Goal: Use online tool/utility: Utilize a website feature to perform a specific function

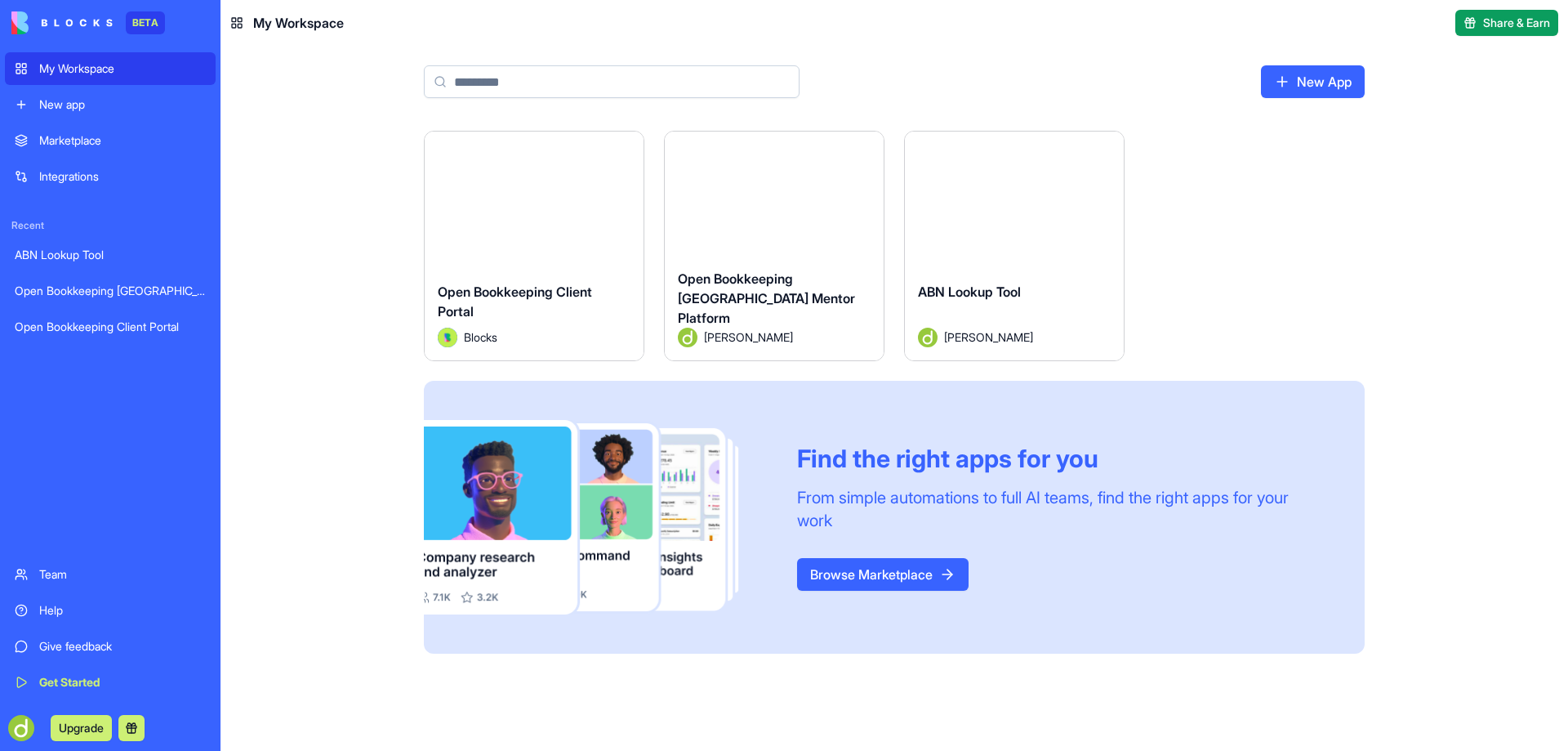
click at [89, 291] on div "Open Bookkeeping [GEOGRAPHIC_DATA] Mentor Platform" at bounding box center [109, 291] width 191 height 16
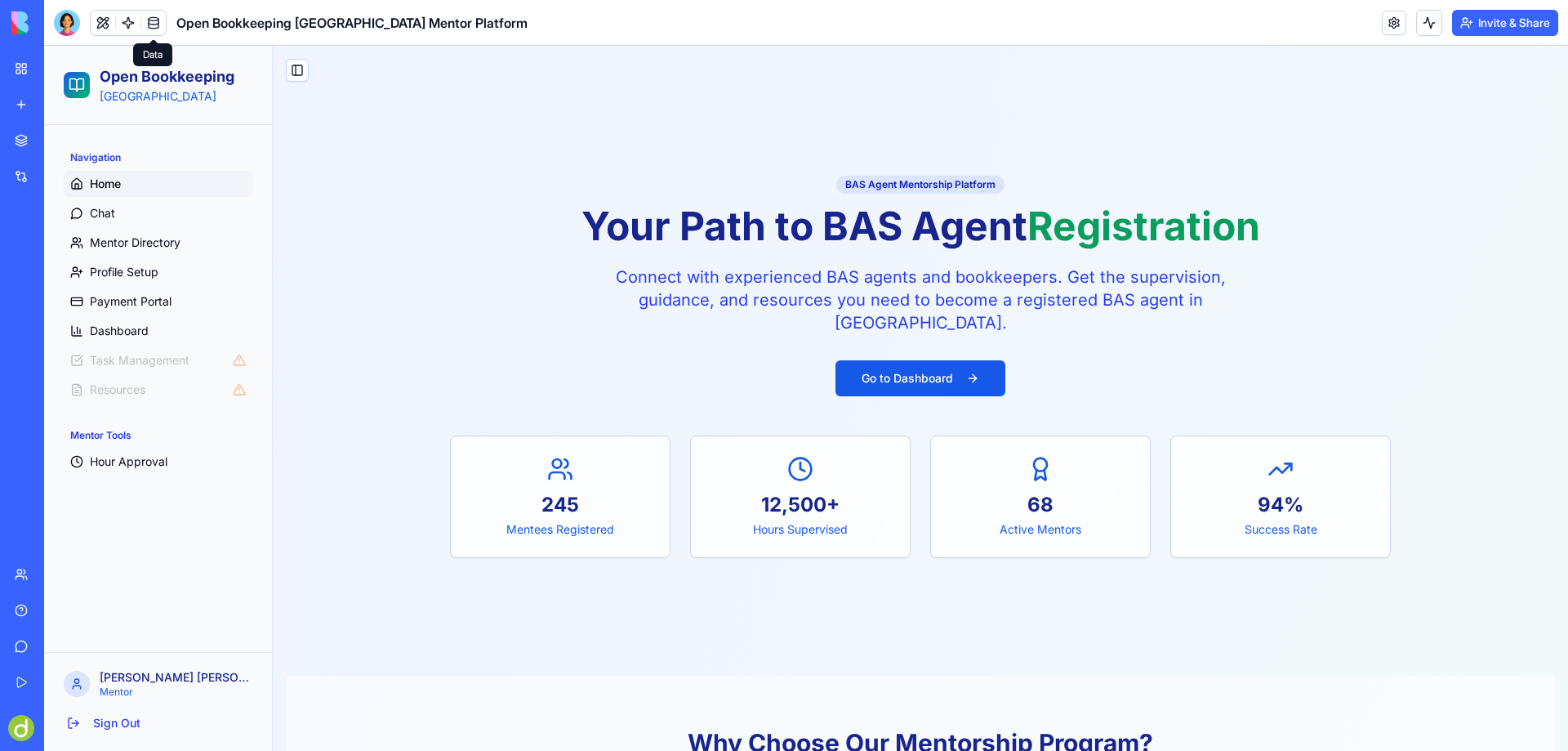
click at [153, 18] on link at bounding box center [153, 22] width 24 height 24
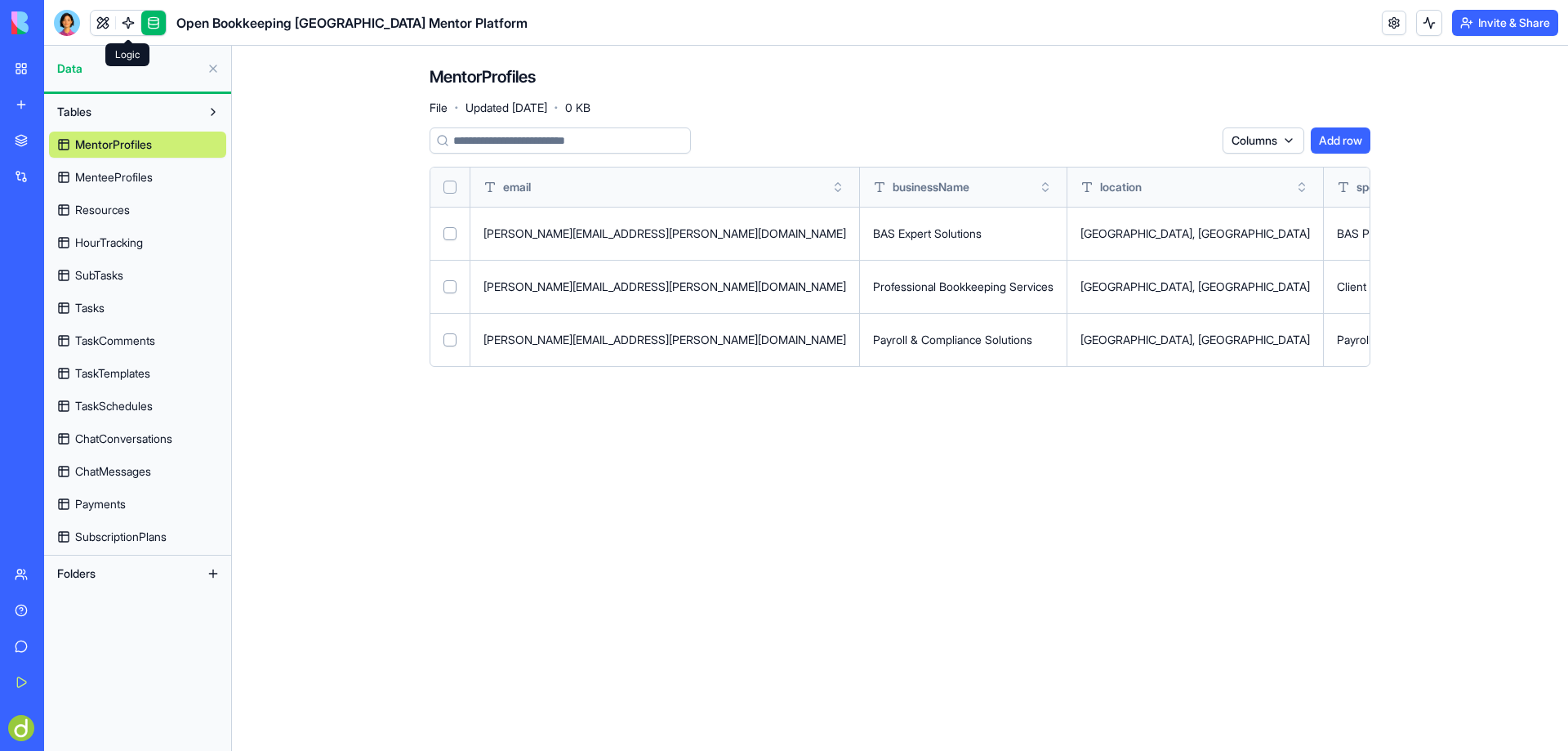
click at [127, 22] on link at bounding box center [128, 22] width 24 height 24
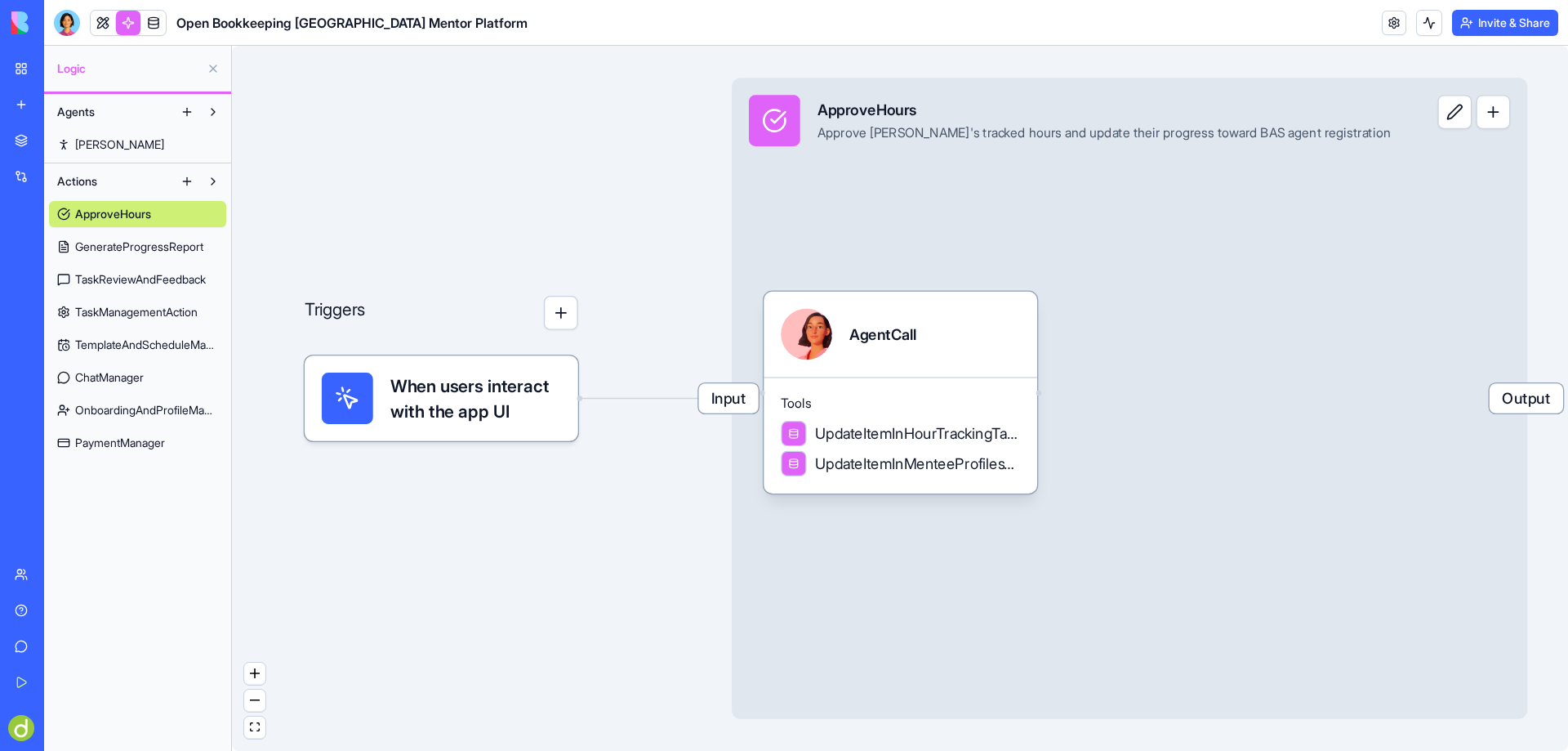
click at [123, 435] on span "PaymentManager" at bounding box center [120, 443] width 90 height 16
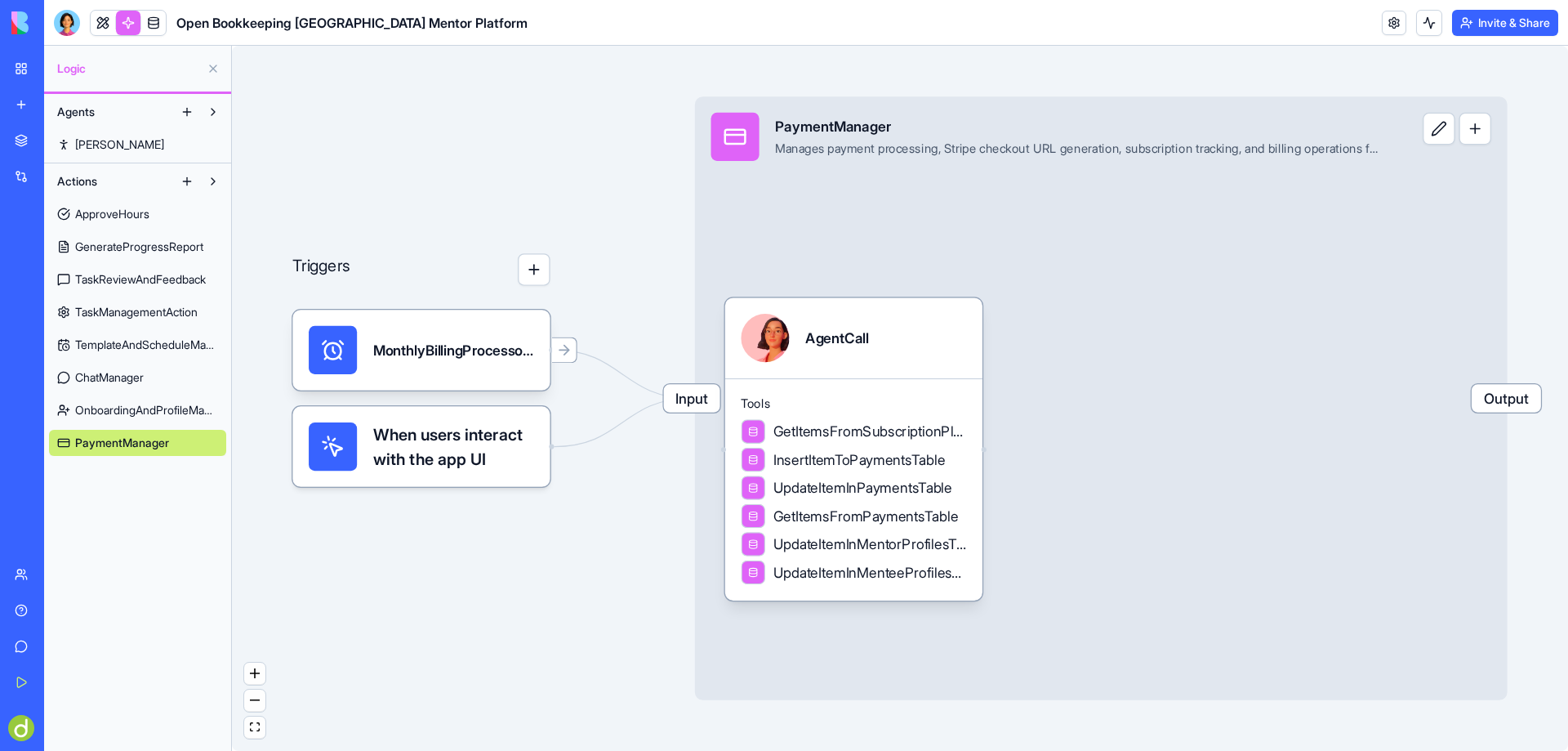
click at [60, 65] on div "My Workspace" at bounding box center [49, 68] width 21 height 16
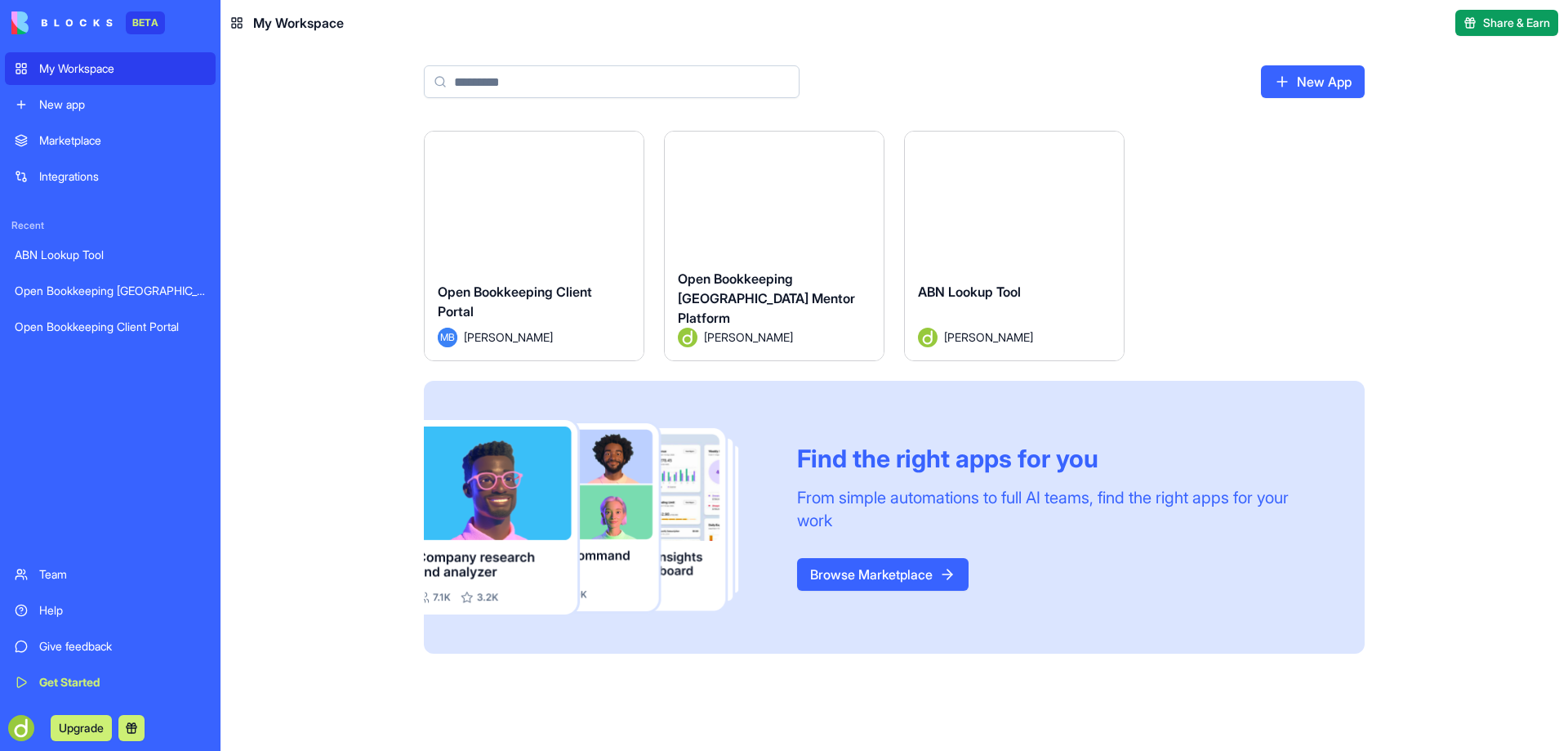
click at [765, 232] on div "Launch" at bounding box center [774, 201] width 219 height 138
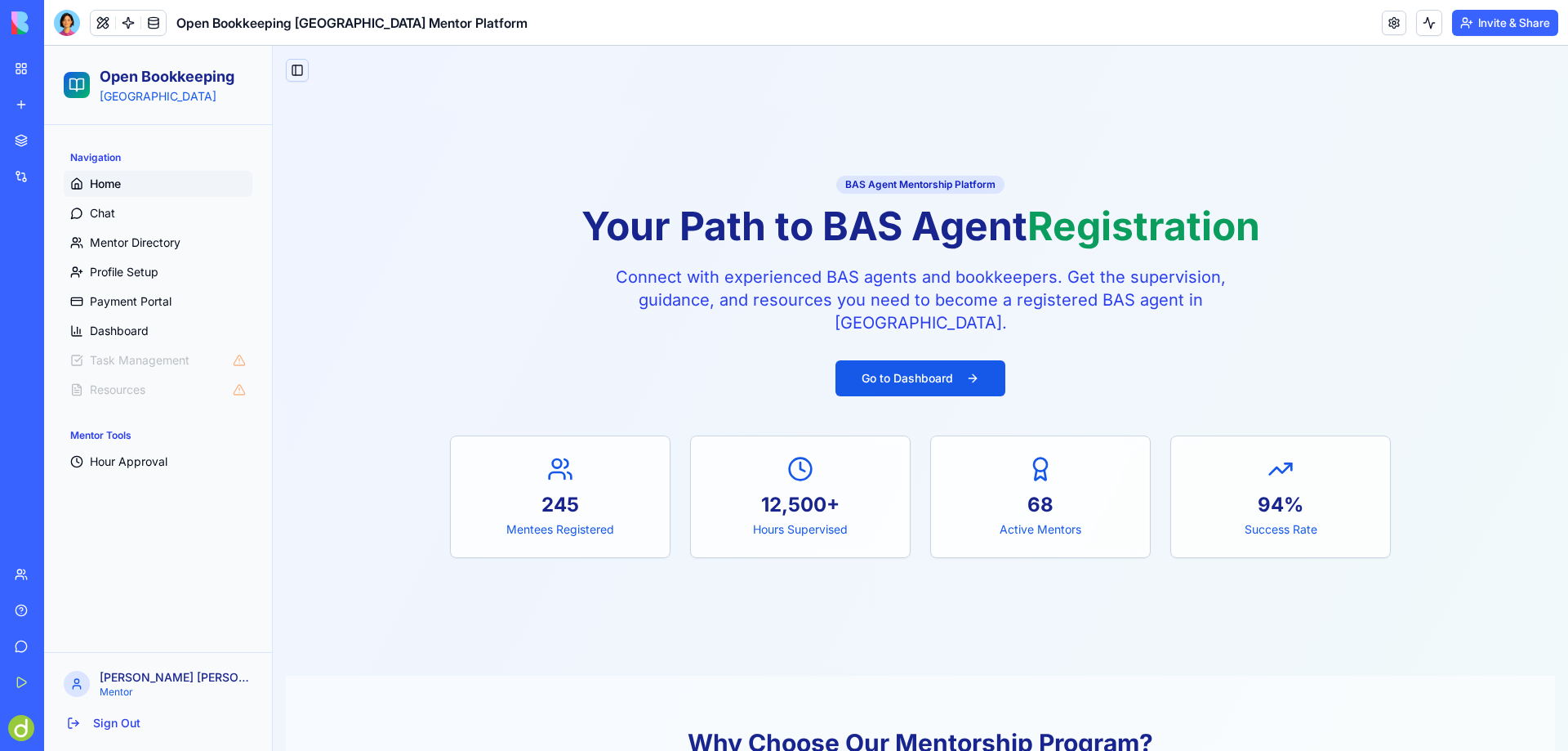
click at [297, 65] on button "Toggle Sidebar" at bounding box center [297, 71] width 23 height 23
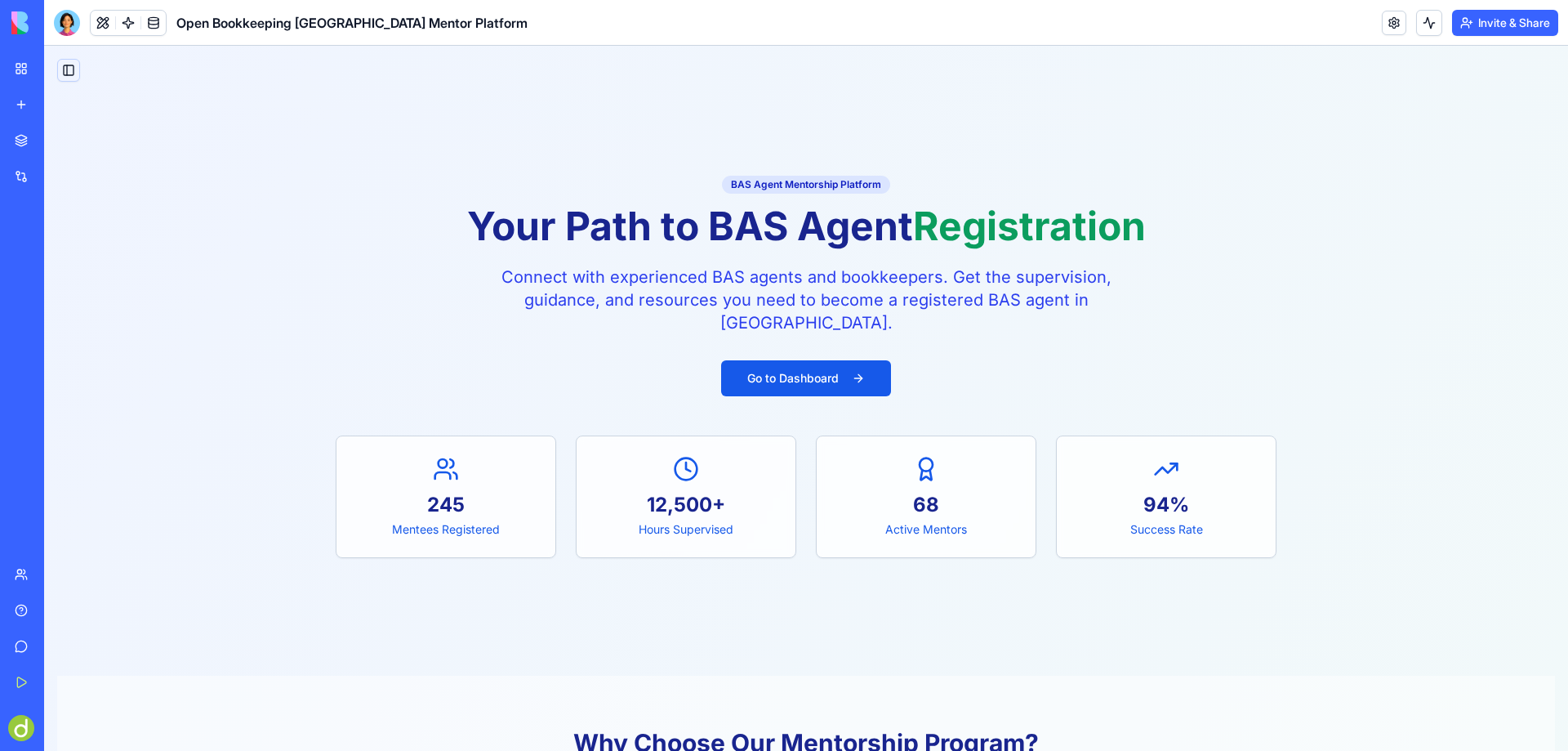
click at [68, 66] on button "Toggle Sidebar" at bounding box center [69, 71] width 23 height 23
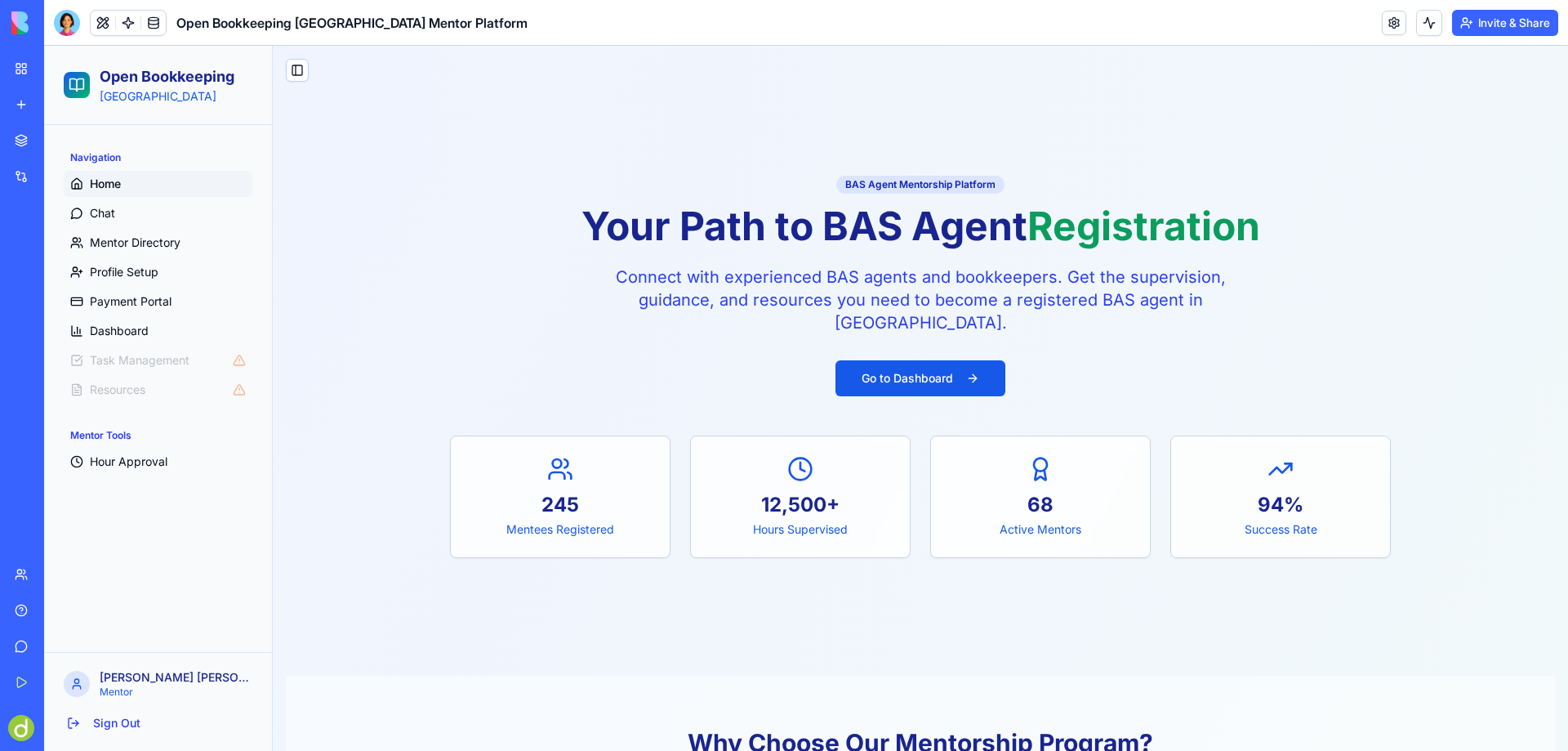
click at [375, 88] on div "Toggle Sidebar" at bounding box center [920, 77] width 1295 height 62
click at [919, 374] on button "Go to Dashboard" at bounding box center [920, 378] width 169 height 36
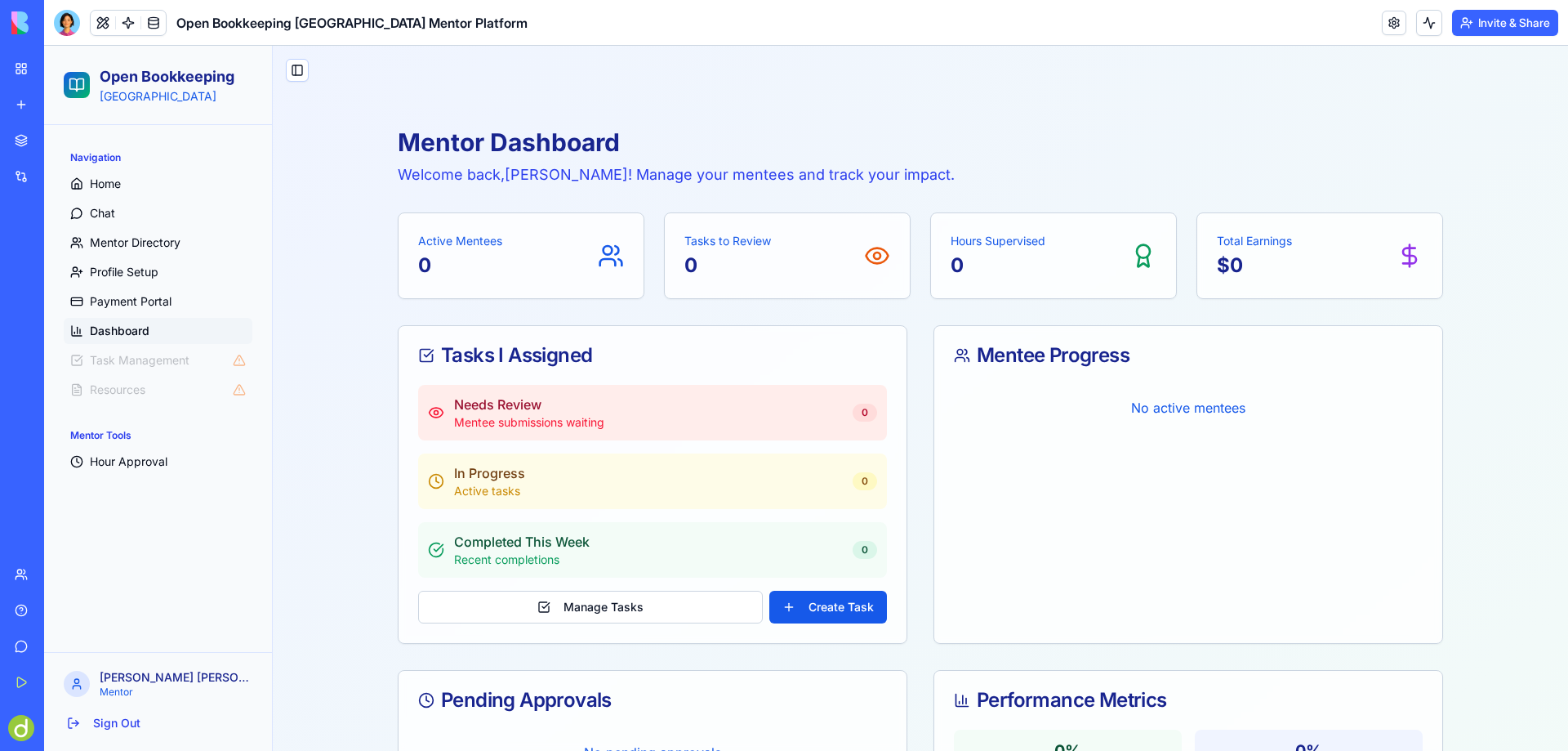
click at [1501, 21] on button "Invite & Share" at bounding box center [1505, 22] width 107 height 26
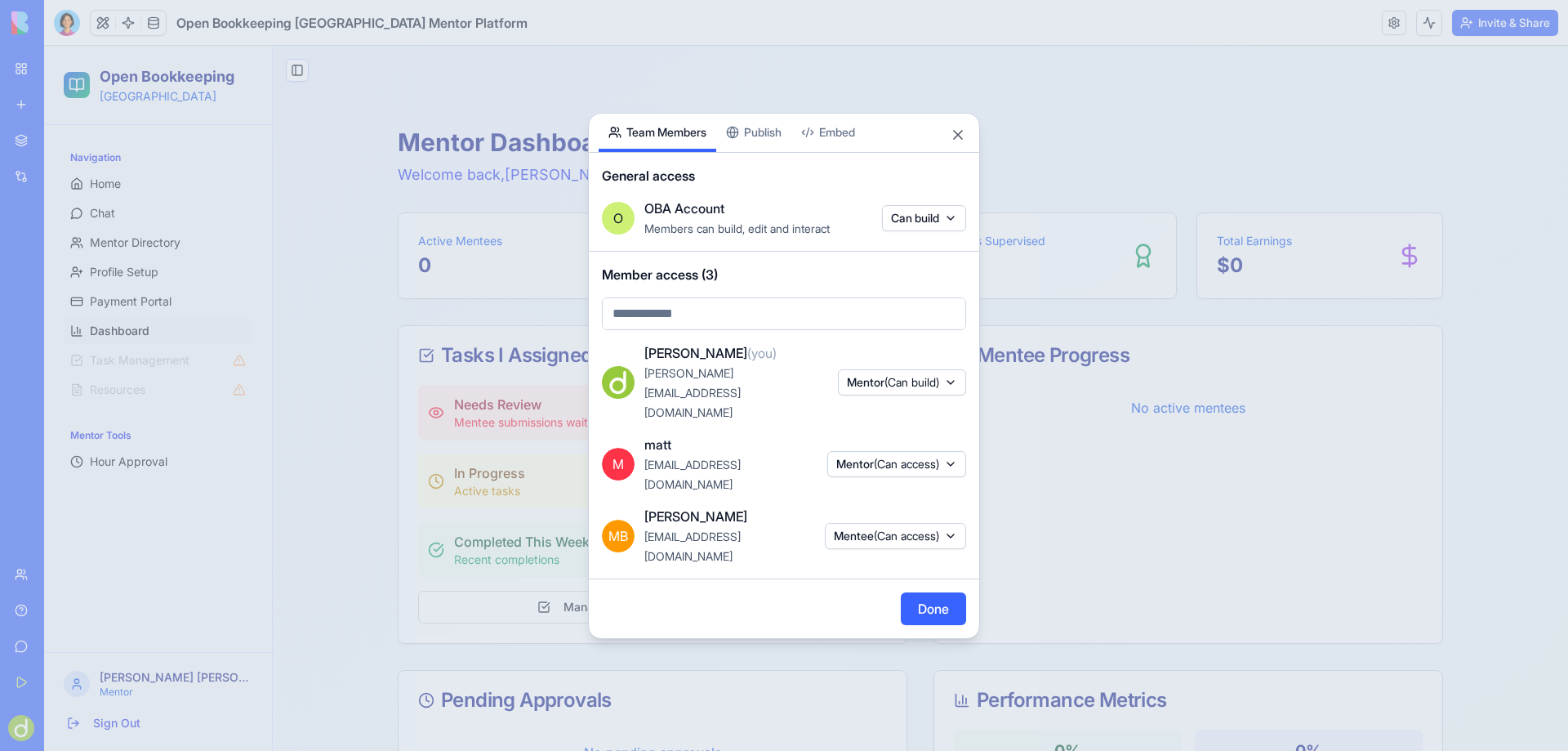
click at [672, 349] on body "BETA My Workspace New app Marketplace Integrations Recent ABN Lookup Tool Open …" at bounding box center [784, 375] width 1568 height 751
type input "*"
type input "**********"
click at [748, 346] on div at bounding box center [784, 375] width 1568 height 751
click at [763, 152] on button "Publish" at bounding box center [754, 133] width 76 height 39
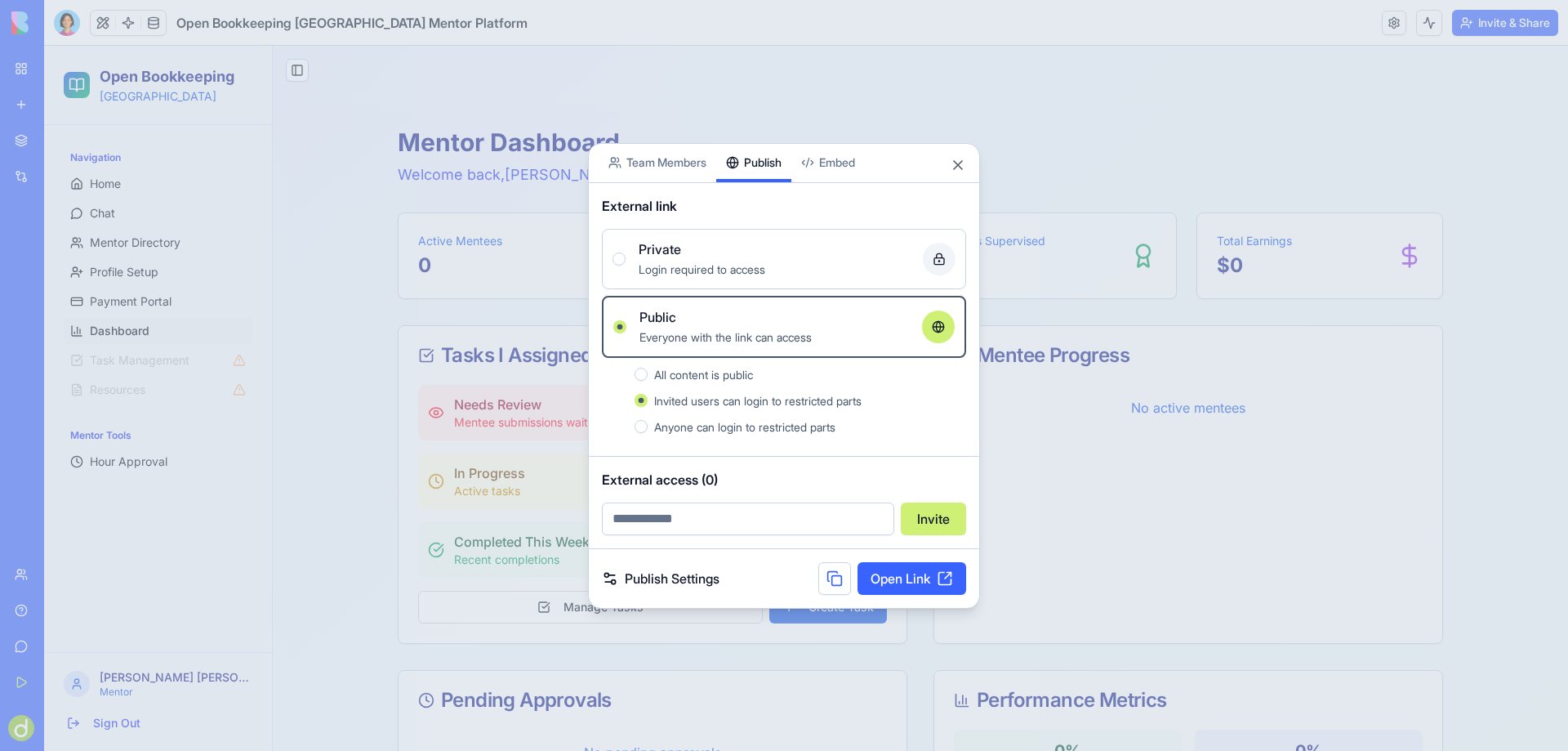
click at [831, 573] on button at bounding box center [835, 579] width 33 height 33
click at [907, 572] on link "Open Link" at bounding box center [911, 579] width 108 height 33
click at [961, 164] on button "Close" at bounding box center [958, 165] width 16 height 16
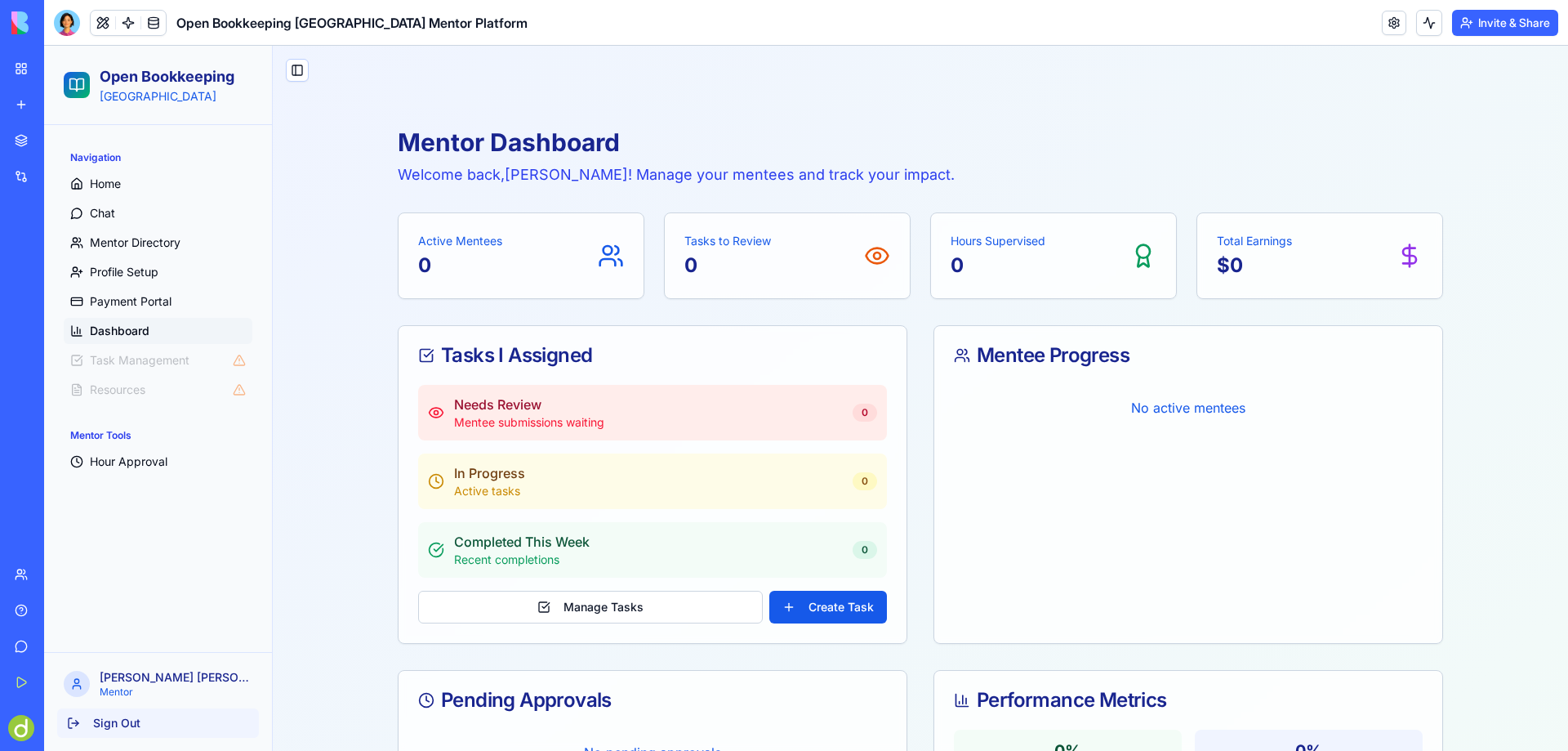
click at [111, 715] on button "Sign Out" at bounding box center [158, 723] width 201 height 29
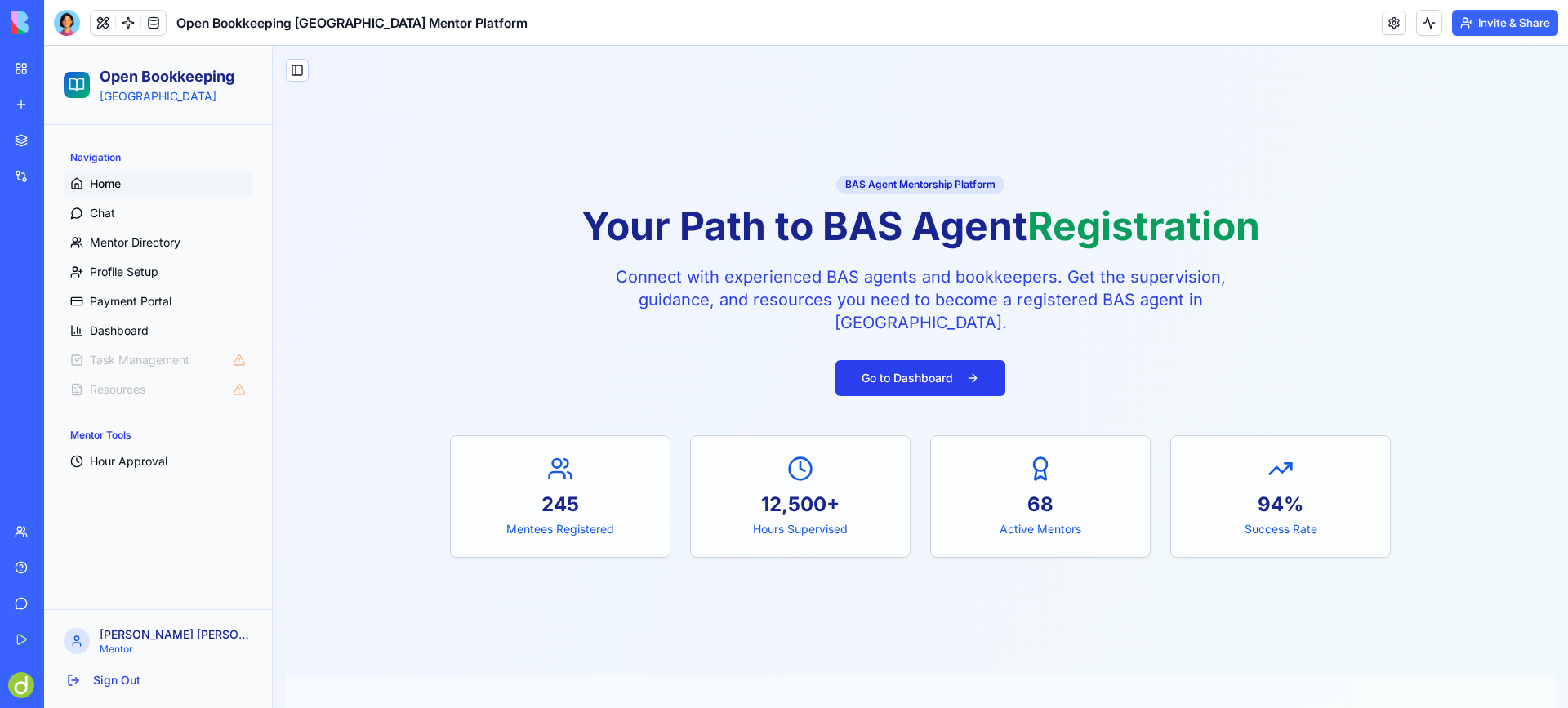
click at [934, 376] on button "Go to Dashboard" at bounding box center [920, 378] width 169 height 36
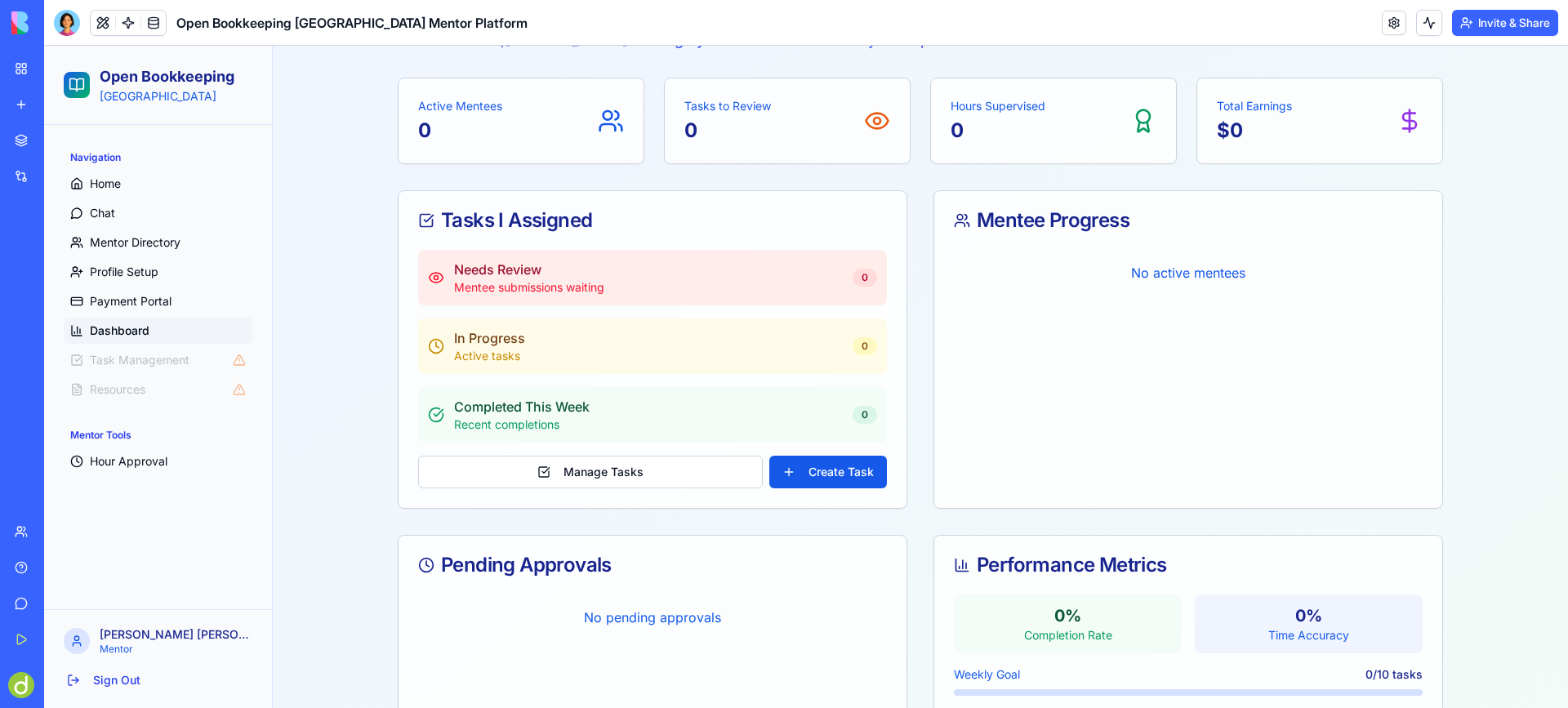
scroll to position [164, 0]
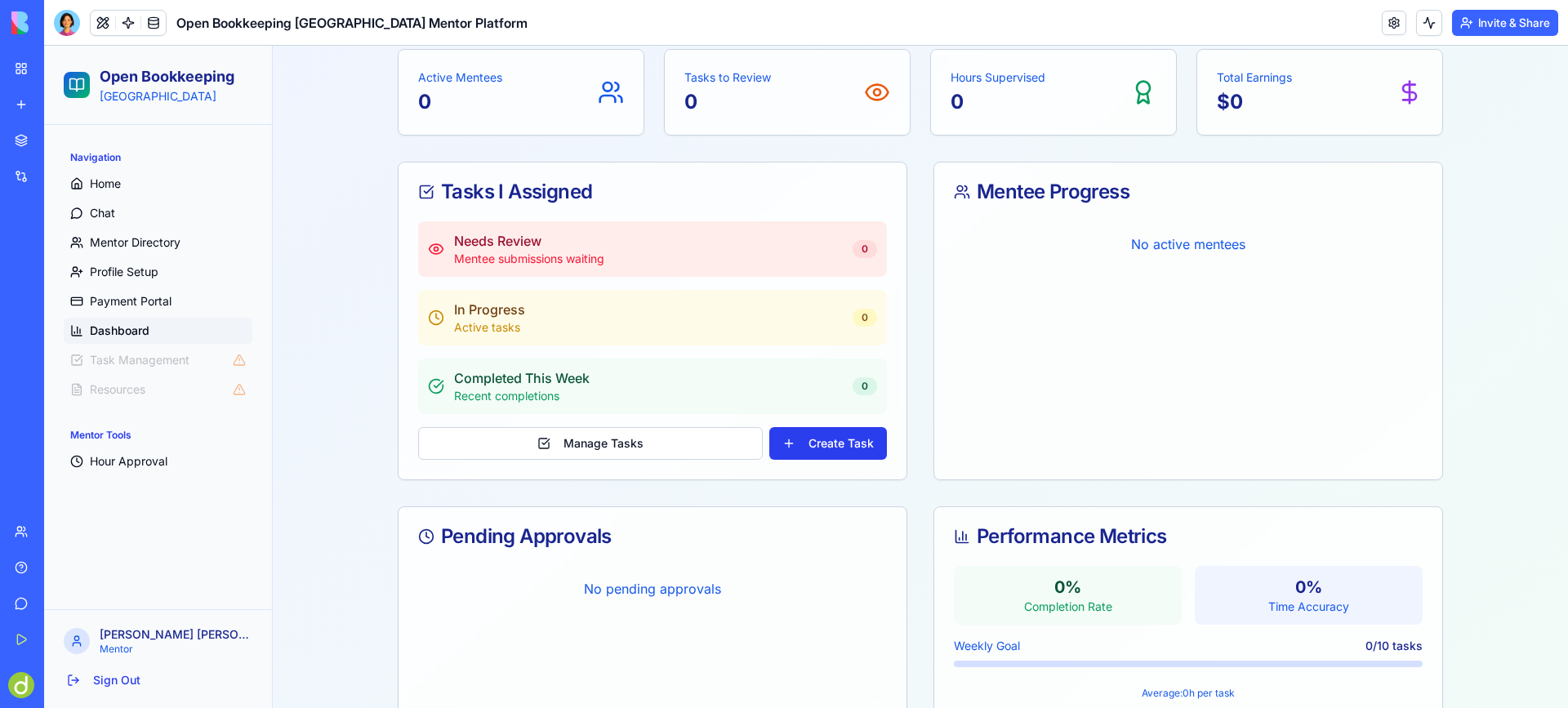
click at [826, 436] on button "Create Task" at bounding box center [827, 444] width 117 height 33
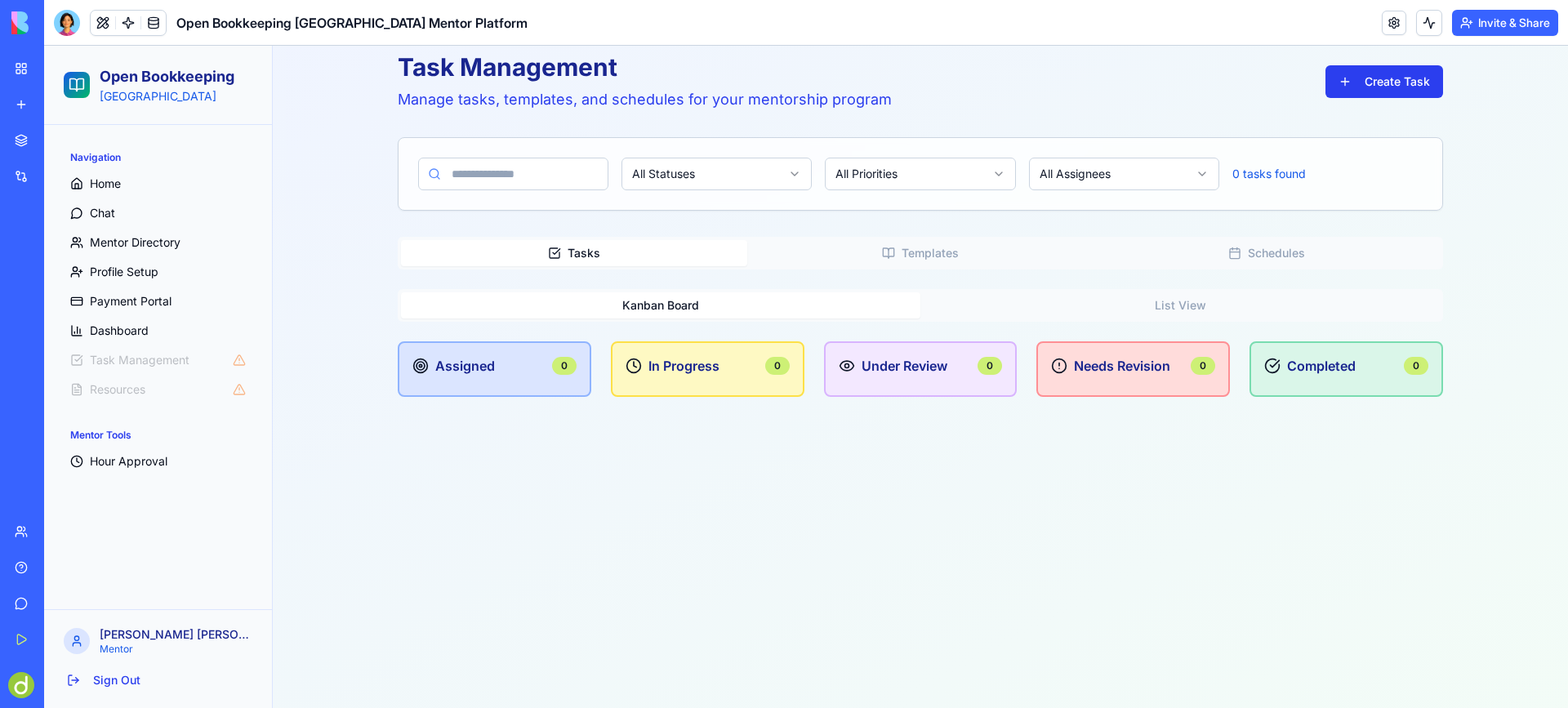
click at [1373, 70] on button "Create Task" at bounding box center [1384, 81] width 117 height 33
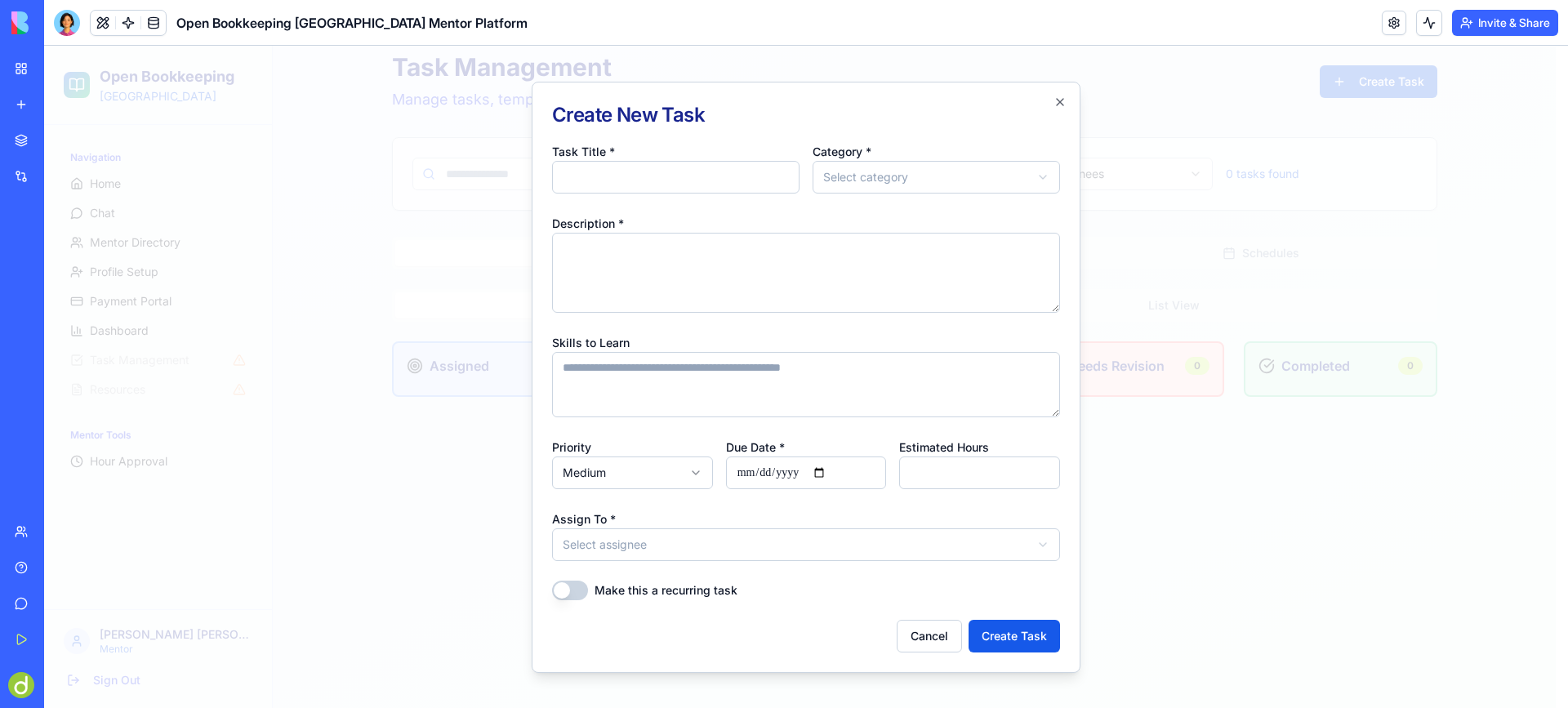
click at [894, 177] on body "**********" at bounding box center [800, 339] width 1512 height 737
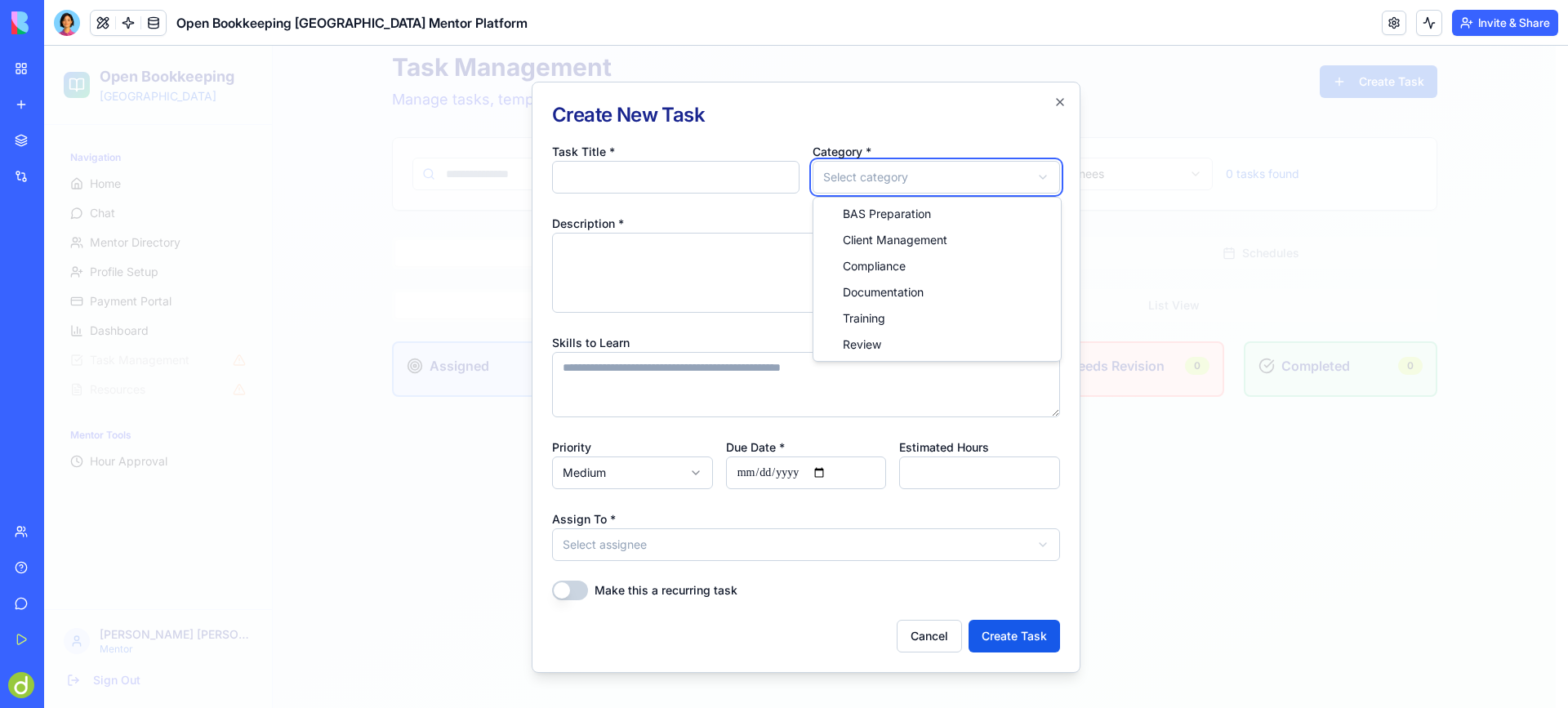
click at [737, 122] on body "**********" at bounding box center [800, 339] width 1512 height 737
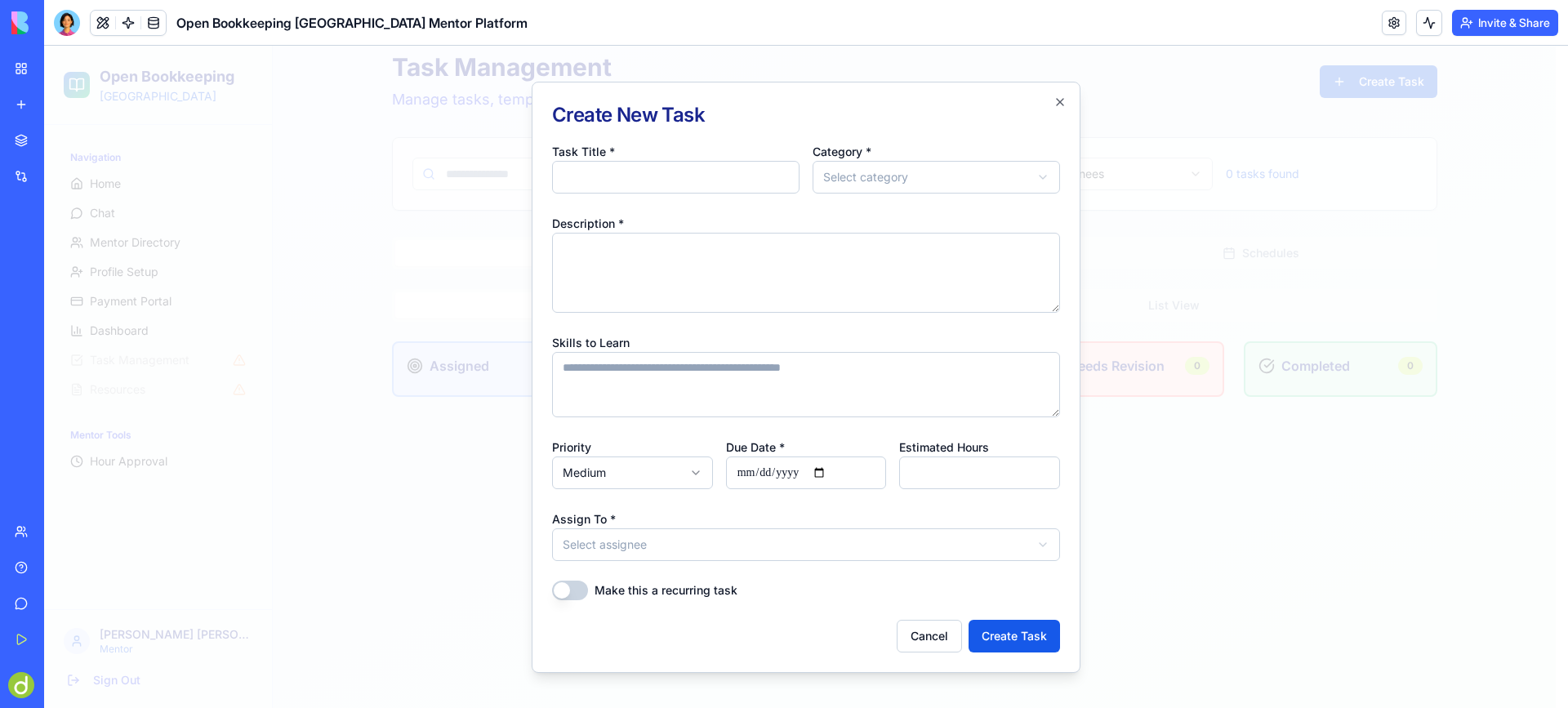
click at [673, 544] on body "**********" at bounding box center [800, 339] width 1512 height 737
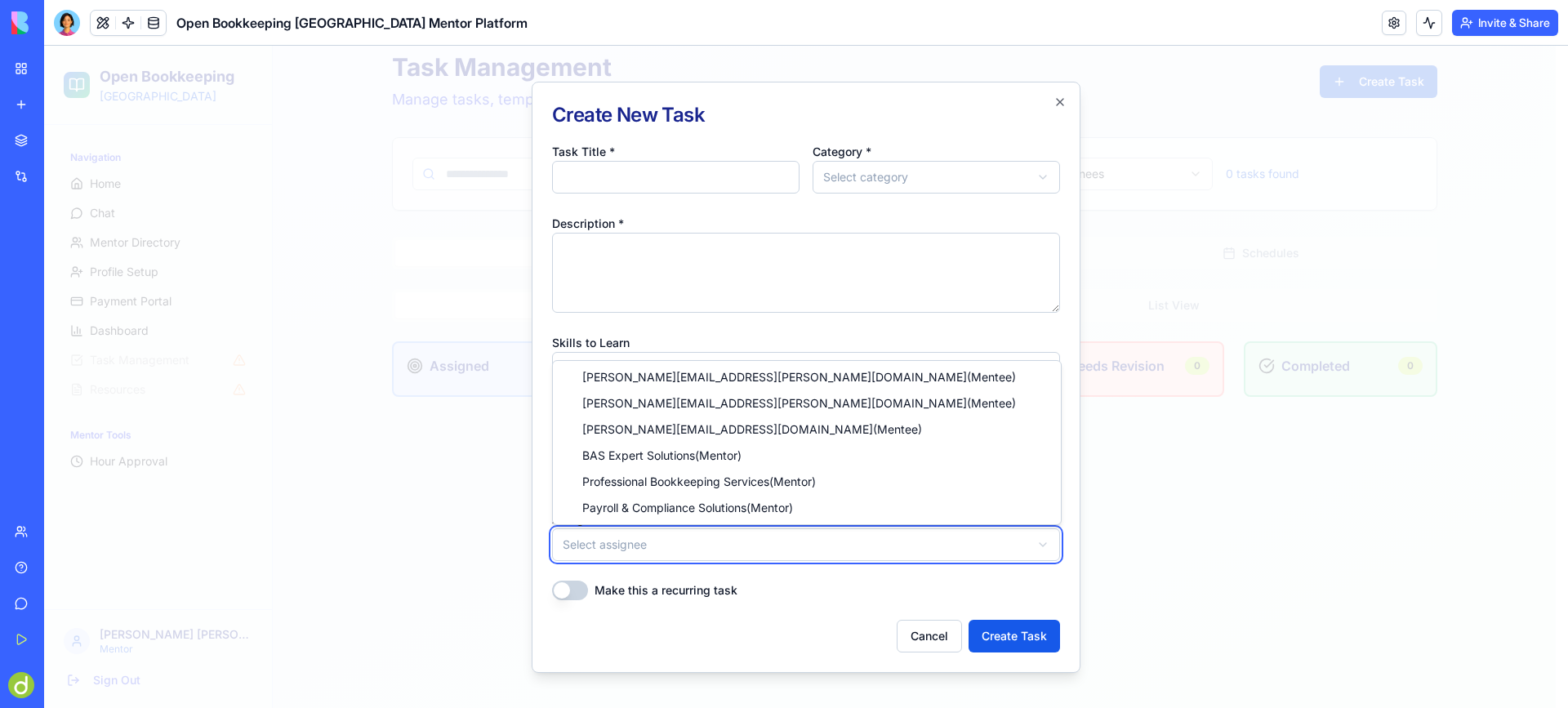
click at [798, 575] on body "**********" at bounding box center [800, 339] width 1512 height 737
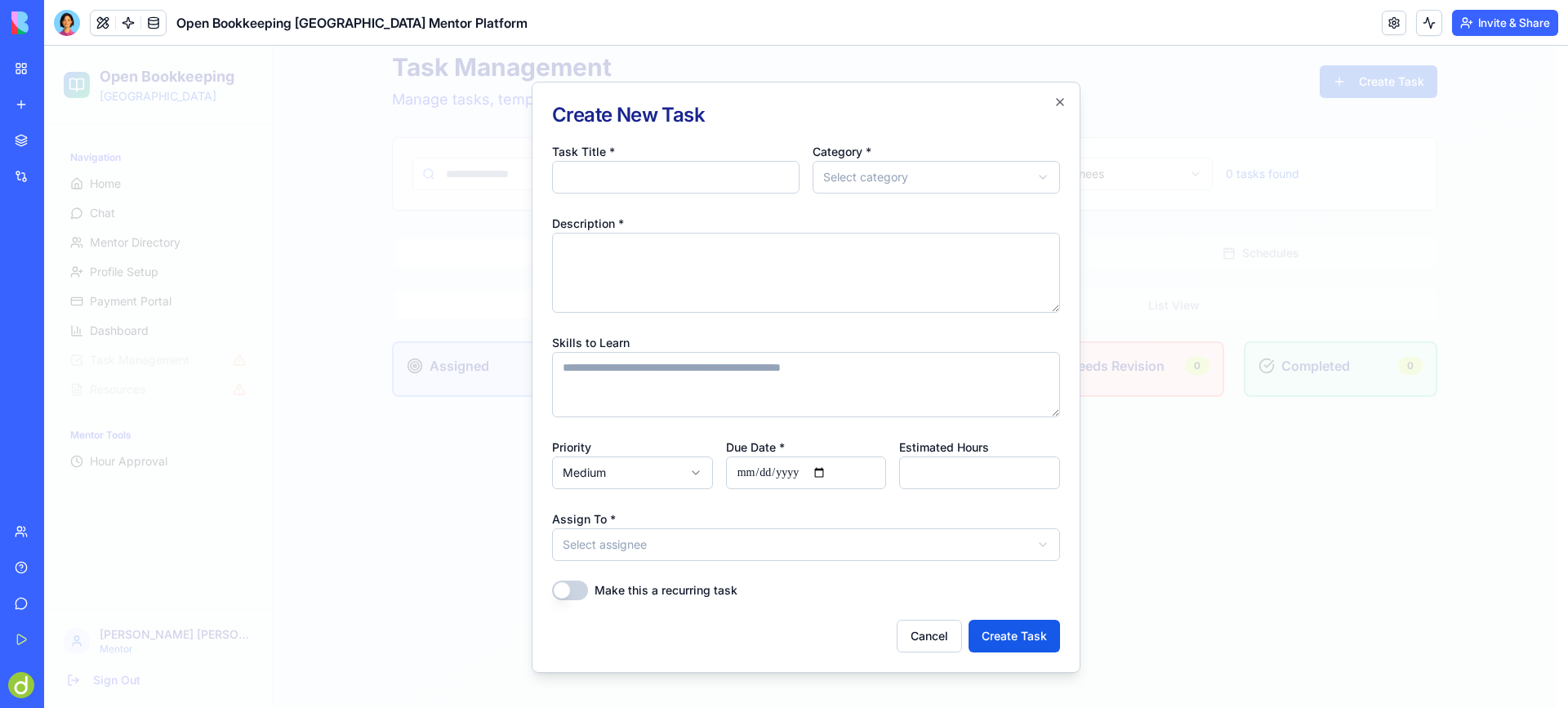
click at [578, 586] on button "Make this a recurring task" at bounding box center [569, 591] width 36 height 19
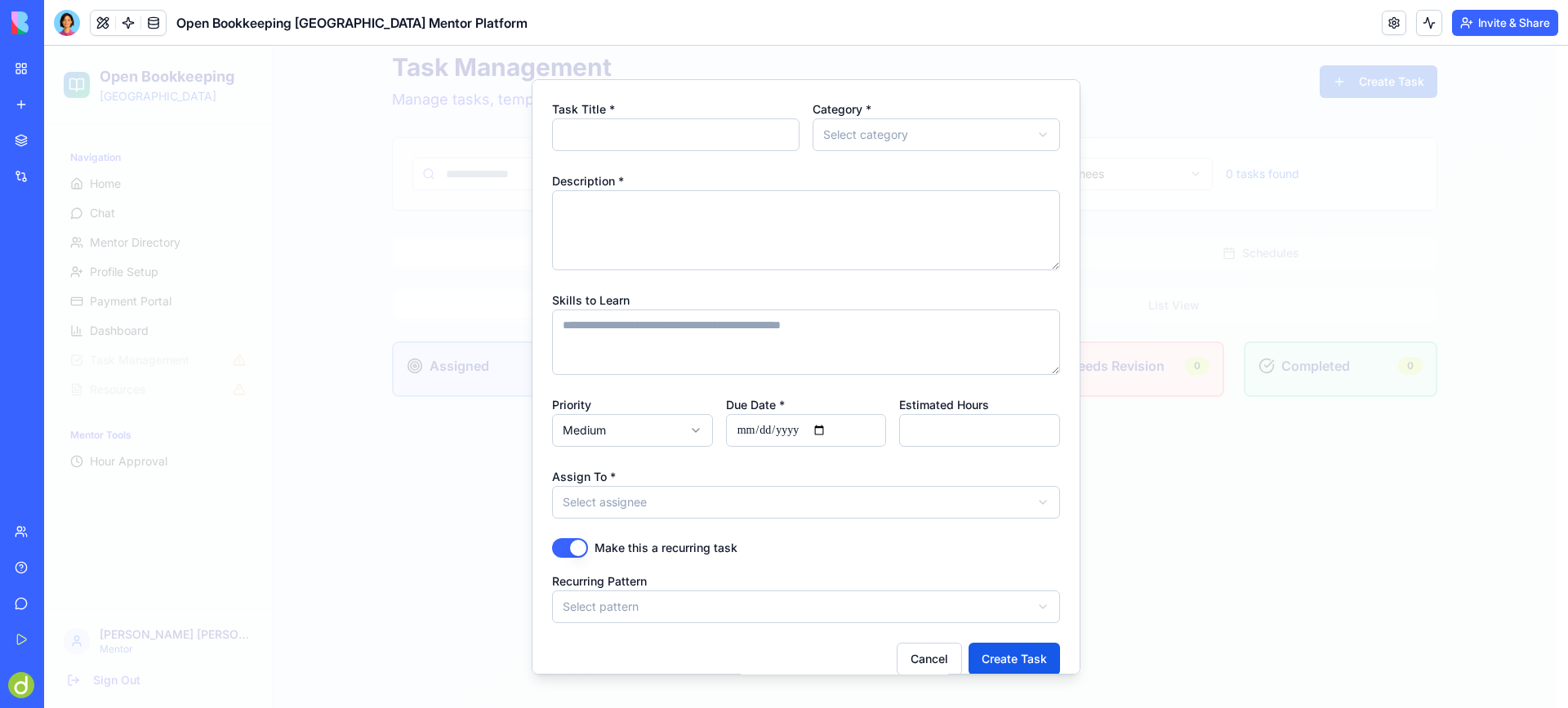
scroll to position [60, 0]
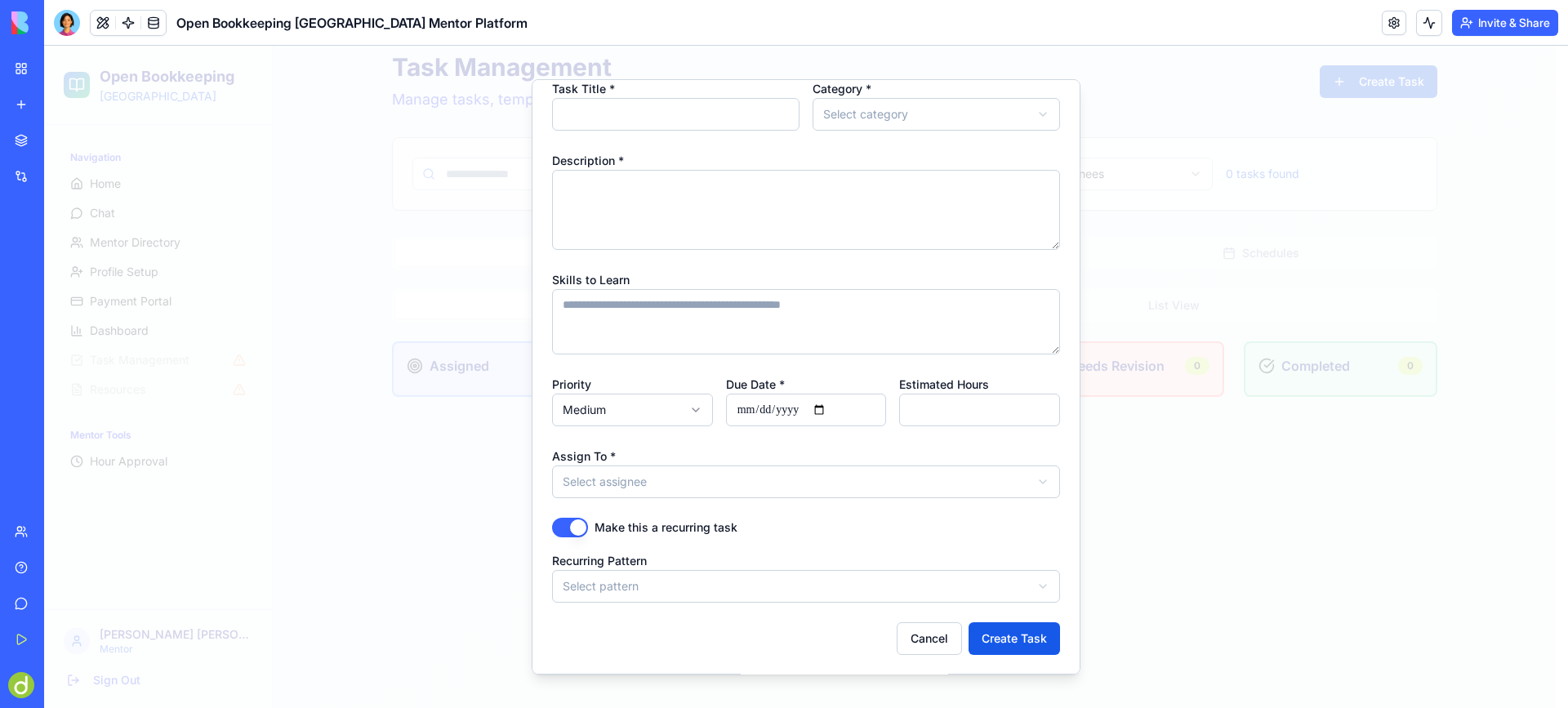
click at [974, 580] on body "**********" at bounding box center [800, 339] width 1512 height 737
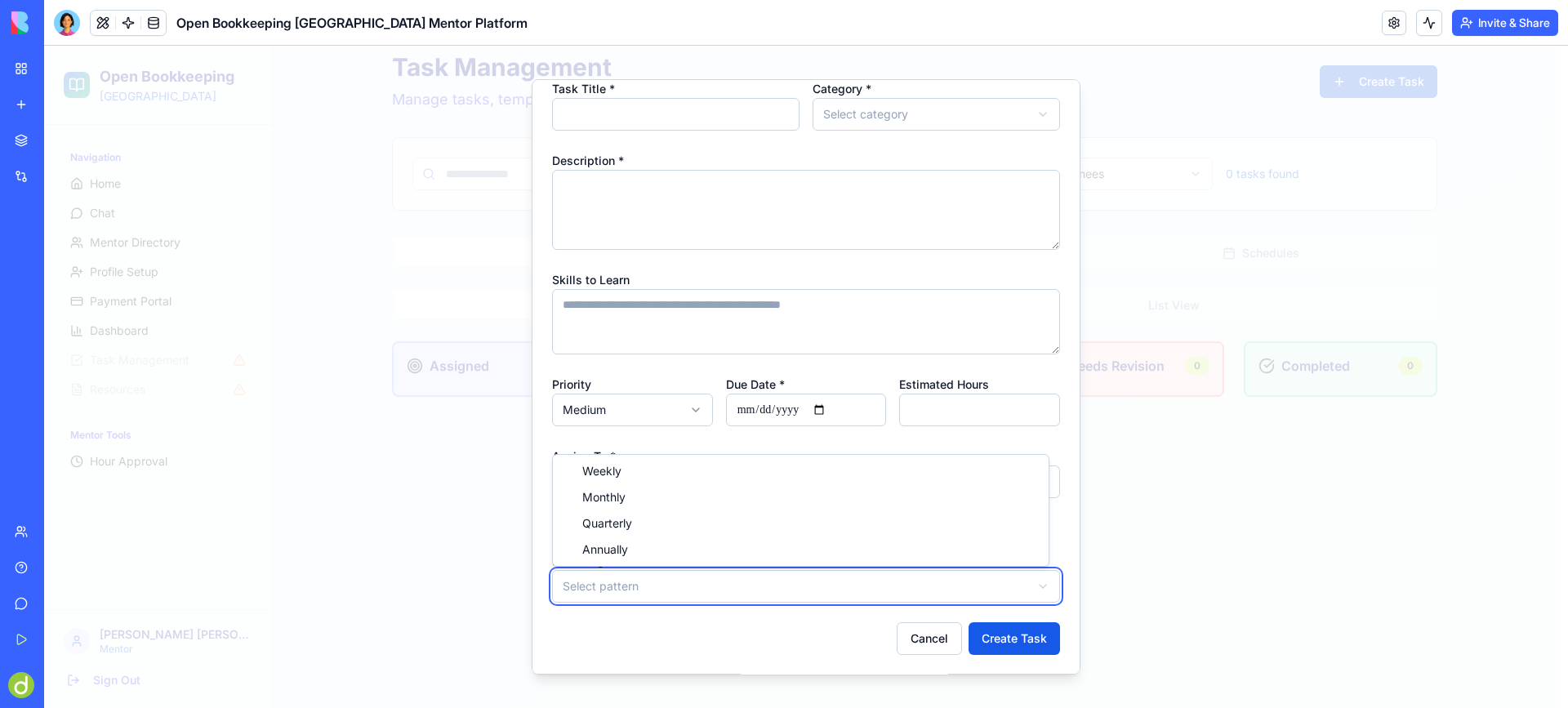
click at [671, 623] on body "**********" at bounding box center [800, 339] width 1512 height 737
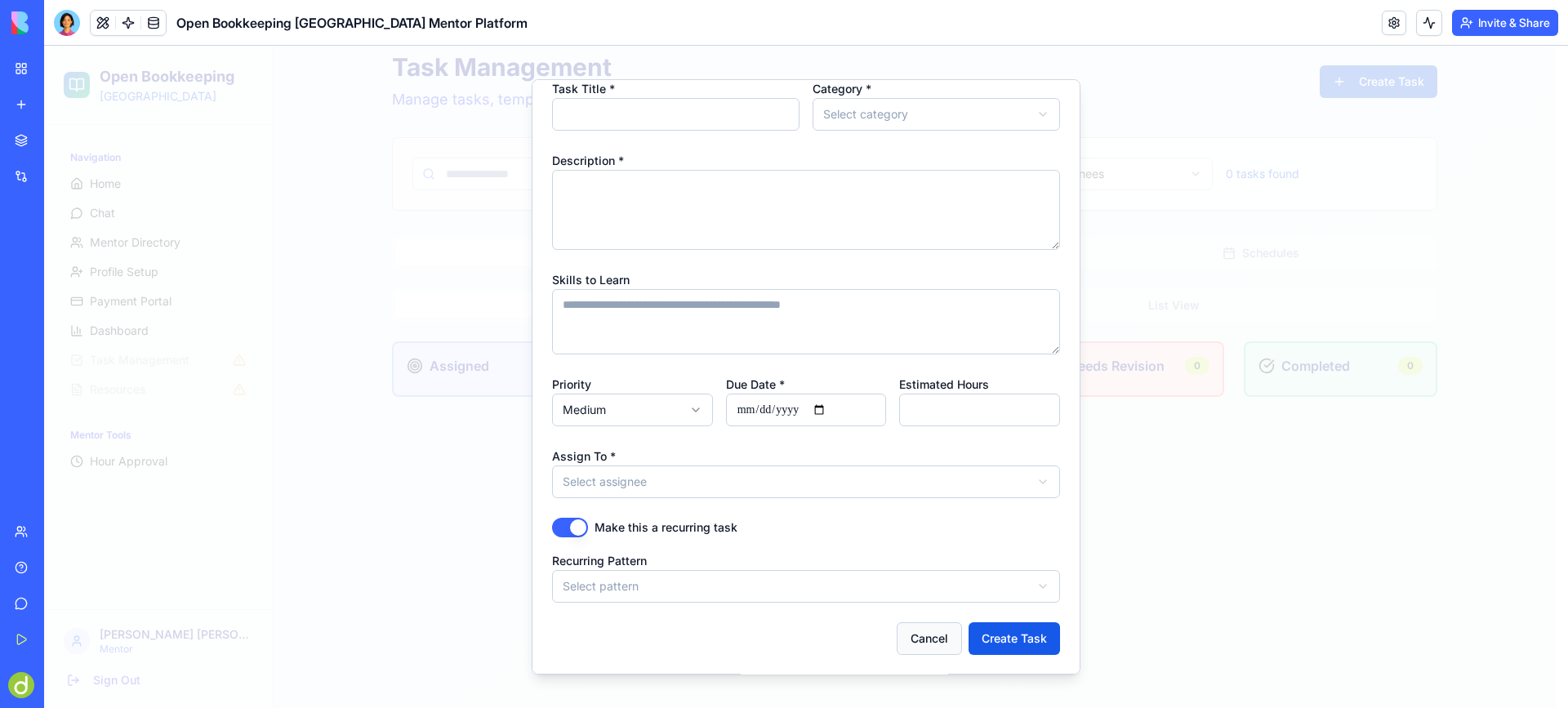
click at [924, 631] on button "Cancel" at bounding box center [929, 639] width 65 height 33
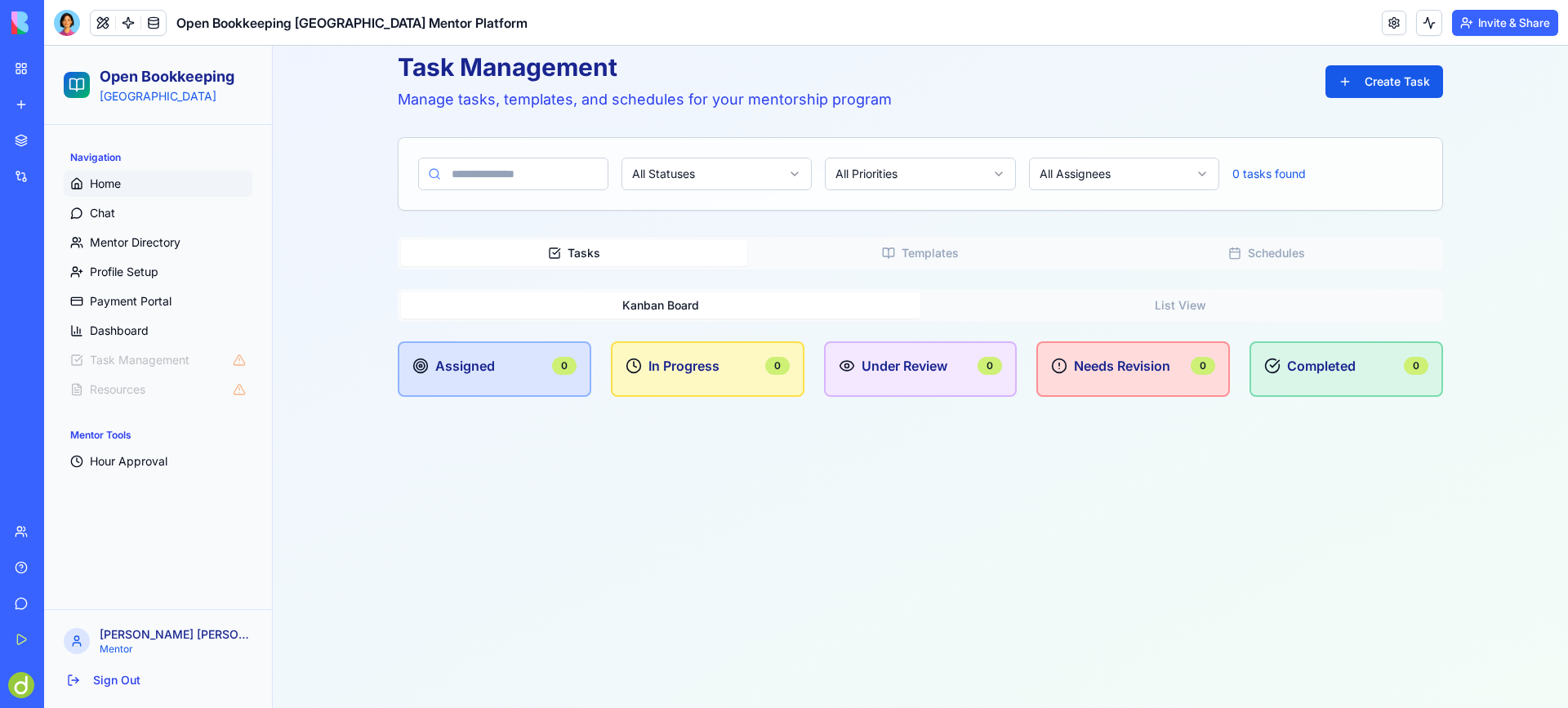
click at [95, 175] on span "Home" at bounding box center [106, 183] width 31 height 16
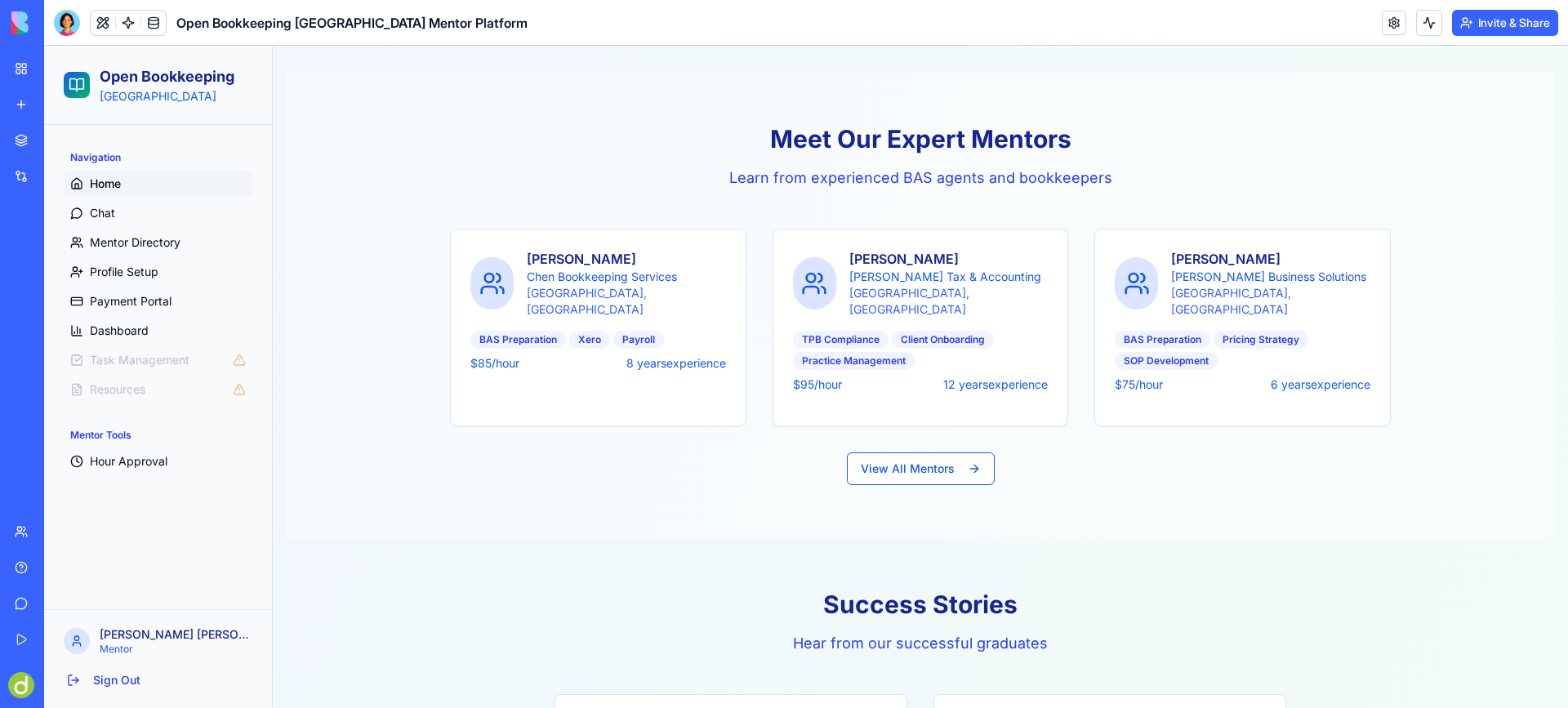
scroll to position [1382, 0]
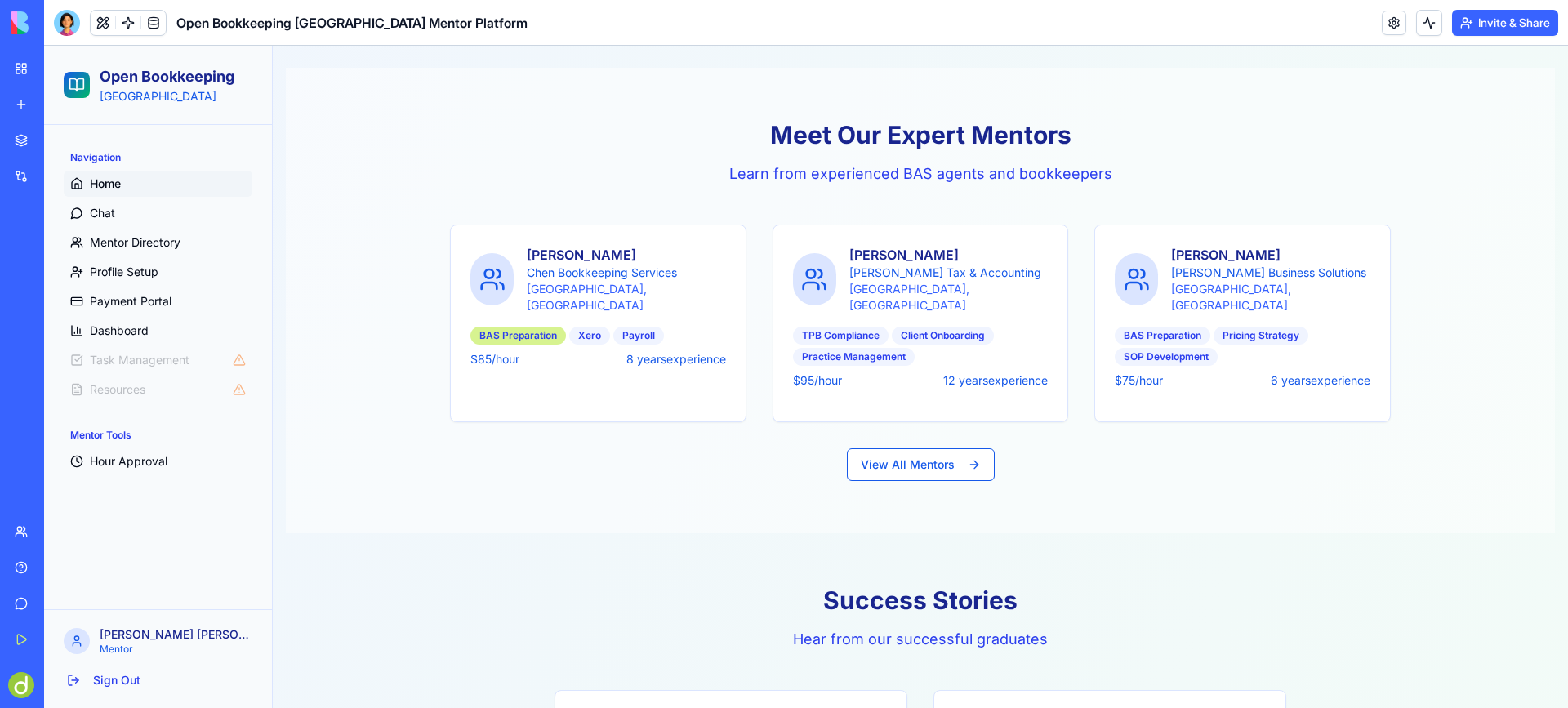
click at [547, 326] on div "BAS Preparation" at bounding box center [518, 335] width 96 height 18
click at [925, 448] on button "View All Mentors" at bounding box center [920, 465] width 148 height 33
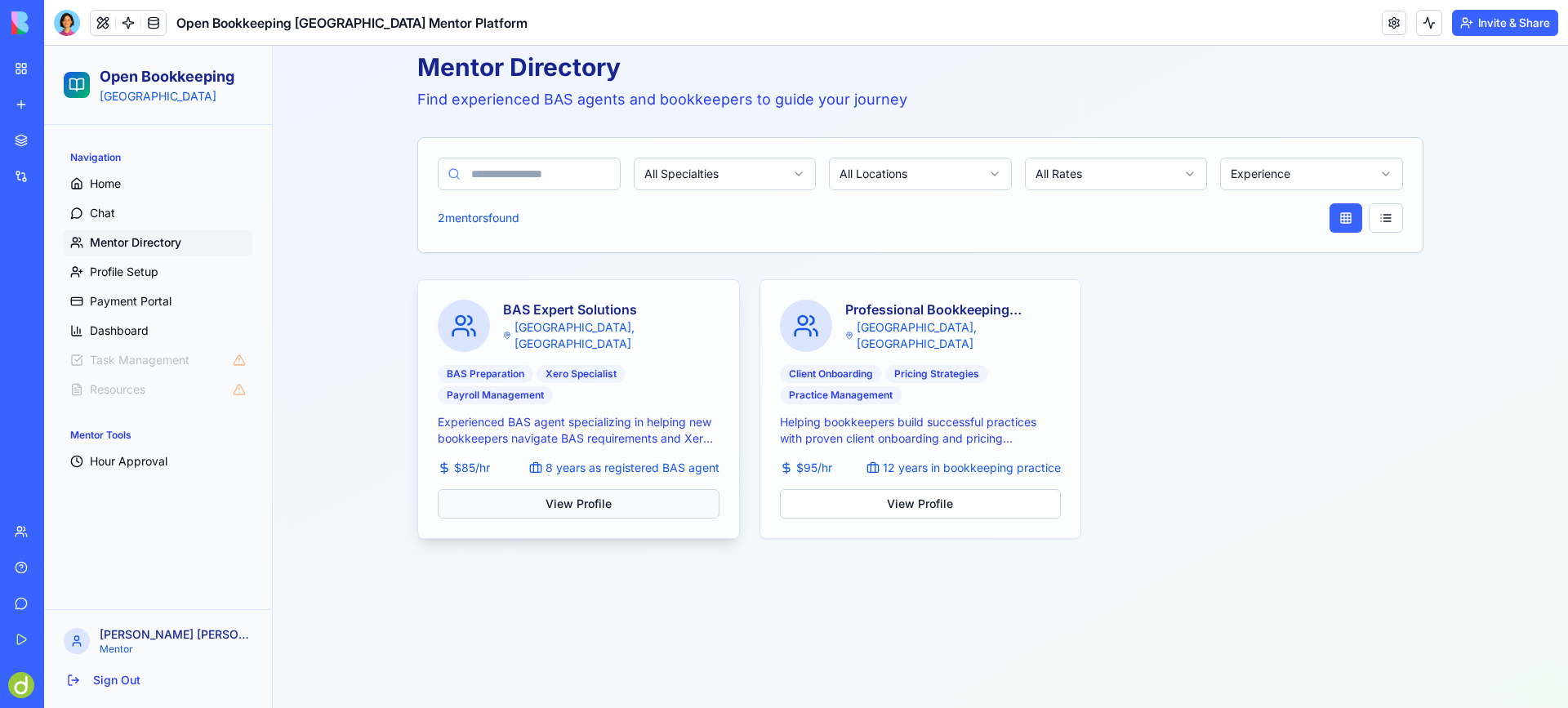
click at [592, 500] on button "View Profile" at bounding box center [578, 504] width 282 height 29
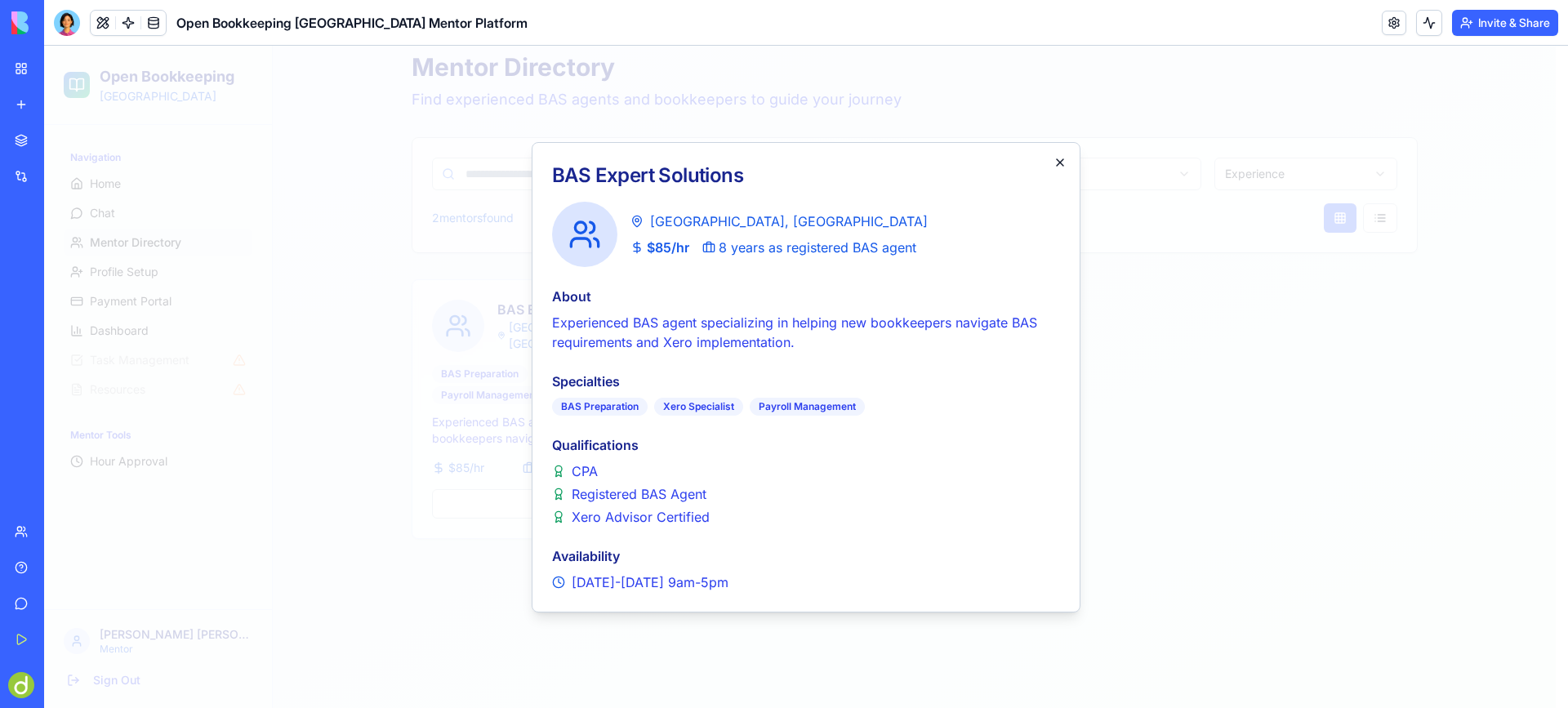
click at [1055, 160] on icon "button" at bounding box center [1060, 162] width 13 height 13
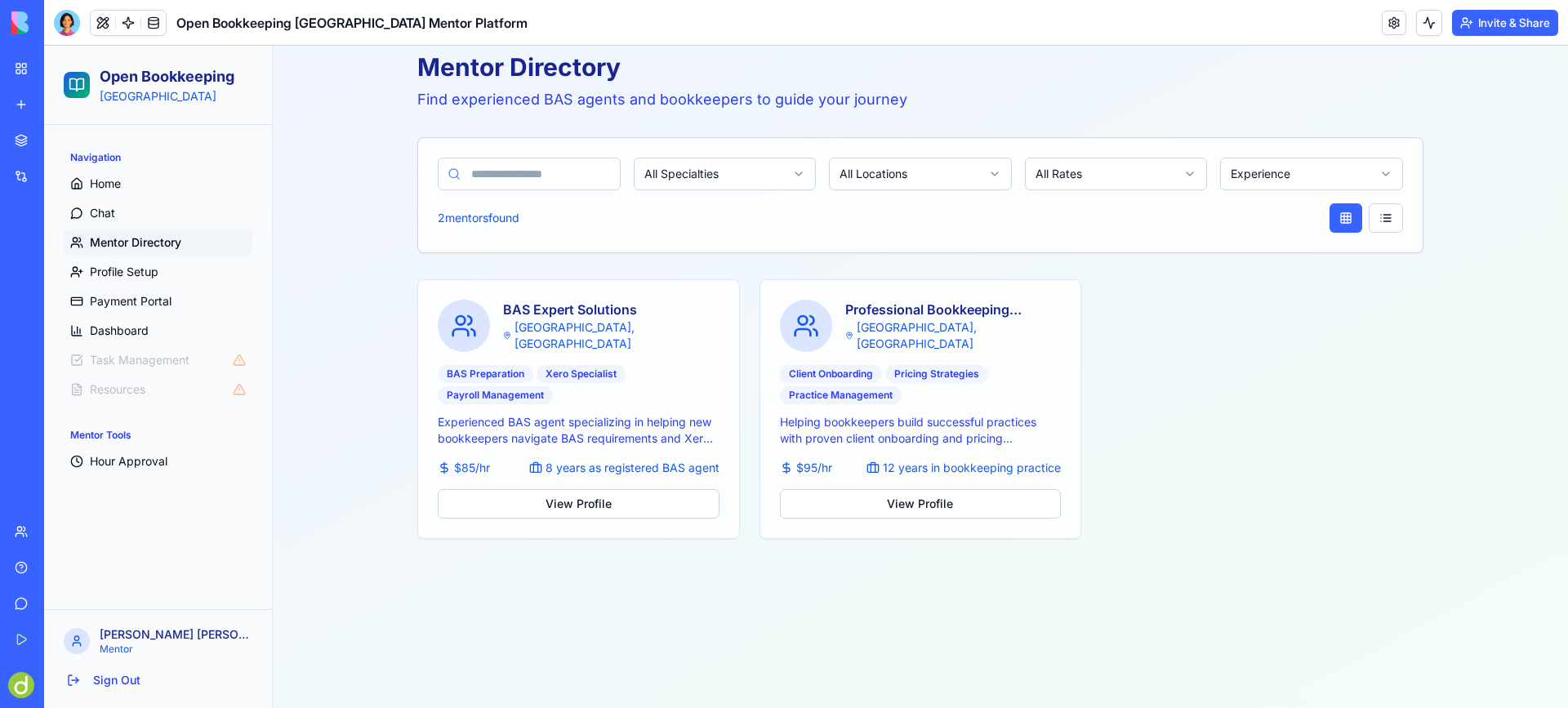
click at [770, 169] on html "Open Bookkeeping [GEOGRAPHIC_DATA] Navigation Home Chat Mentor Directory Profil…" at bounding box center [806, 339] width 1523 height 737
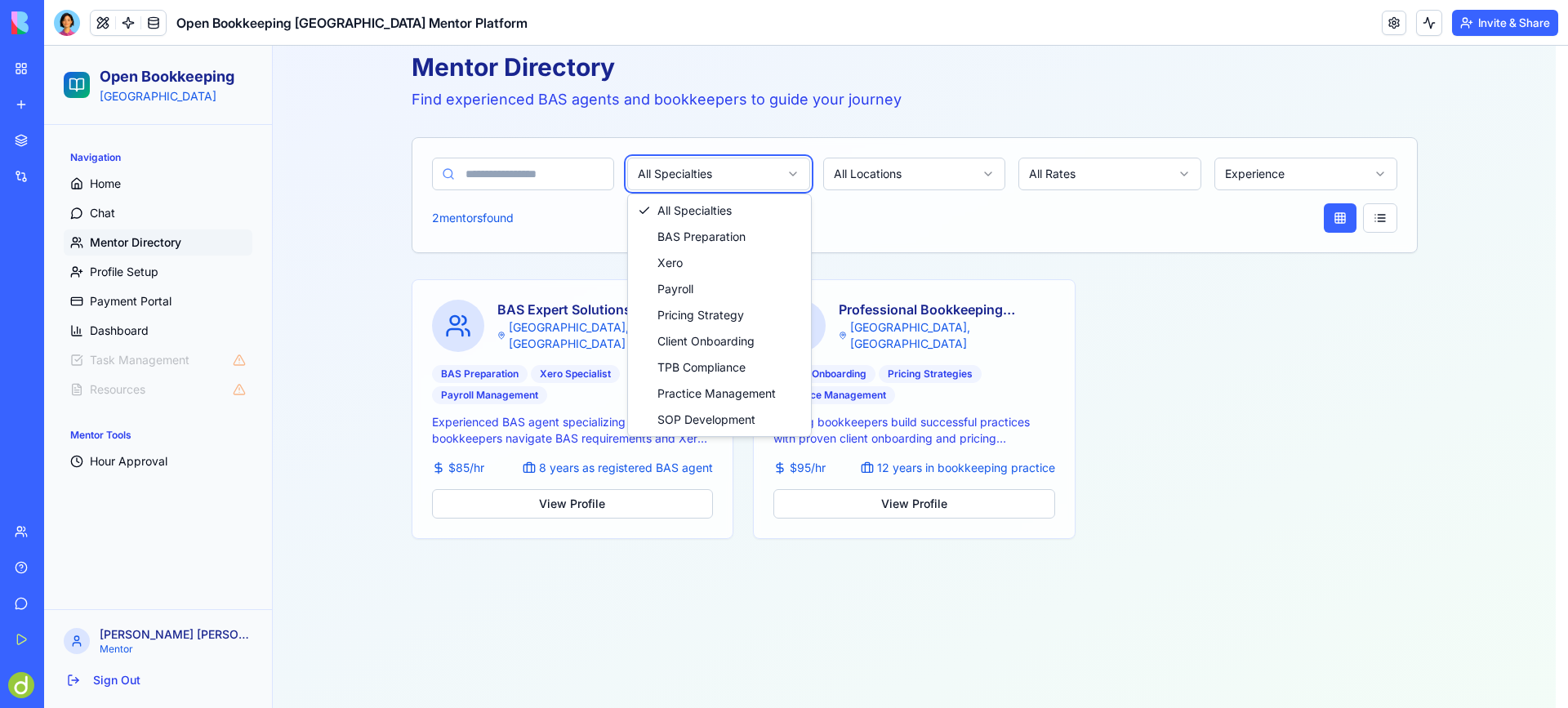
click at [945, 194] on html "Open Bookkeeping [GEOGRAPHIC_DATA] Navigation Home Chat Mentor Directory Profil…" at bounding box center [806, 339] width 1523 height 737
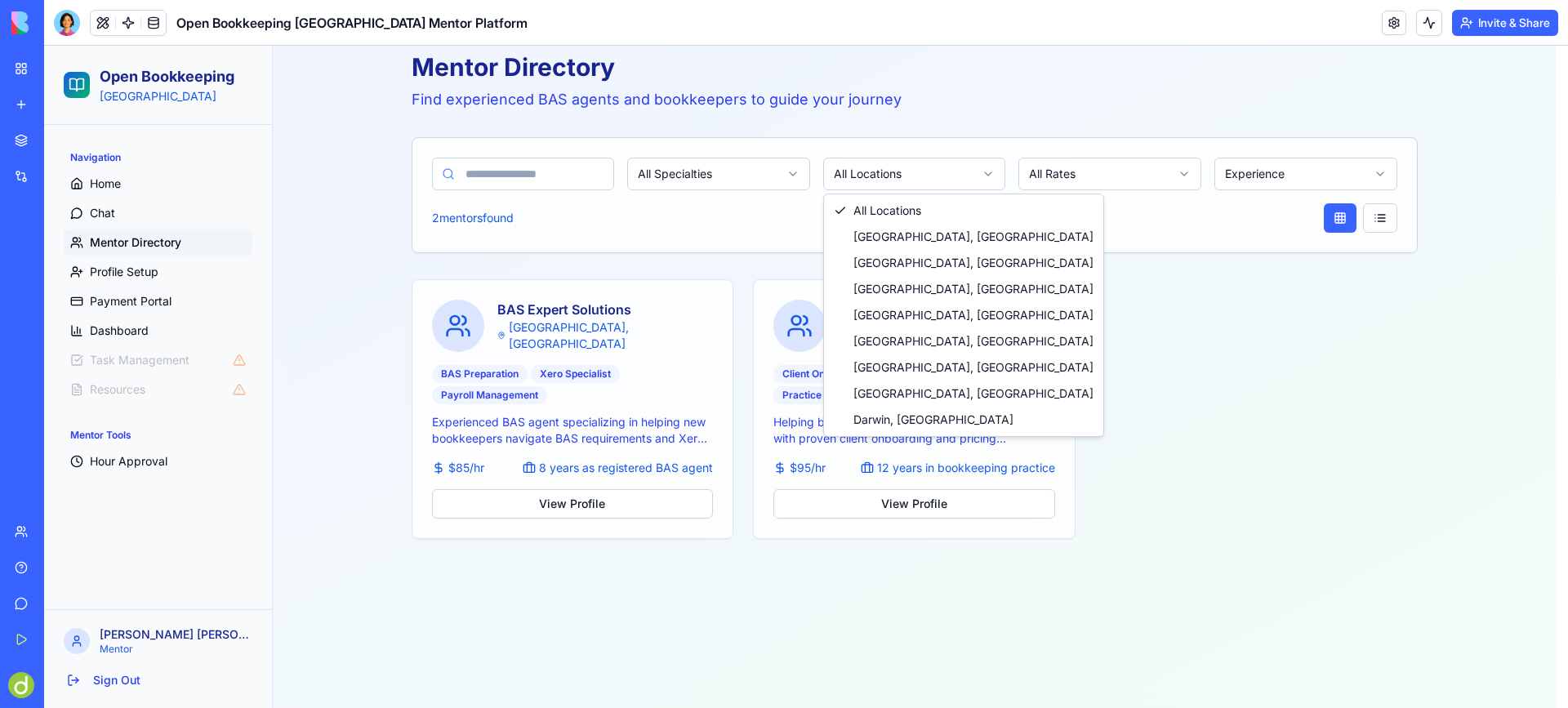
click at [951, 161] on html "Open Bookkeeping [GEOGRAPHIC_DATA] Navigation Home Chat Mentor Directory Profil…" at bounding box center [806, 339] width 1523 height 737
click at [1075, 227] on html "Open Bookkeeping [GEOGRAPHIC_DATA] Navigation Home Chat Mentor Directory Profil…" at bounding box center [806, 339] width 1523 height 737
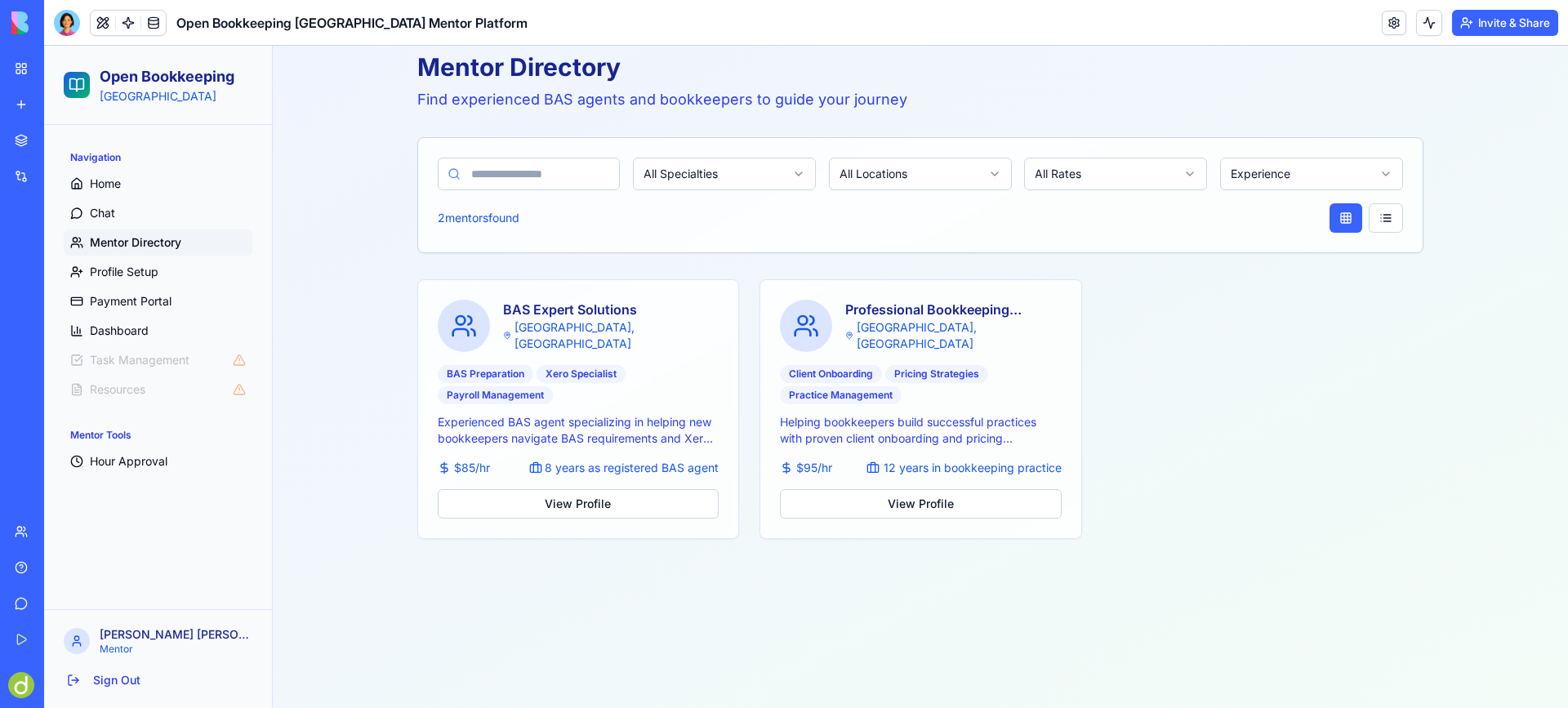
click at [1177, 163] on html "Open Bookkeeping [GEOGRAPHIC_DATA] Navigation Home Chat Mentor Directory Profil…" at bounding box center [806, 339] width 1523 height 737
click at [1245, 211] on html "Open Bookkeeping [GEOGRAPHIC_DATA] Navigation Home Chat Mentor Directory Profil…" at bounding box center [806, 339] width 1523 height 737
click at [1321, 169] on html "Open Bookkeeping [GEOGRAPHIC_DATA] Navigation Home Chat Mentor Directory Profil…" at bounding box center [806, 339] width 1523 height 737
click at [1170, 233] on html "Open Bookkeeping [GEOGRAPHIC_DATA] Navigation Home Chat Mentor Directory Profil…" at bounding box center [806, 339] width 1523 height 737
click at [93, 210] on span "Chat" at bounding box center [103, 213] width 25 height 16
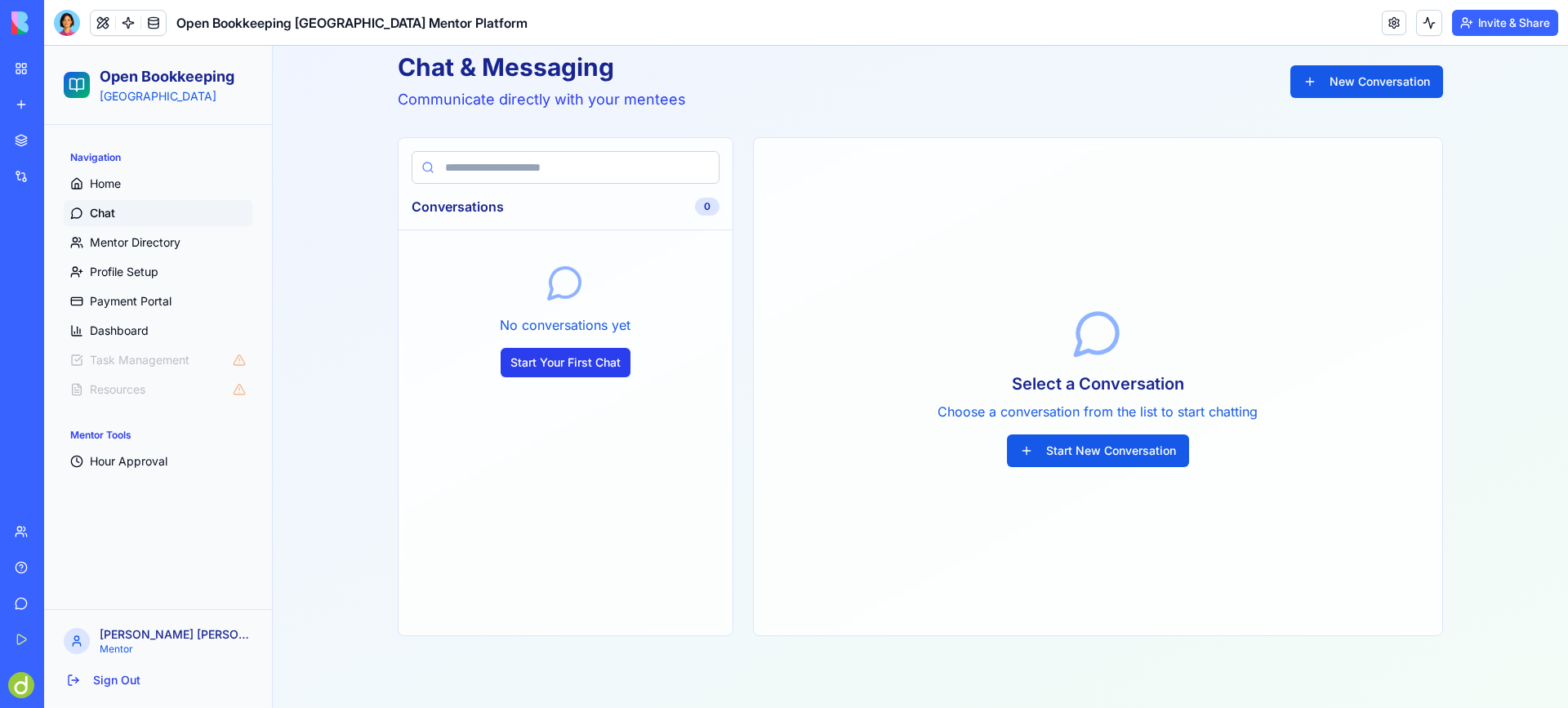
click at [559, 357] on button "Start Your First Chat" at bounding box center [566, 362] width 130 height 29
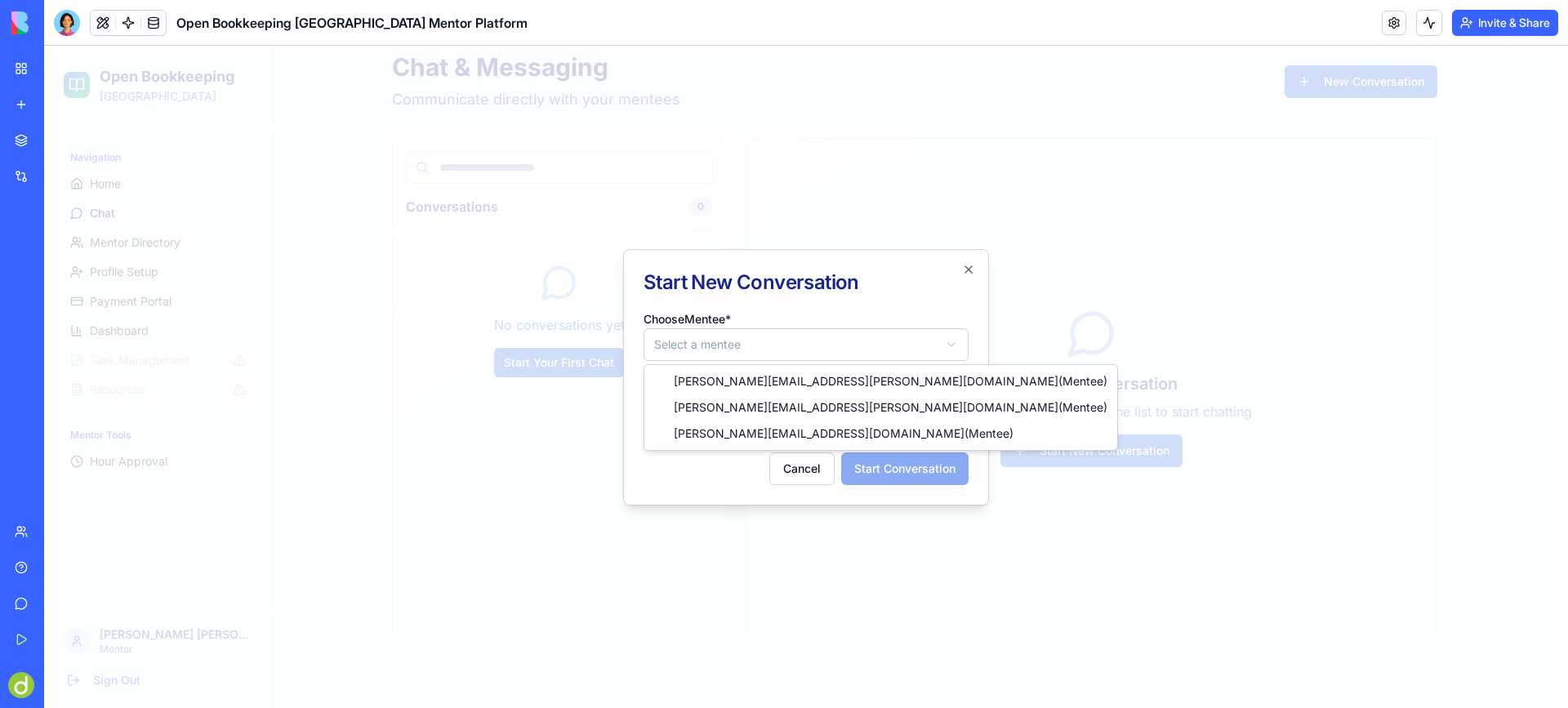
click at [736, 336] on body "**********" at bounding box center [800, 339] width 1512 height 737
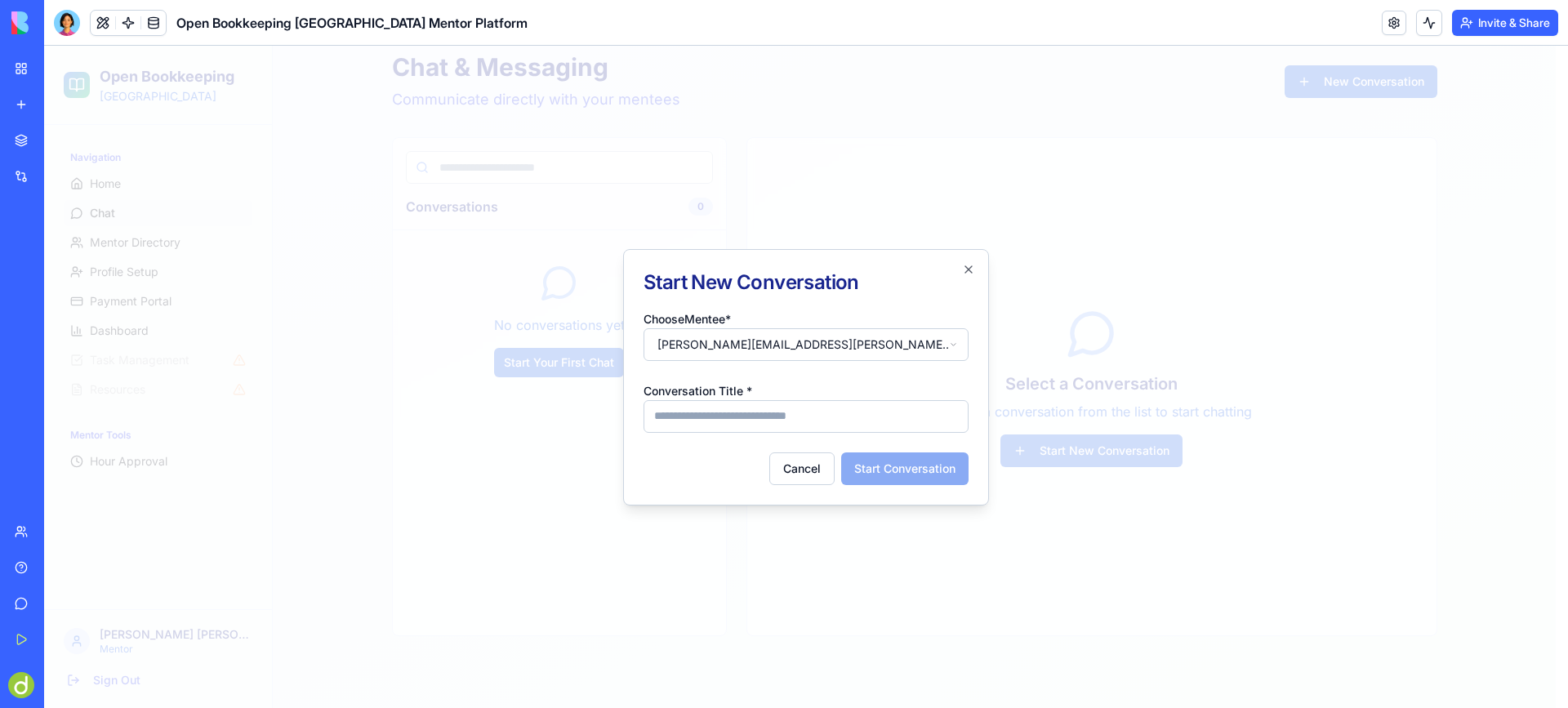
click at [725, 416] on input "Conversation Title *" at bounding box center [806, 416] width 325 height 33
type input "******"
click at [928, 466] on button "Start Conversation" at bounding box center [906, 469] width 128 height 33
select select
click at [972, 261] on div "**********" at bounding box center [806, 377] width 366 height 257
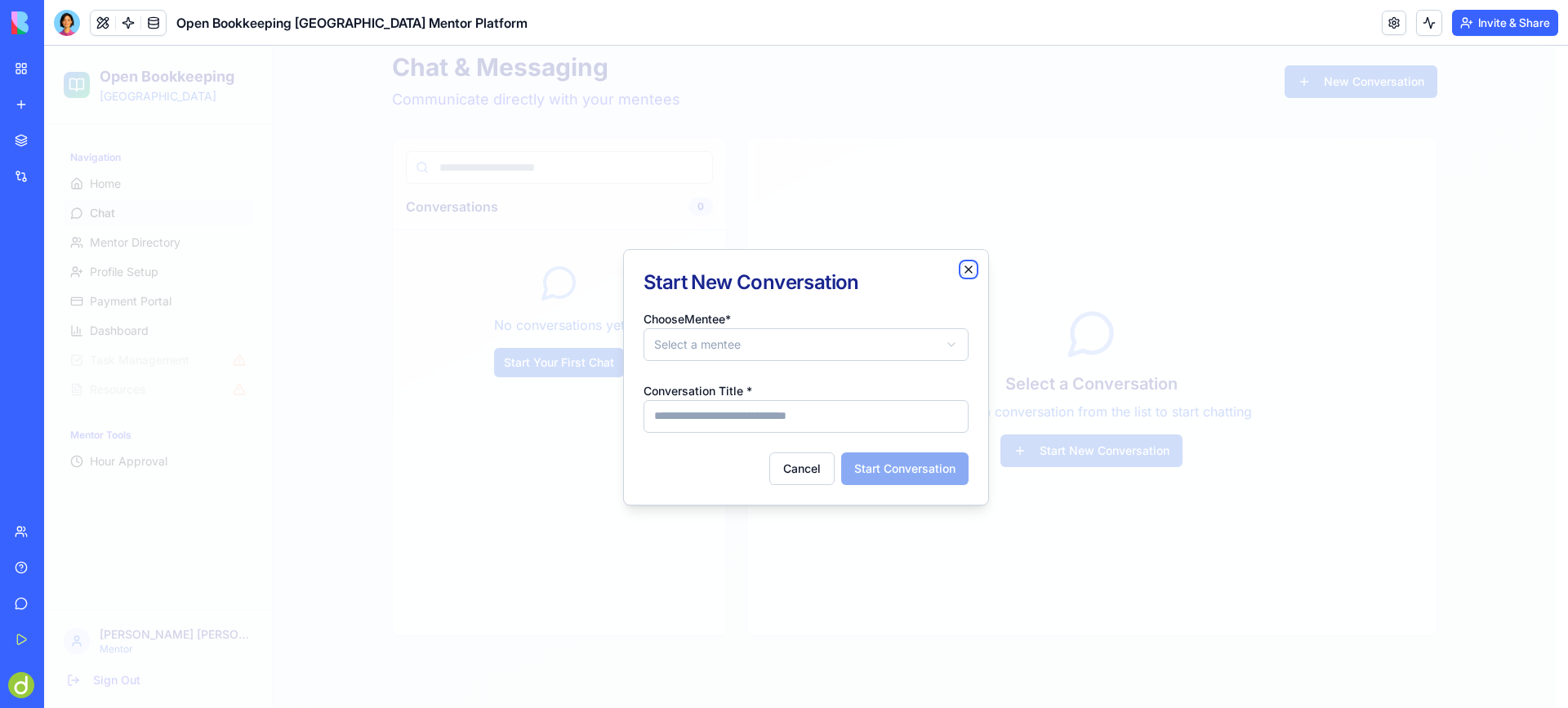
click at [970, 269] on icon "button" at bounding box center [968, 269] width 13 height 13
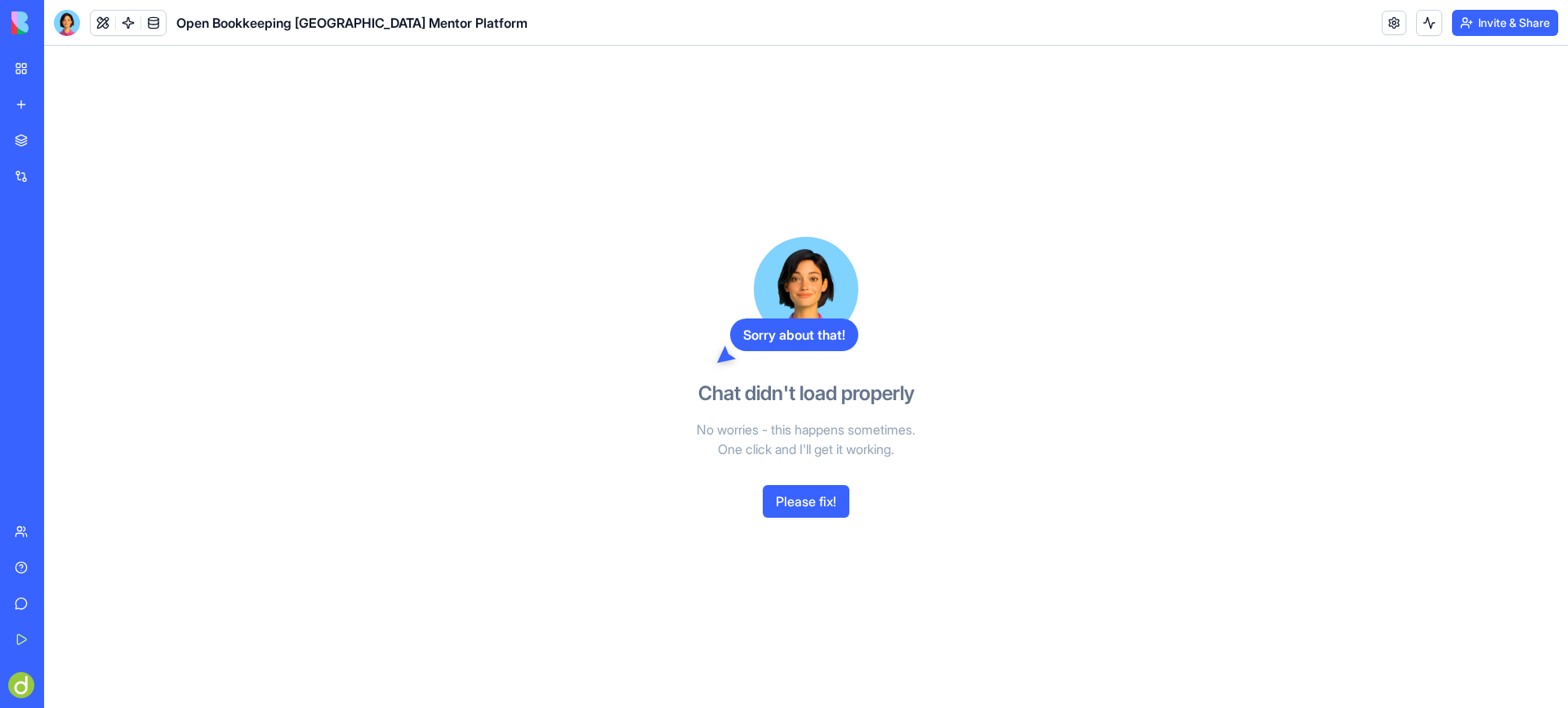
click at [823, 504] on button "Please fix!" at bounding box center [806, 502] width 86 height 33
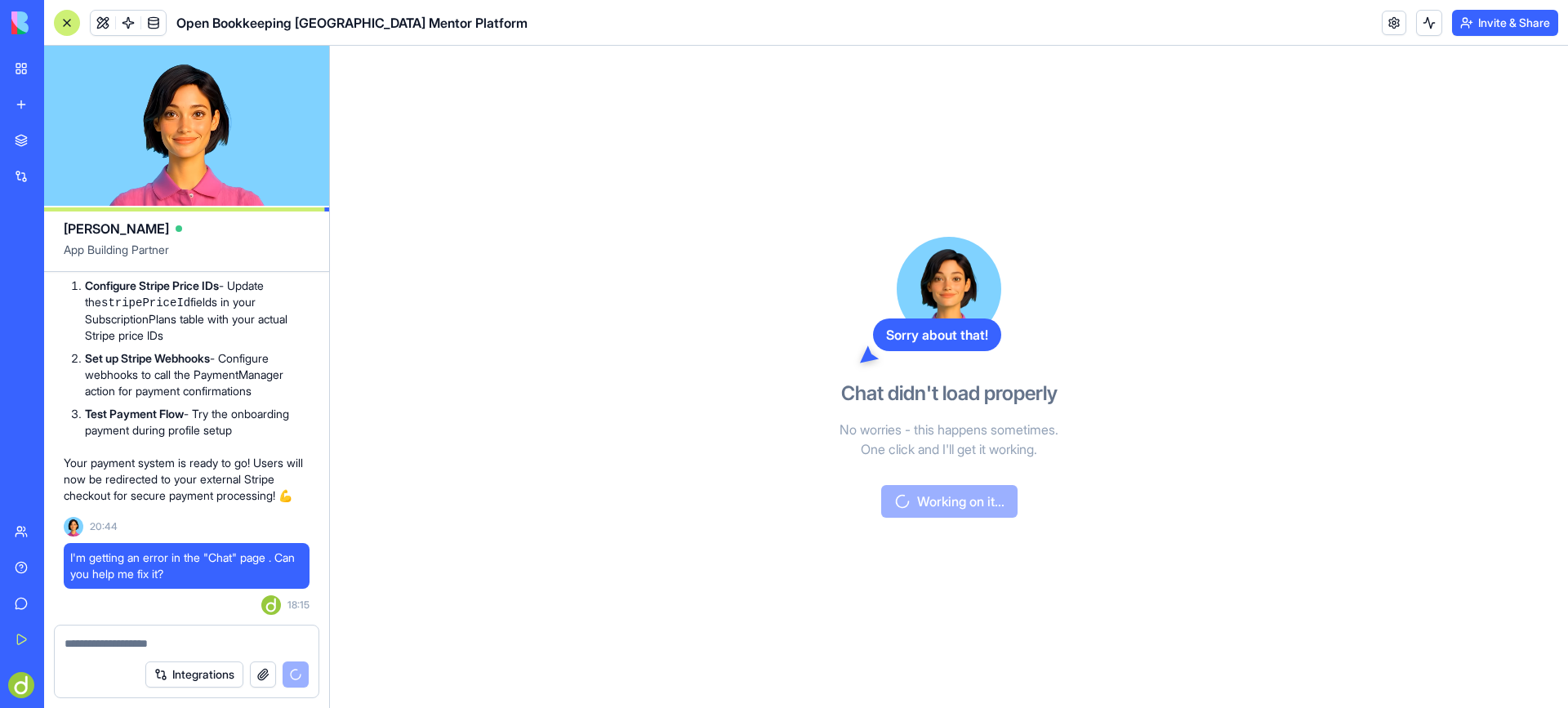
click at [67, 23] on div at bounding box center [67, 22] width 26 height 26
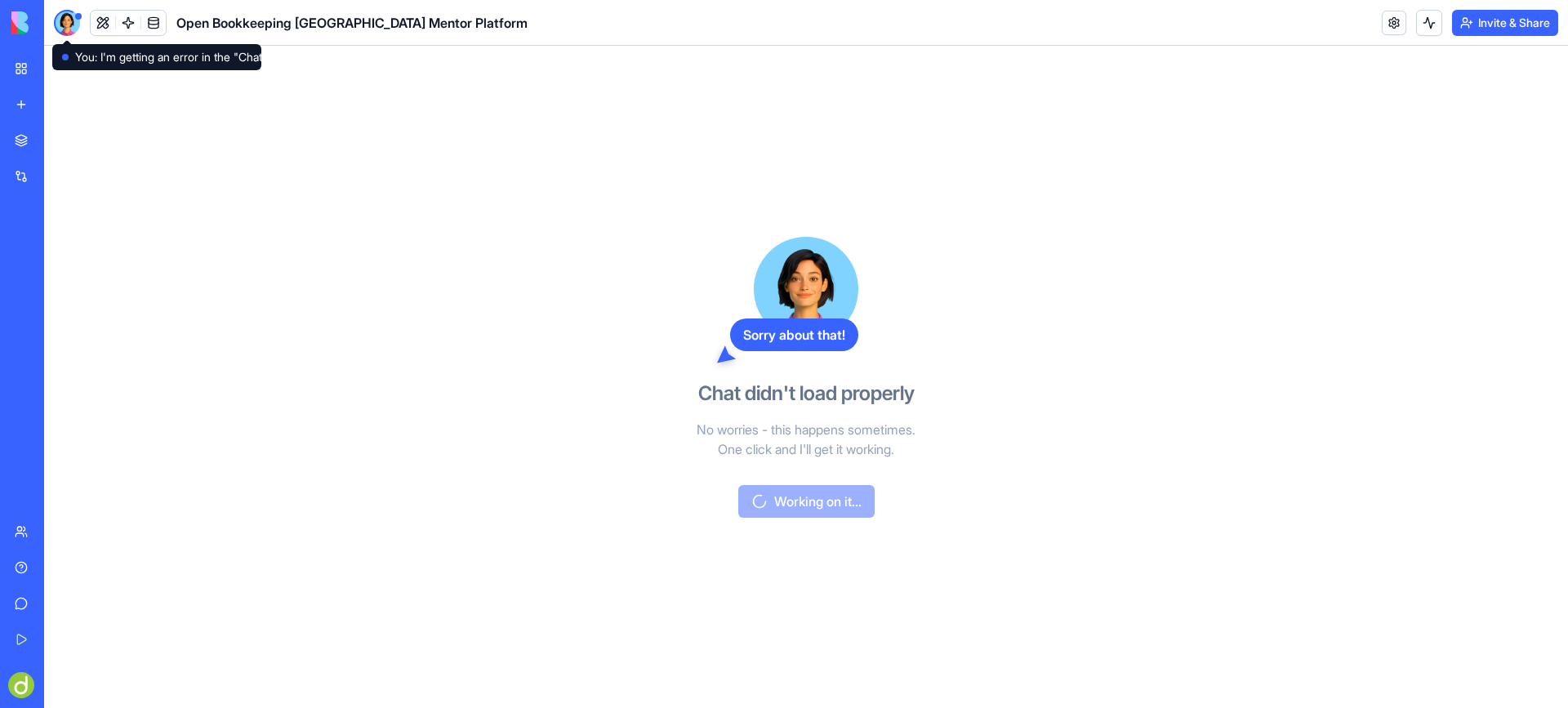
click at [60, 15] on div at bounding box center [67, 22] width 26 height 26
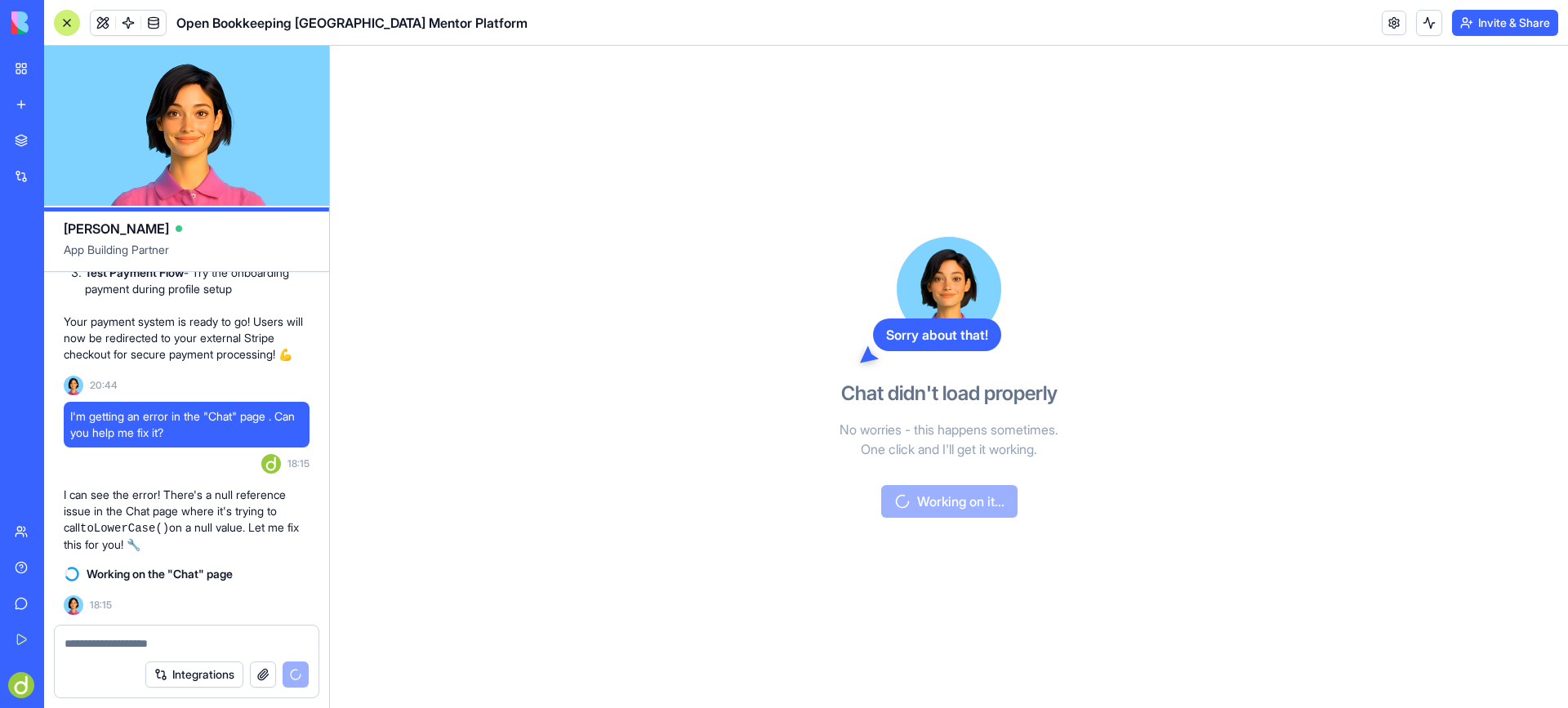
scroll to position [21002, 0]
click at [69, 21] on div at bounding box center [67, 22] width 26 height 26
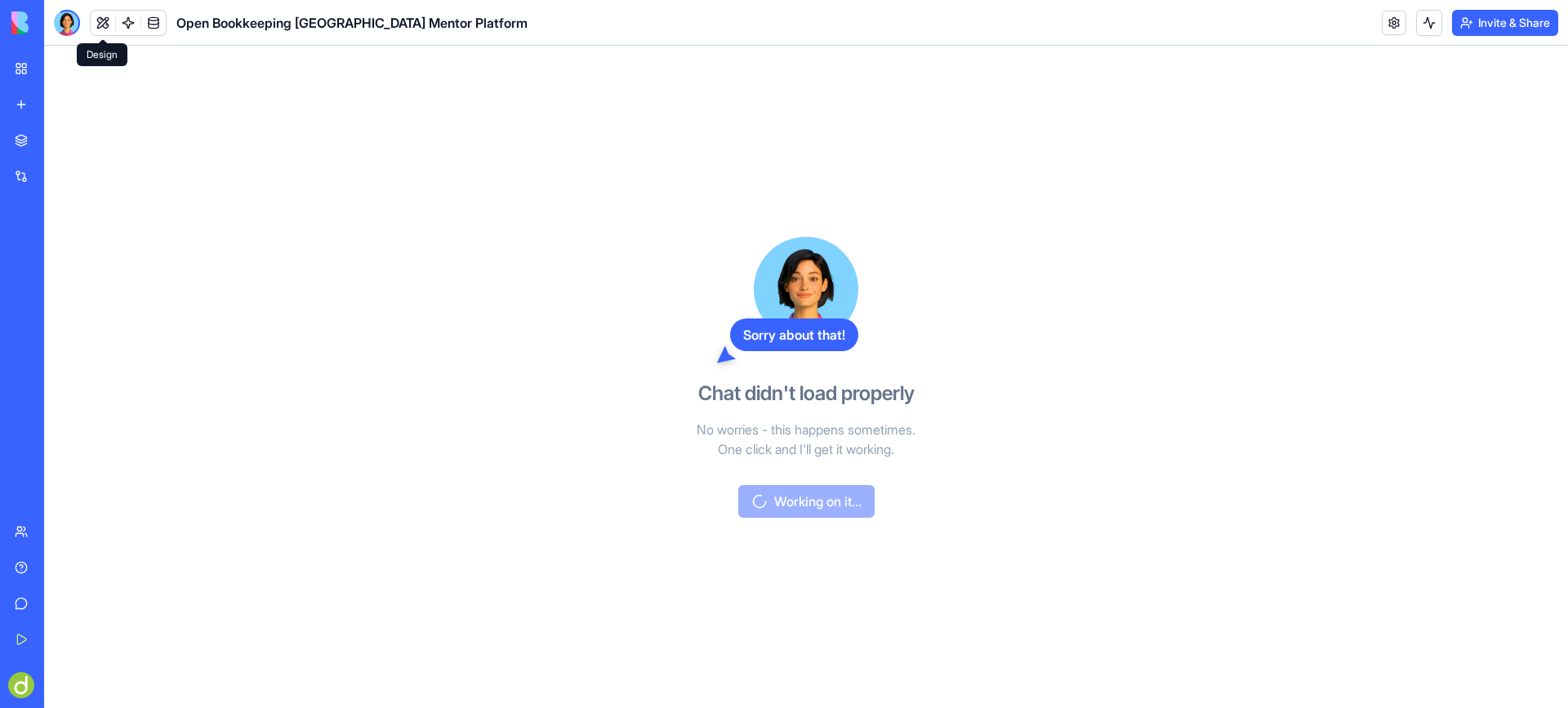
click at [102, 18] on button at bounding box center [103, 22] width 24 height 24
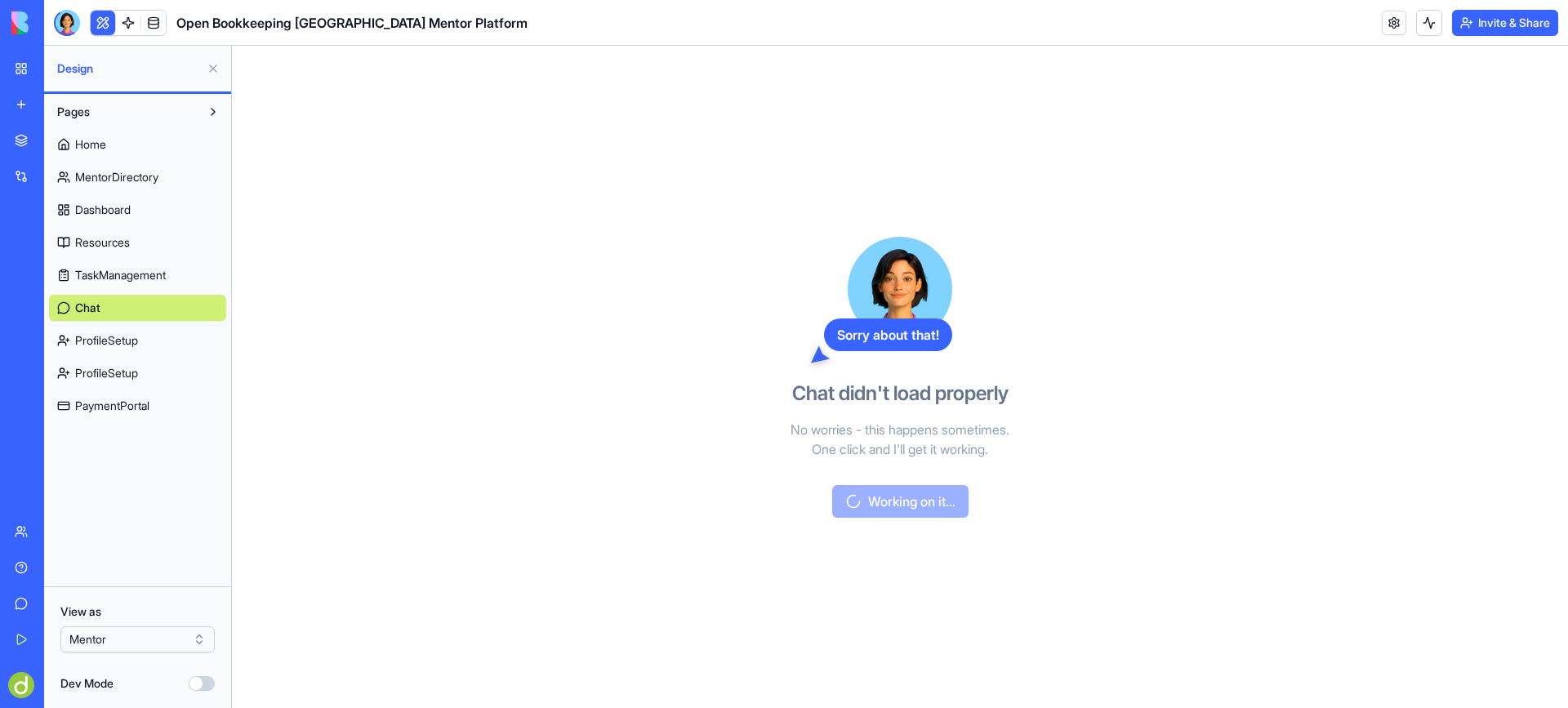
click at [97, 139] on span "Home" at bounding box center [91, 144] width 31 height 16
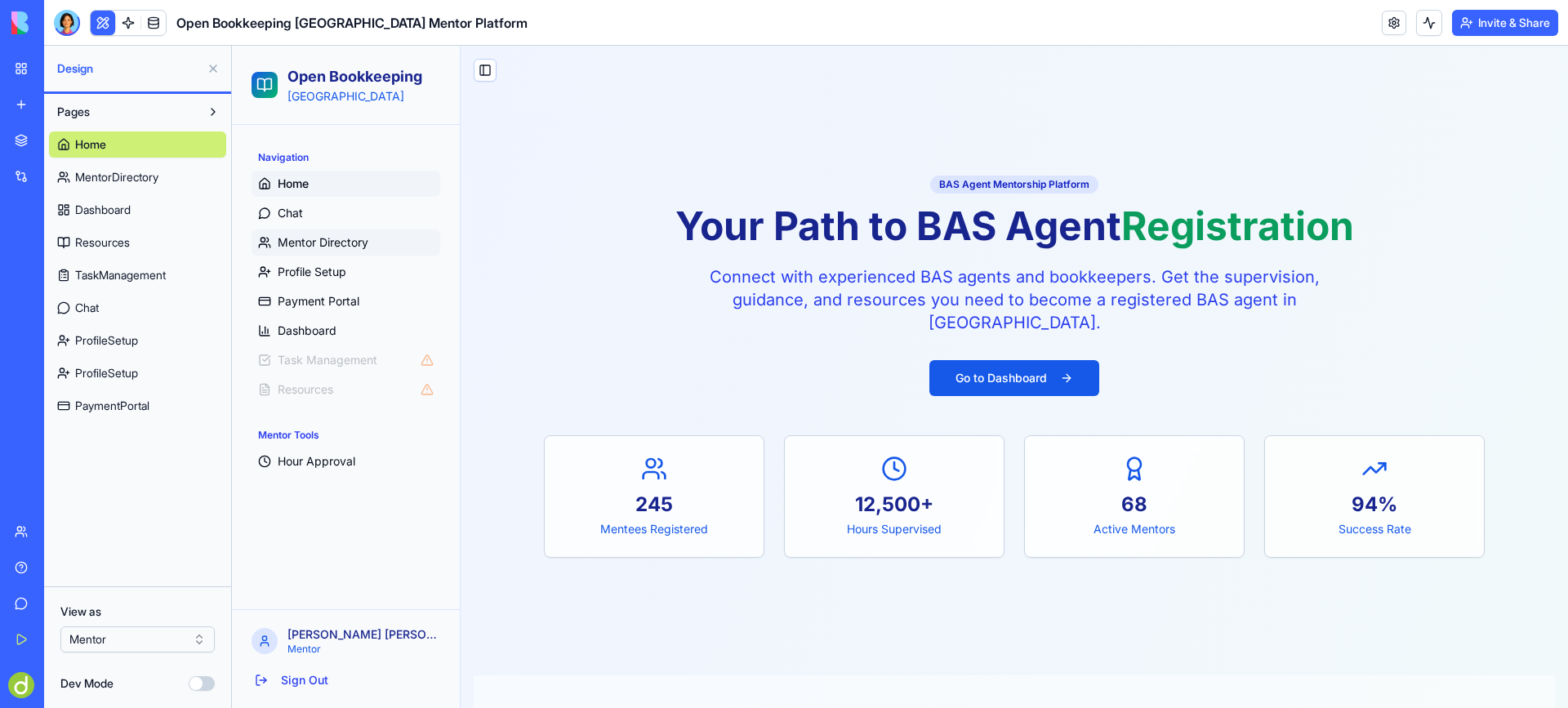
click at [326, 238] on span "Mentor Directory" at bounding box center [323, 242] width 91 height 16
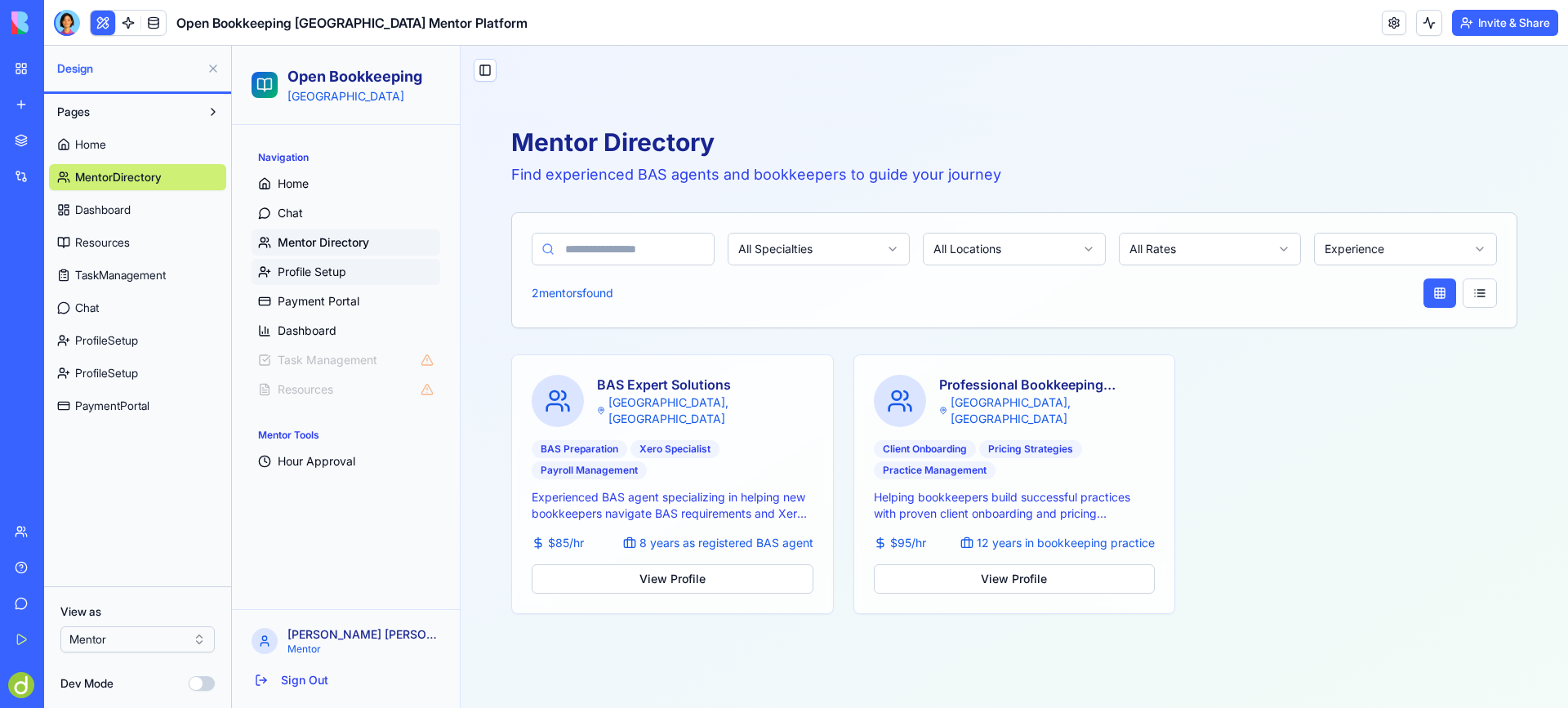
click at [314, 273] on span "Profile Setup" at bounding box center [312, 271] width 69 height 16
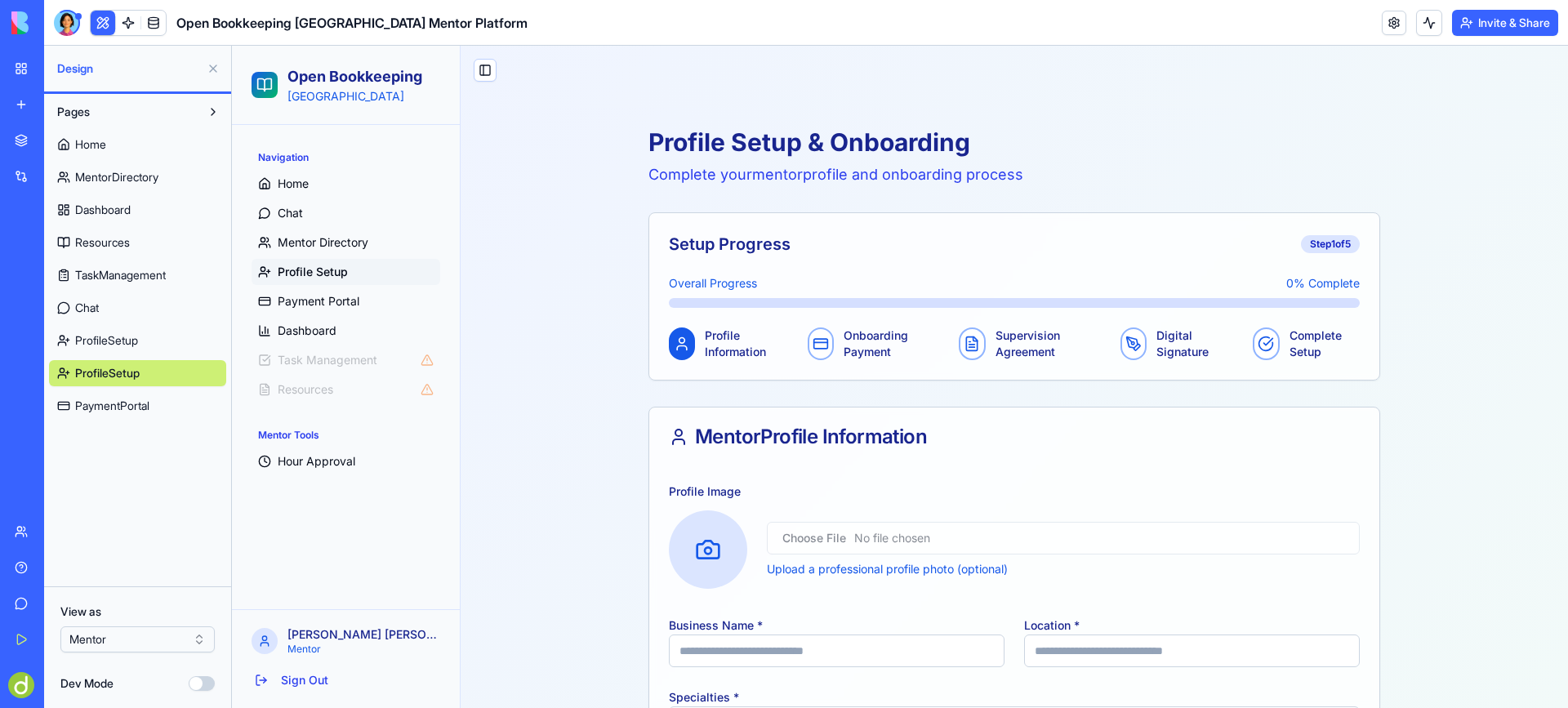
click at [104, 403] on span "PaymentPortal" at bounding box center [112, 406] width 75 height 16
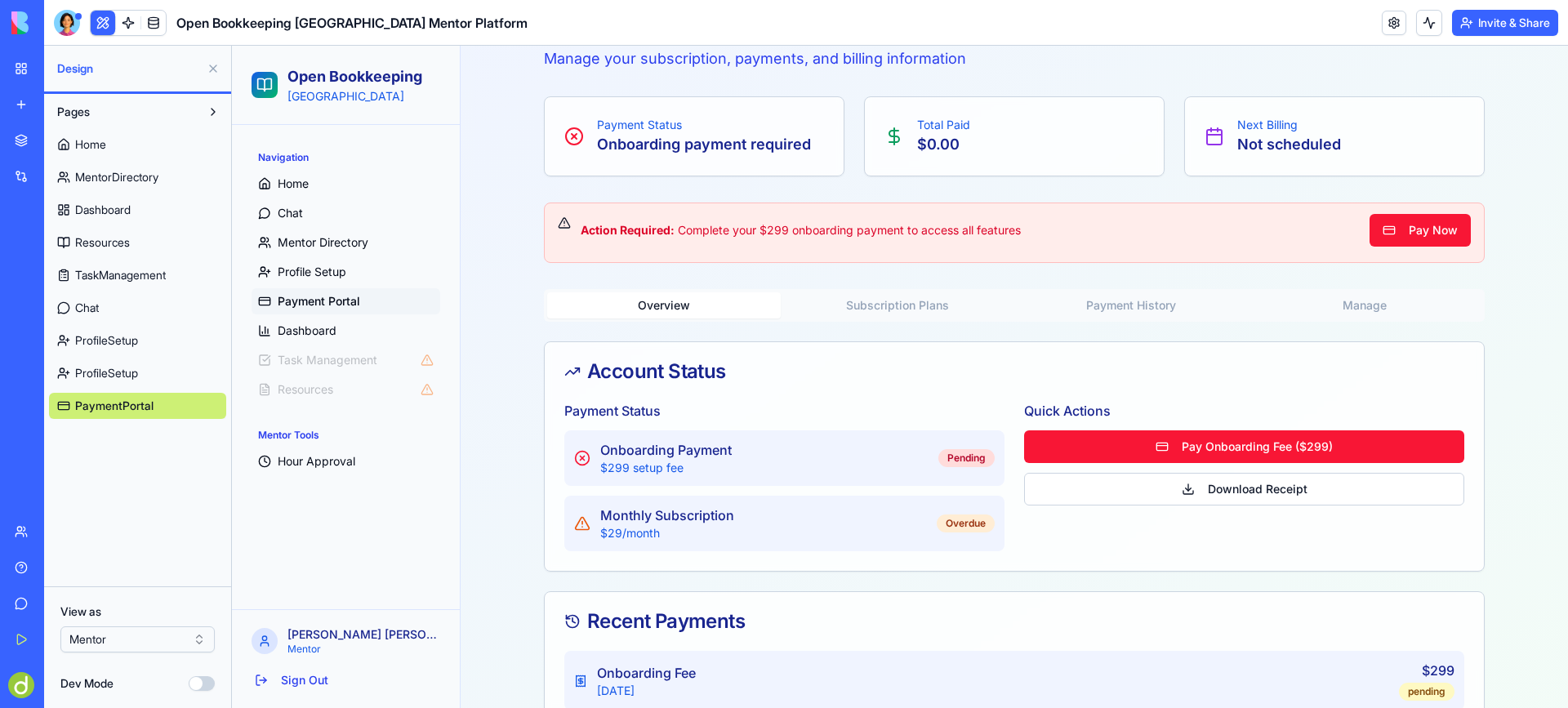
scroll to position [171, 0]
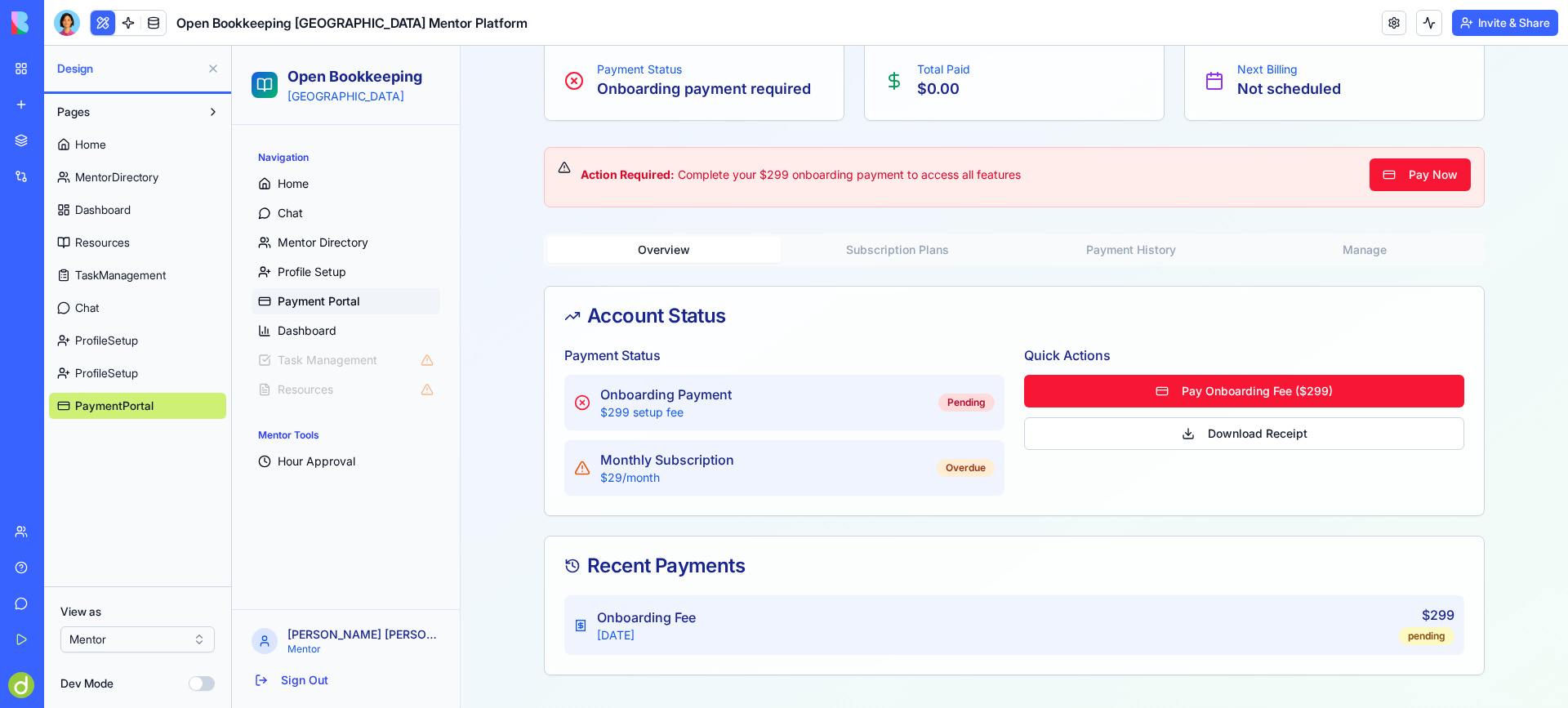
click at [102, 244] on span "Resources" at bounding box center [103, 242] width 54 height 16
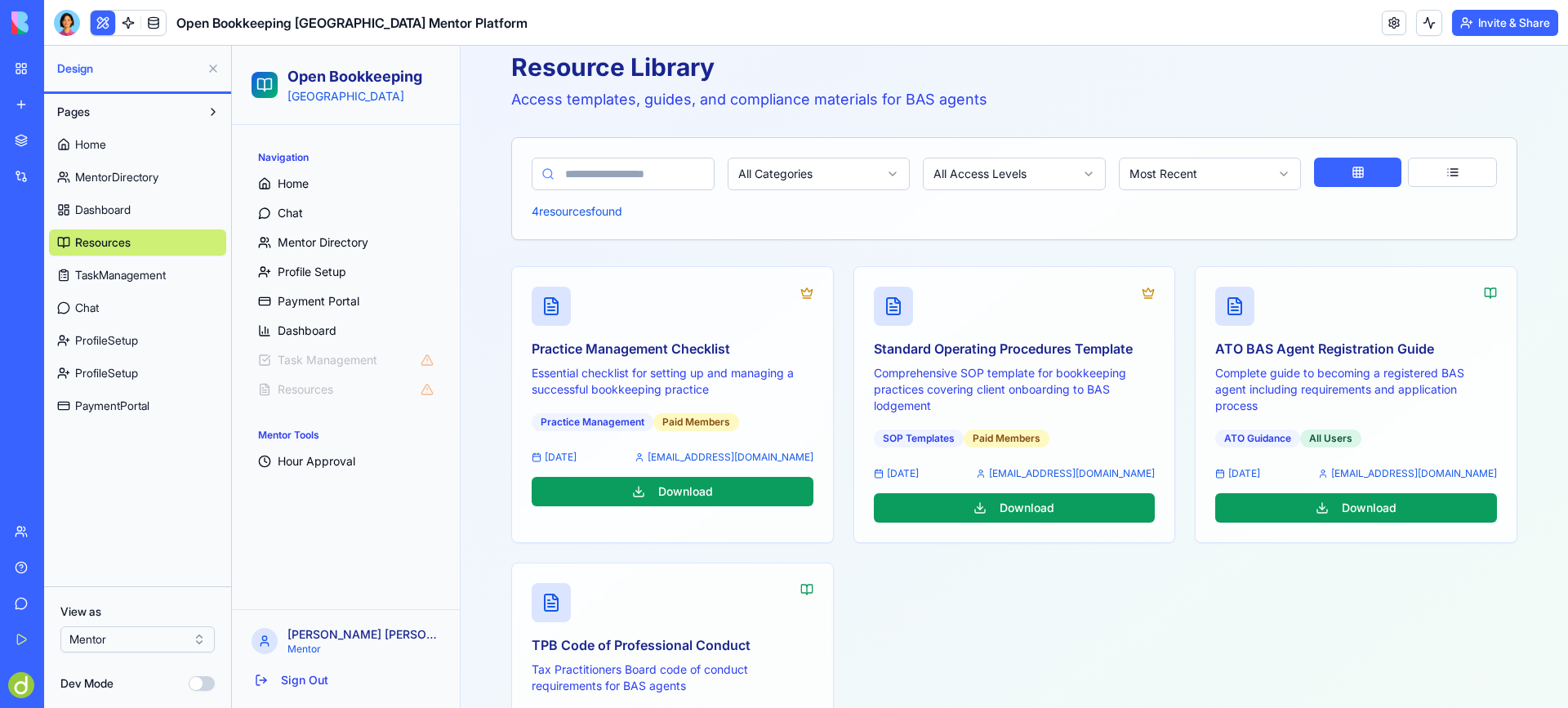
scroll to position [171, 0]
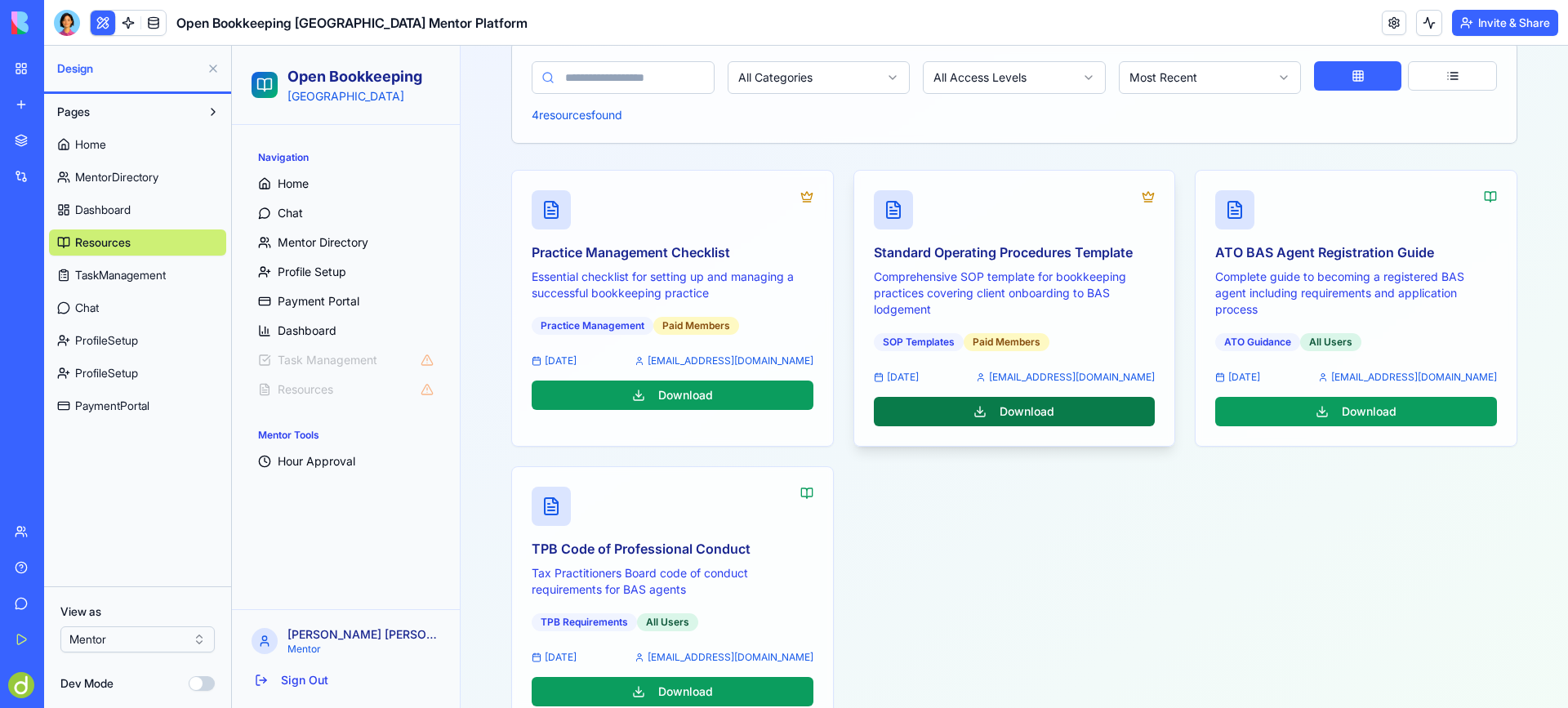
click at [1018, 400] on button "Download" at bounding box center [1014, 412] width 282 height 29
click at [1024, 408] on button "Download" at bounding box center [1014, 412] width 282 height 29
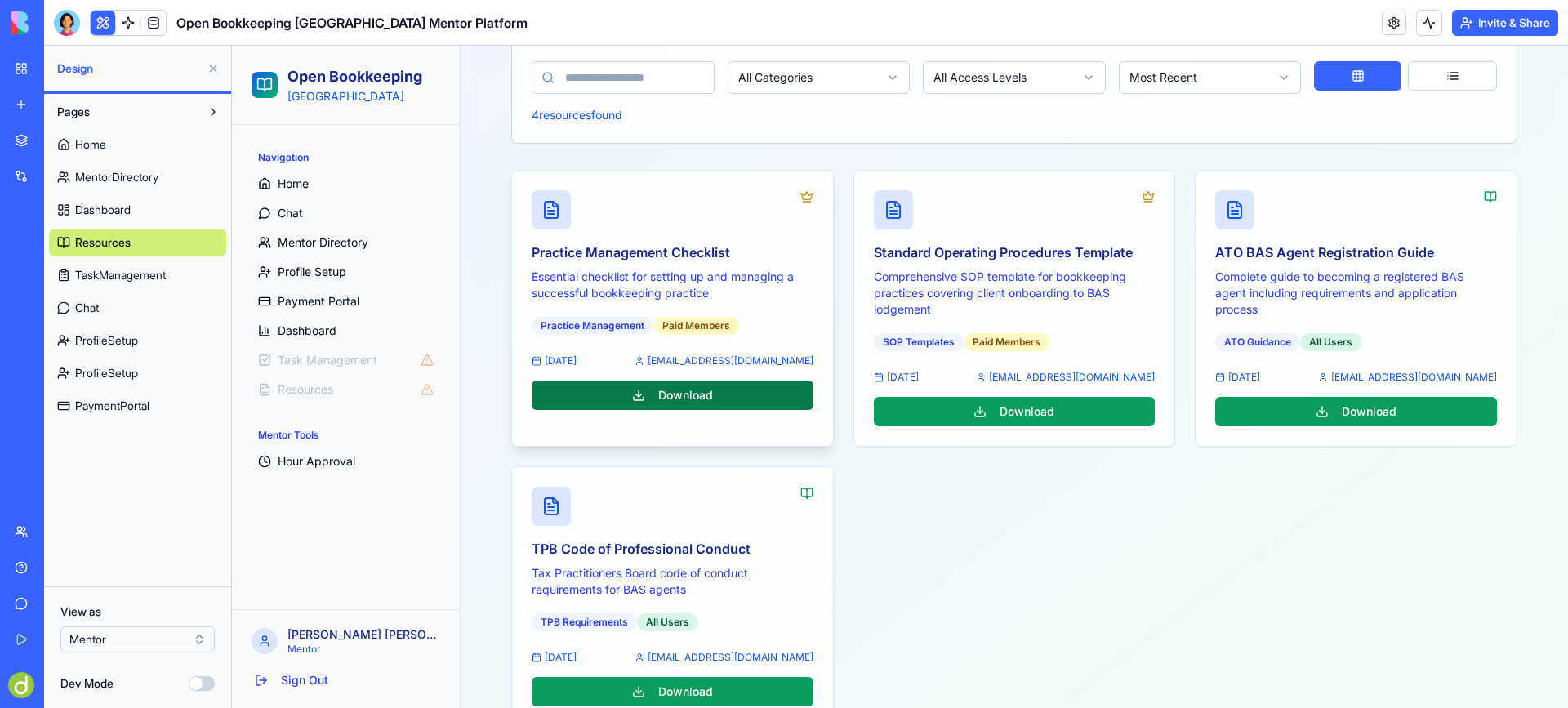
click at [647, 390] on button "Download" at bounding box center [672, 395] width 282 height 29
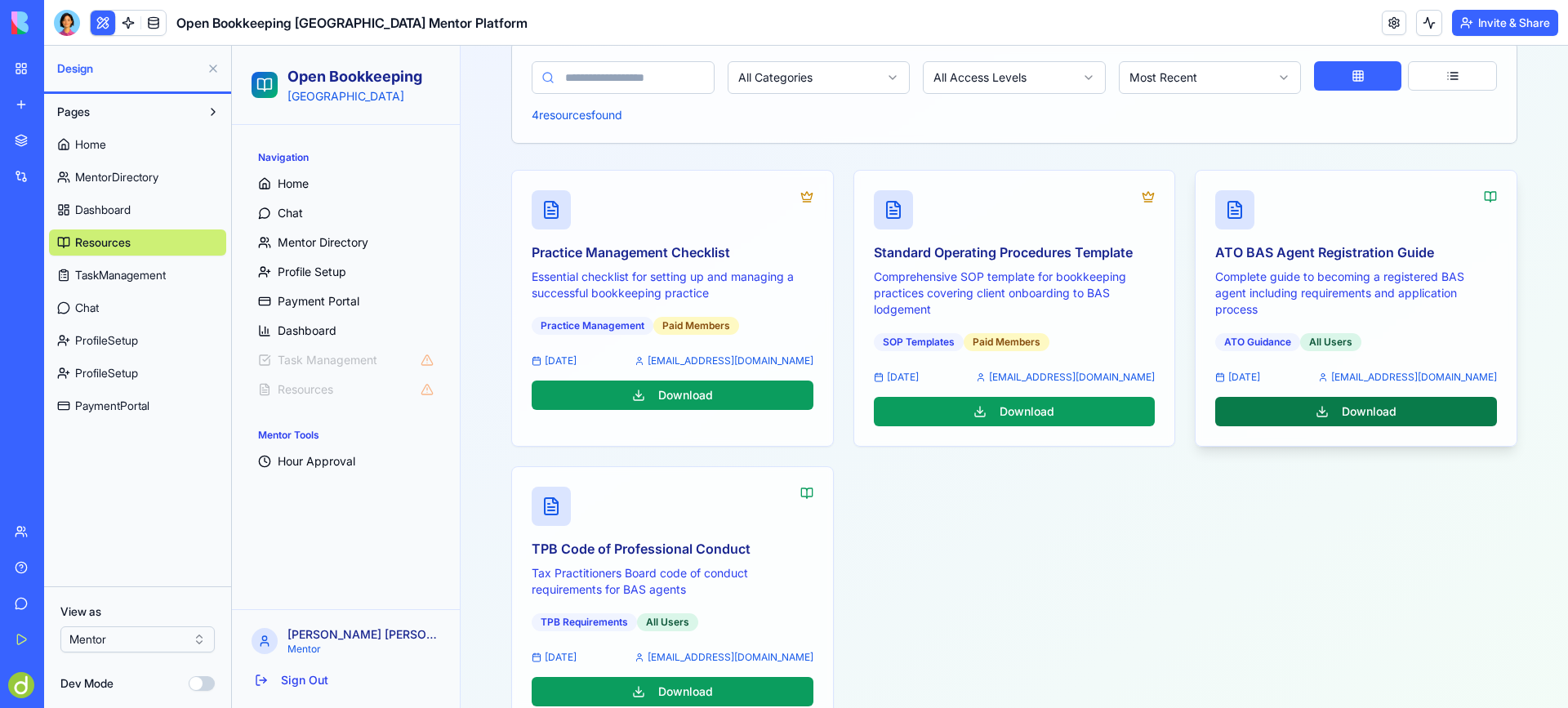
click at [1356, 411] on button "Download" at bounding box center [1356, 412] width 282 height 29
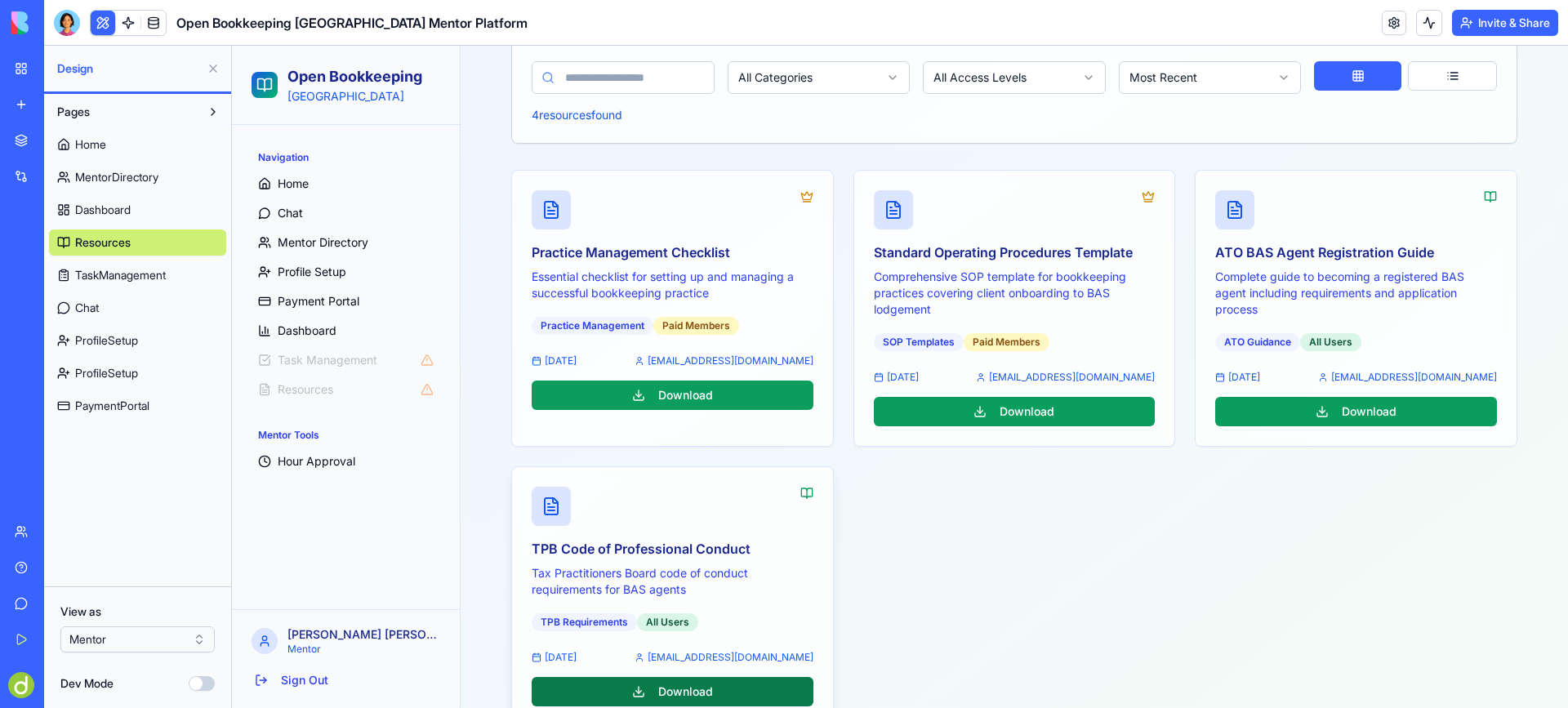
click at [692, 685] on button "Download" at bounding box center [672, 692] width 282 height 29
click at [918, 551] on div "Practice Management Checklist Essential checklist for setting up and managing a…" at bounding box center [1014, 447] width 1006 height 557
click at [134, 271] on span "TaskManagement" at bounding box center [121, 275] width 91 height 16
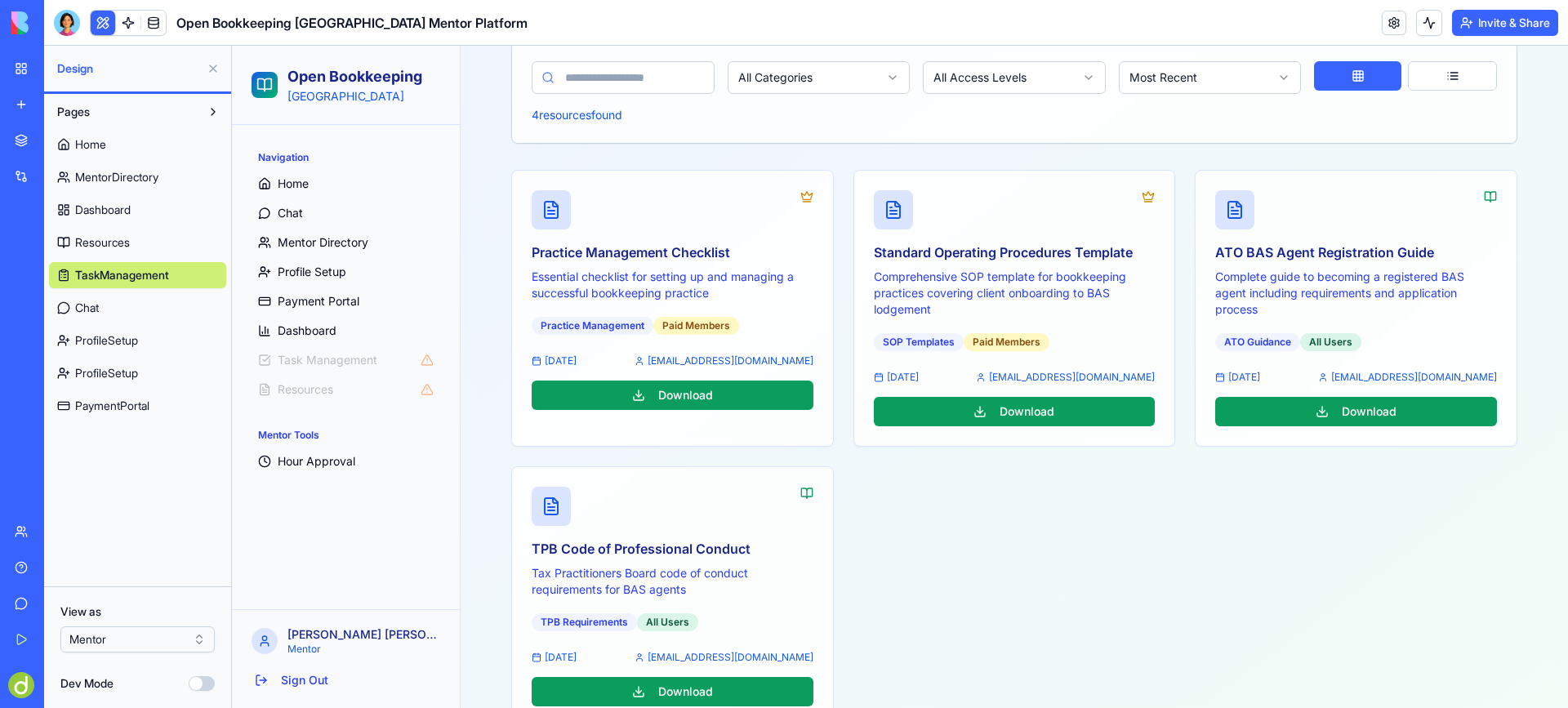
scroll to position [76, 0]
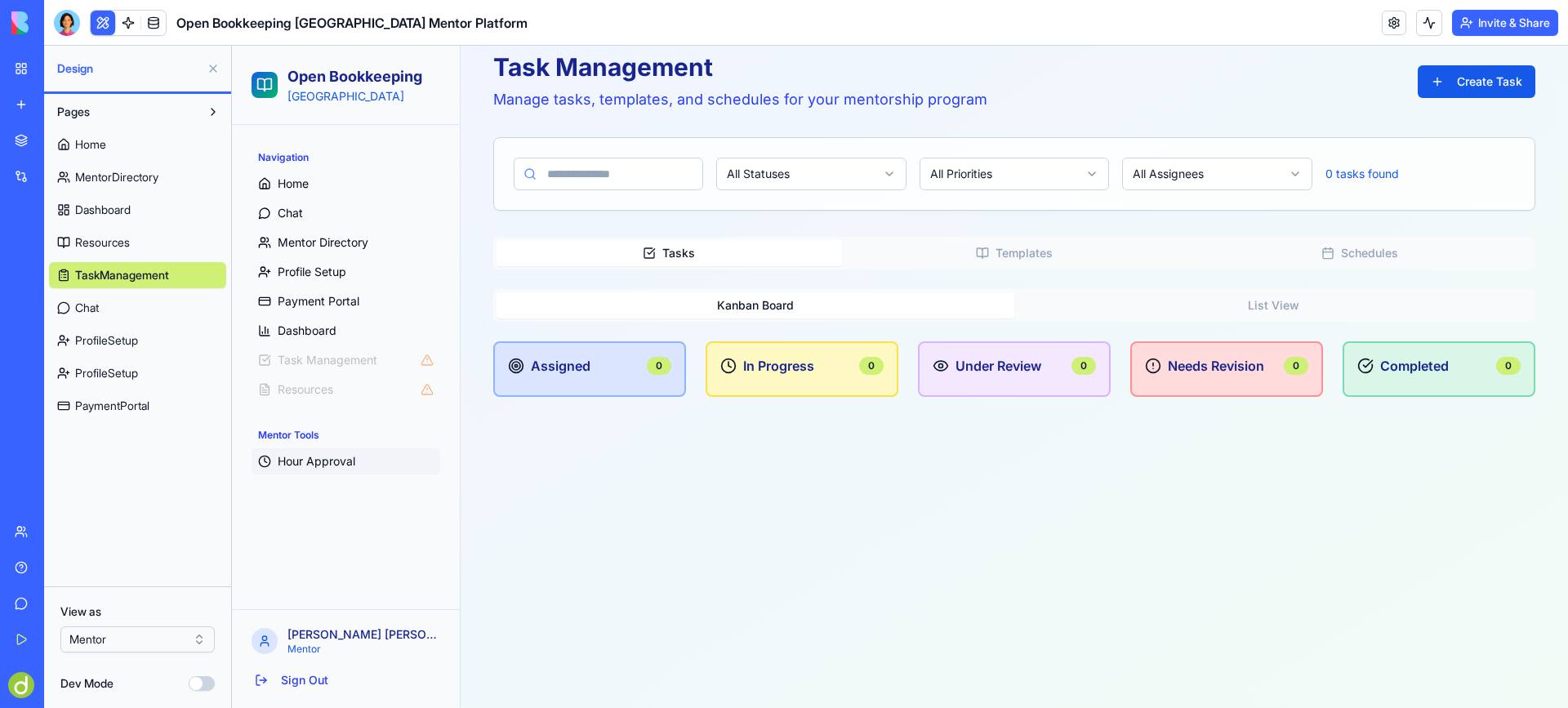
click at [315, 465] on span "Hour Approval" at bounding box center [317, 461] width 77 height 16
click at [306, 458] on span "Hour Approval" at bounding box center [317, 461] width 77 height 16
click at [123, 20] on span at bounding box center [128, 22] width 46 height 46
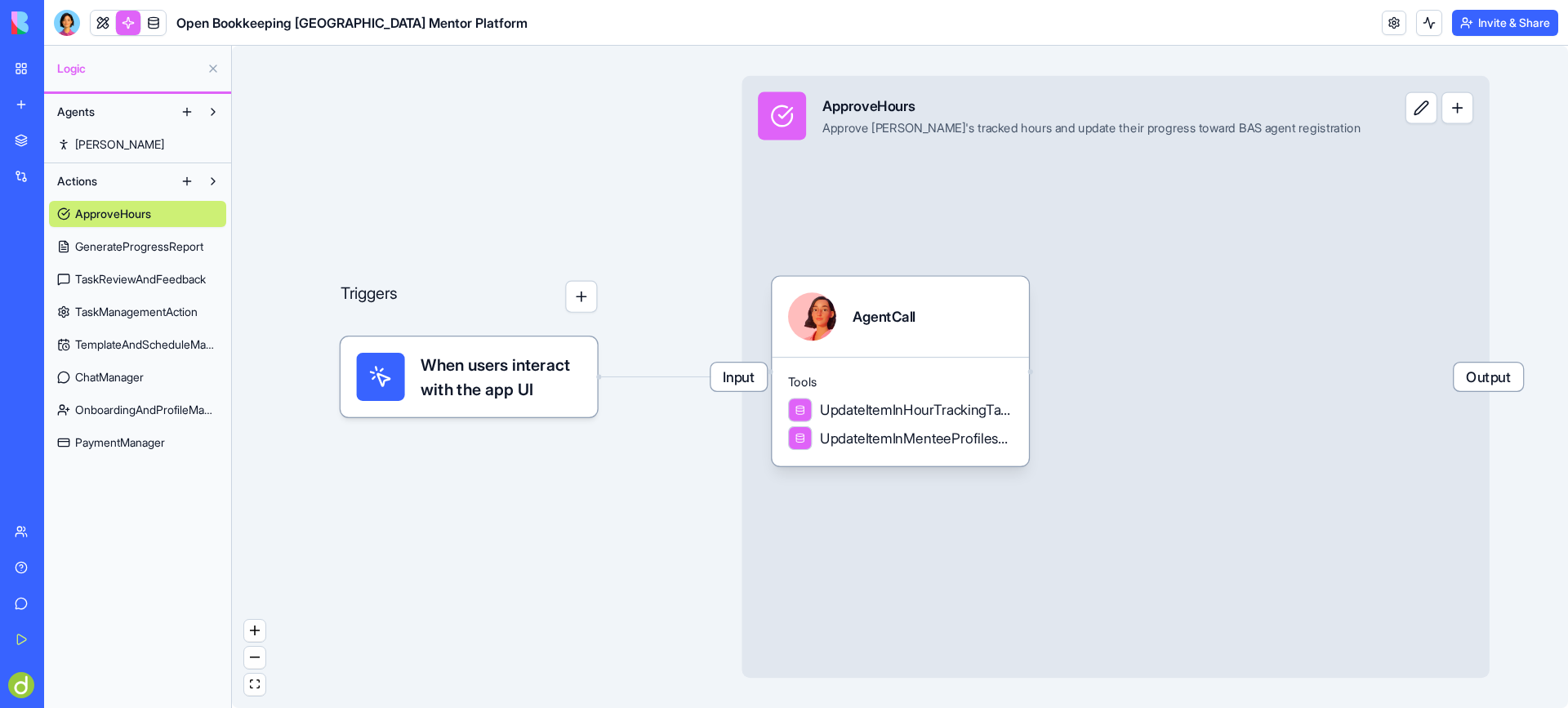
click at [132, 242] on span "GenerateProgressReport" at bounding box center [139, 246] width 128 height 16
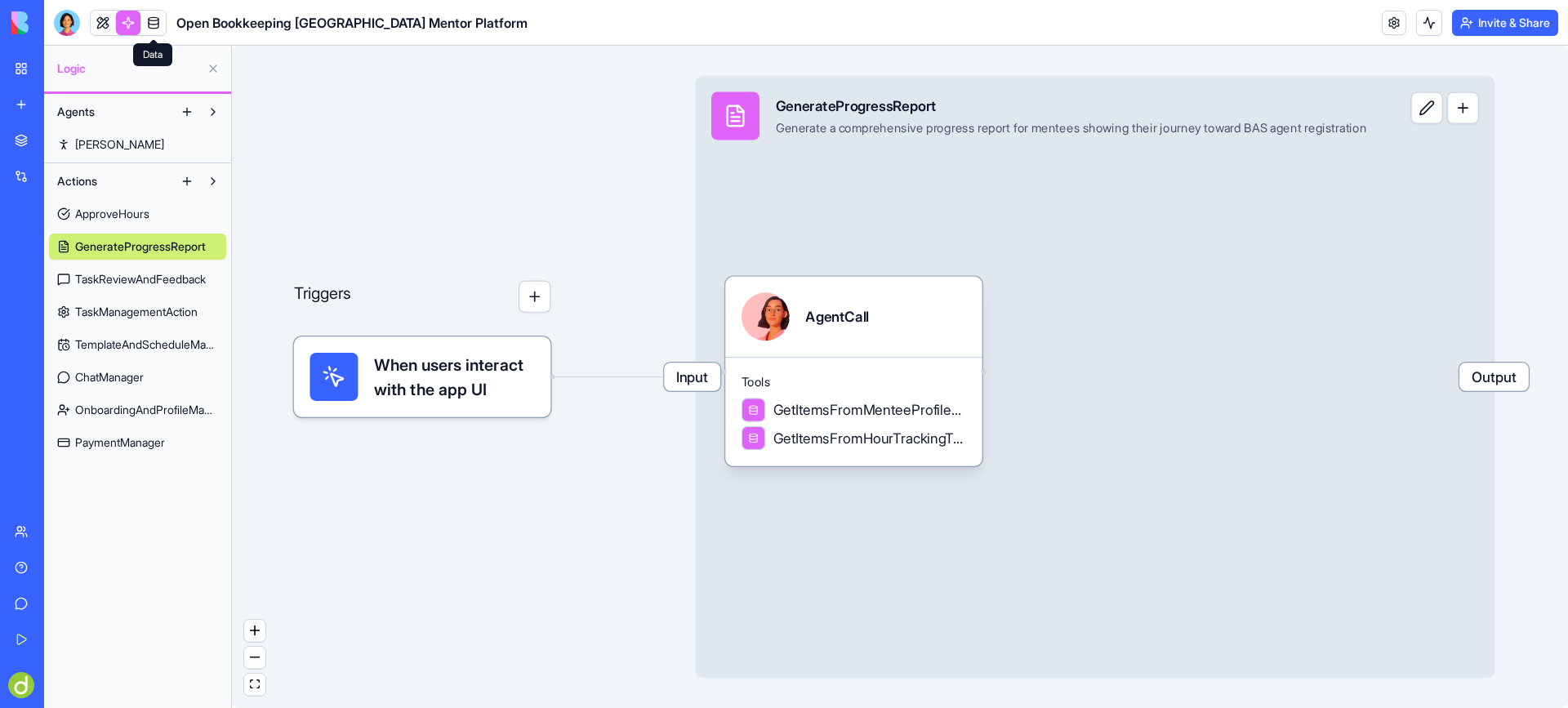
click at [151, 16] on link at bounding box center [153, 22] width 24 height 24
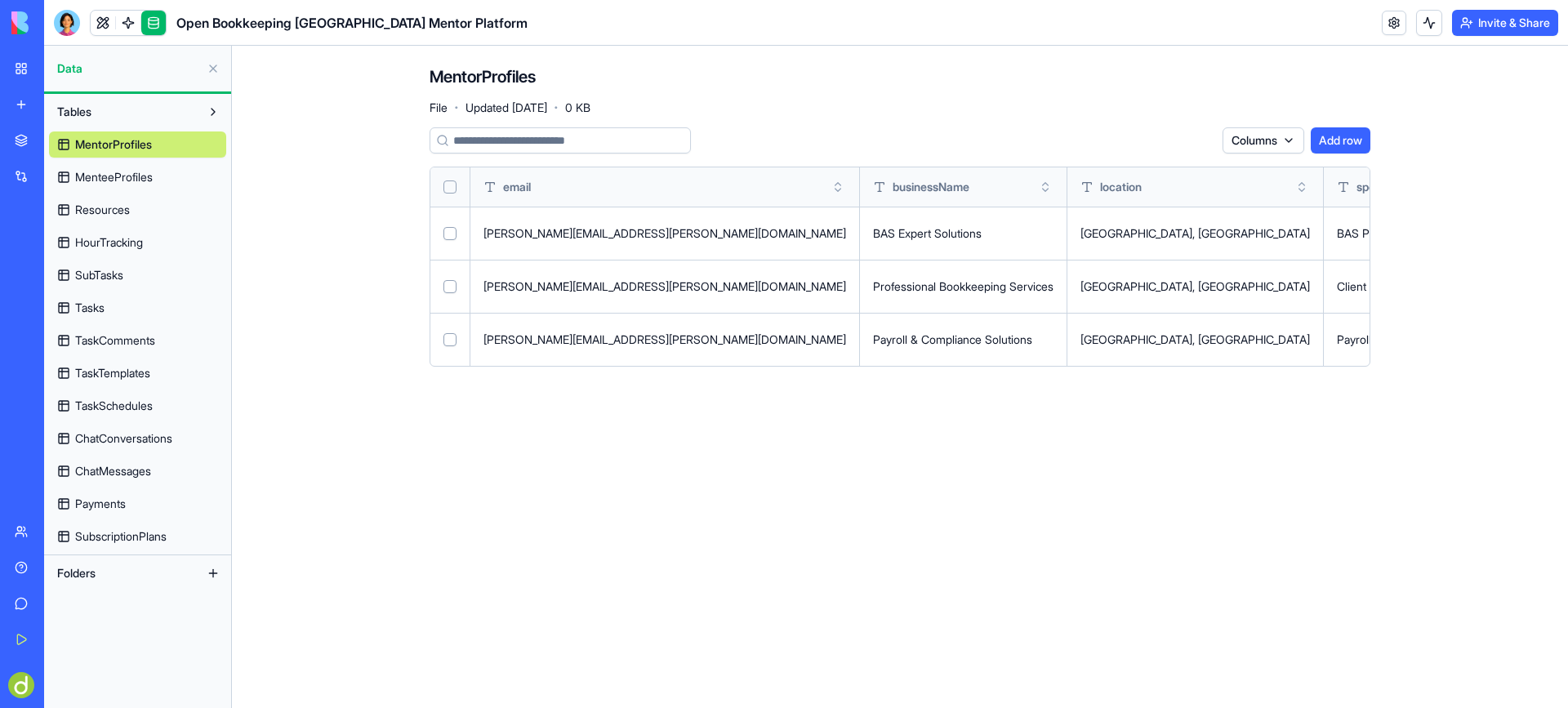
click at [122, 173] on span "MenteeProfiles" at bounding box center [114, 177] width 77 height 16
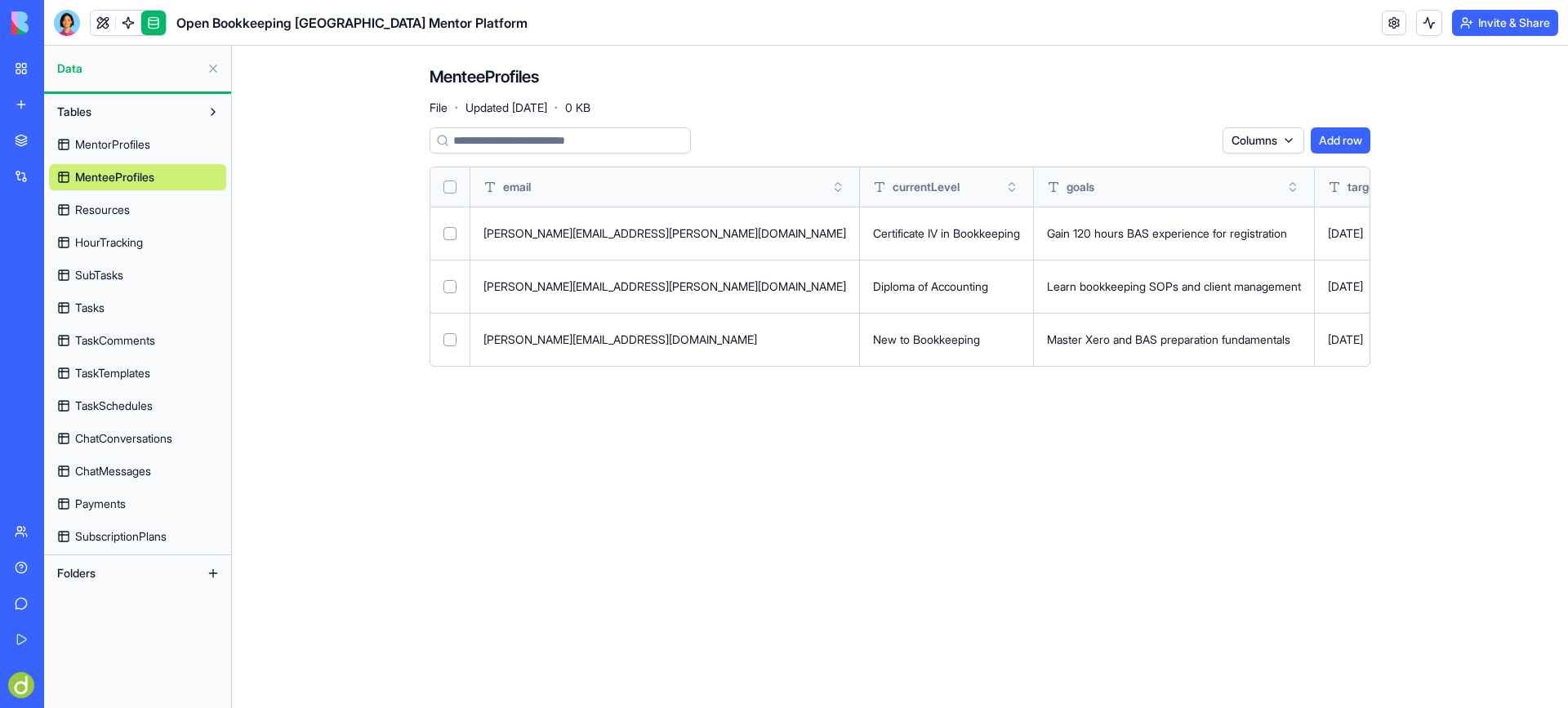
click at [97, 204] on span "Resources" at bounding box center [103, 209] width 54 height 16
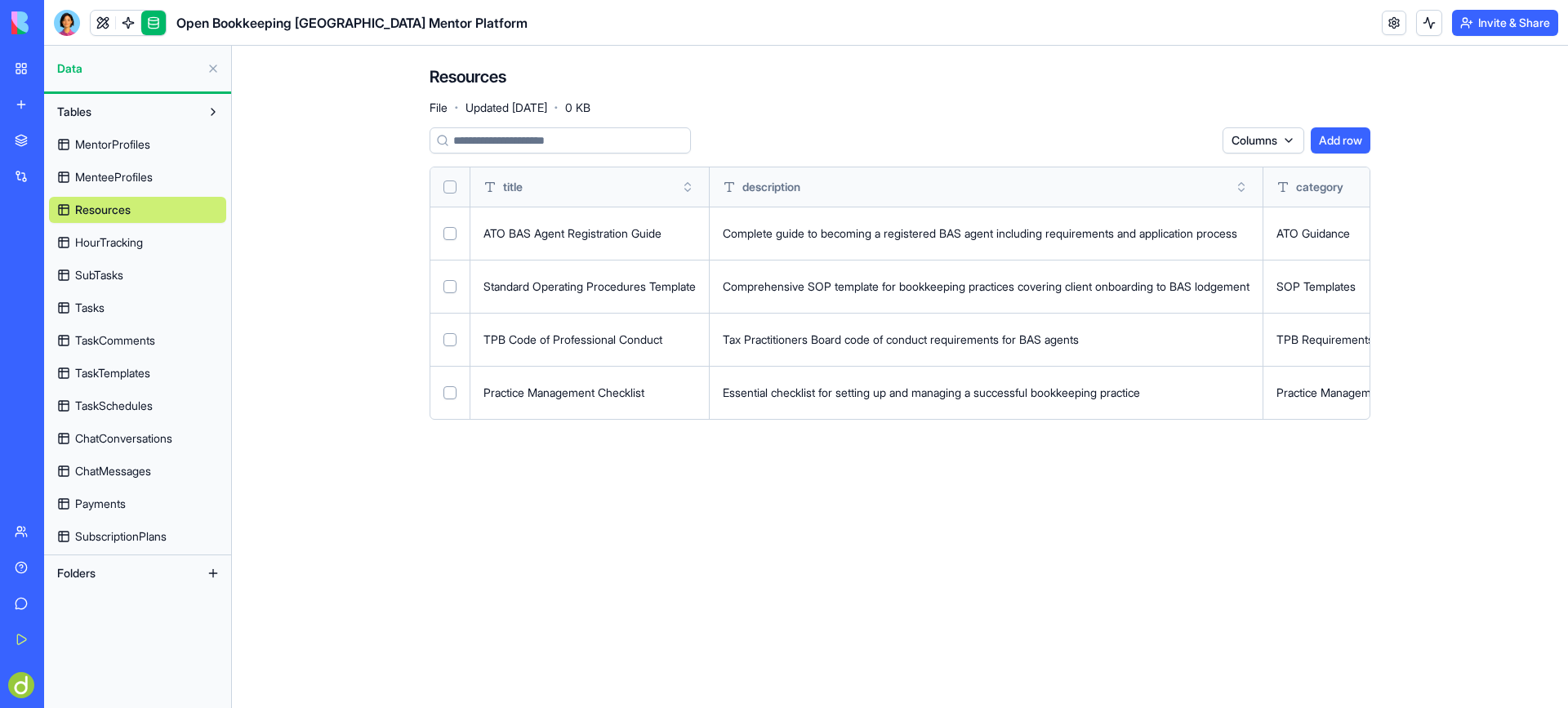
click at [76, 247] on span "HourTracking" at bounding box center [109, 242] width 68 height 16
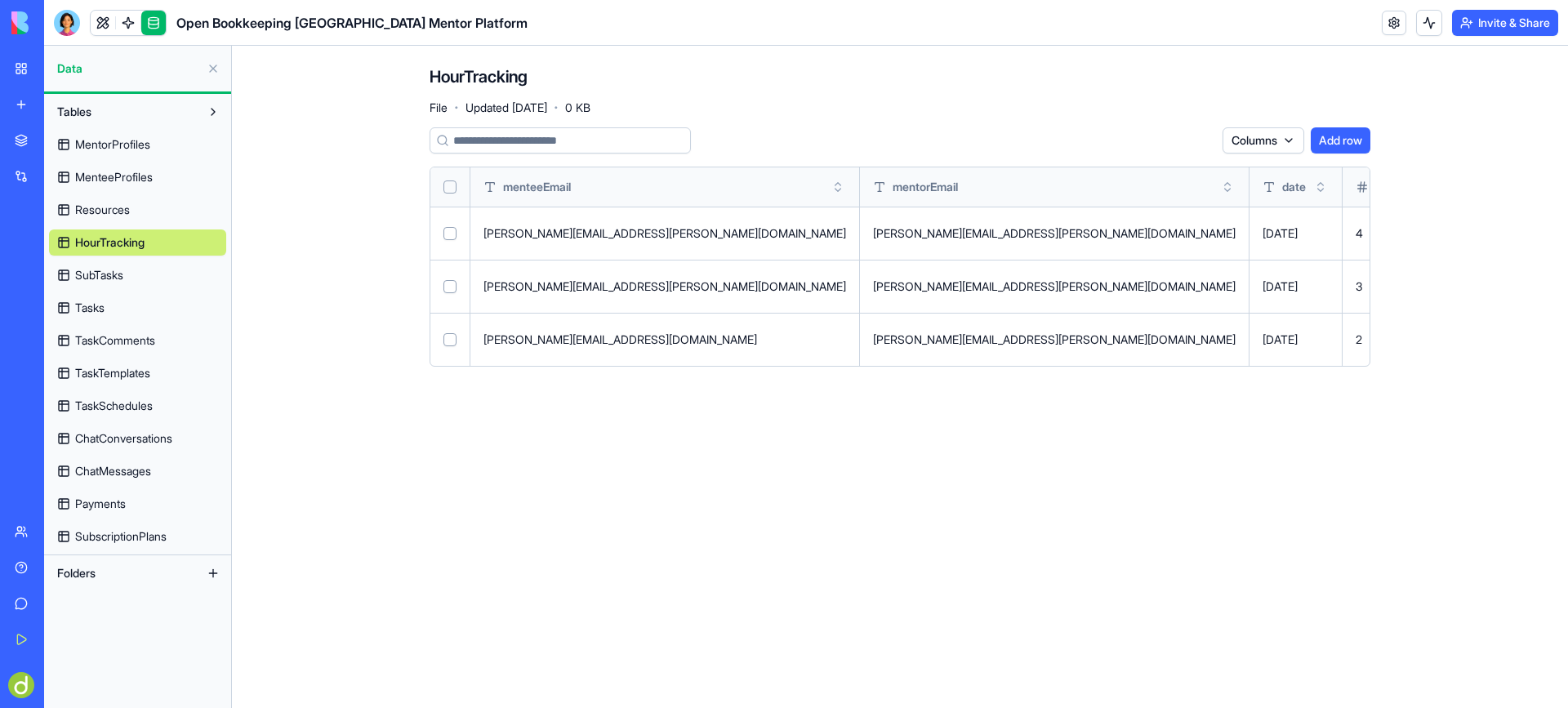
click at [113, 344] on span "TaskComments" at bounding box center [115, 340] width 80 height 16
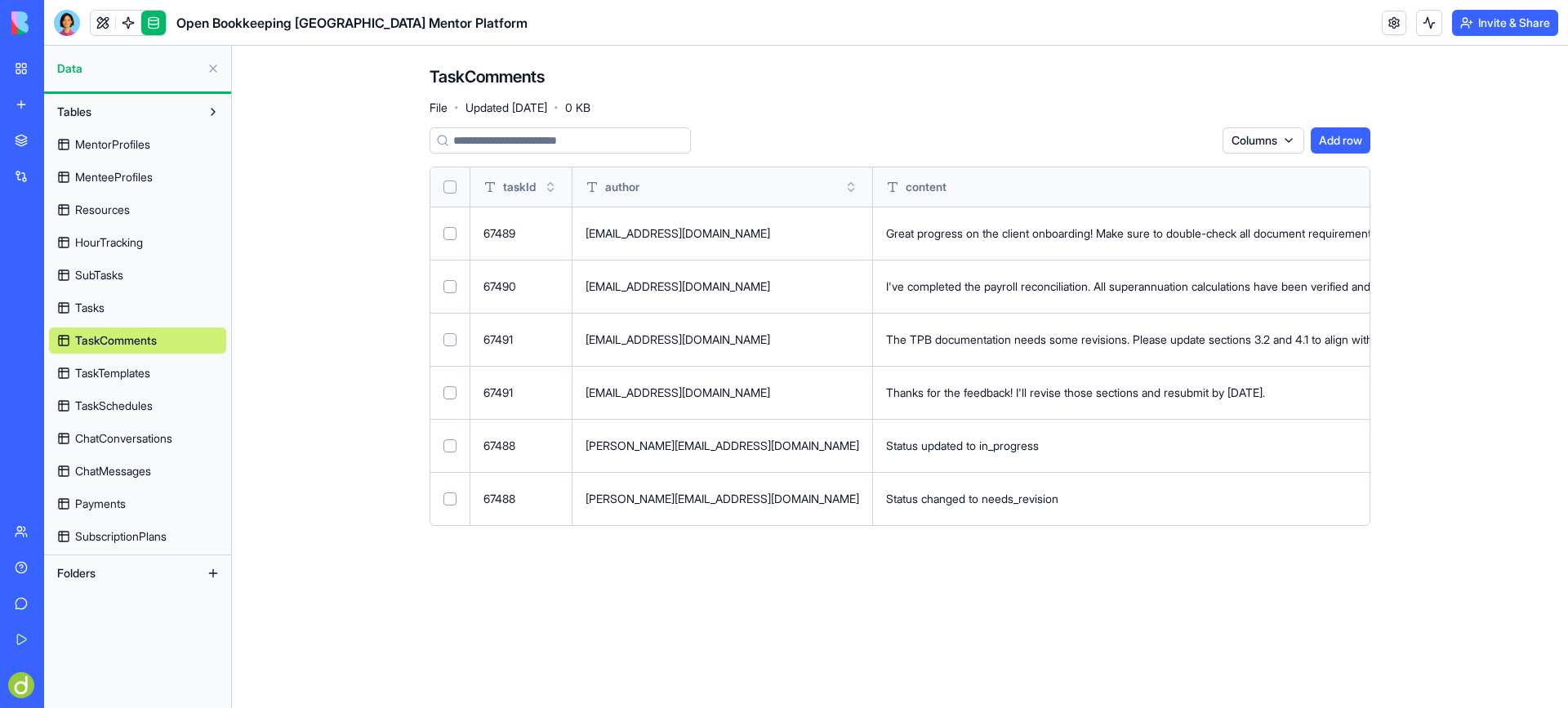
click at [65, 18] on div at bounding box center [67, 22] width 26 height 26
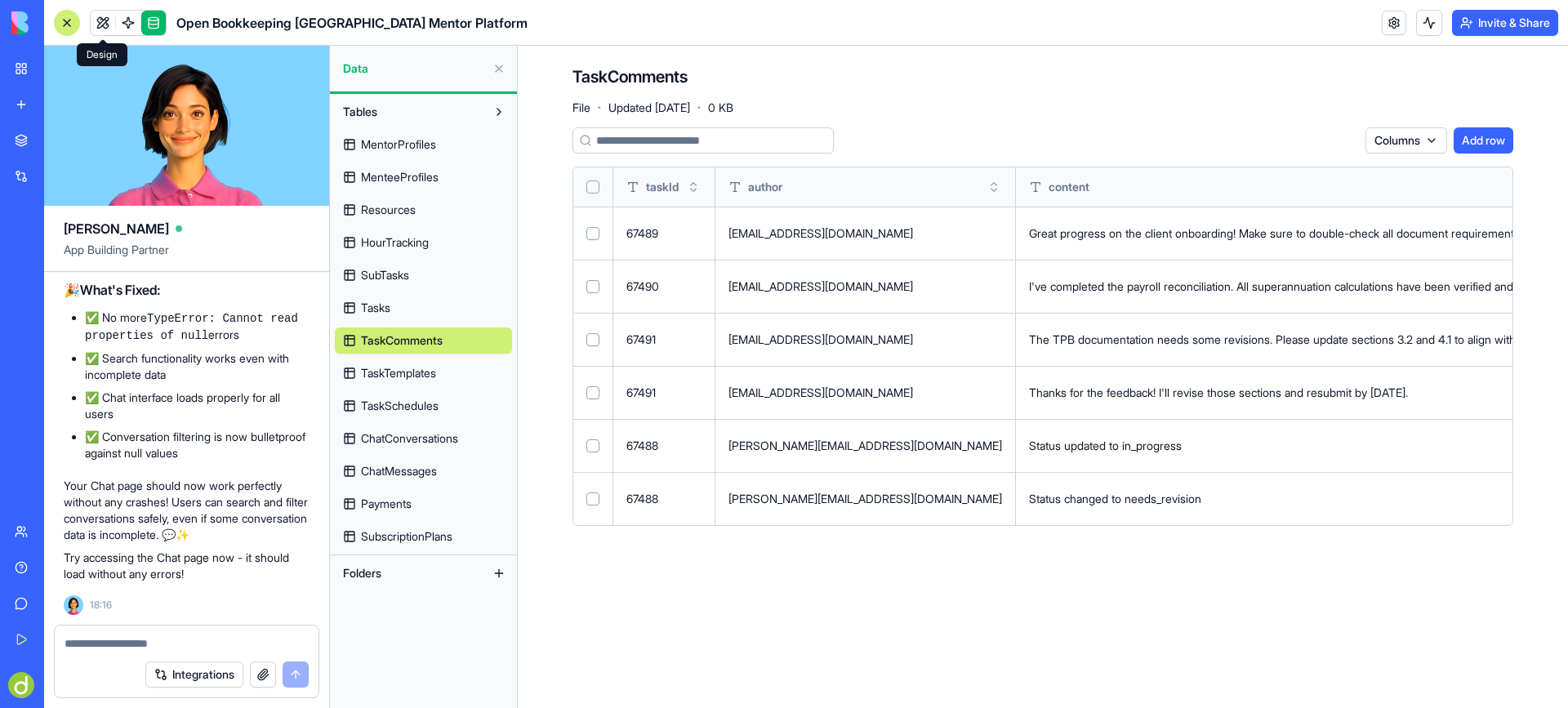
click at [97, 17] on link at bounding box center [103, 22] width 24 height 24
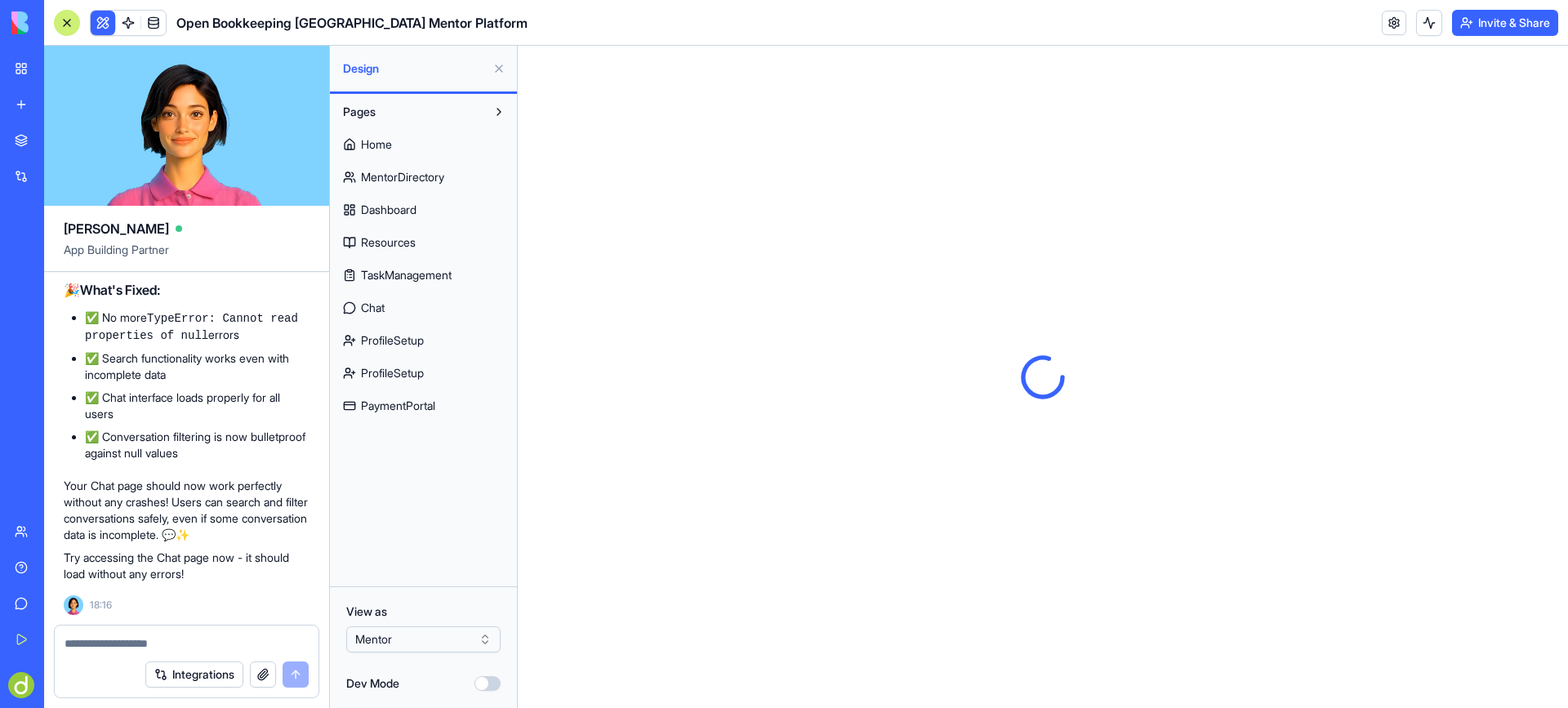
click at [65, 17] on div at bounding box center [67, 22] width 26 height 26
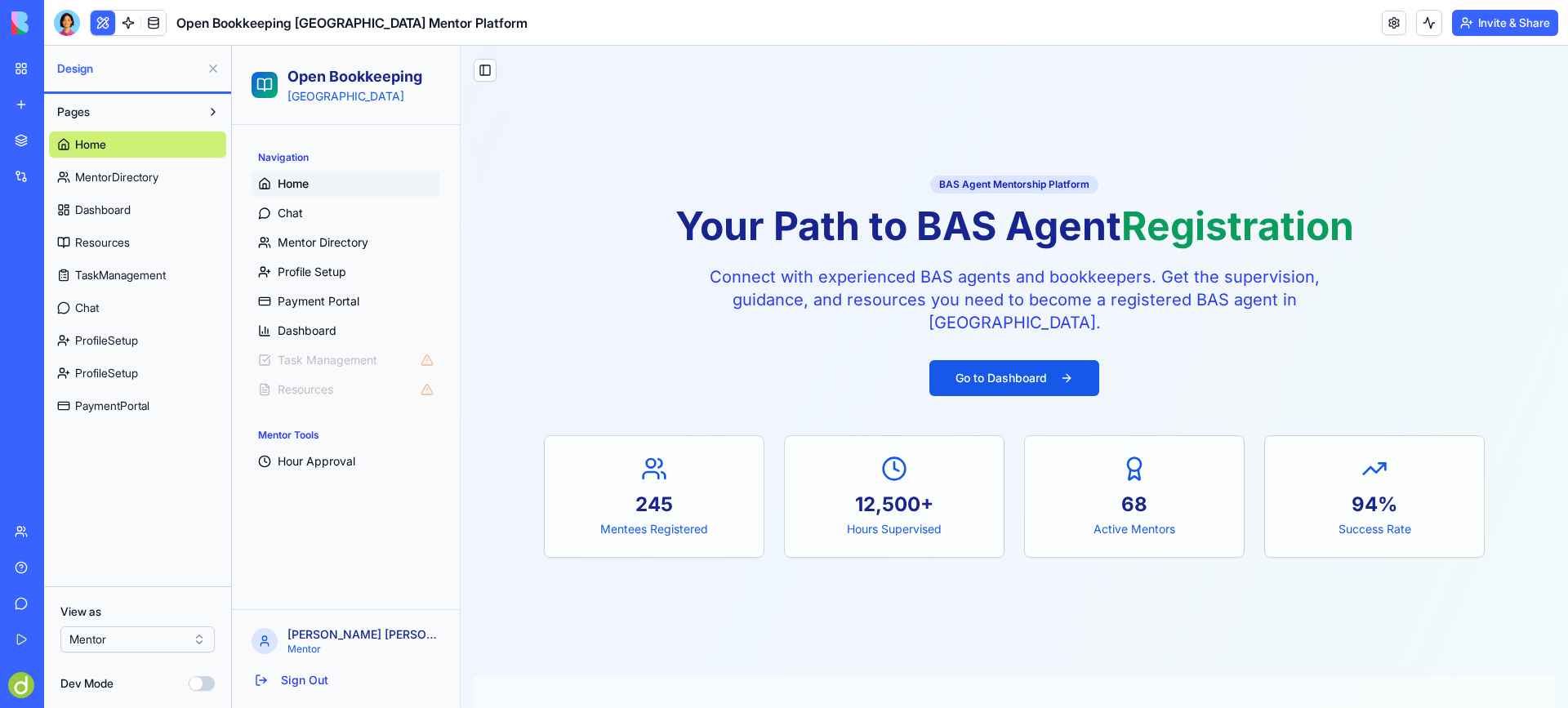
click at [87, 306] on span "Chat" at bounding box center [87, 307] width 23 height 16
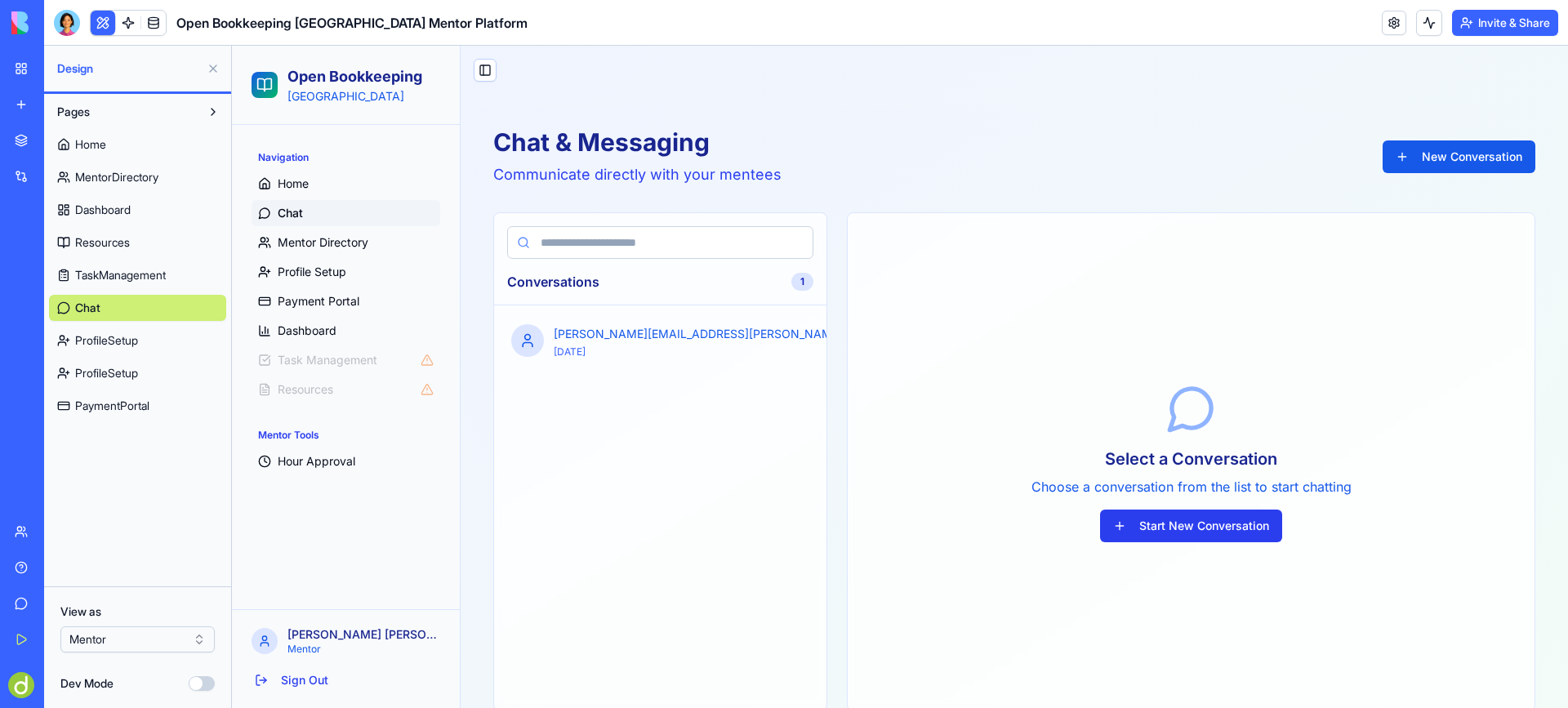
click at [1208, 522] on button "Start New Conversation" at bounding box center [1191, 526] width 182 height 33
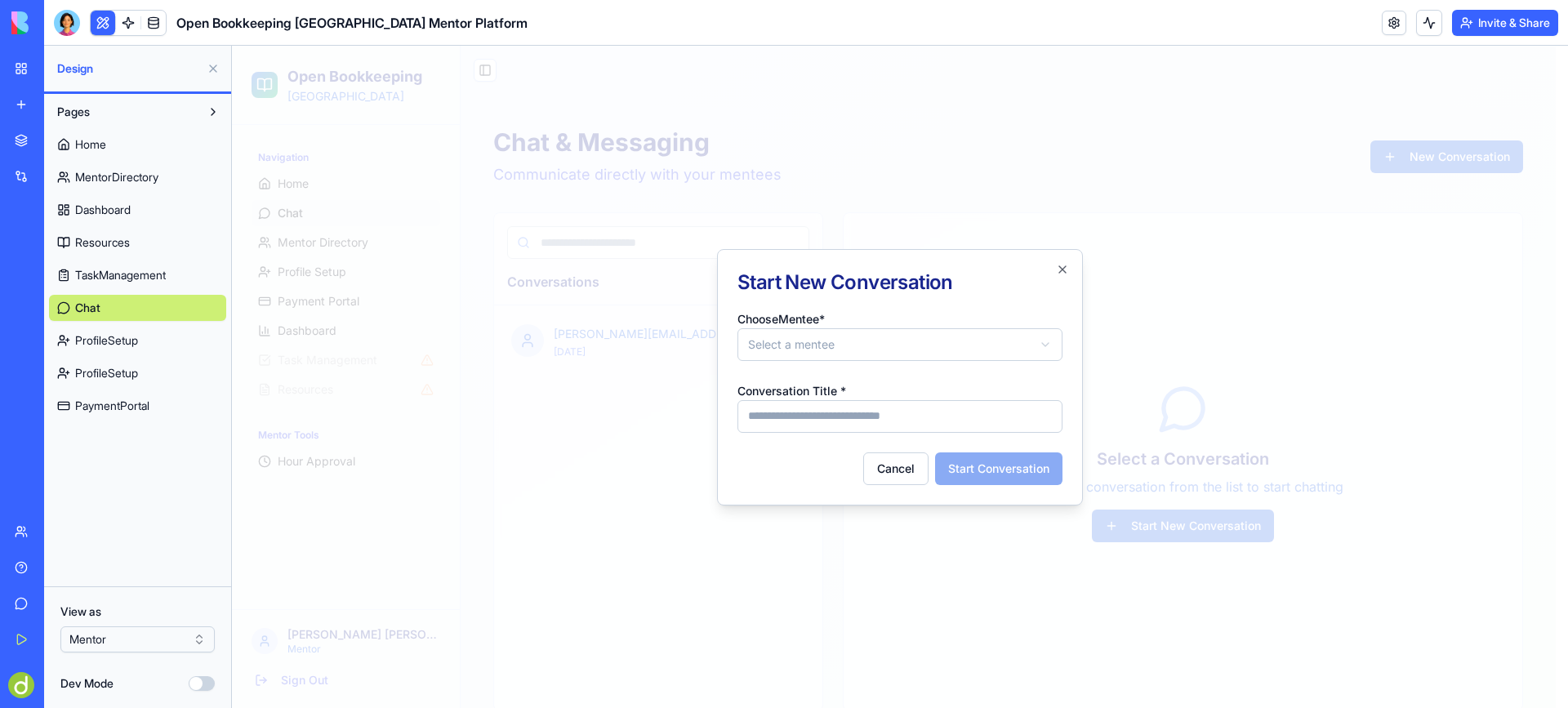
click at [826, 340] on body "**********" at bounding box center [893, 414] width 1324 height 737
click at [815, 419] on input "Conversation Title *" at bounding box center [900, 416] width 325 height 33
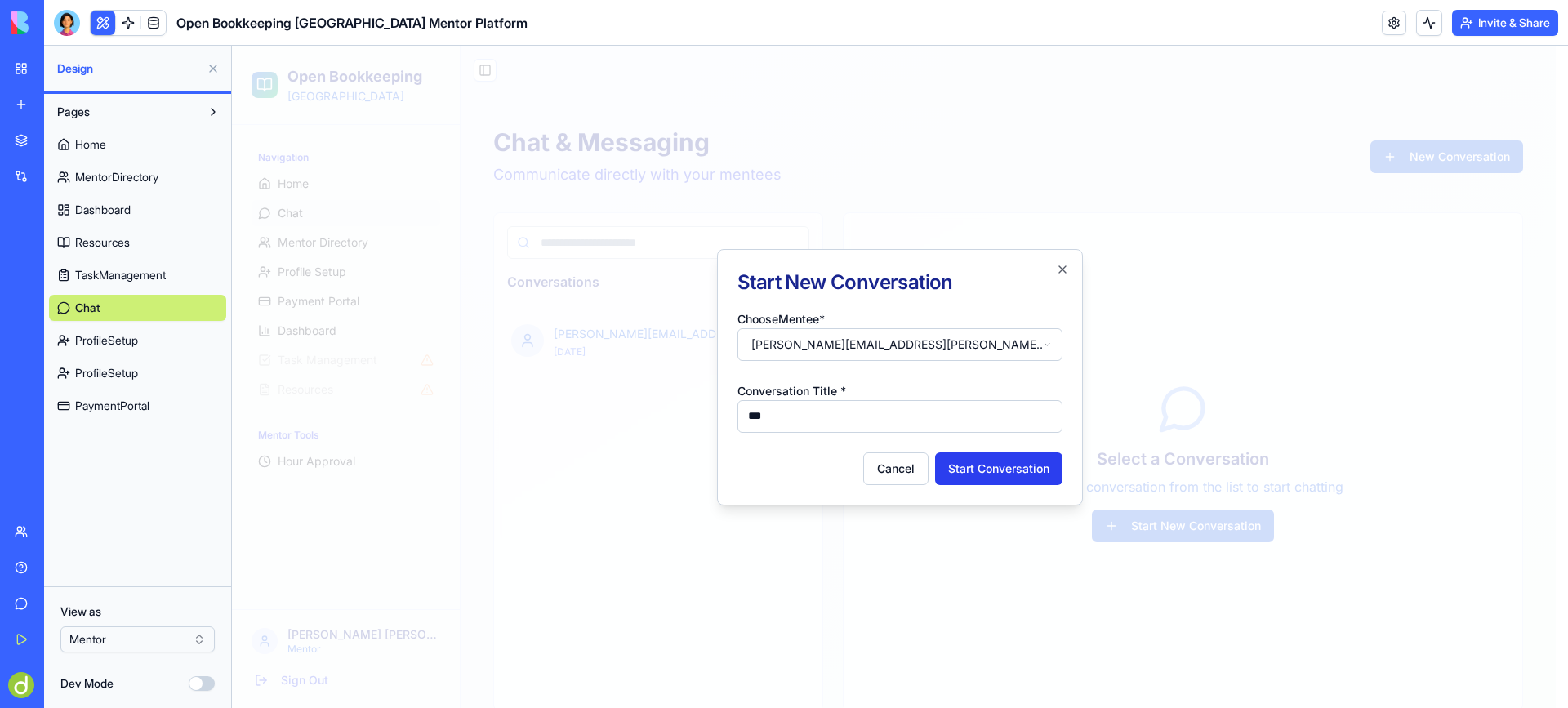
type input "***"
click at [1009, 462] on button "Start Conversation" at bounding box center [999, 469] width 128 height 33
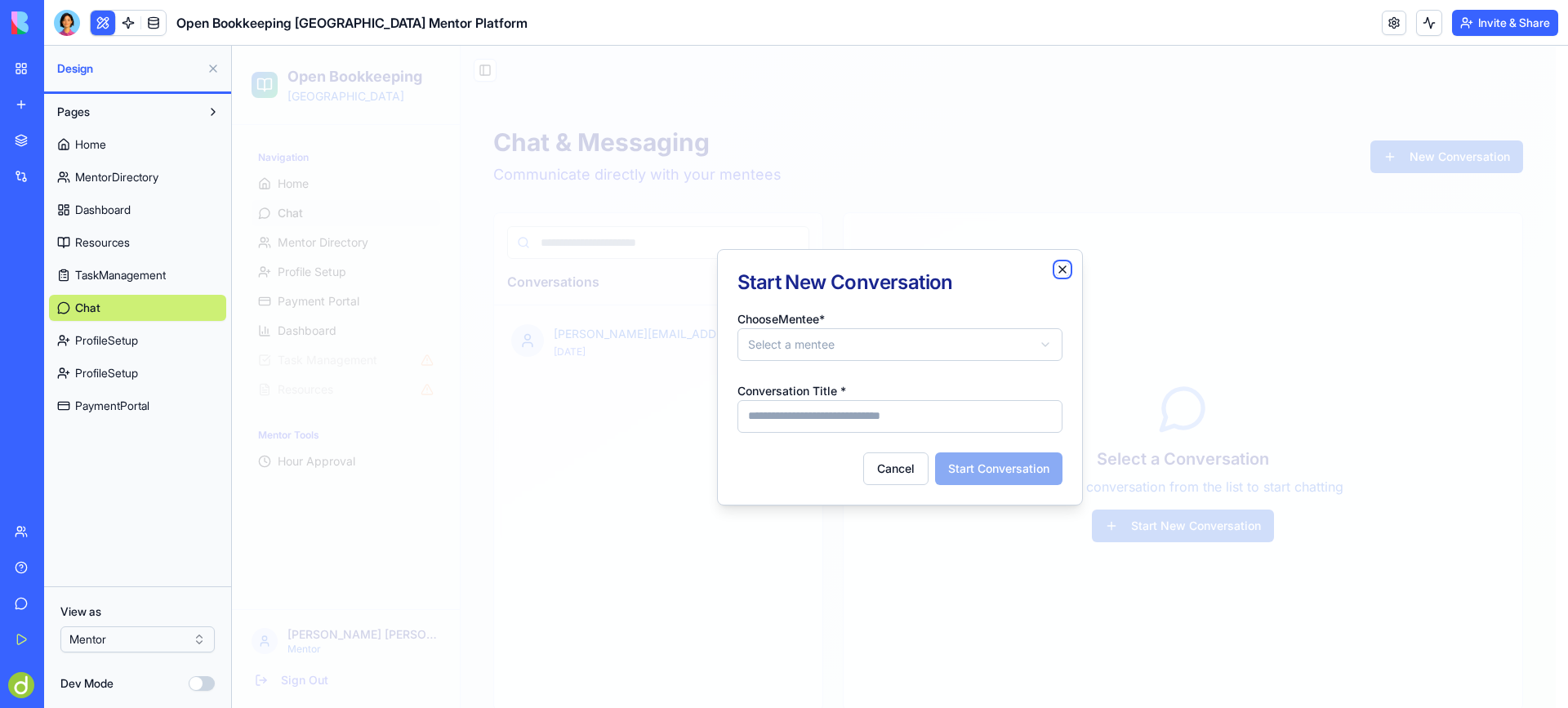
click at [1061, 272] on icon "button" at bounding box center [1062, 269] width 7 height 7
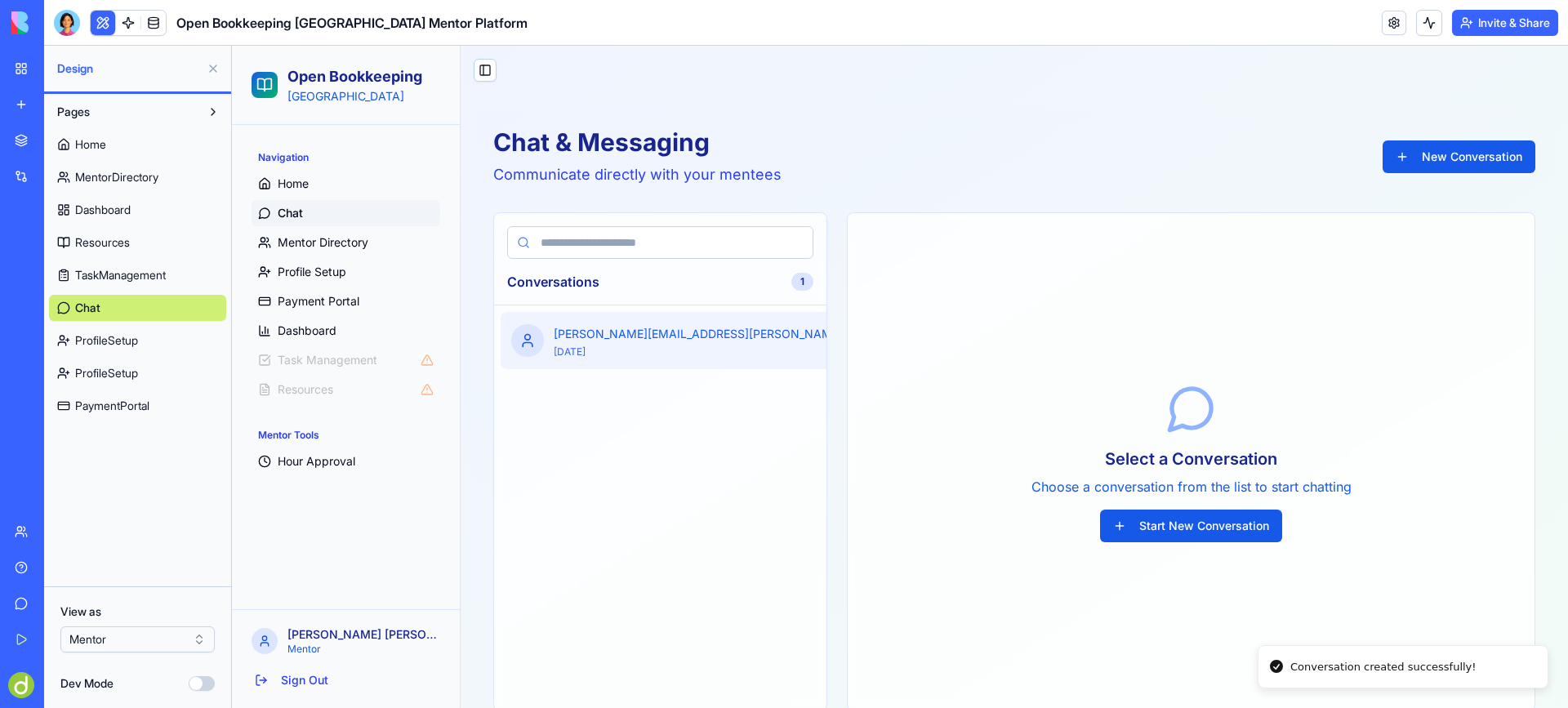
click at [651, 352] on div "[DATE]" at bounding box center [771, 352] width 434 height 13
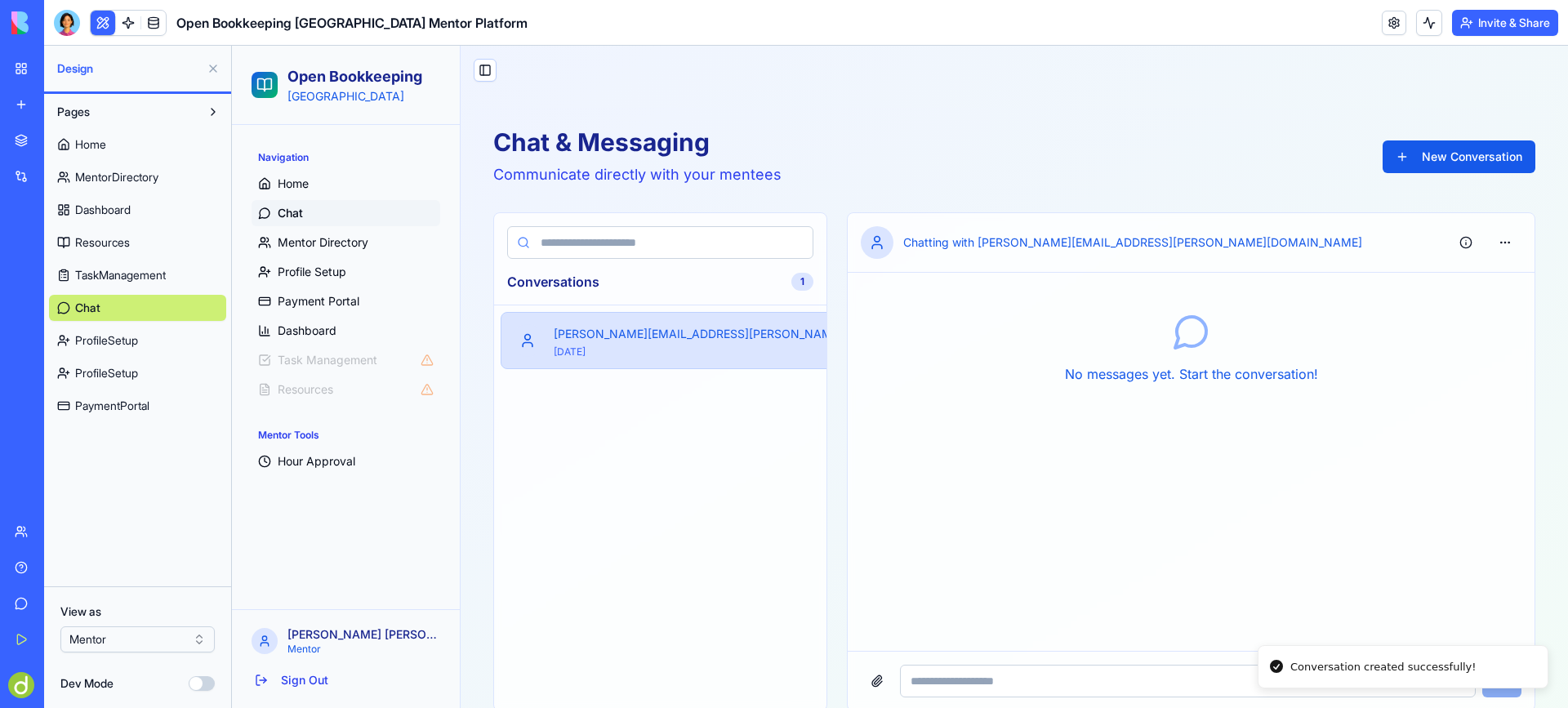
scroll to position [76, 0]
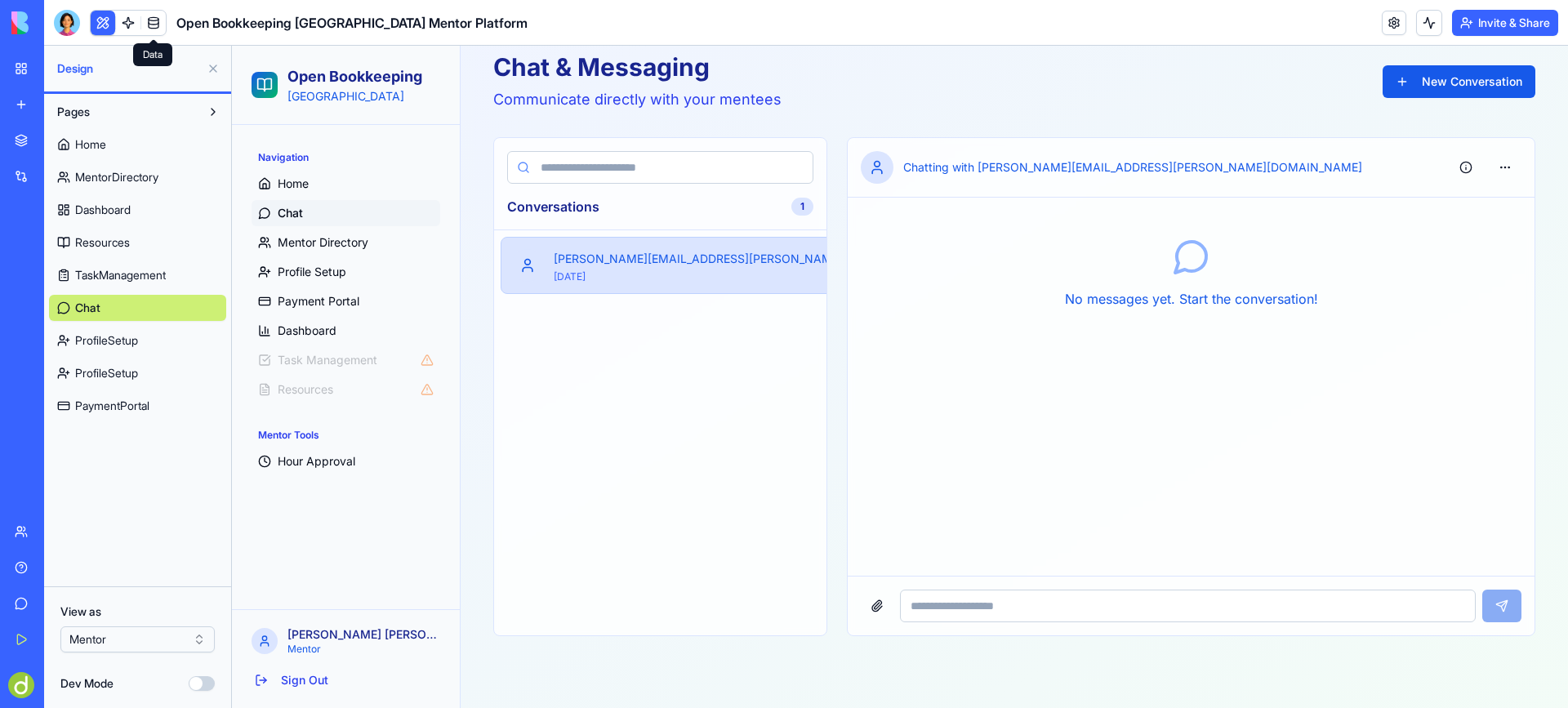
click at [151, 17] on link at bounding box center [153, 22] width 24 height 24
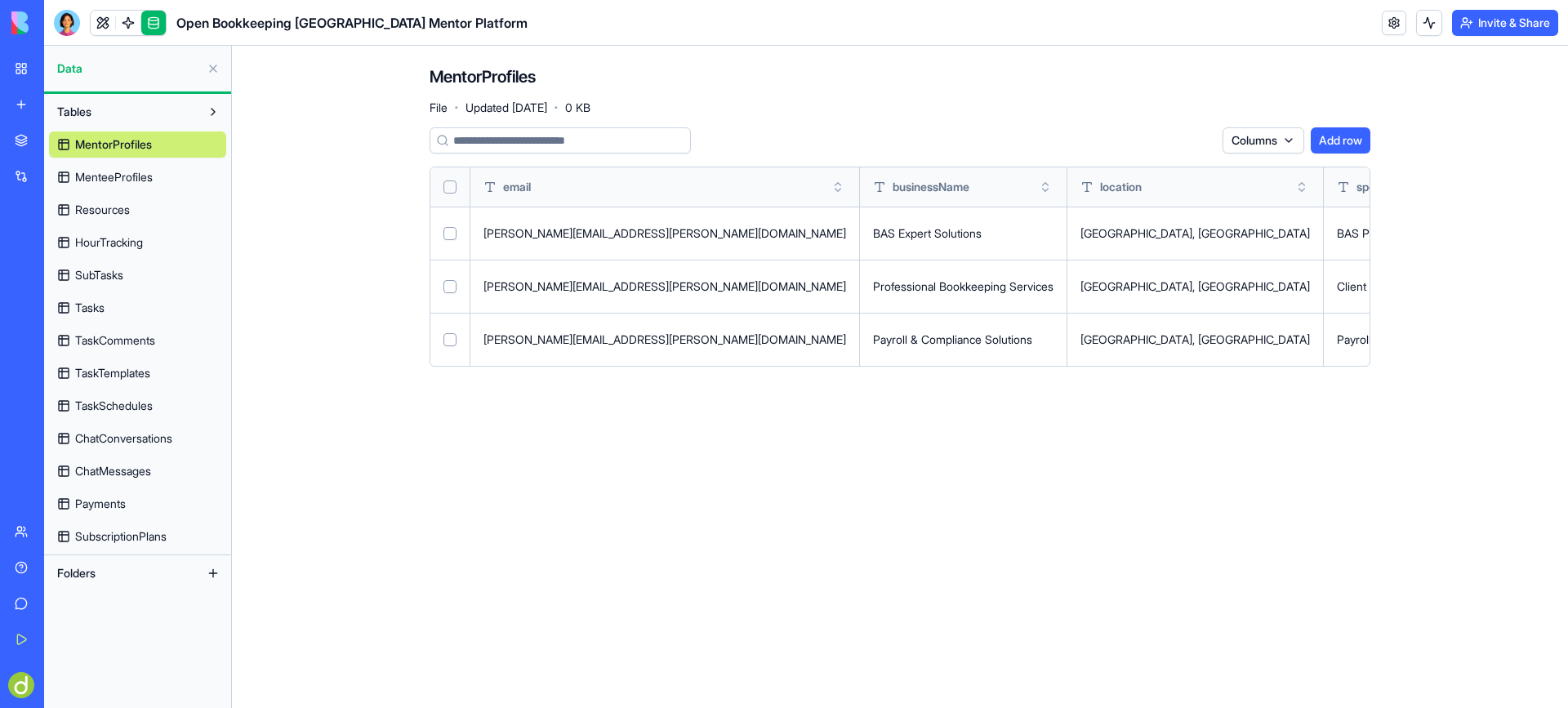
click at [449, 233] on button "Select row" at bounding box center [449, 232] width 13 height 13
click at [446, 286] on button "Select row" at bounding box center [449, 286] width 13 height 13
click at [1202, 139] on html "BETA My Workspace New app Marketplace Integrations Recent ABN Lookup Tool Open …" at bounding box center [784, 354] width 1568 height 708
click at [449, 234] on html "BETA My Workspace New app Marketplace Integrations Recent ABN Lookup Tool Open …" at bounding box center [784, 354] width 1568 height 708
click at [451, 290] on button "Select row" at bounding box center [449, 287] width 13 height 13
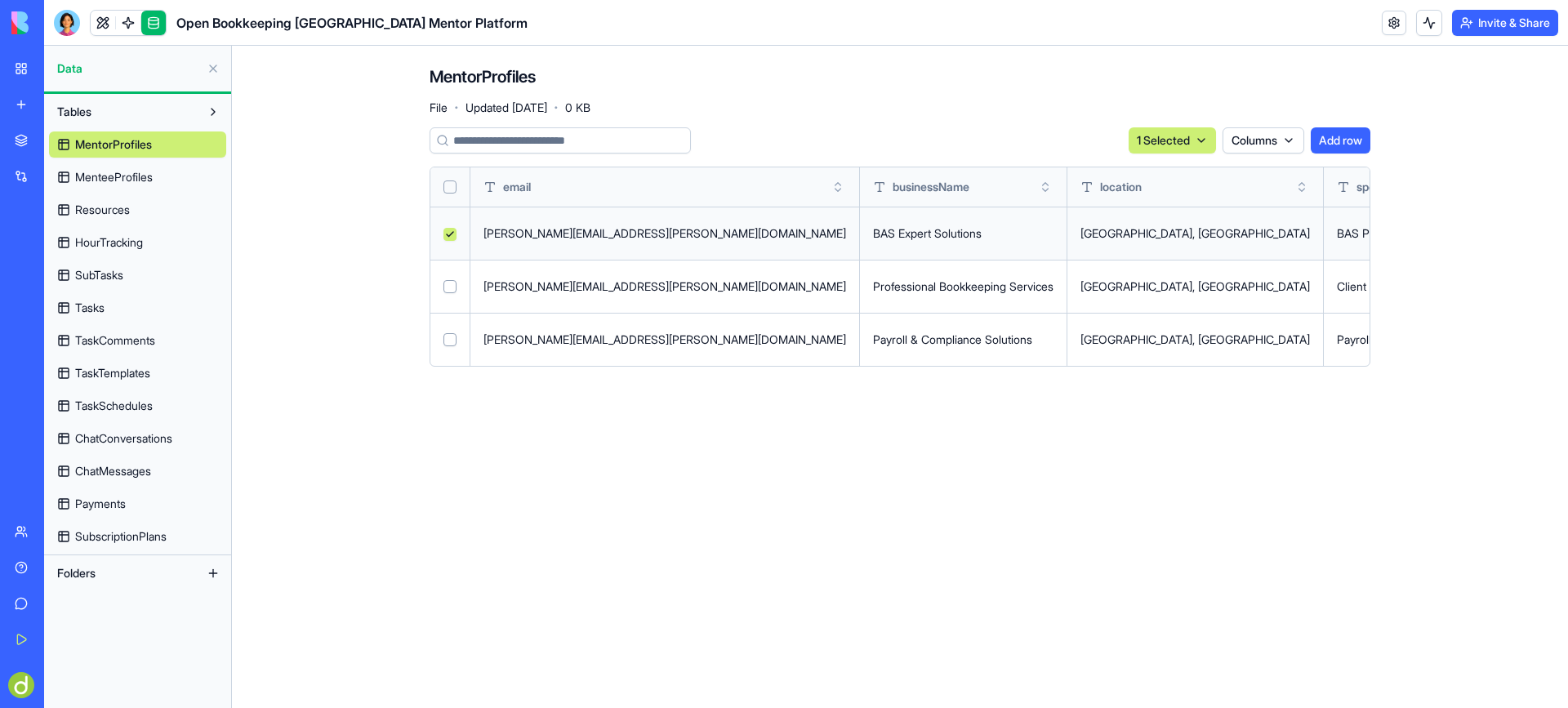
click at [451, 233] on button "Select row" at bounding box center [449, 233] width 13 height 13
click at [83, 312] on span "Tasks" at bounding box center [90, 307] width 29 height 16
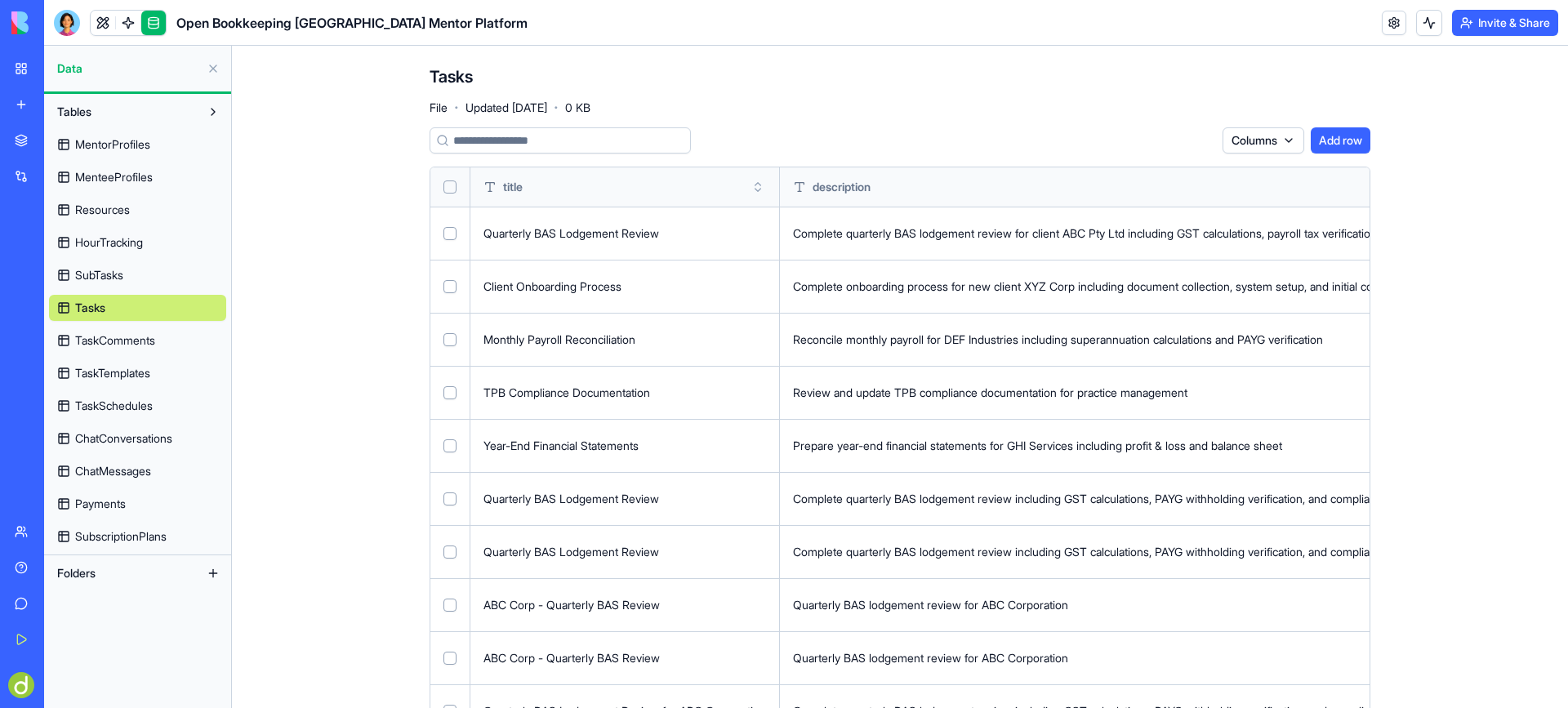
click at [953, 231] on div "Complete quarterly BAS lodgement review for client ABC Pty Ltd including GST ca…" at bounding box center [1315, 233] width 1044 height 16
click at [1282, 135] on html "BETA My Workspace New app Marketplace Integrations Recent ABN Lookup Tool Open …" at bounding box center [784, 354] width 1568 height 708
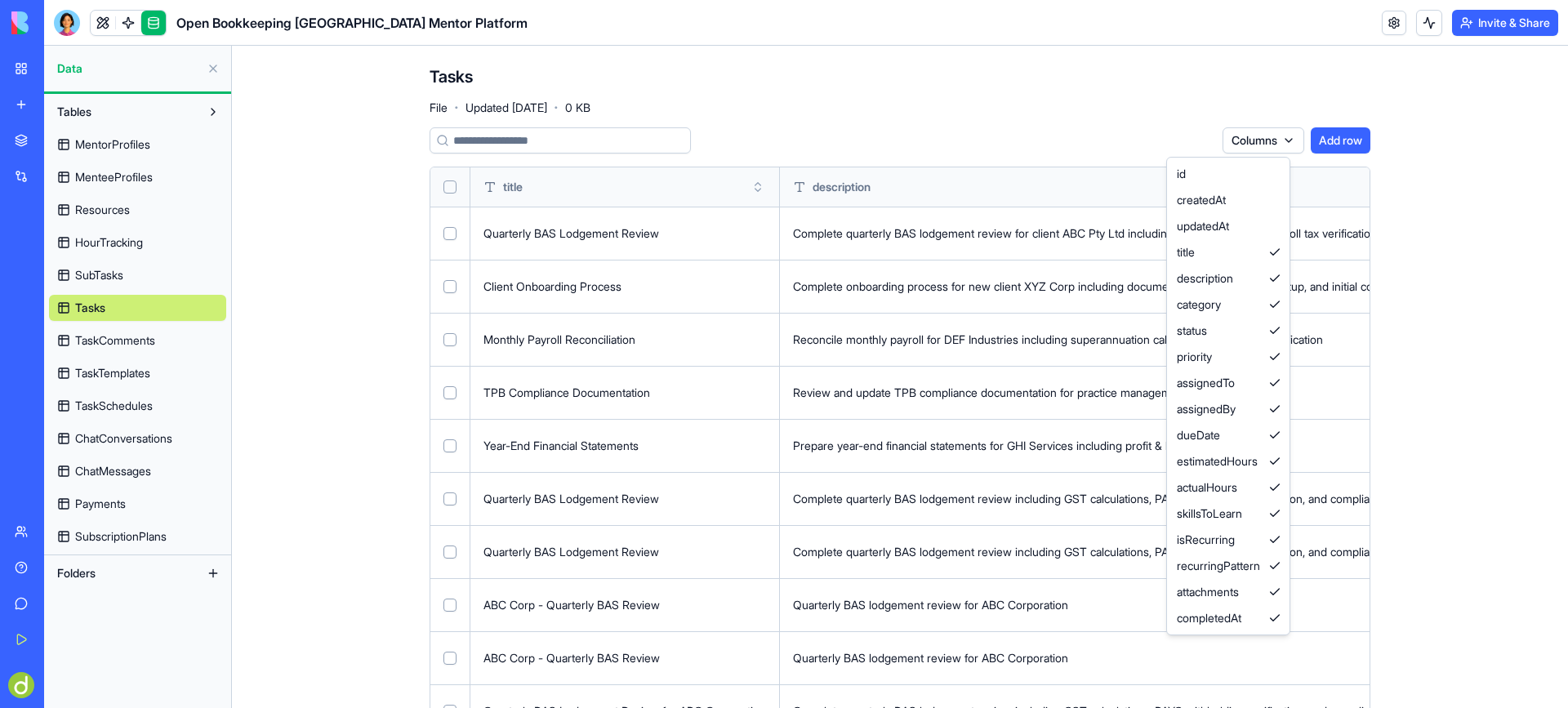
click at [910, 225] on html "BETA My Workspace New app Marketplace Integrations Recent ABN Lookup Tool Open …" at bounding box center [784, 354] width 1568 height 708
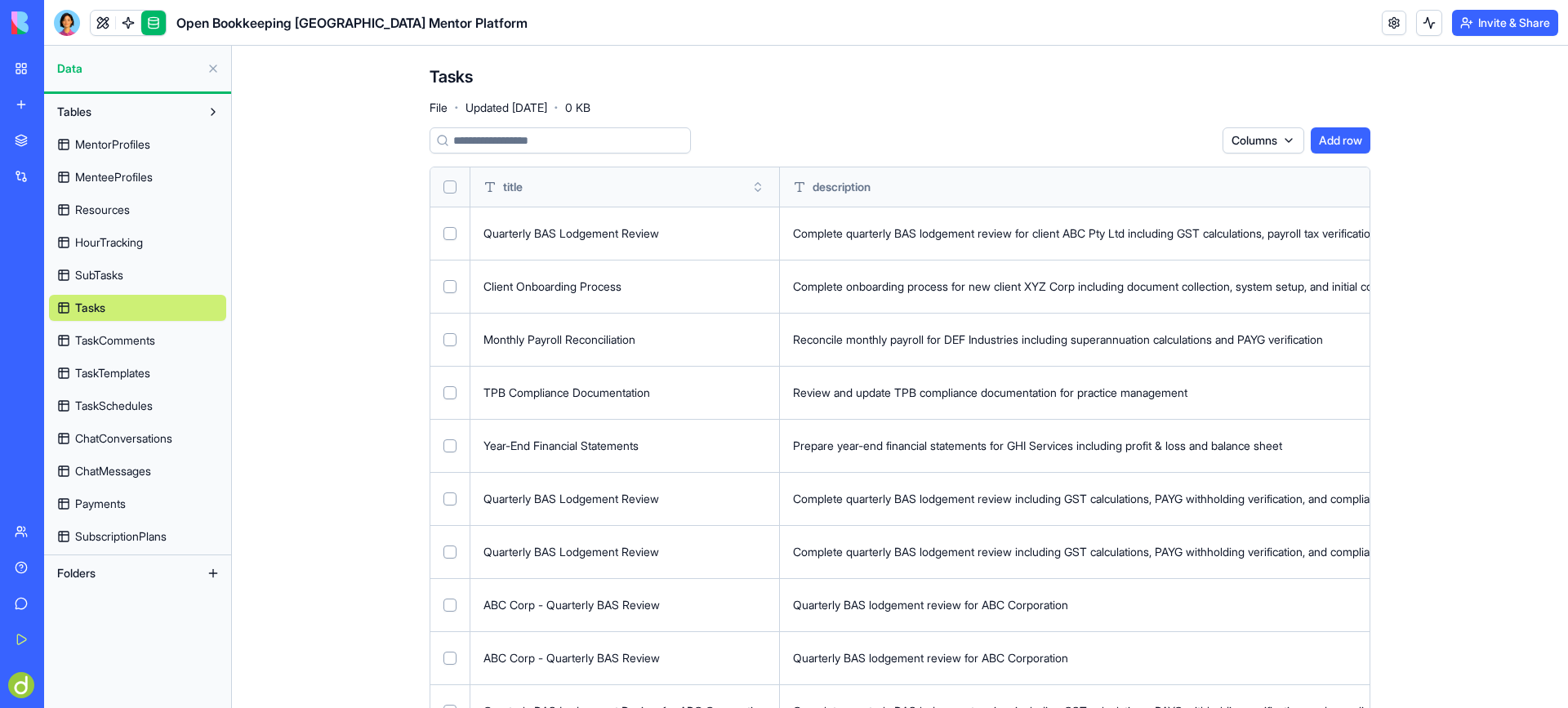
click at [109, 405] on span "TaskSchedules" at bounding box center [114, 406] width 77 height 16
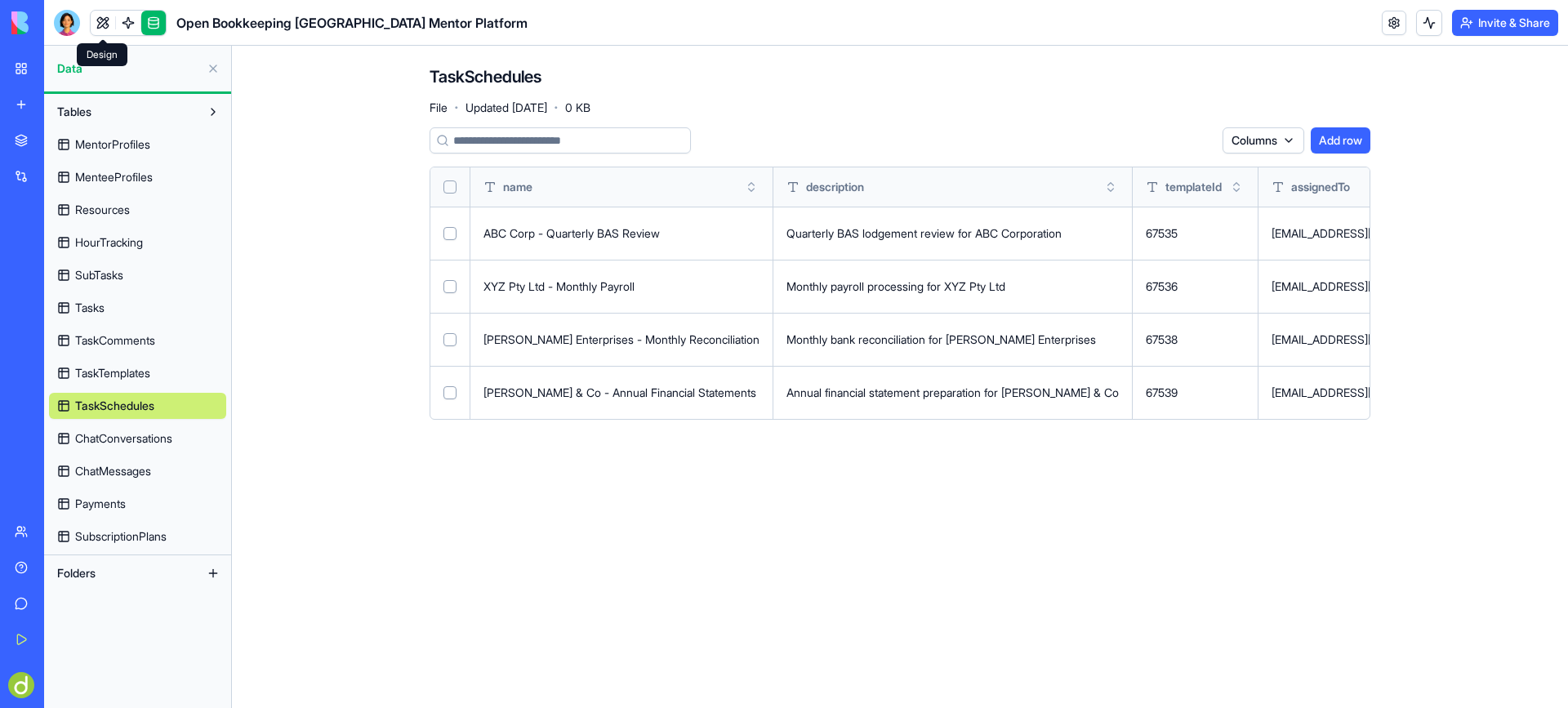
click at [102, 15] on link at bounding box center [103, 22] width 24 height 24
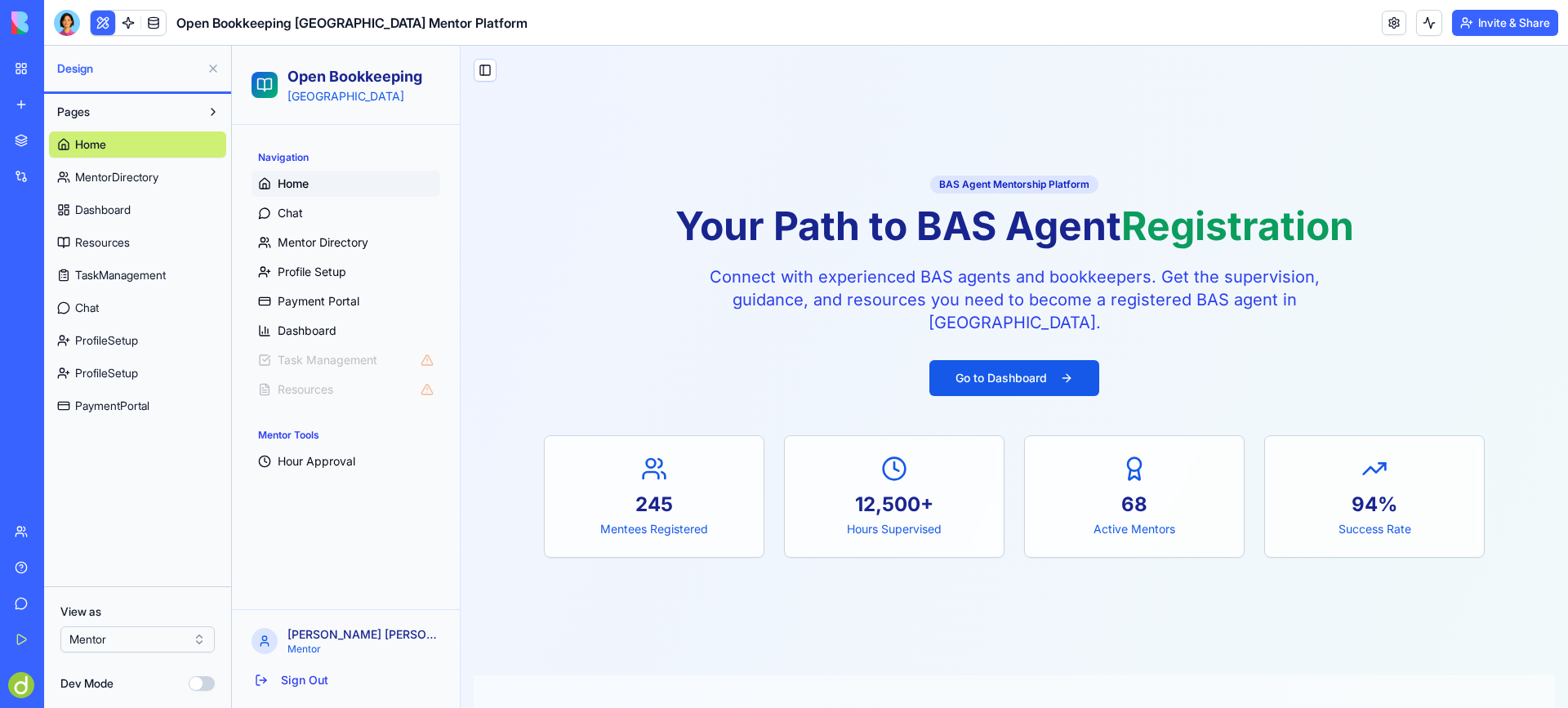
click at [114, 336] on span "ProfileSetup" at bounding box center [107, 340] width 63 height 16
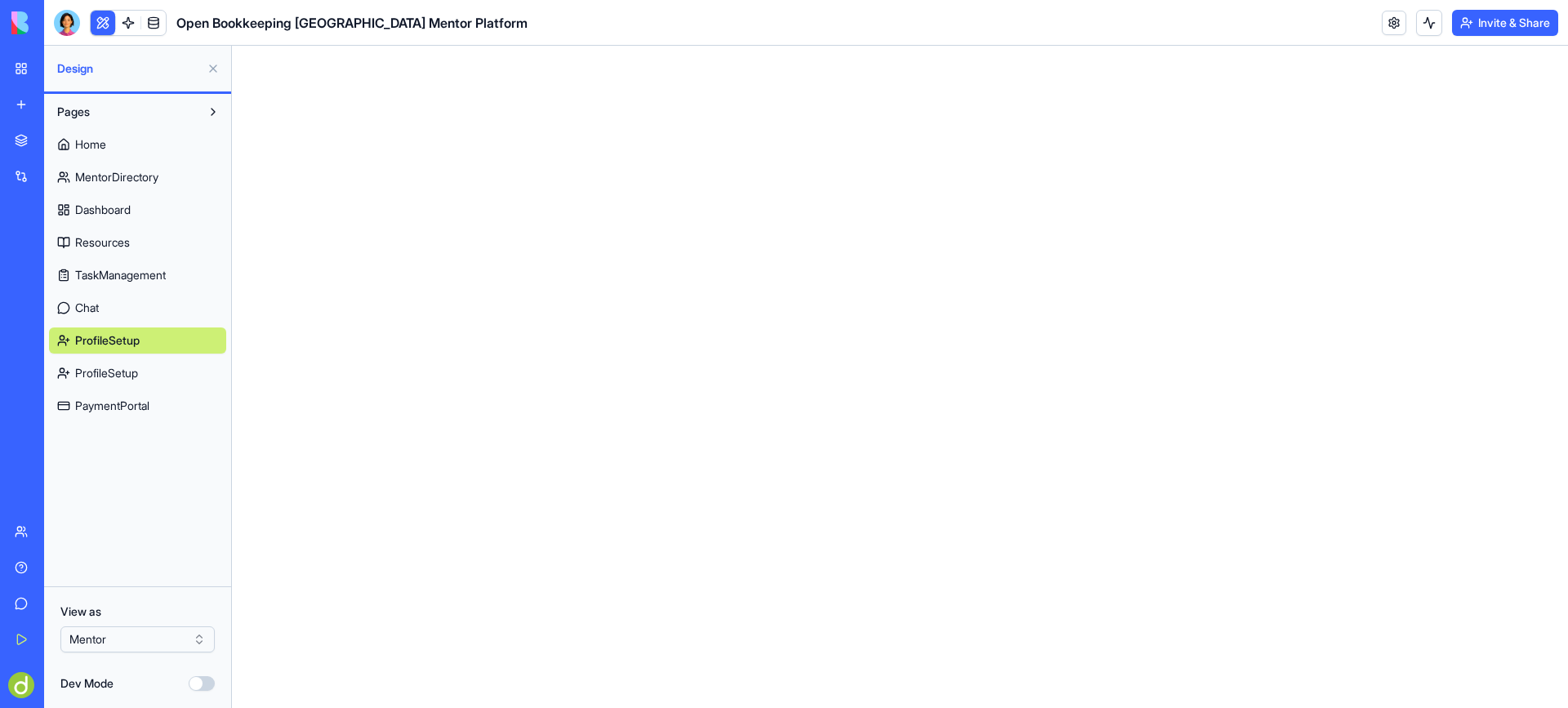
click at [106, 372] on span "ProfileSetup" at bounding box center [107, 373] width 63 height 16
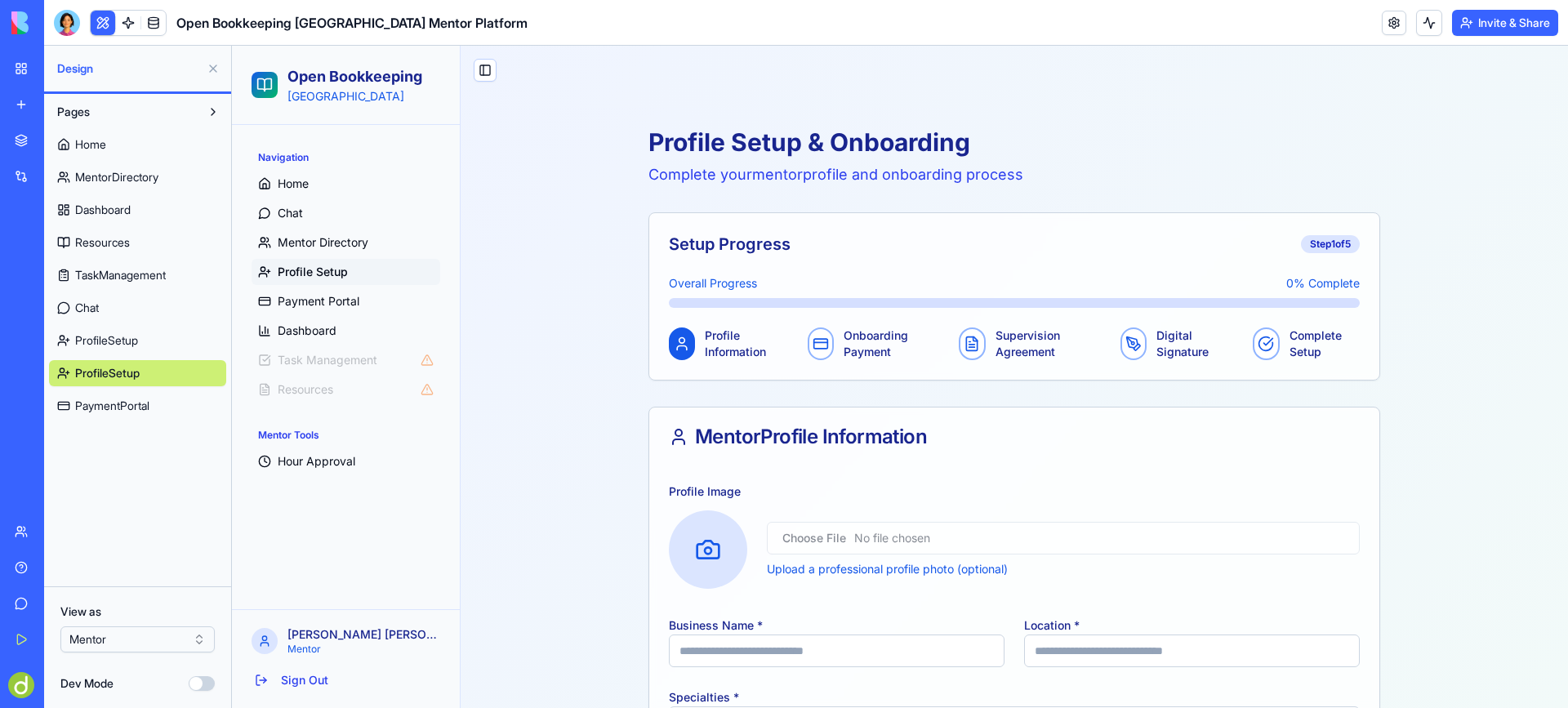
click at [126, 334] on span "ProfileSetup" at bounding box center [107, 340] width 63 height 16
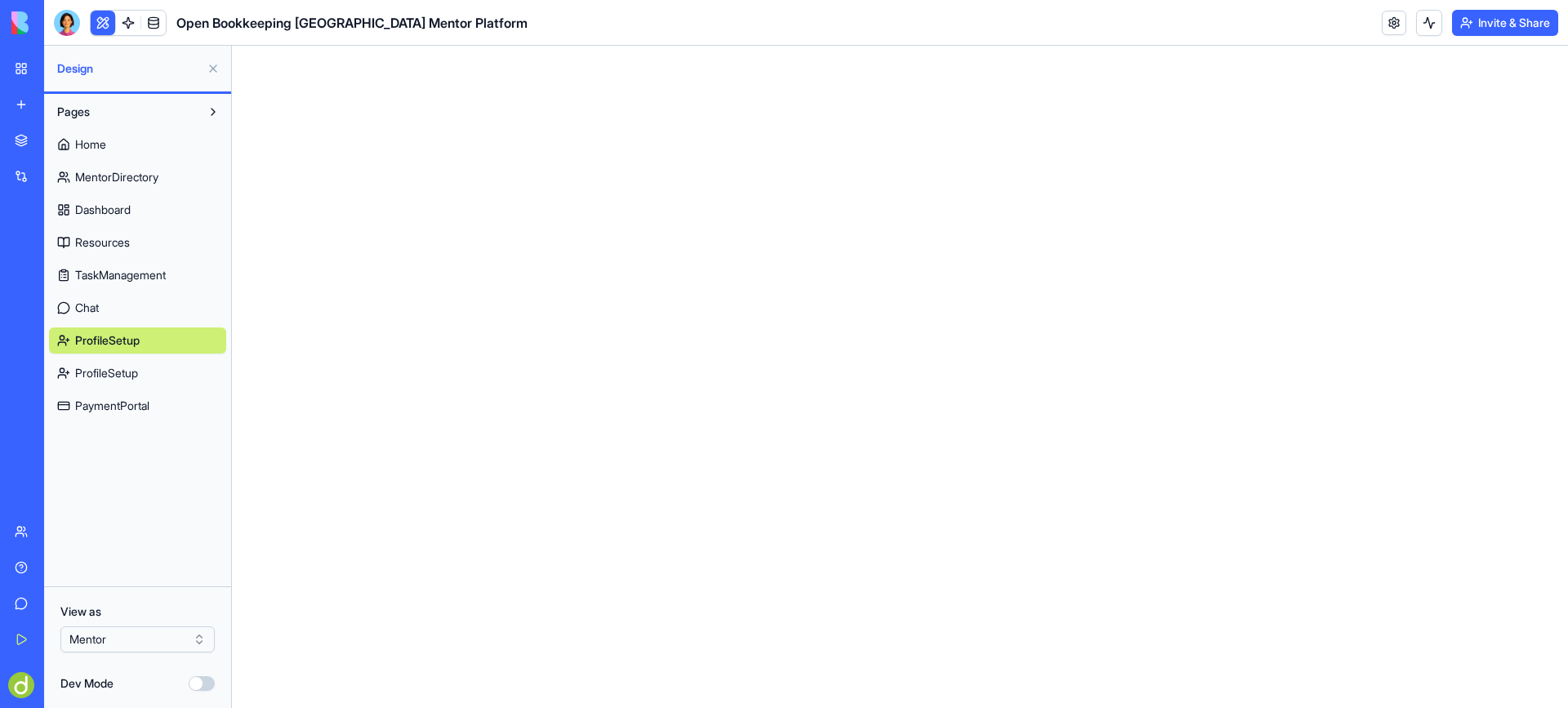
click at [113, 373] on span "ProfileSetup" at bounding box center [107, 373] width 63 height 16
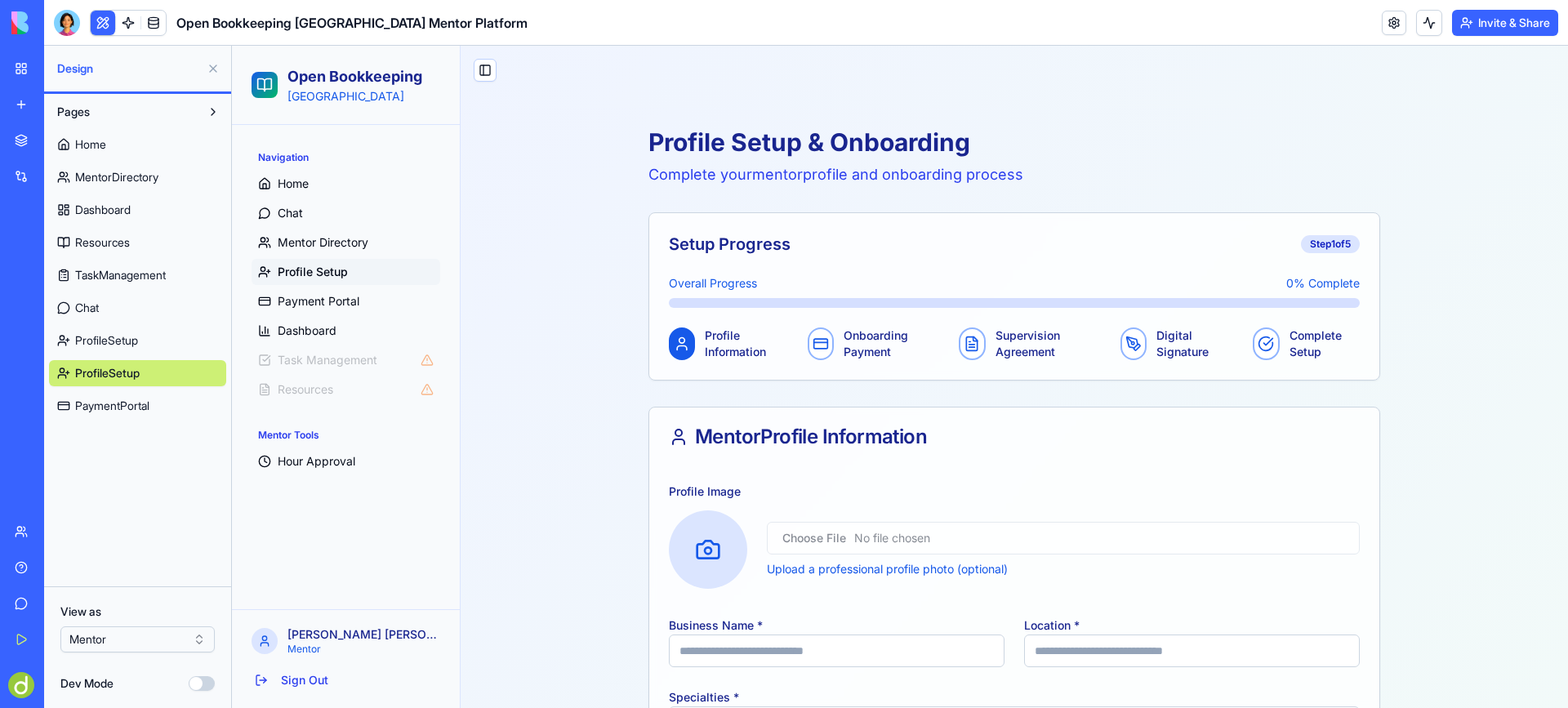
click at [119, 274] on span "TaskManagement" at bounding box center [121, 275] width 91 height 16
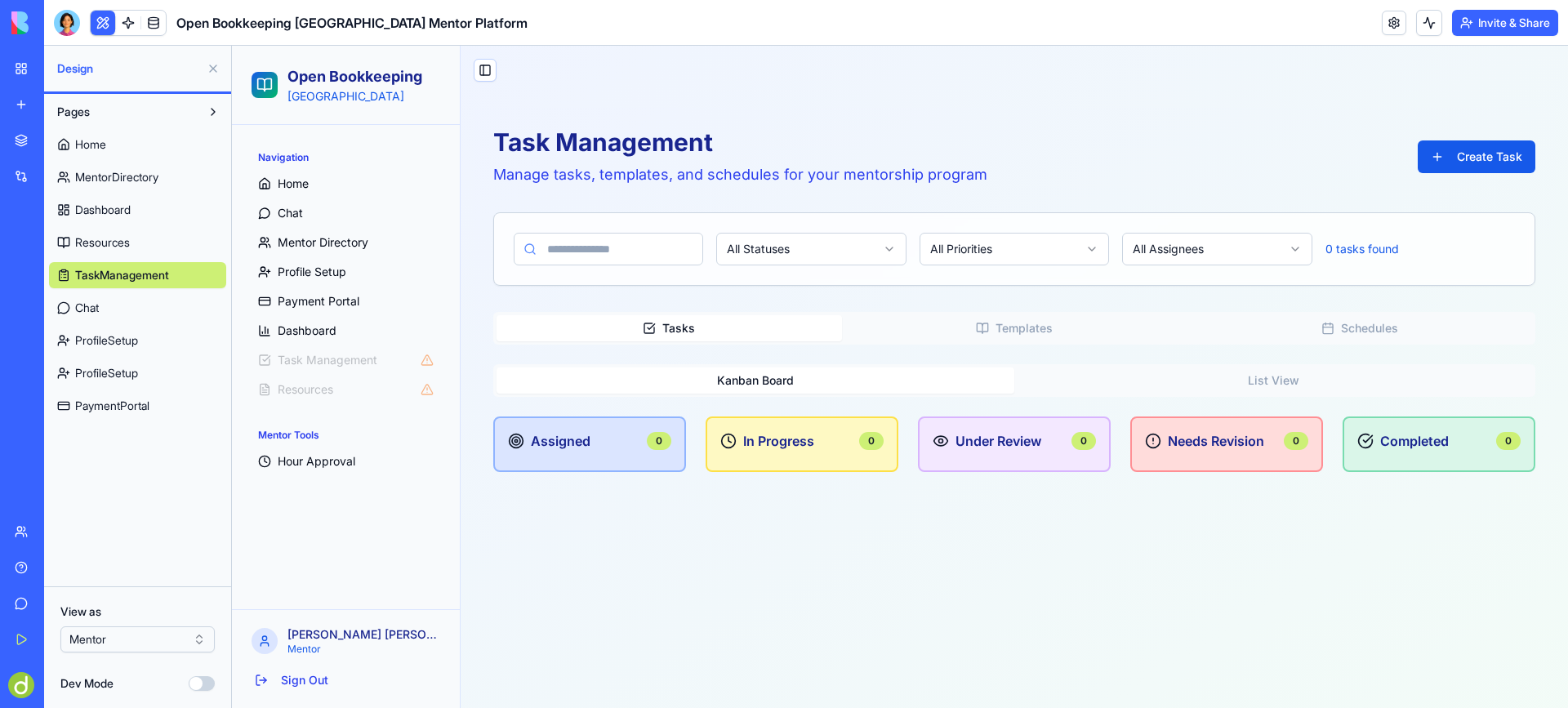
click at [105, 372] on span "ProfileSetup" at bounding box center [107, 373] width 63 height 16
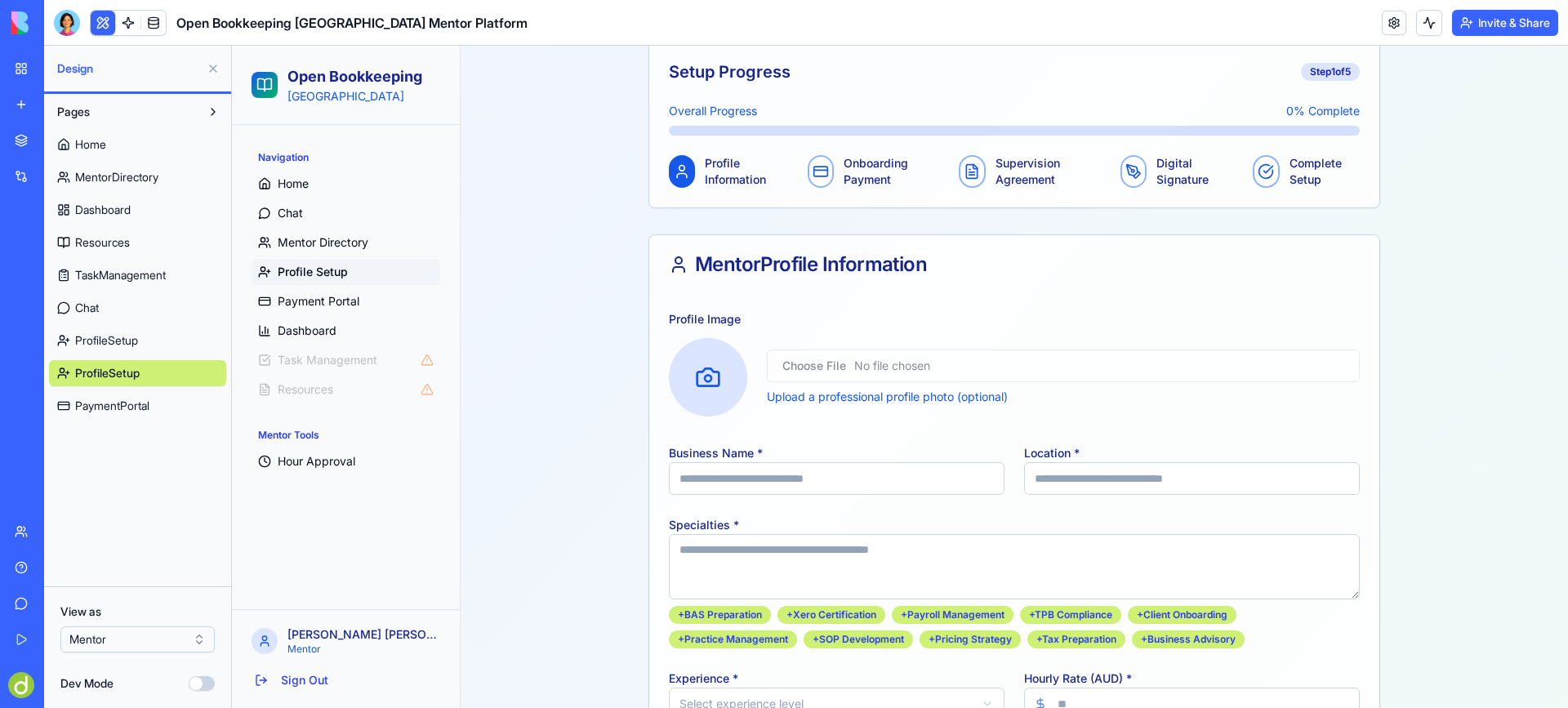
scroll to position [171, 0]
click at [1016, 167] on p "Supervision Agreement" at bounding box center [1045, 172] width 100 height 33
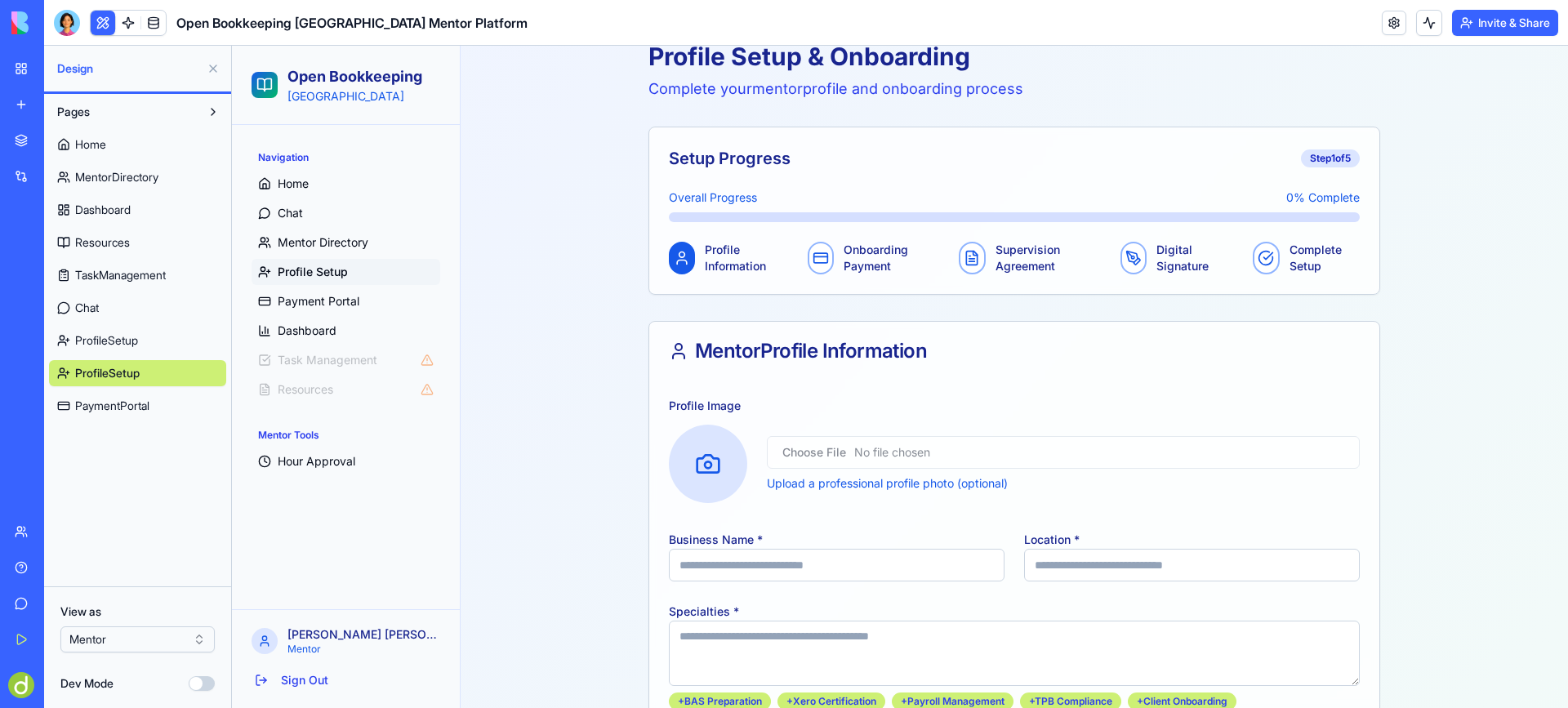
scroll to position [8, 0]
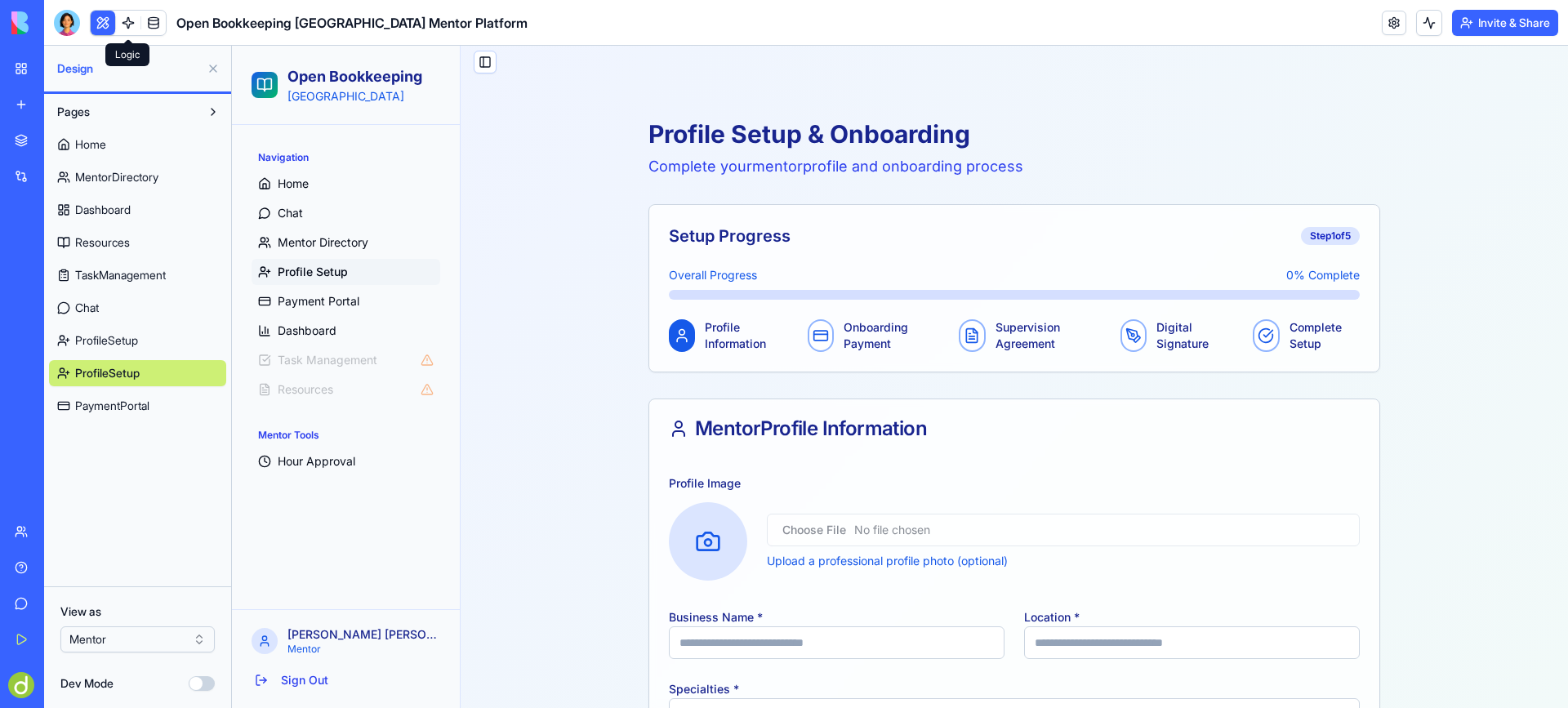
click at [122, 23] on link at bounding box center [128, 22] width 24 height 24
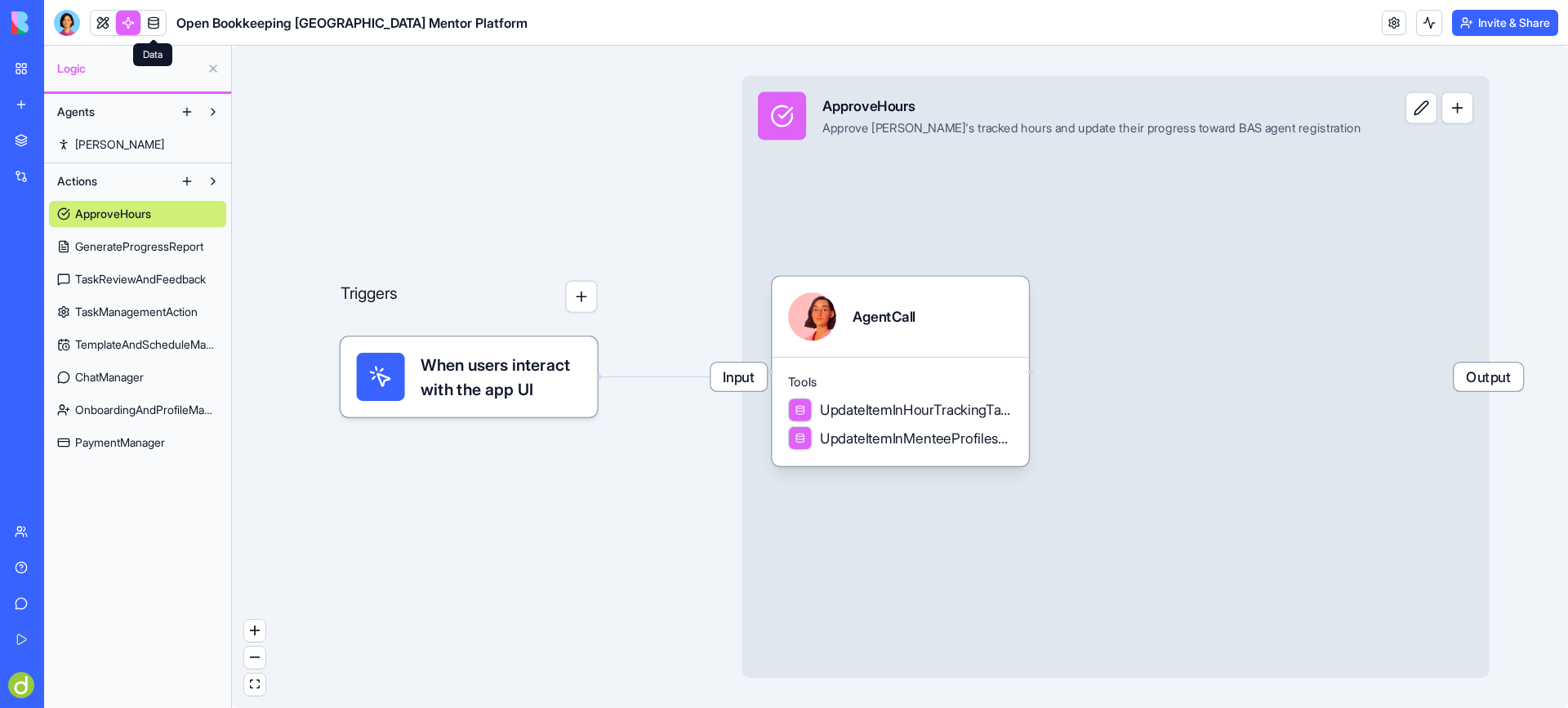
click at [158, 21] on link at bounding box center [153, 22] width 24 height 24
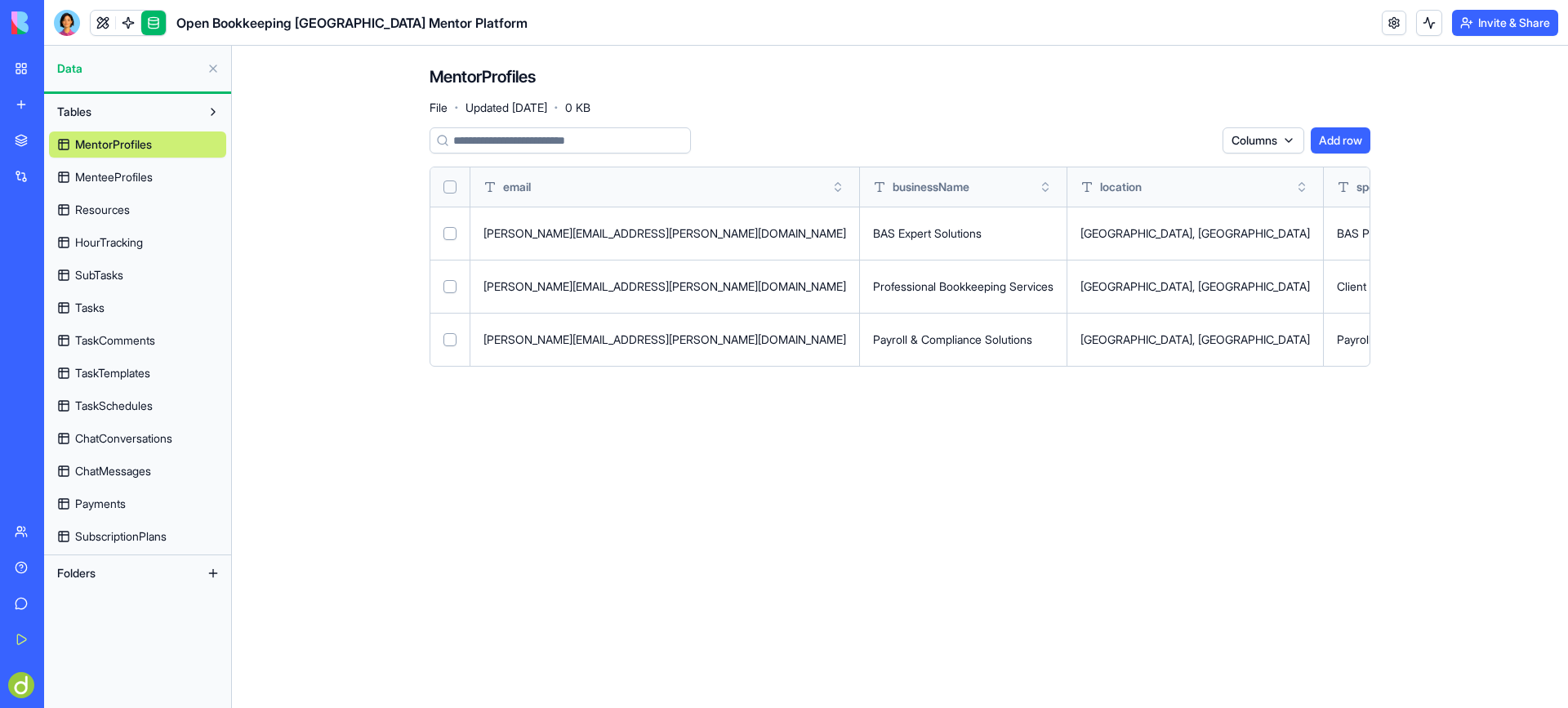
click at [1337, 232] on div "BAS Preparation, Xero Specialist, Payroll Management" at bounding box center [1489, 233] width 305 height 16
click at [126, 20] on link at bounding box center [128, 22] width 24 height 24
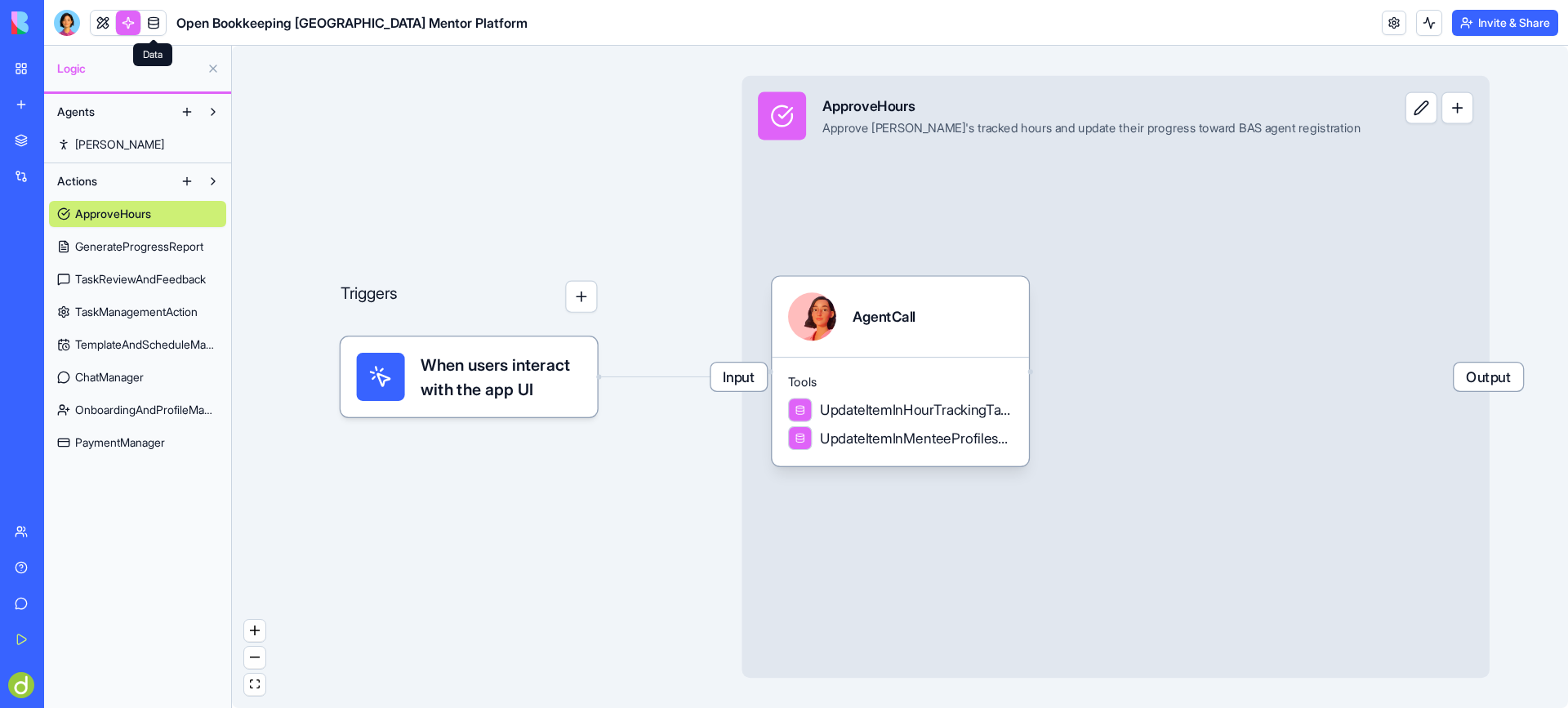
click at [187, 180] on button at bounding box center [187, 181] width 26 height 26
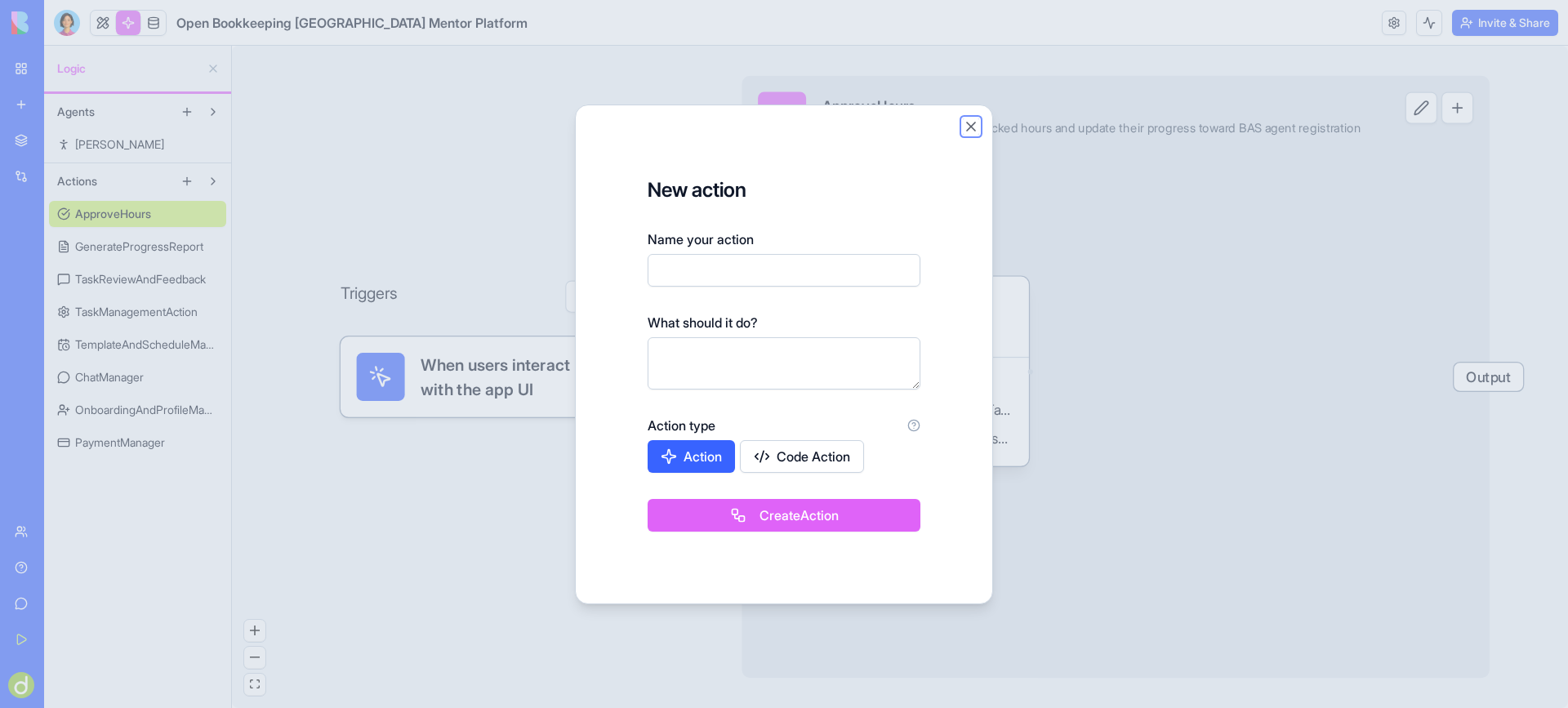
click at [971, 123] on button "Close" at bounding box center [970, 126] width 16 height 16
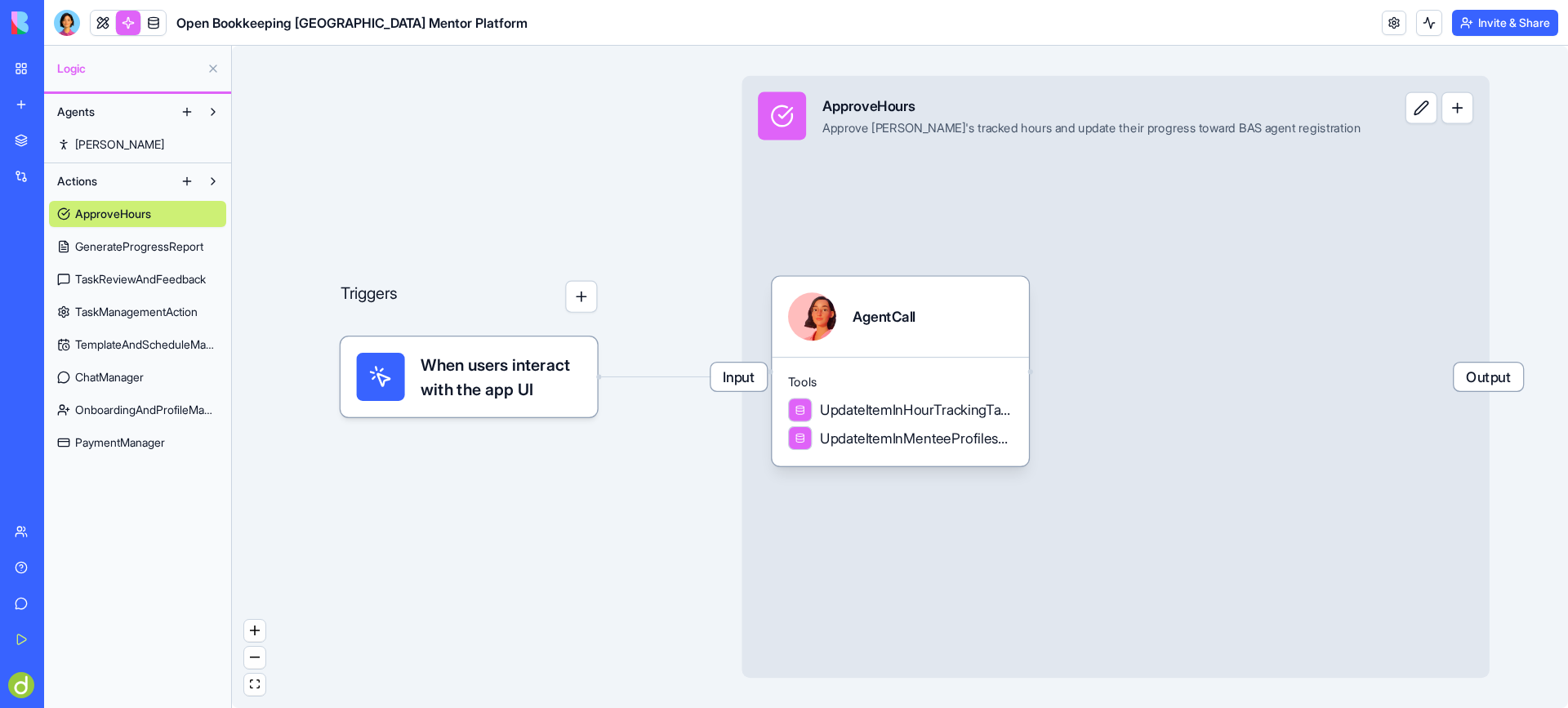
click at [228, 111] on div "Agents [PERSON_NAME]" at bounding box center [138, 129] width 187 height 70
click at [211, 111] on button at bounding box center [213, 111] width 26 height 26
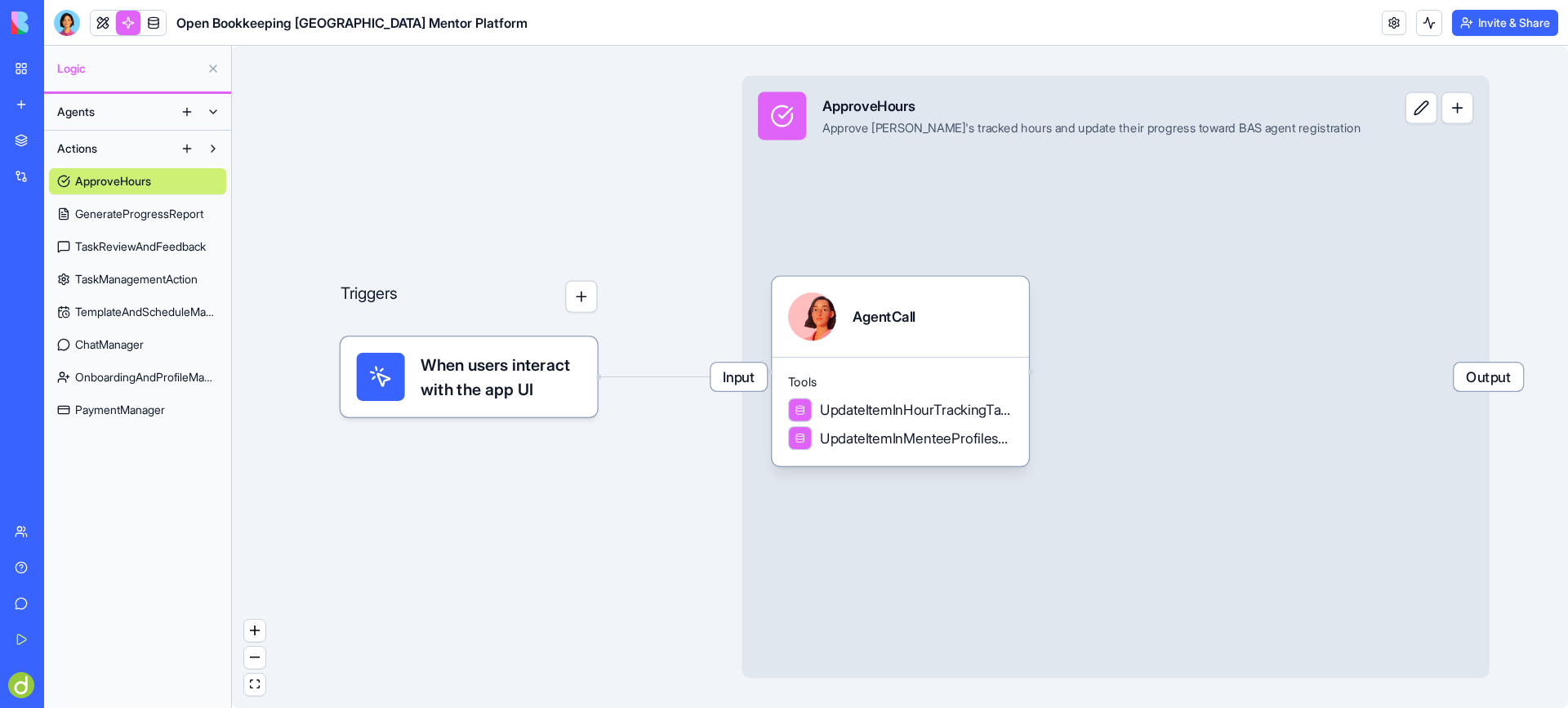
click at [211, 111] on button at bounding box center [213, 111] width 26 height 26
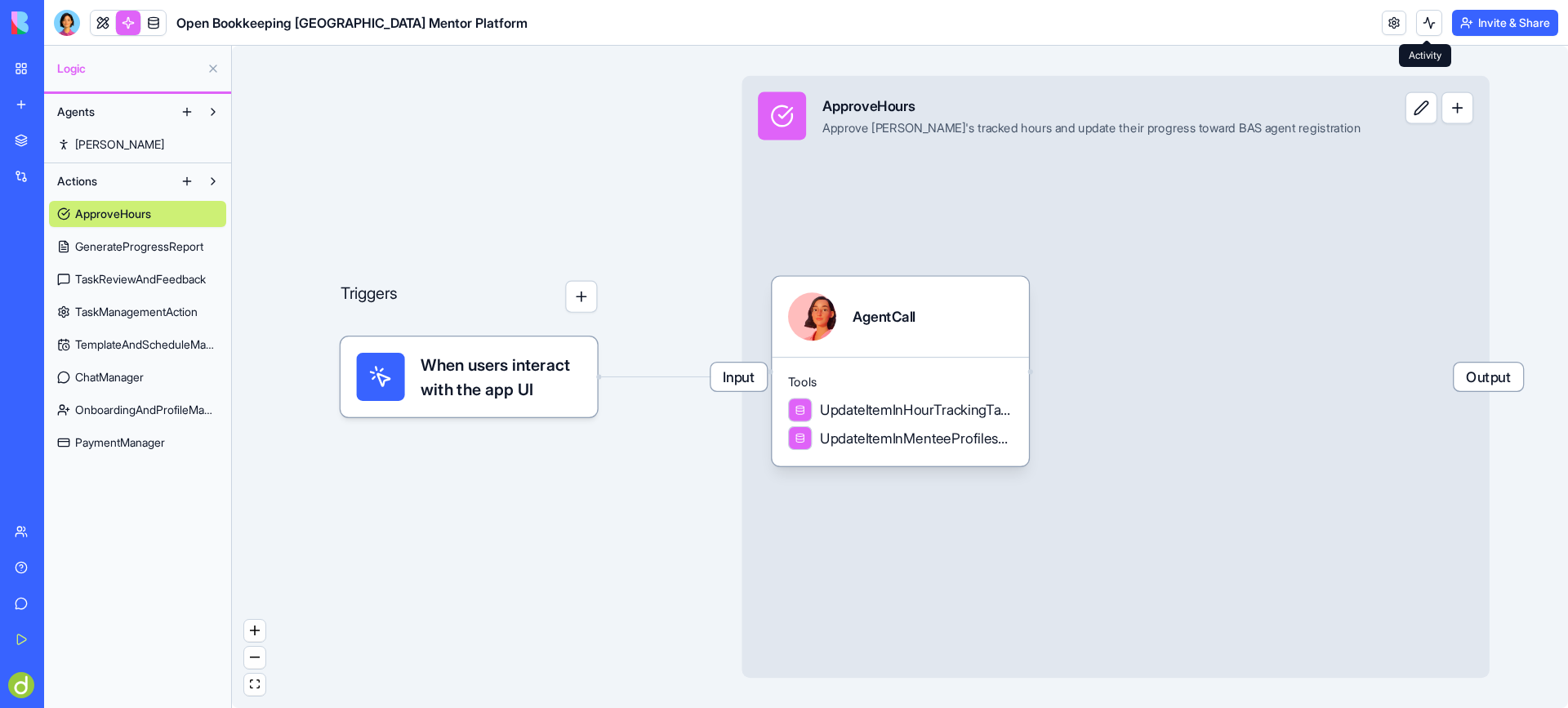
click at [1430, 18] on button at bounding box center [1429, 22] width 26 height 26
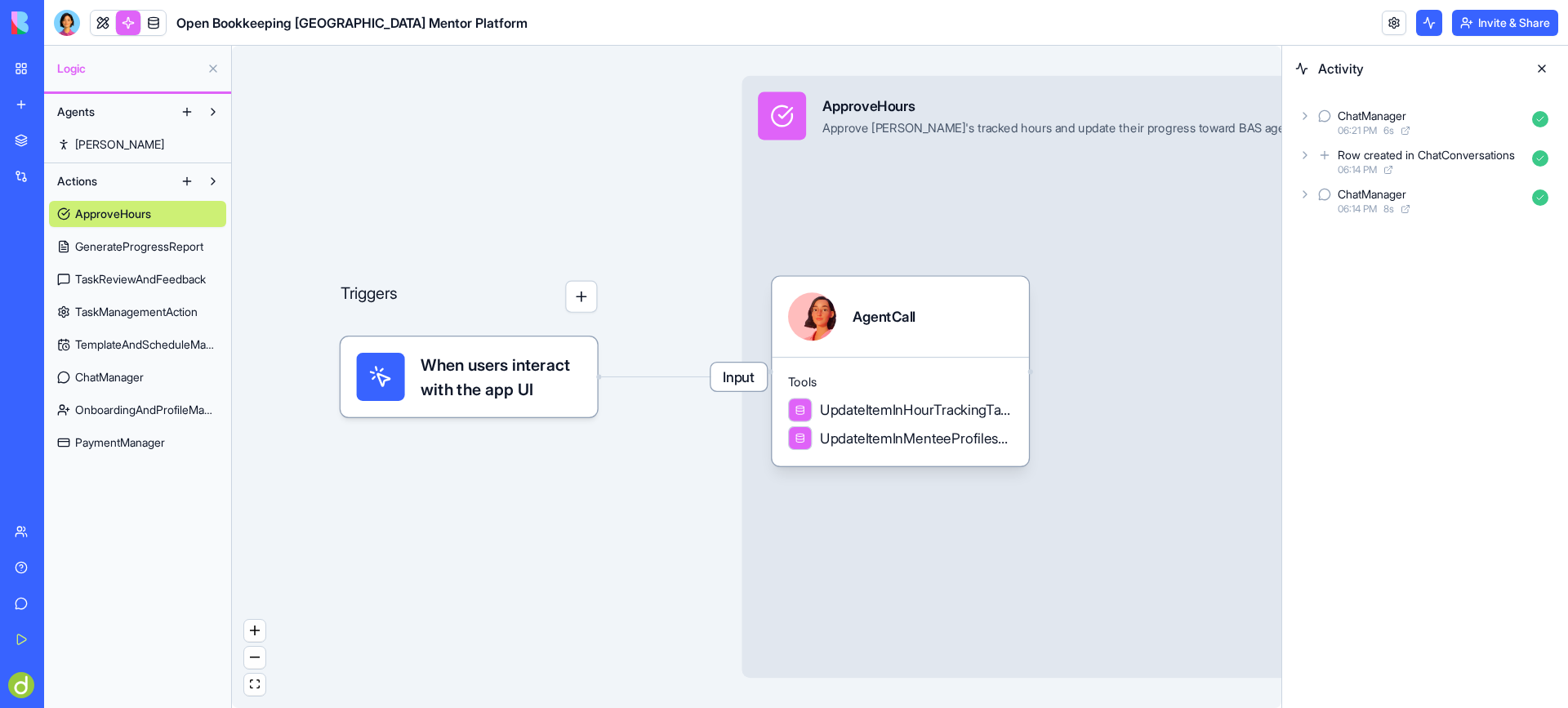
click at [1430, 18] on button at bounding box center [1429, 22] width 26 height 26
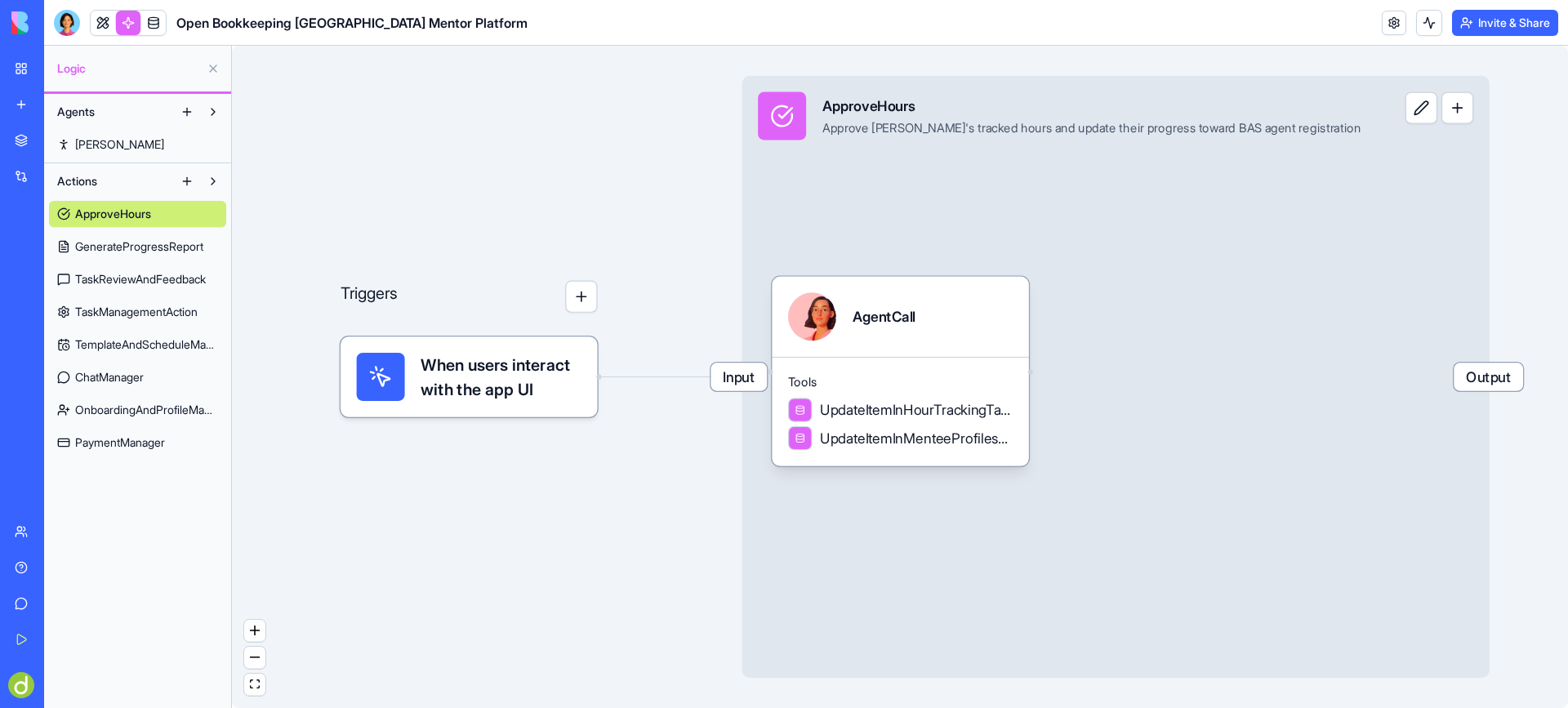
click at [96, 139] on span "[PERSON_NAME]" at bounding box center [120, 144] width 89 height 16
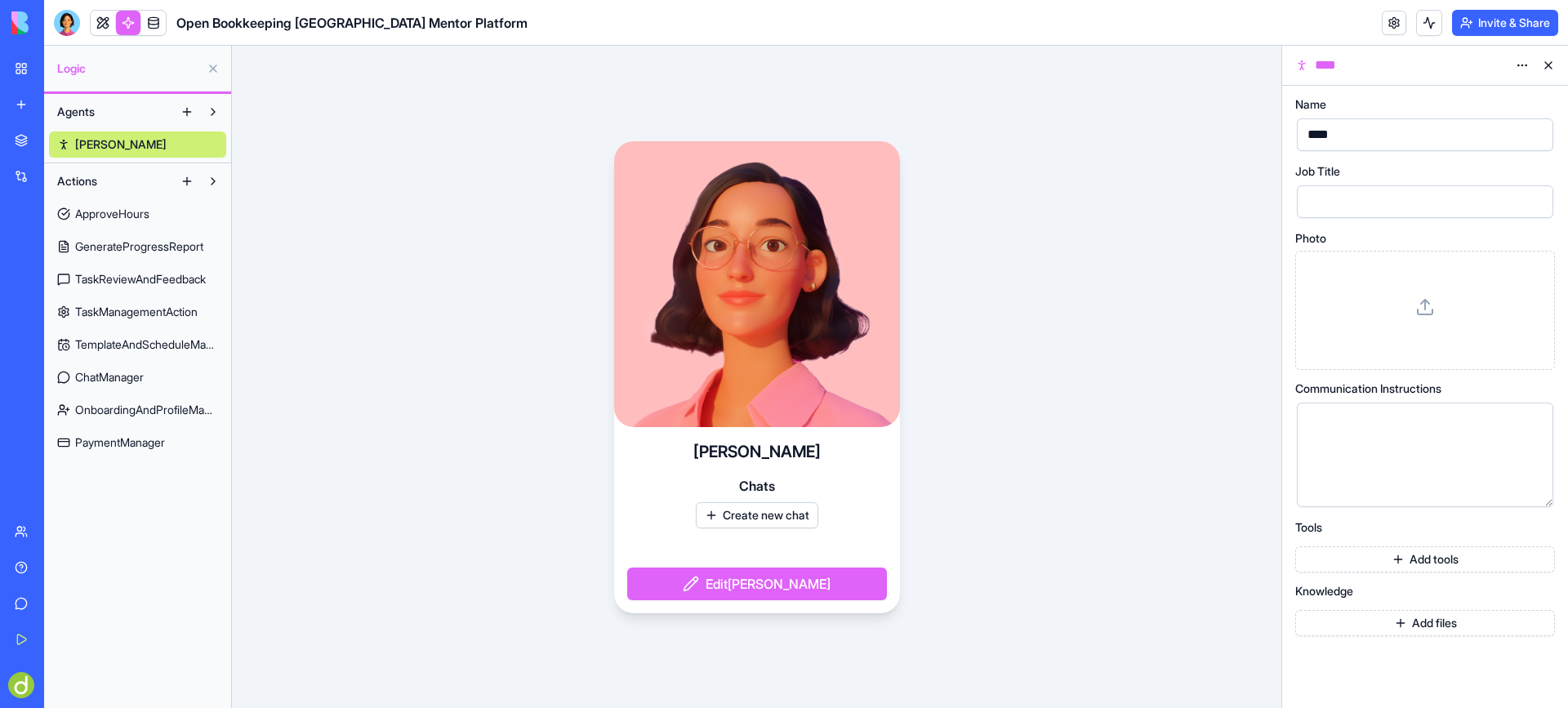
click at [1460, 560] on button "Add tools" at bounding box center [1425, 559] width 260 height 26
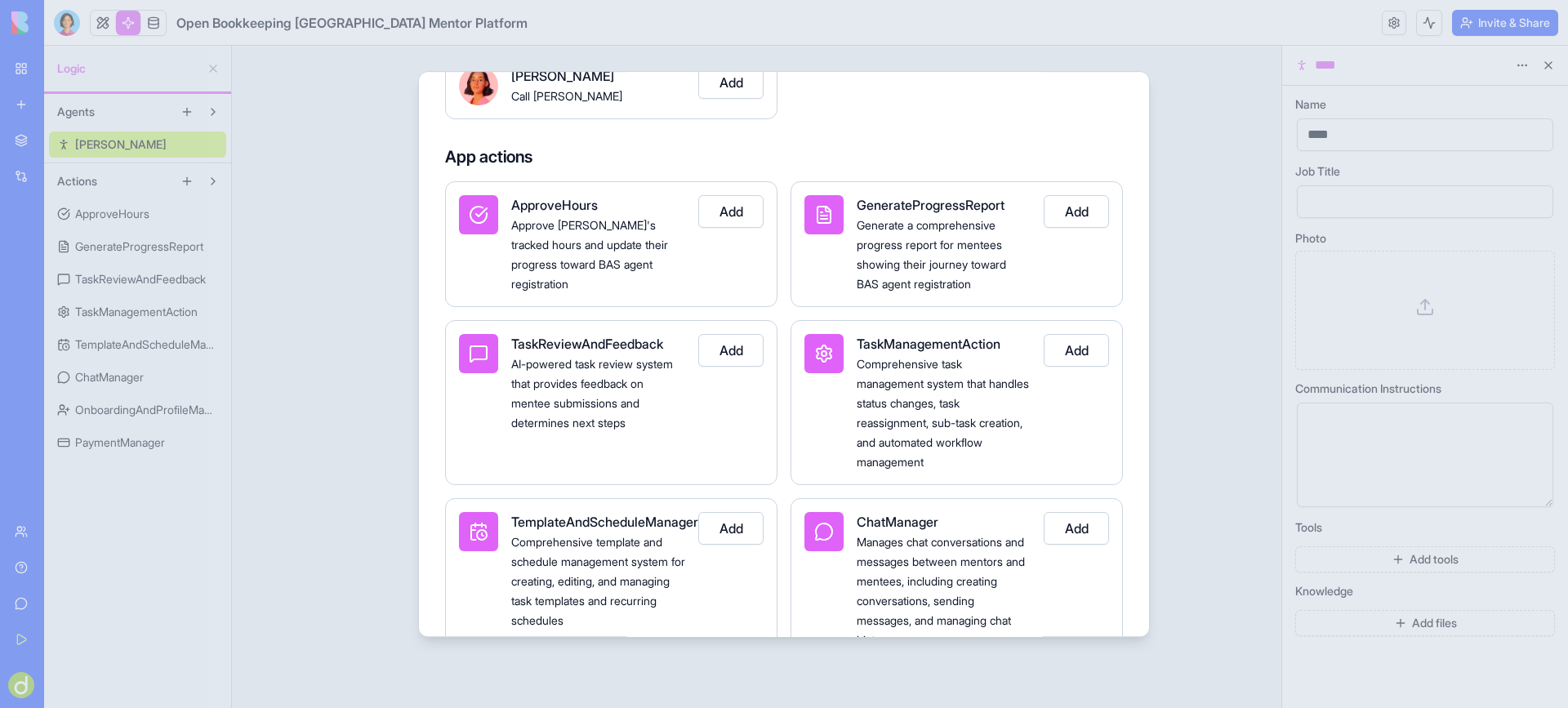
scroll to position [245, 0]
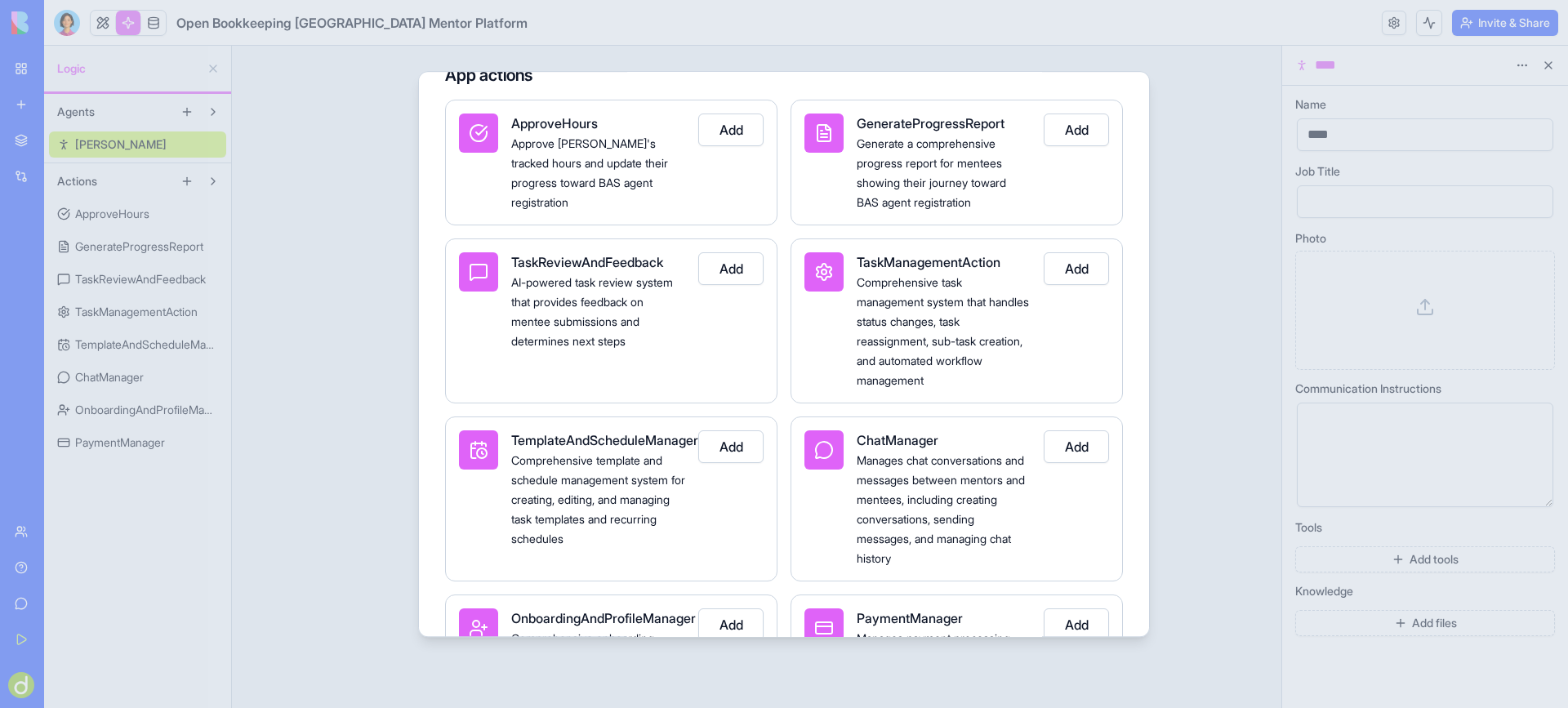
click at [1193, 116] on div at bounding box center [784, 354] width 1568 height 708
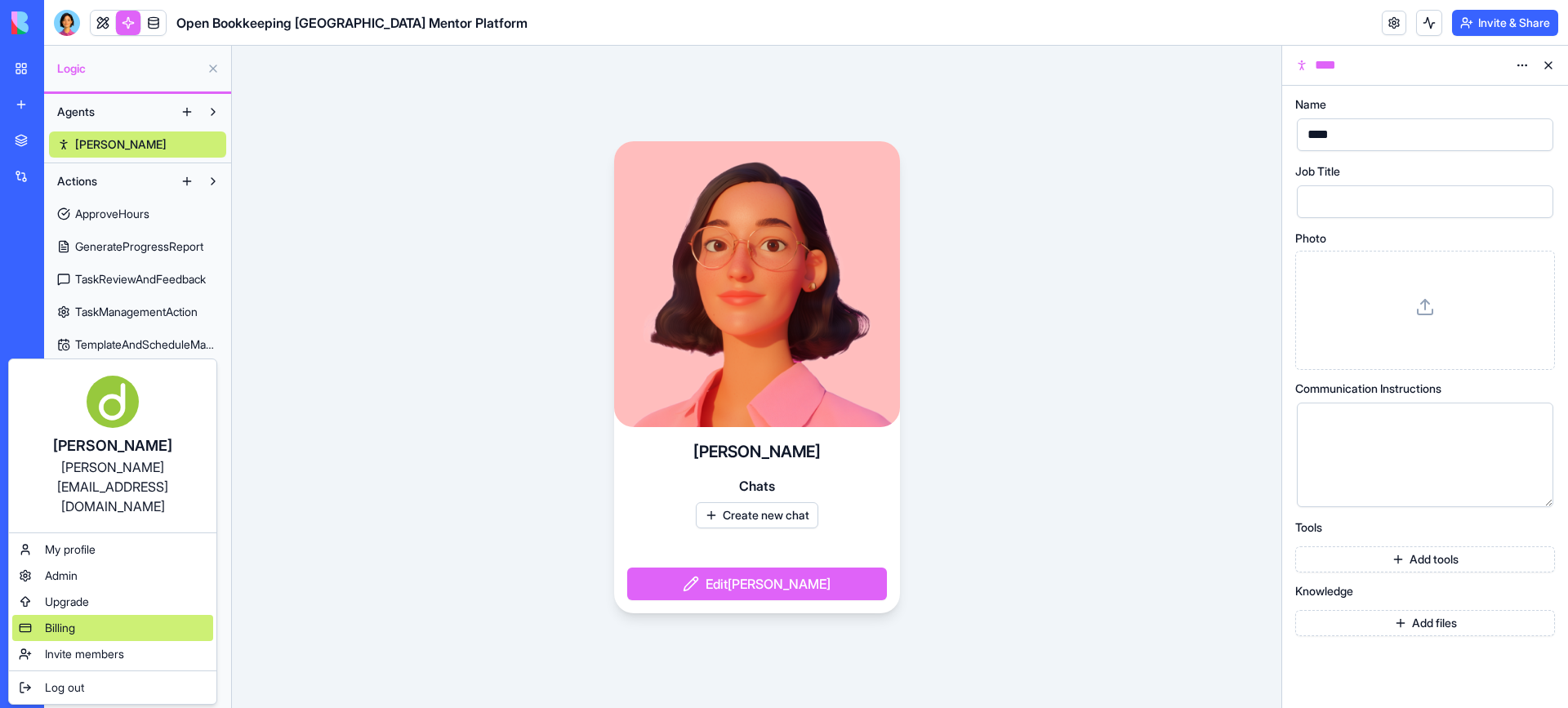
click at [59, 620] on span "Billing" at bounding box center [59, 628] width 30 height 16
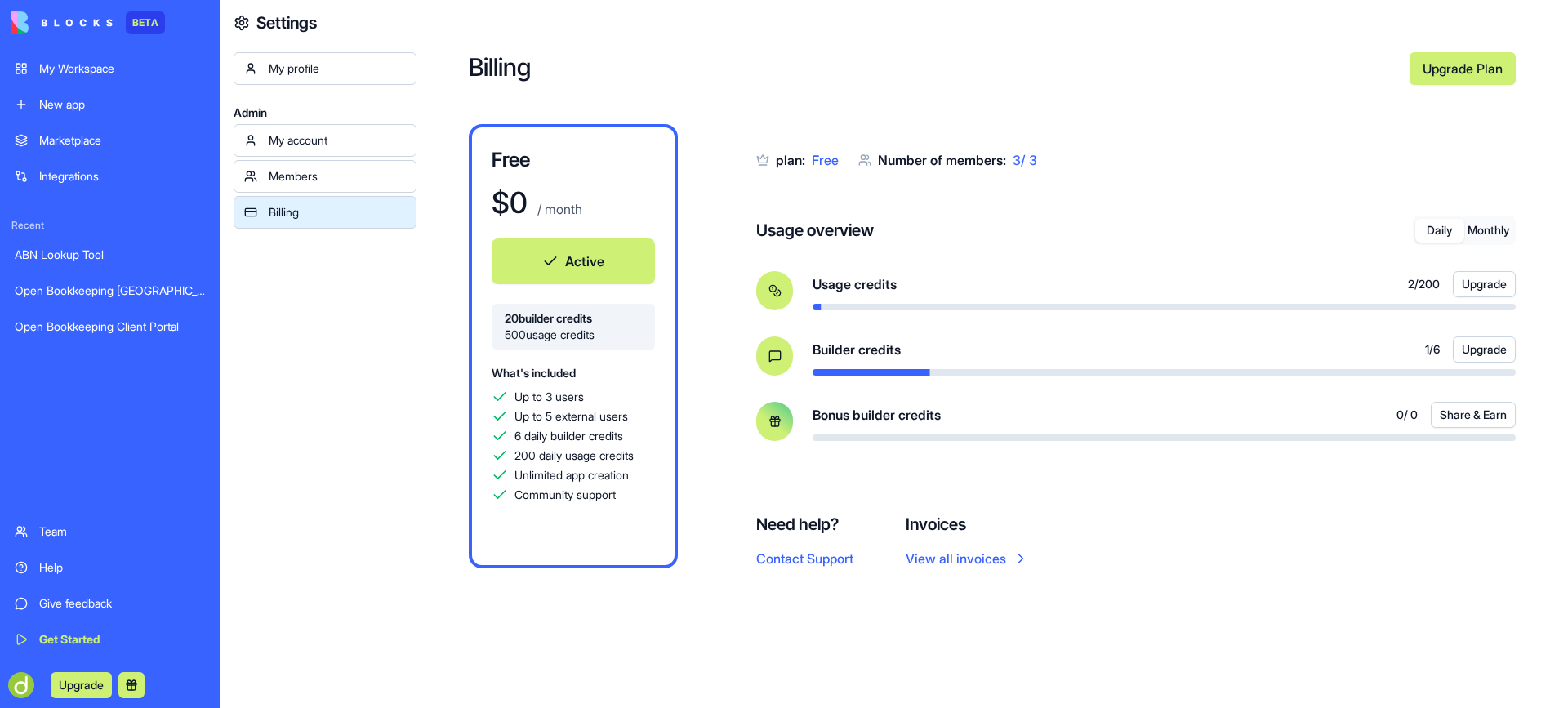
click at [103, 299] on link "Open Bookkeeping [GEOGRAPHIC_DATA] Mentor Platform" at bounding box center [110, 291] width 211 height 33
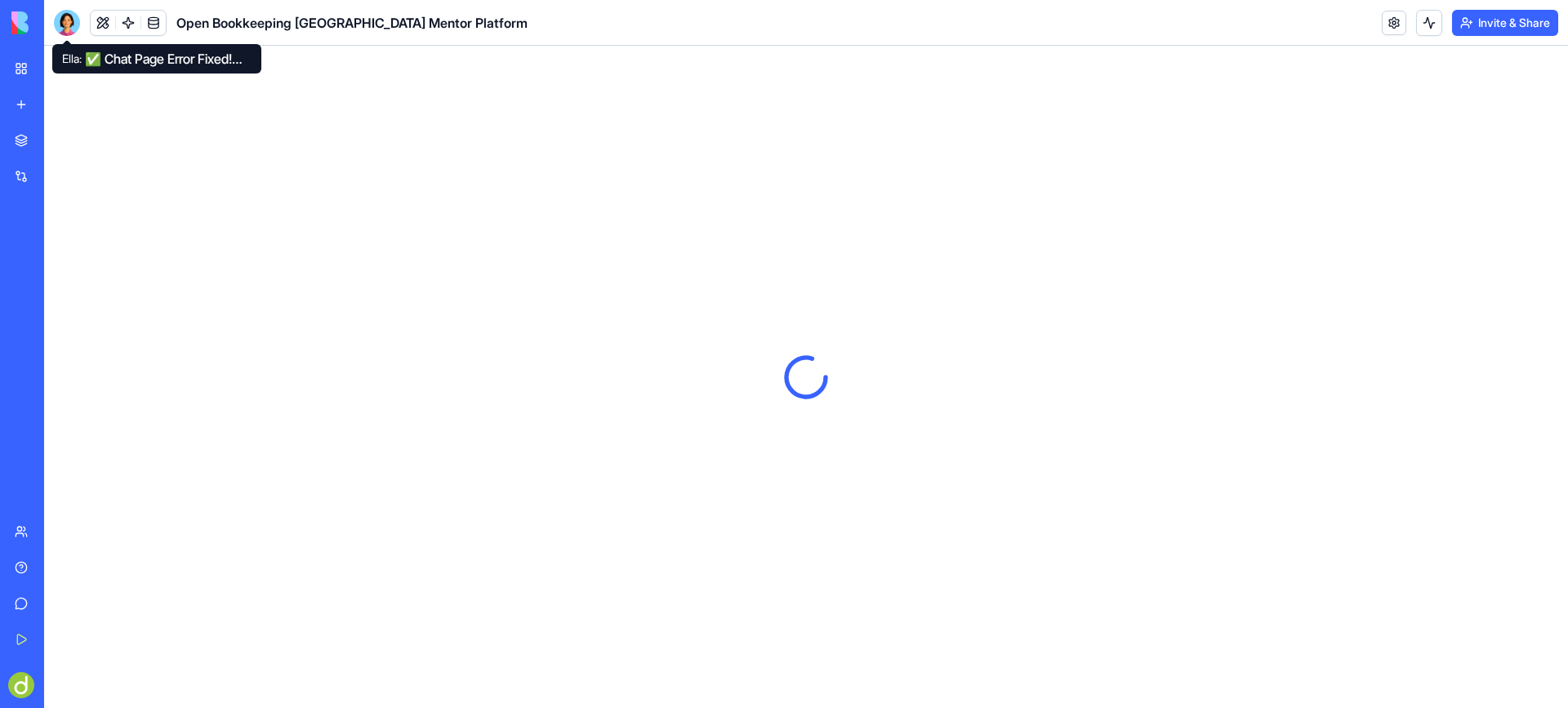
click at [69, 22] on div at bounding box center [67, 22] width 26 height 26
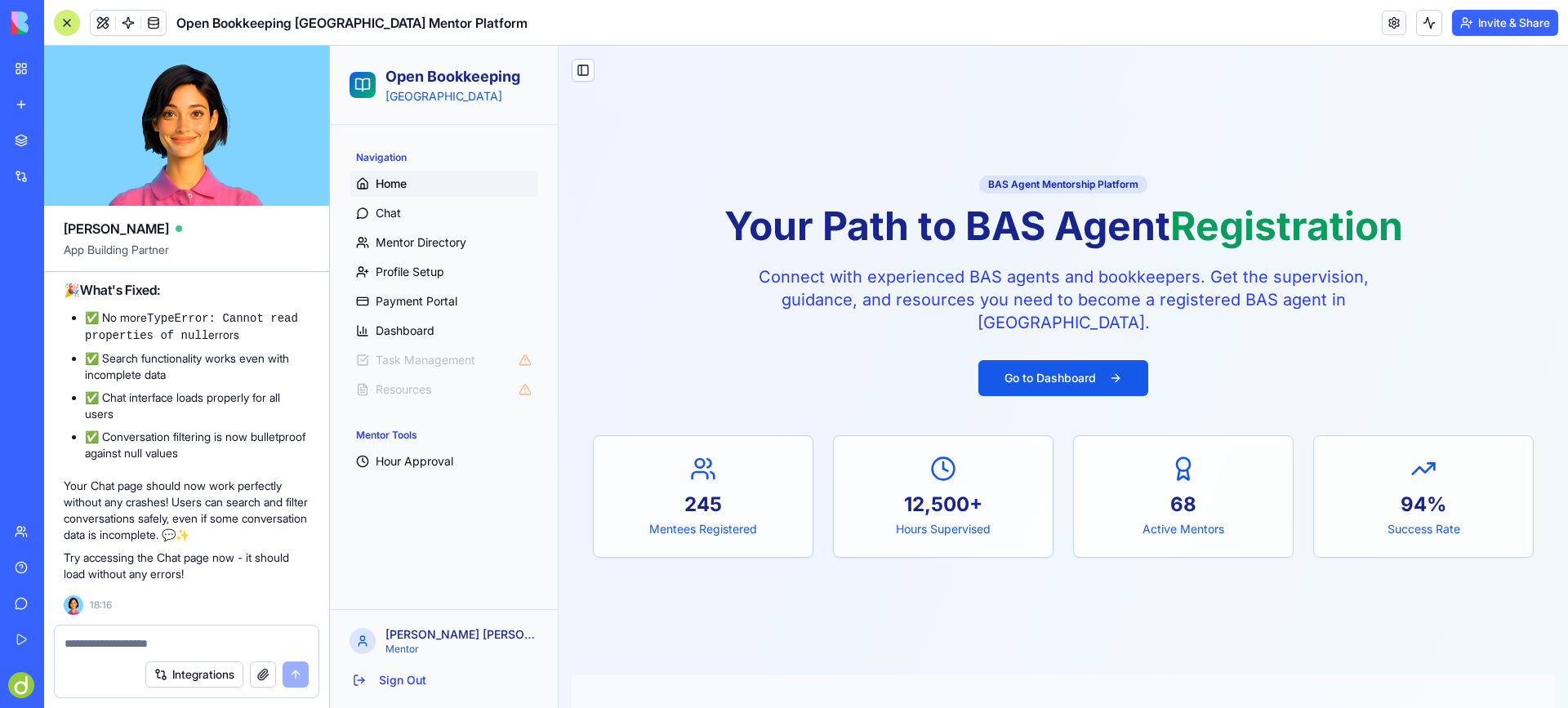
scroll to position [21794, 0]
click at [94, 683] on button "Upgrade" at bounding box center [80, 685] width 61 height 26
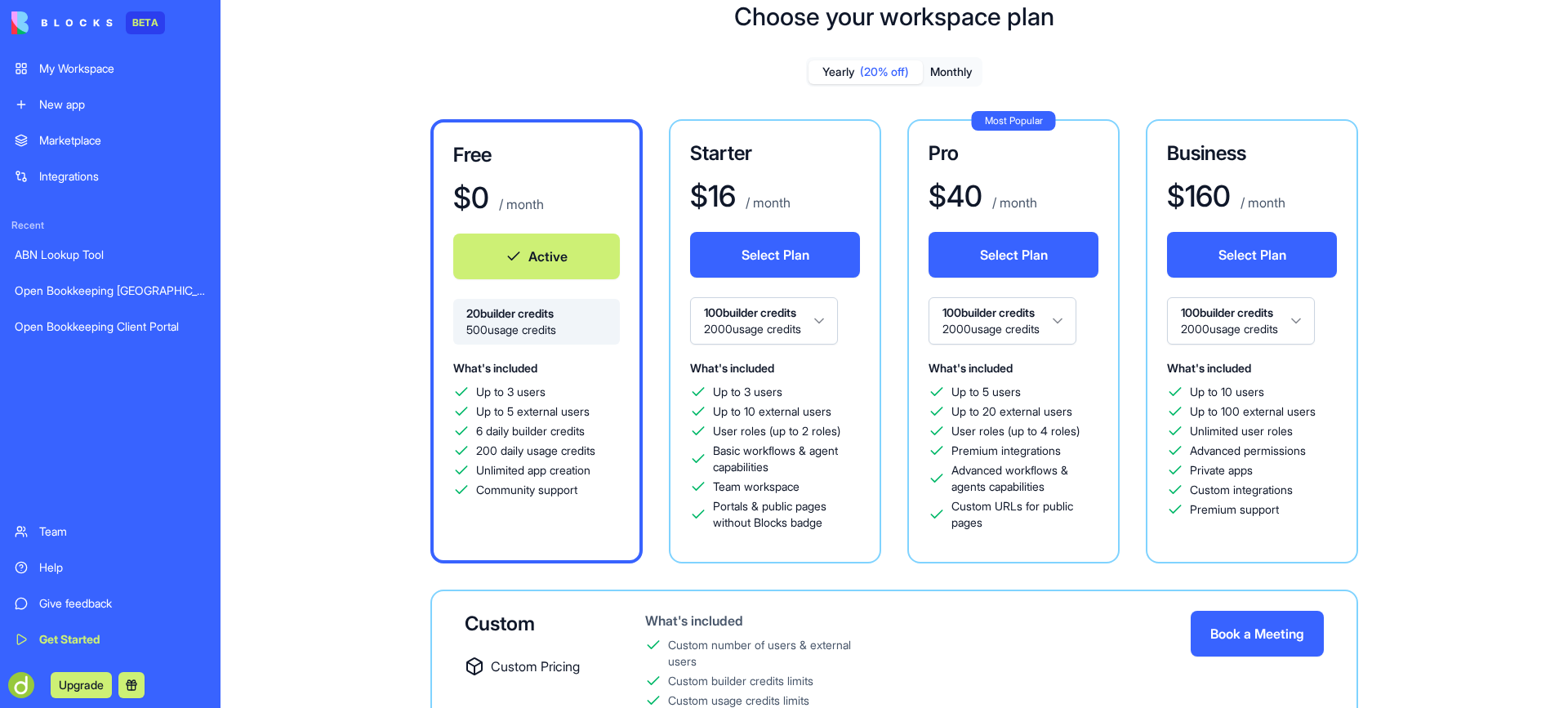
scroll to position [39, 0]
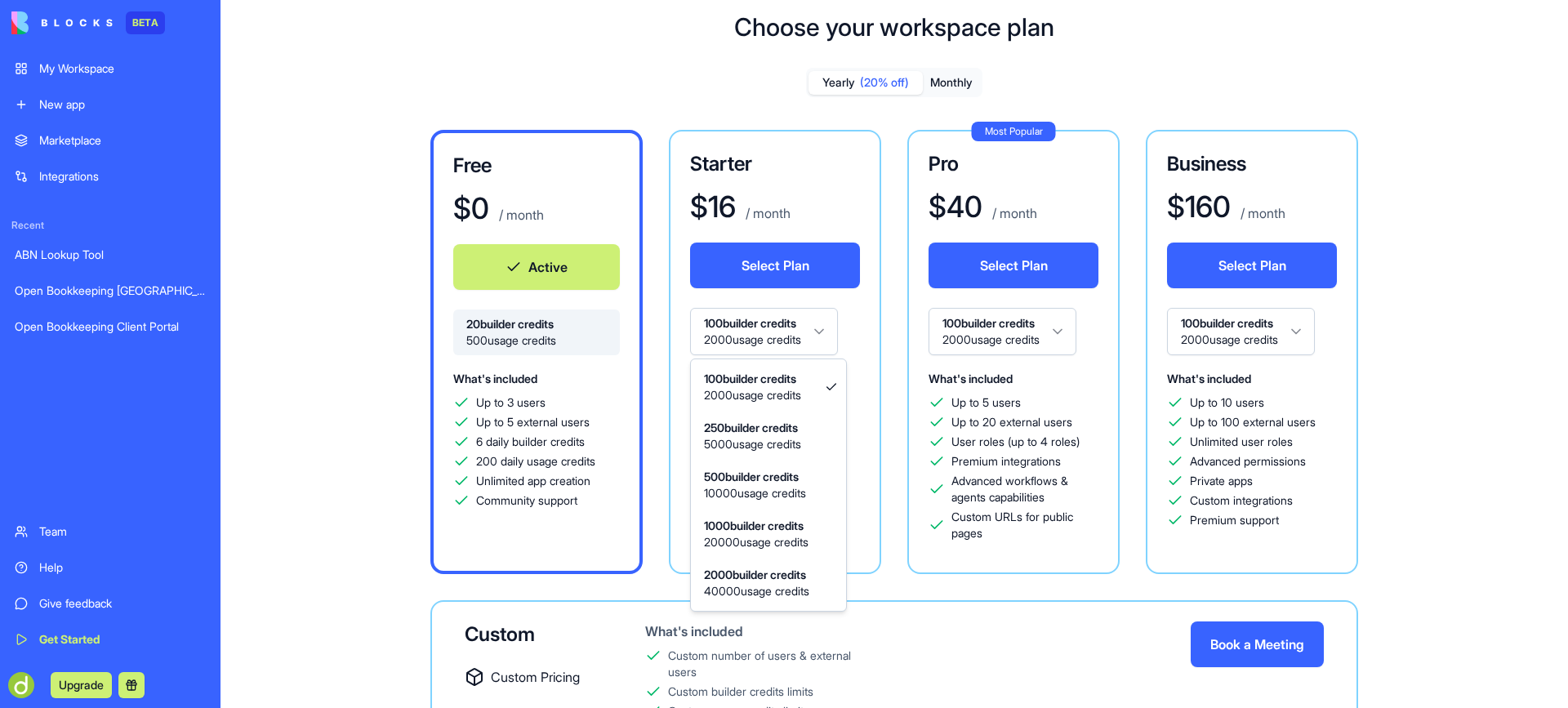
click at [833, 330] on html "BETA My Workspace New app Marketplace Integrations Recent ABN Lookup Tool Open …" at bounding box center [784, 354] width 1568 height 708
click at [829, 331] on html "BETA My Workspace New app Marketplace Integrations Recent ABN Lookup Tool Open …" at bounding box center [784, 354] width 1568 height 708
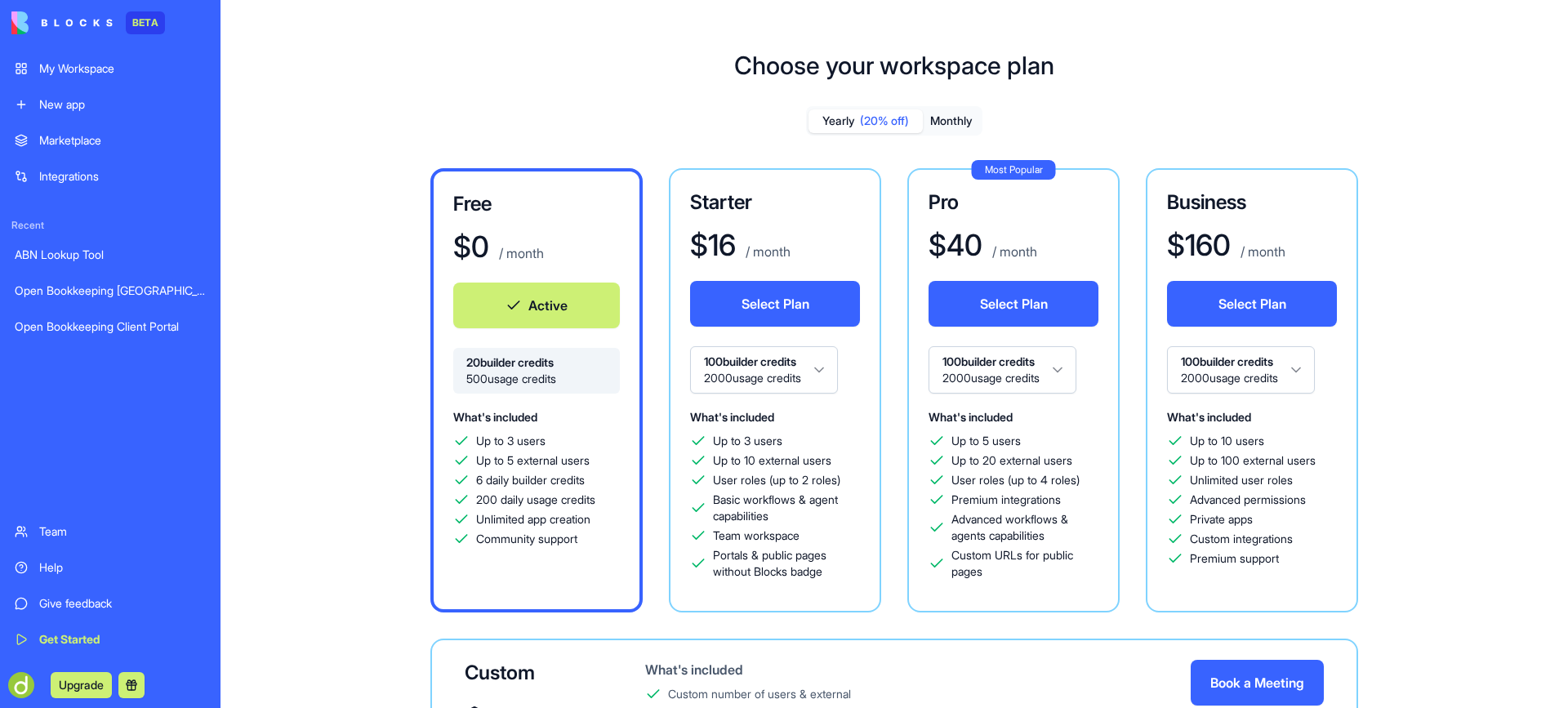
scroll to position [81, 0]
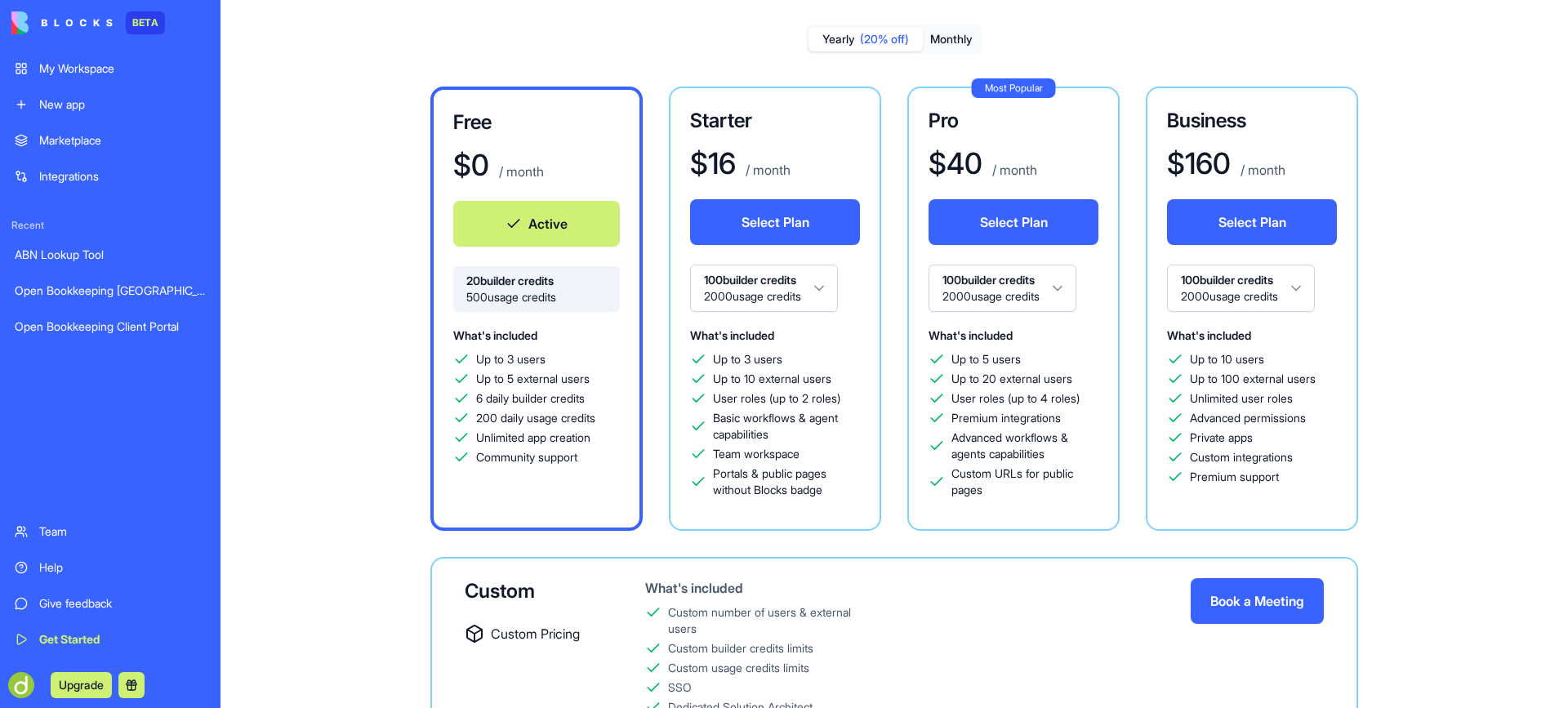
click at [48, 252] on div "ABN Lookup Tool" at bounding box center [109, 255] width 191 height 16
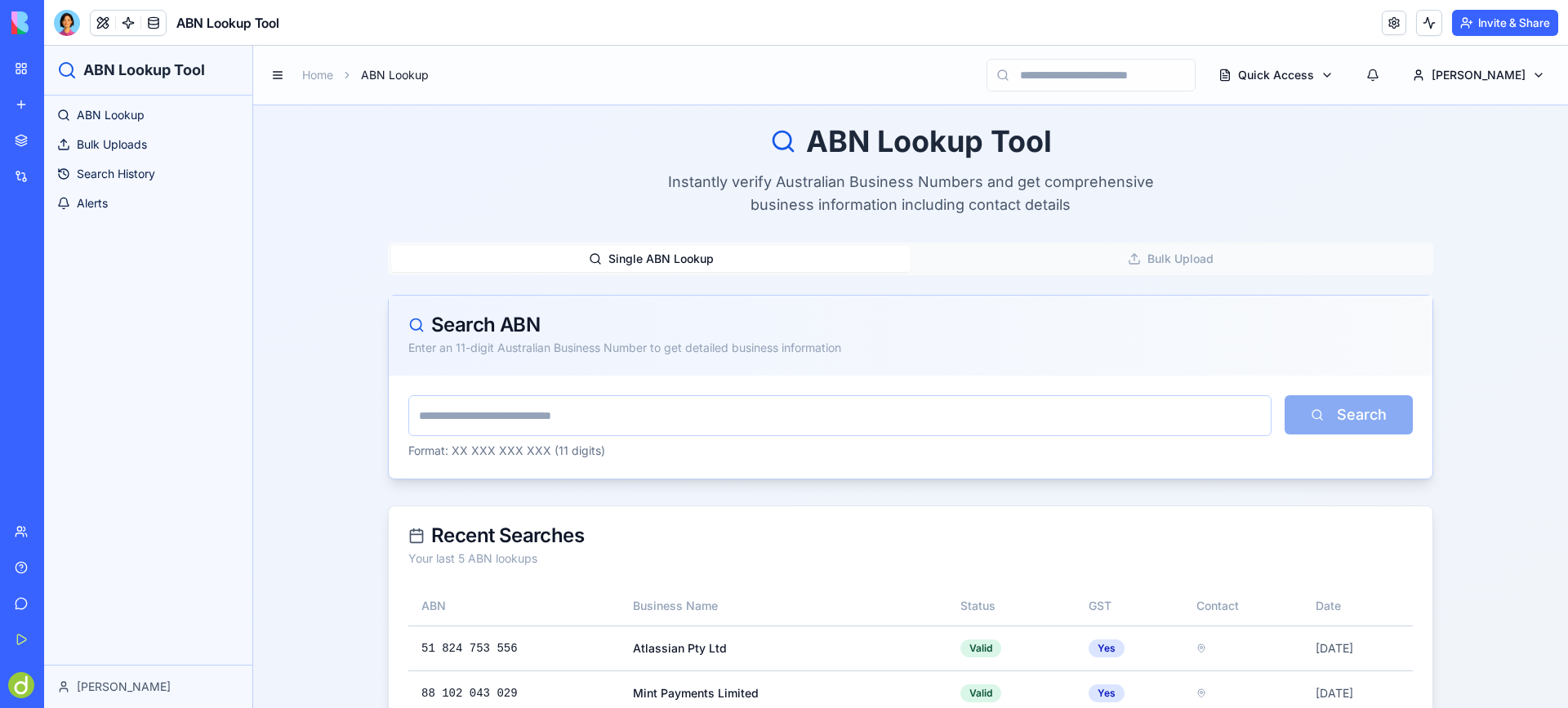
click at [441, 415] on input "text" at bounding box center [840, 416] width 863 height 41
click at [99, 207] on span "Alerts" at bounding box center [92, 203] width 31 height 16
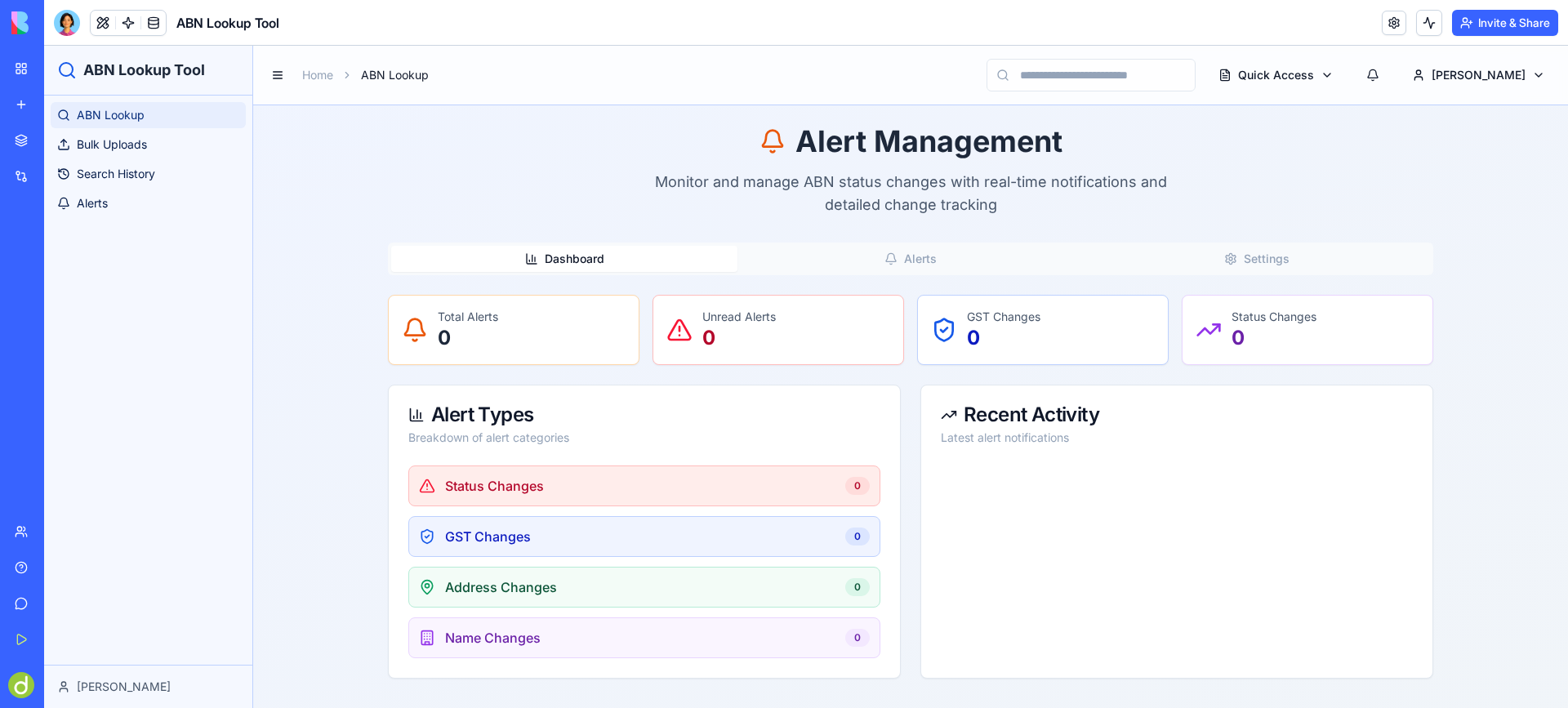
click at [139, 112] on span "ABN Lookup" at bounding box center [110, 114] width 68 height 16
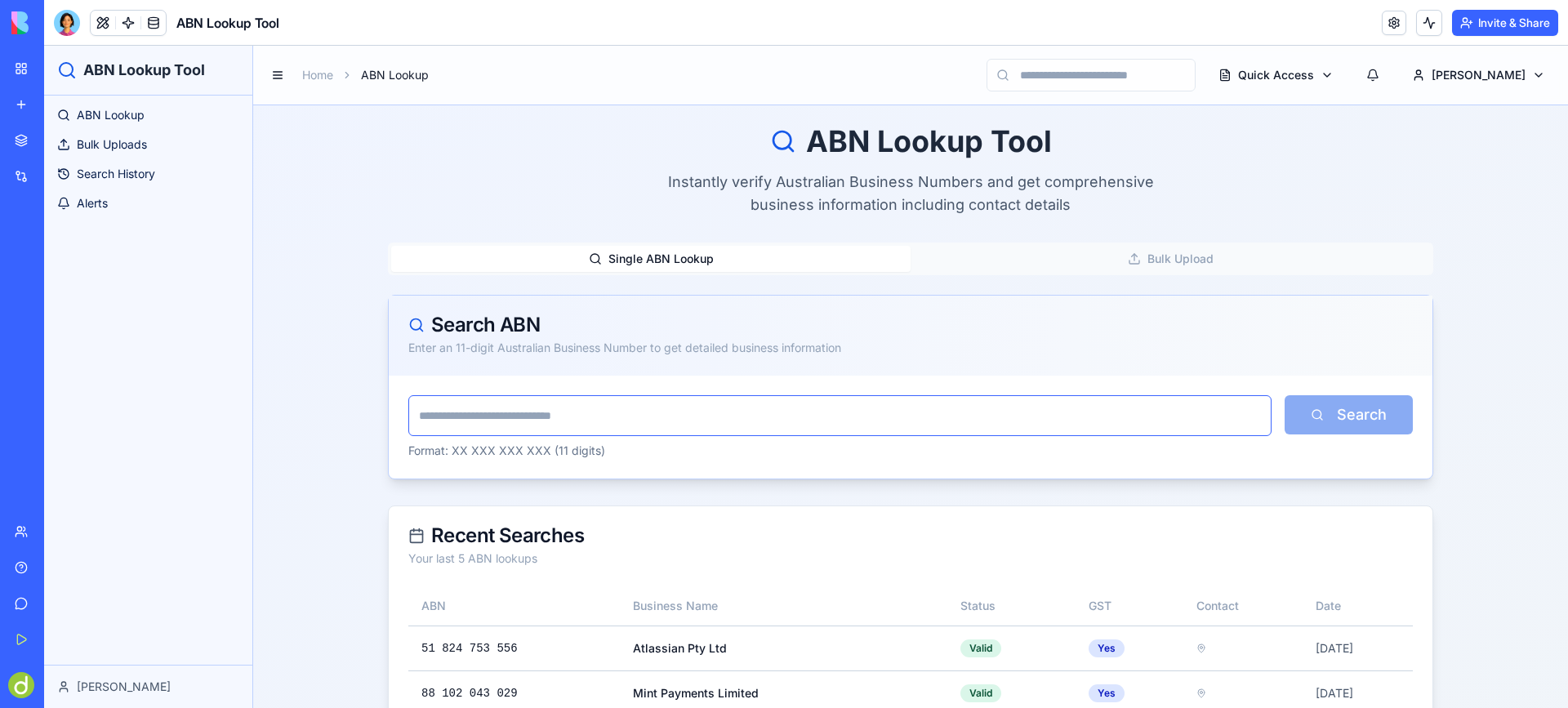
click at [452, 415] on input "text" at bounding box center [840, 416] width 863 height 41
type input "**********"
click at [1350, 417] on button "Search" at bounding box center [1348, 415] width 128 height 39
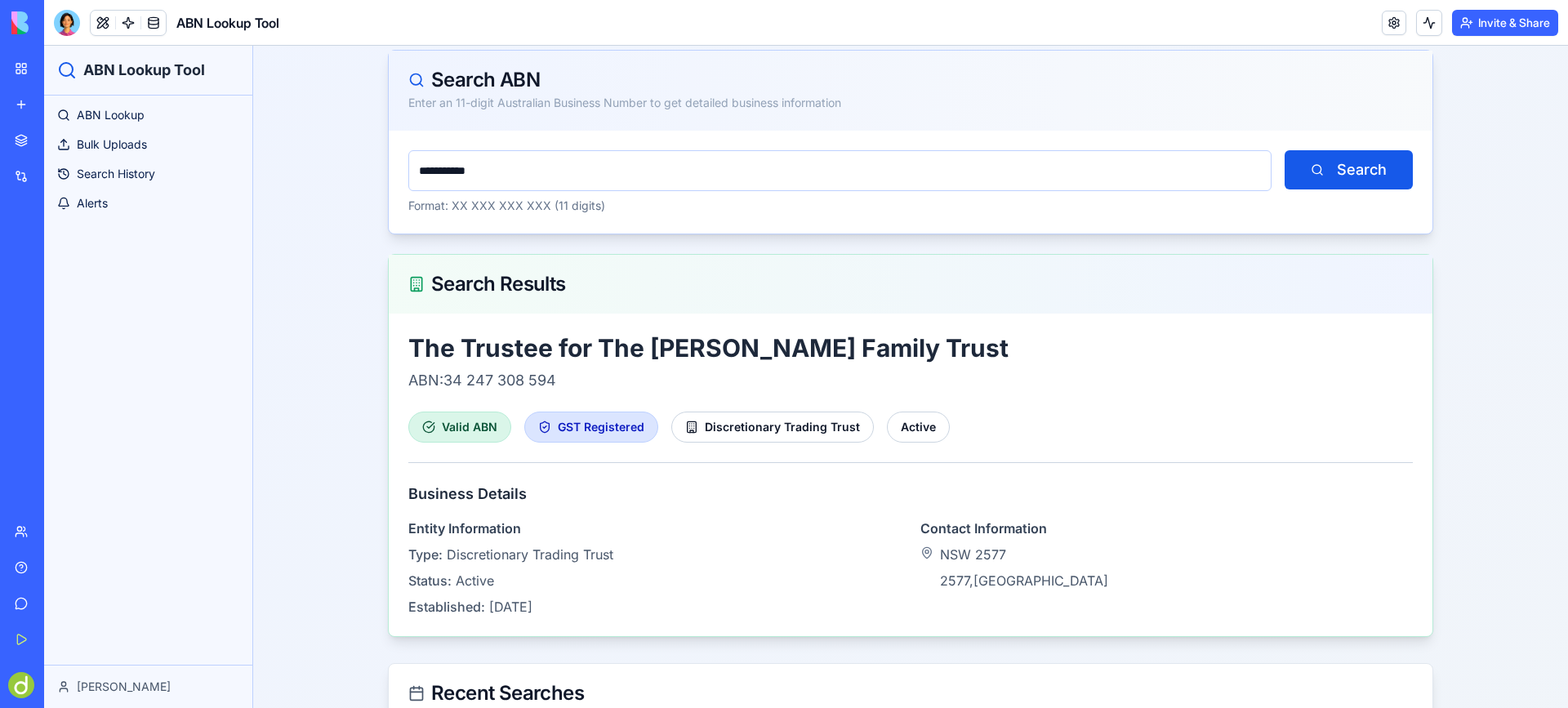
scroll to position [326, 0]
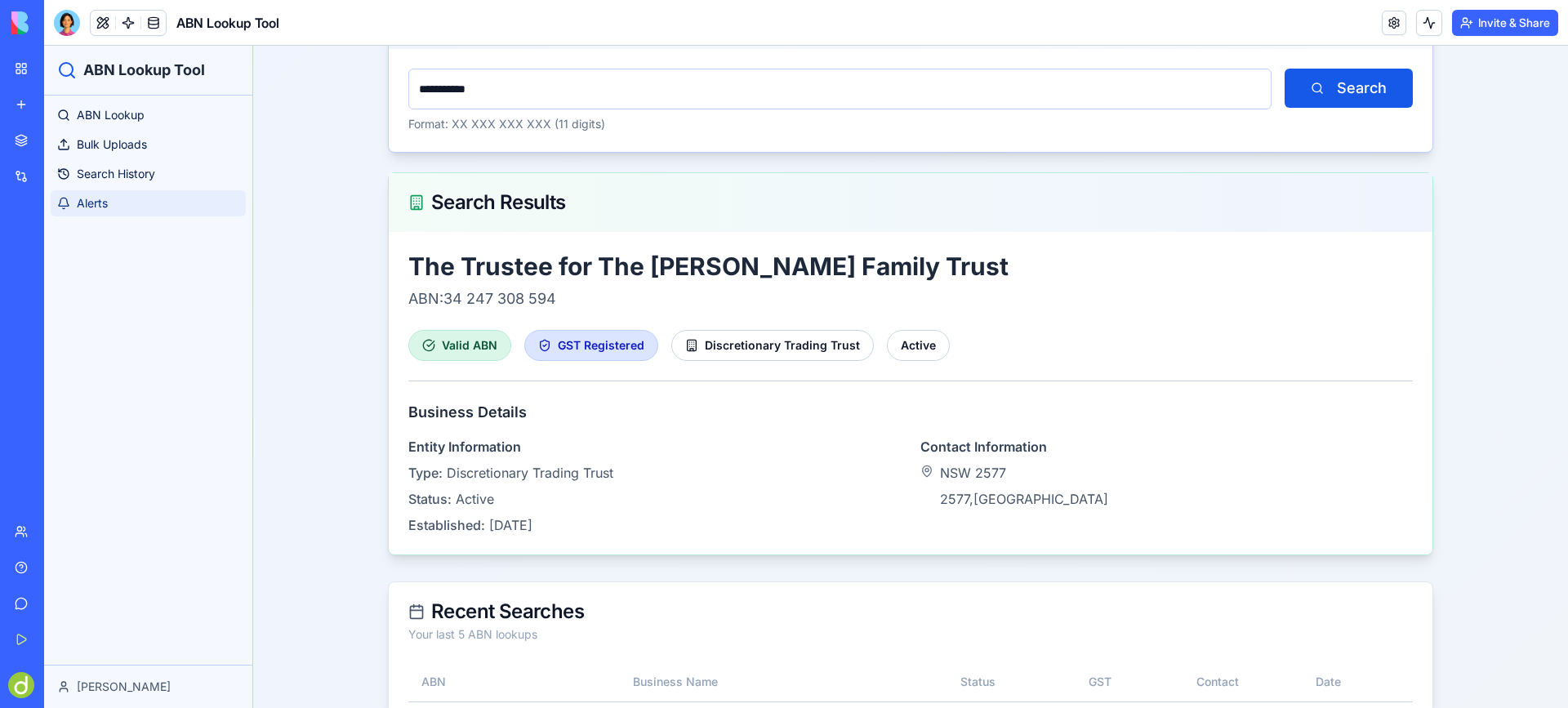
click at [94, 205] on span "Alerts" at bounding box center [92, 203] width 31 height 16
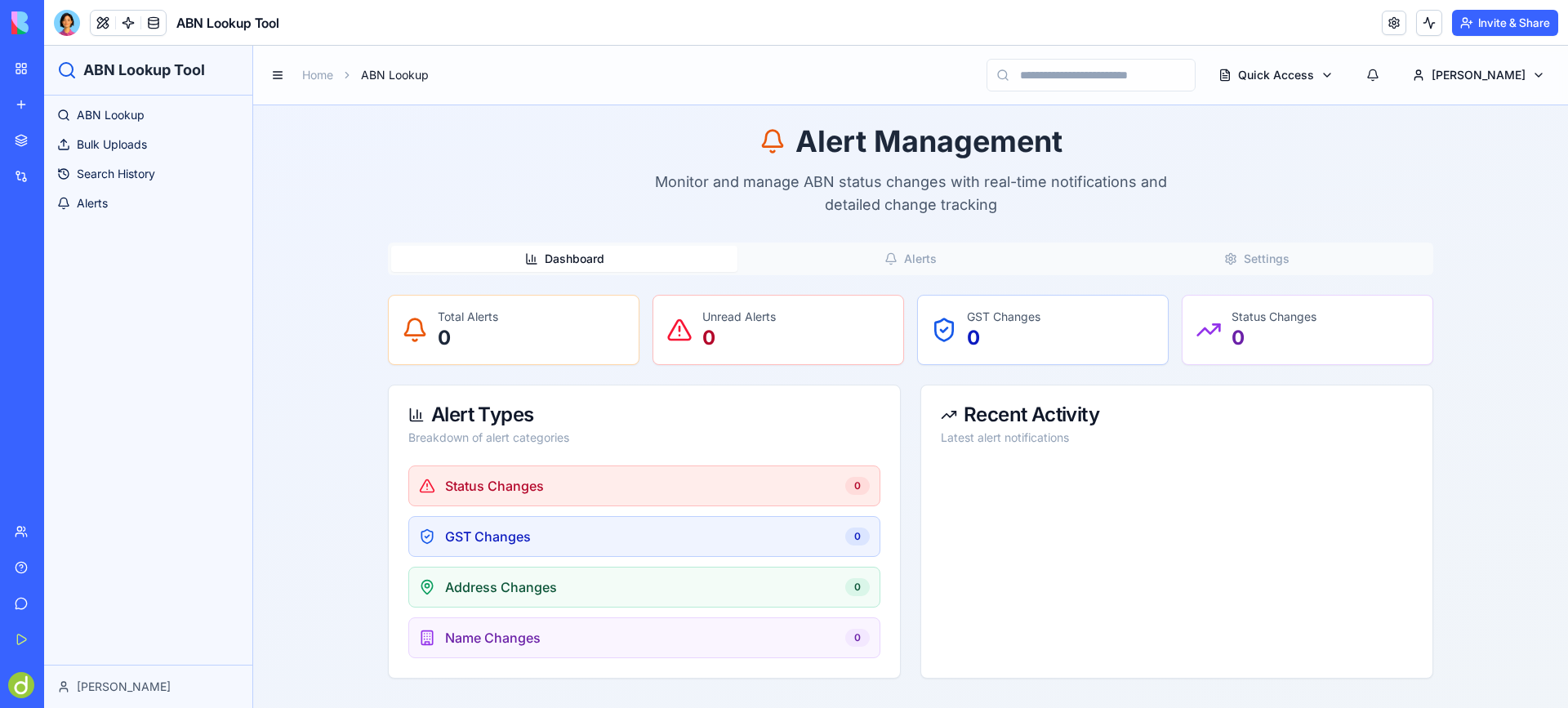
click at [592, 258] on button "Dashboard" at bounding box center [565, 259] width 347 height 26
click at [1385, 71] on html "ABN Lookup Tool ABN Lookup Bulk Uploads Search History Alerts [PERSON_NAME] Hom…" at bounding box center [806, 377] width 1523 height 662
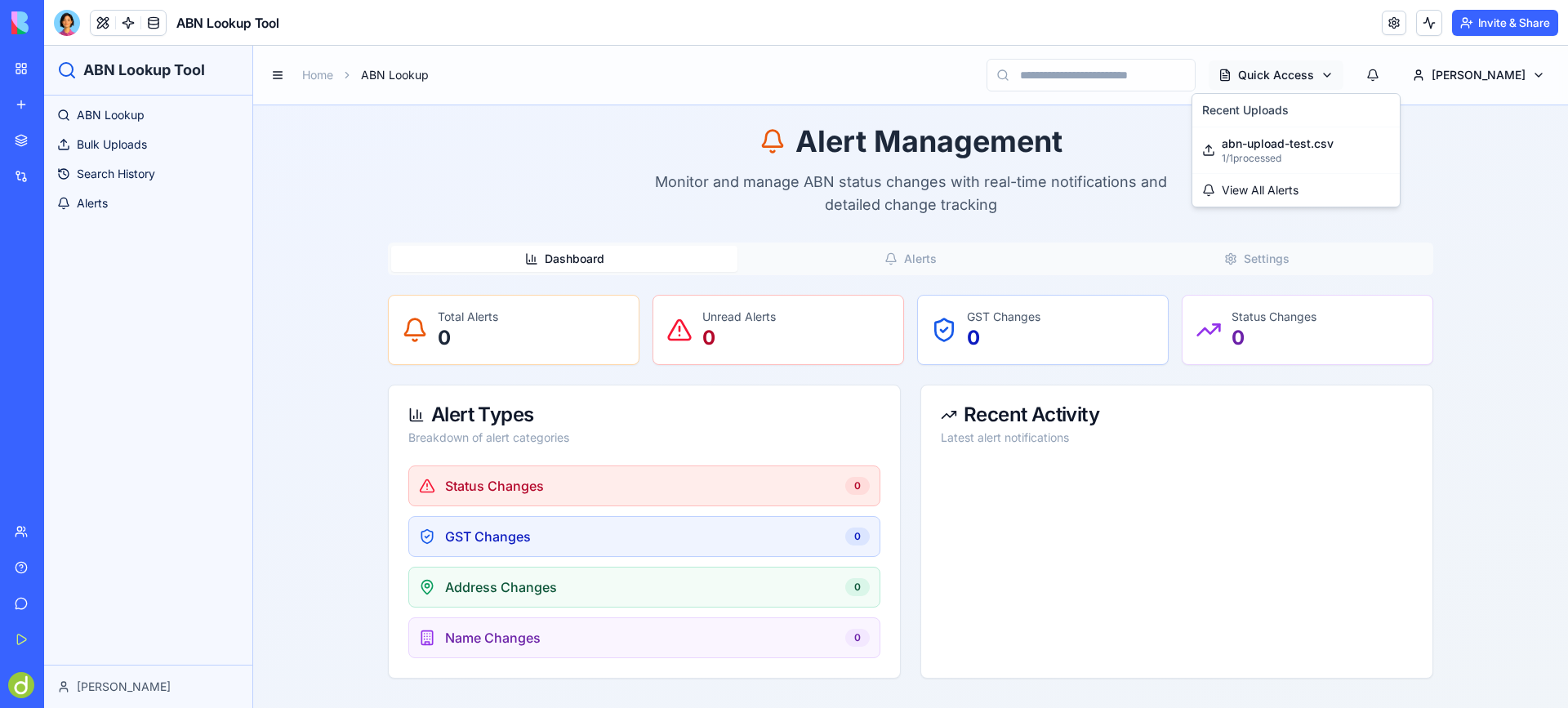
click at [1385, 71] on html "ABN Lookup Tool ABN Lookup Bulk Uploads Search History Alerts [PERSON_NAME] Hom…" at bounding box center [806, 377] width 1523 height 662
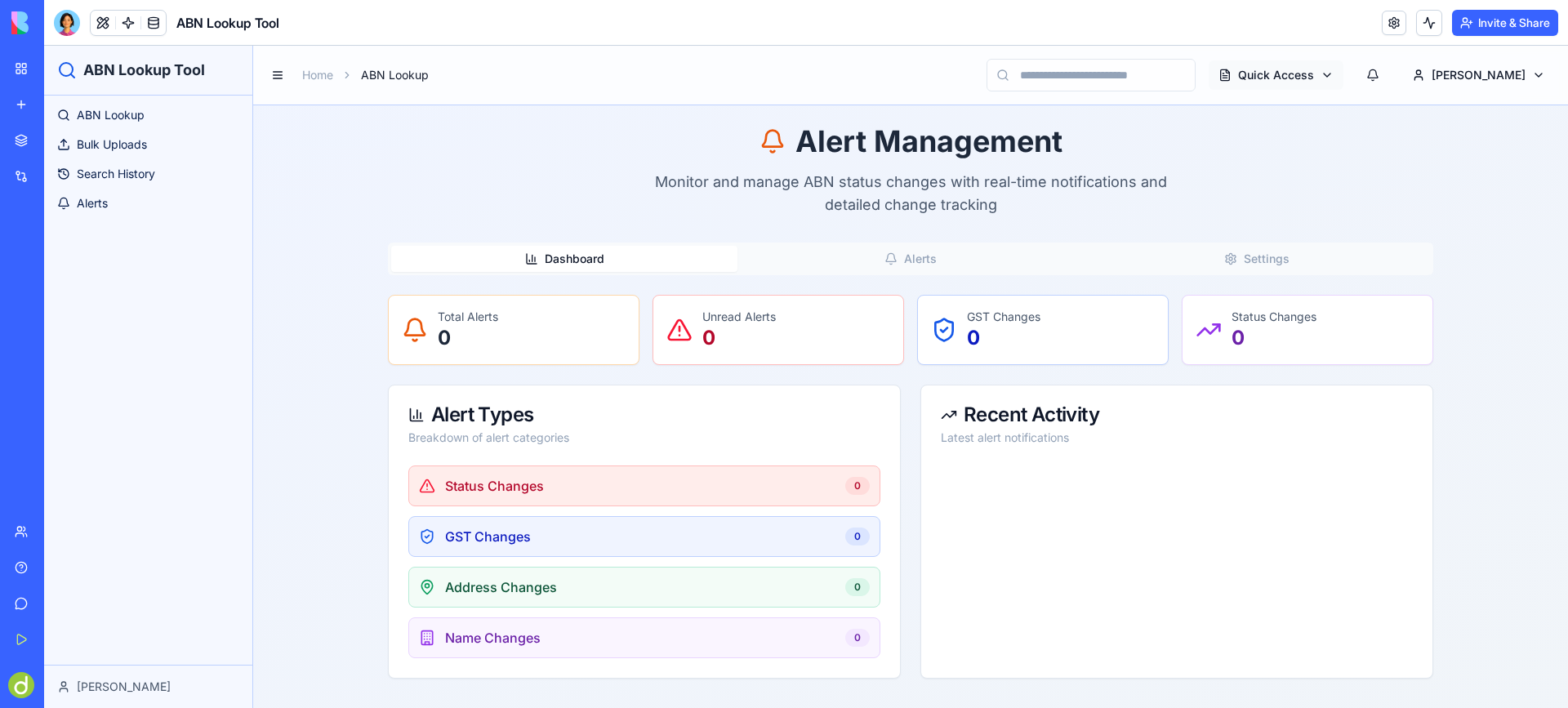
click at [1378, 70] on html "ABN Lookup Tool ABN Lookup Bulk Uploads Search History Alerts [PERSON_NAME] Hom…" at bounding box center [806, 377] width 1523 height 662
click at [1265, 190] on span "View All Alerts" at bounding box center [1259, 190] width 77 height 16
click at [125, 111] on span "ABN Lookup" at bounding box center [110, 114] width 68 height 16
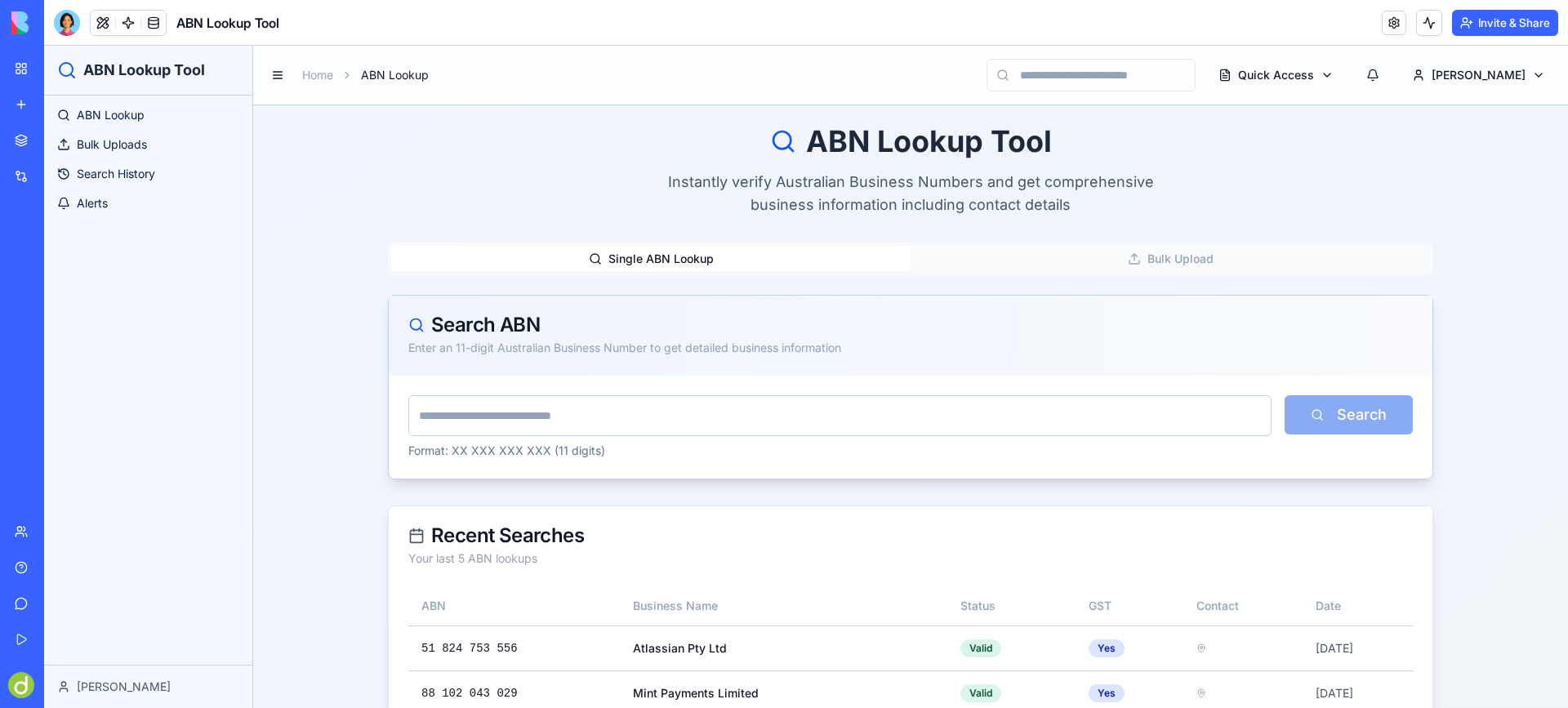
click at [155, 20] on link at bounding box center [153, 22] width 24 height 24
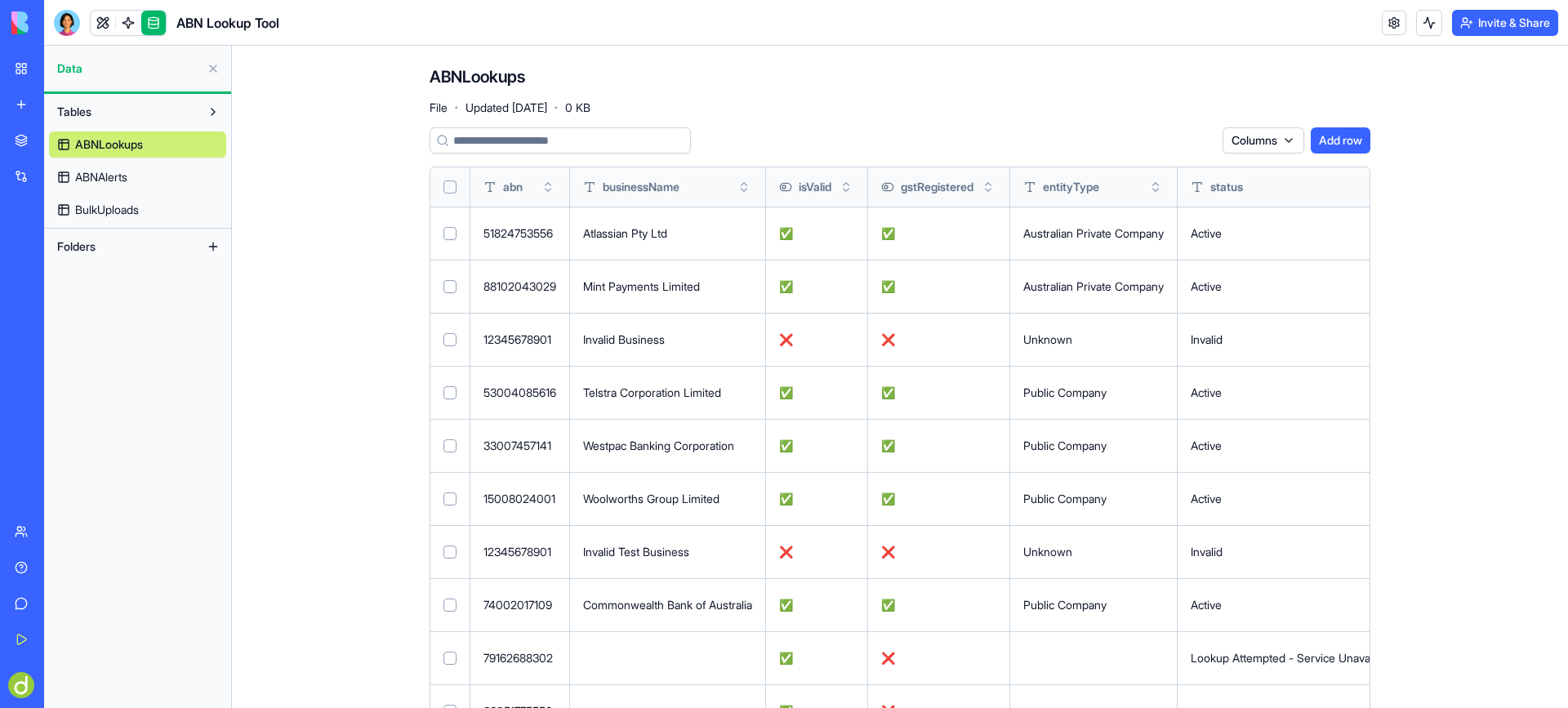
click at [117, 181] on span "ABNAlerts" at bounding box center [102, 177] width 52 height 16
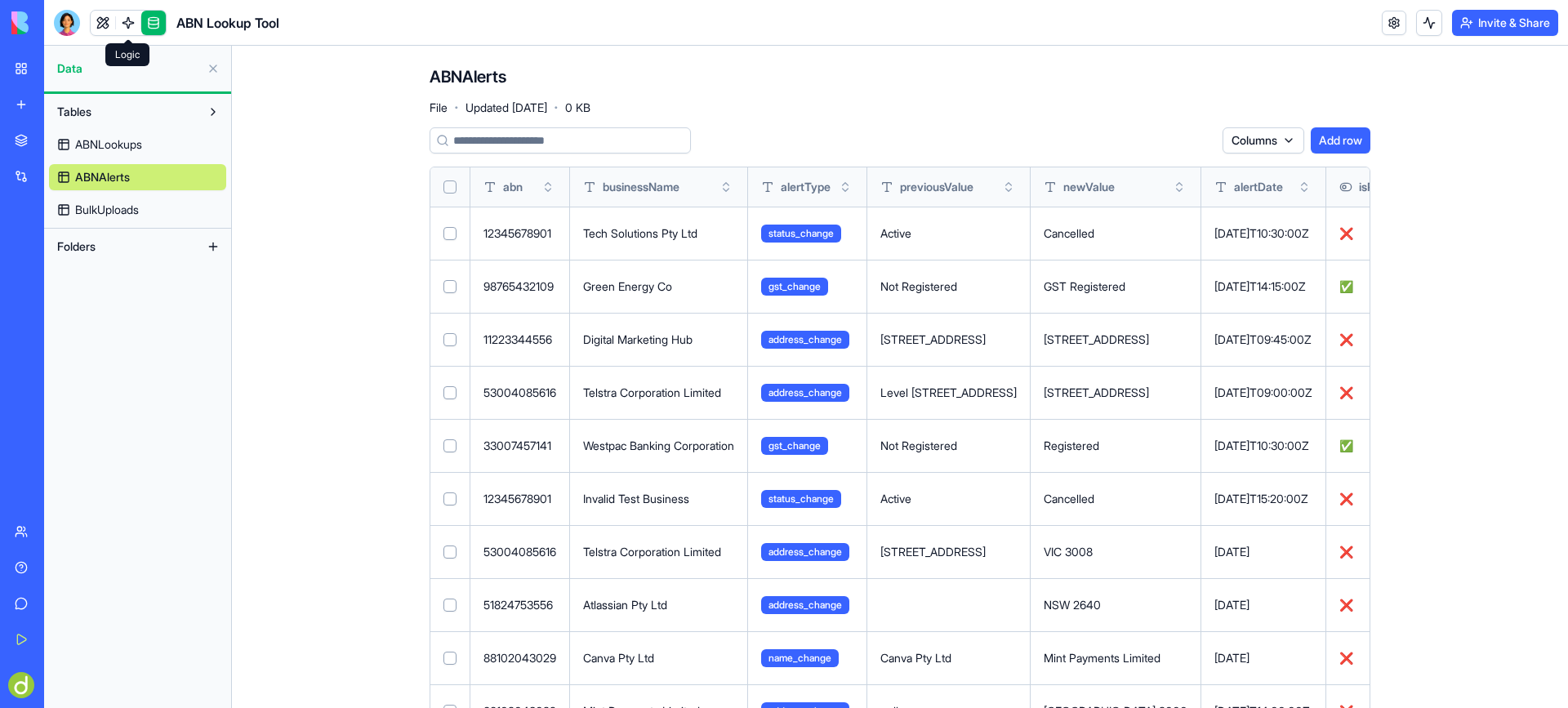
click at [125, 13] on link at bounding box center [128, 22] width 24 height 24
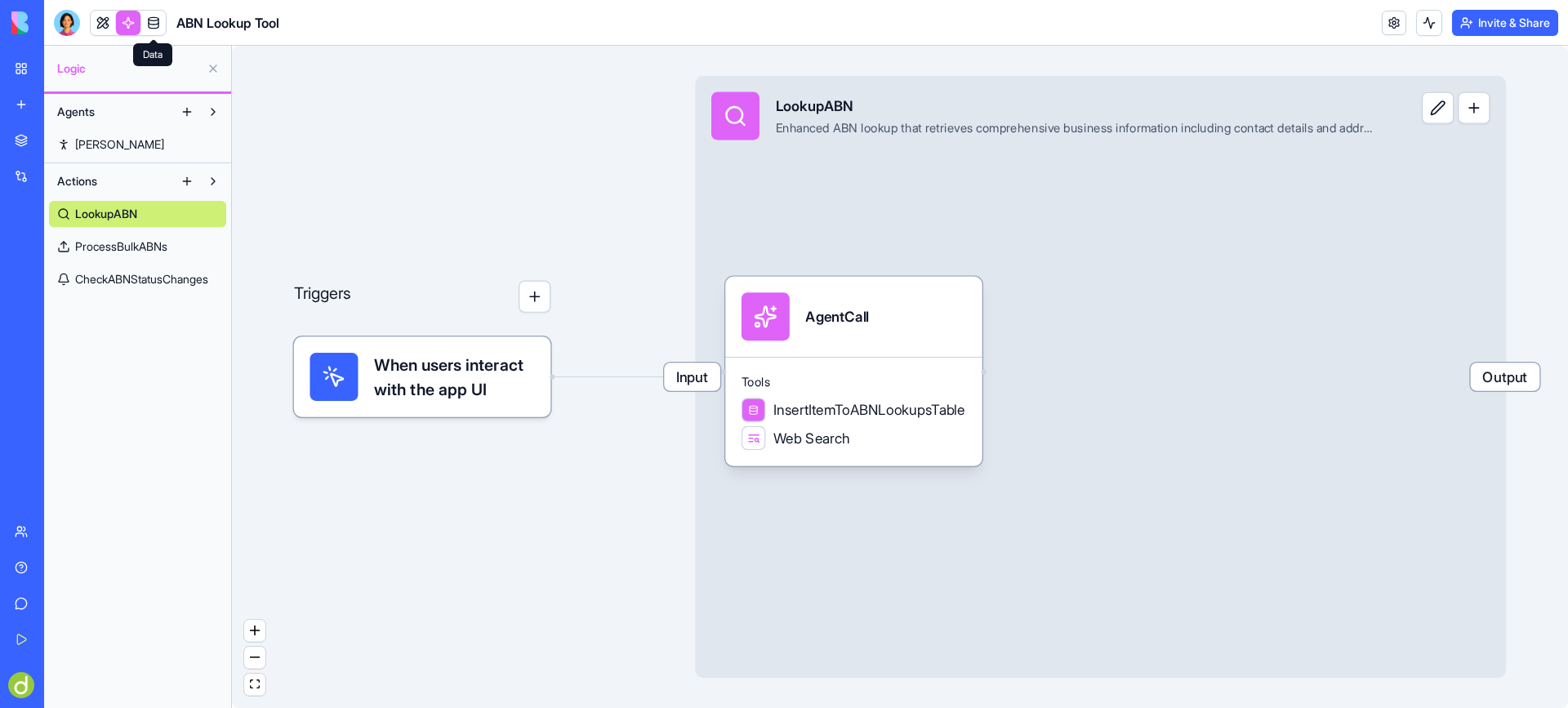
click at [134, 273] on span "CheckABNStatusChanges" at bounding box center [141, 279] width 133 height 16
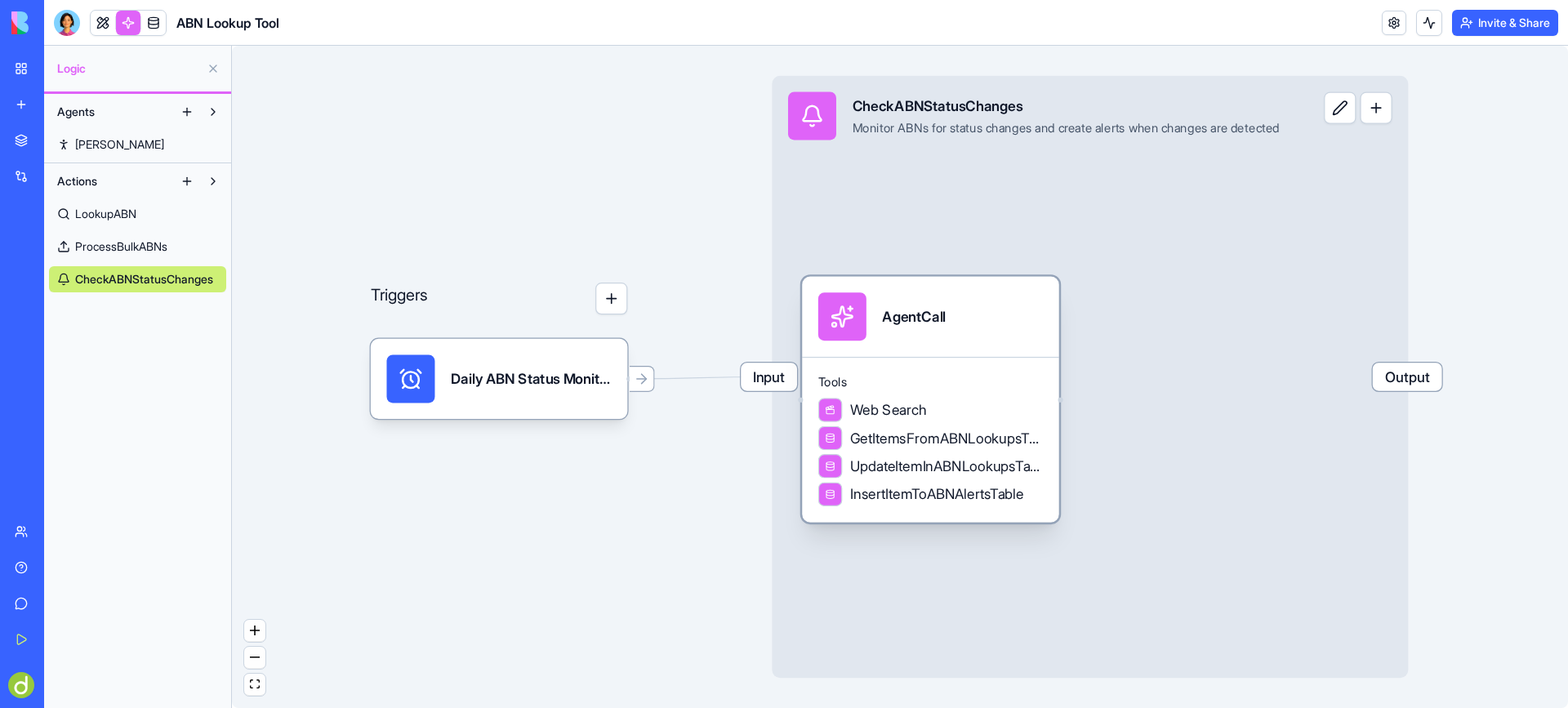
click at [963, 381] on span "Tools" at bounding box center [931, 382] width 225 height 16
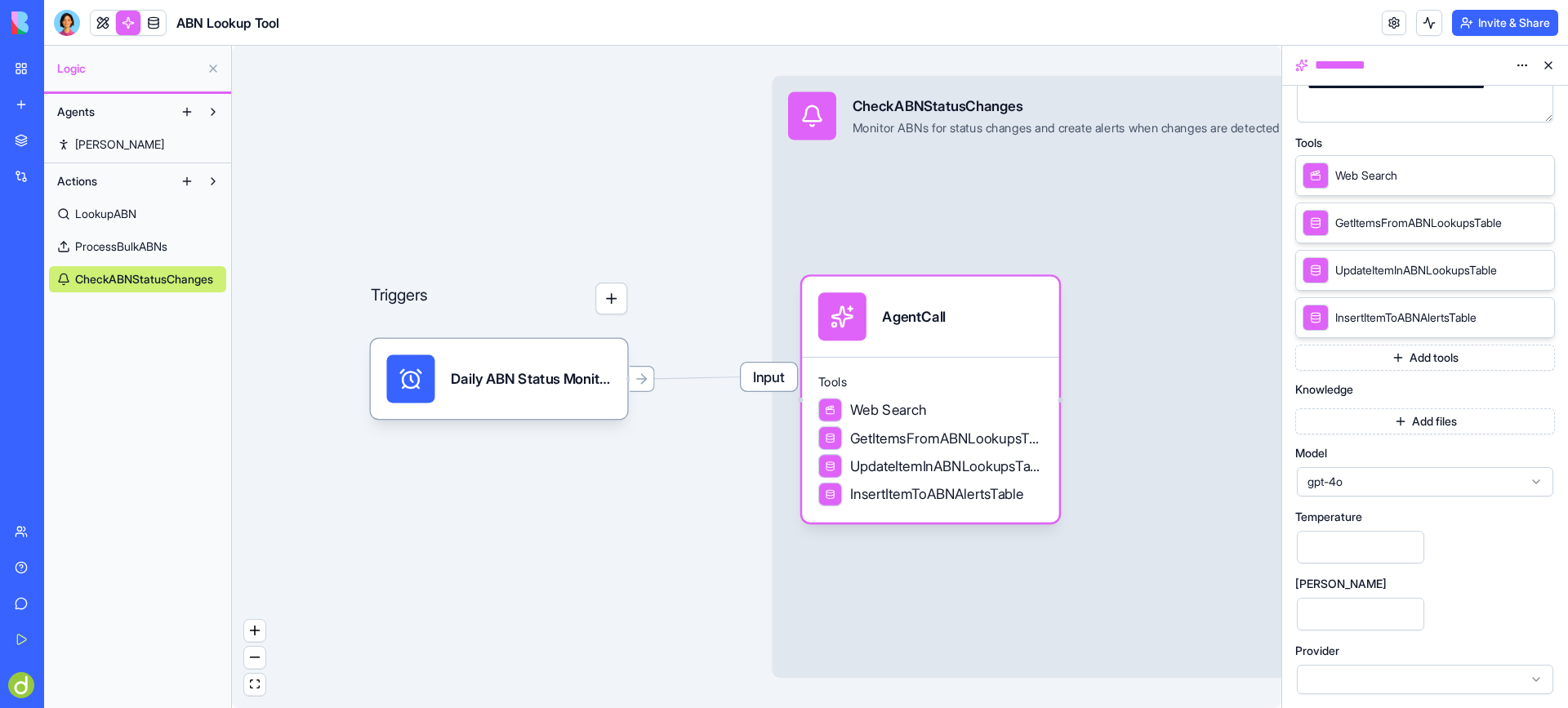
scroll to position [307, 0]
click at [105, 20] on link at bounding box center [103, 22] width 24 height 24
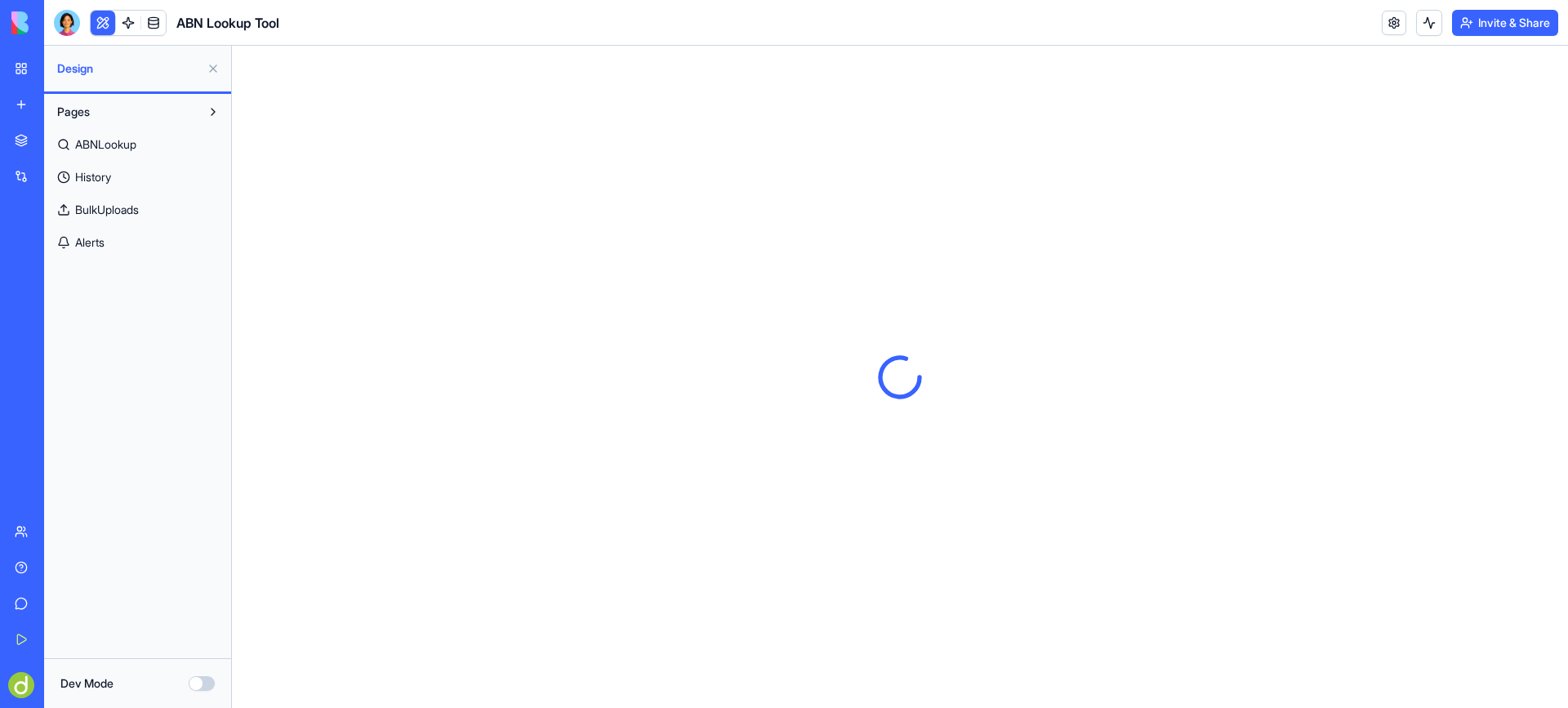
click at [86, 241] on span "Alerts" at bounding box center [90, 242] width 29 height 16
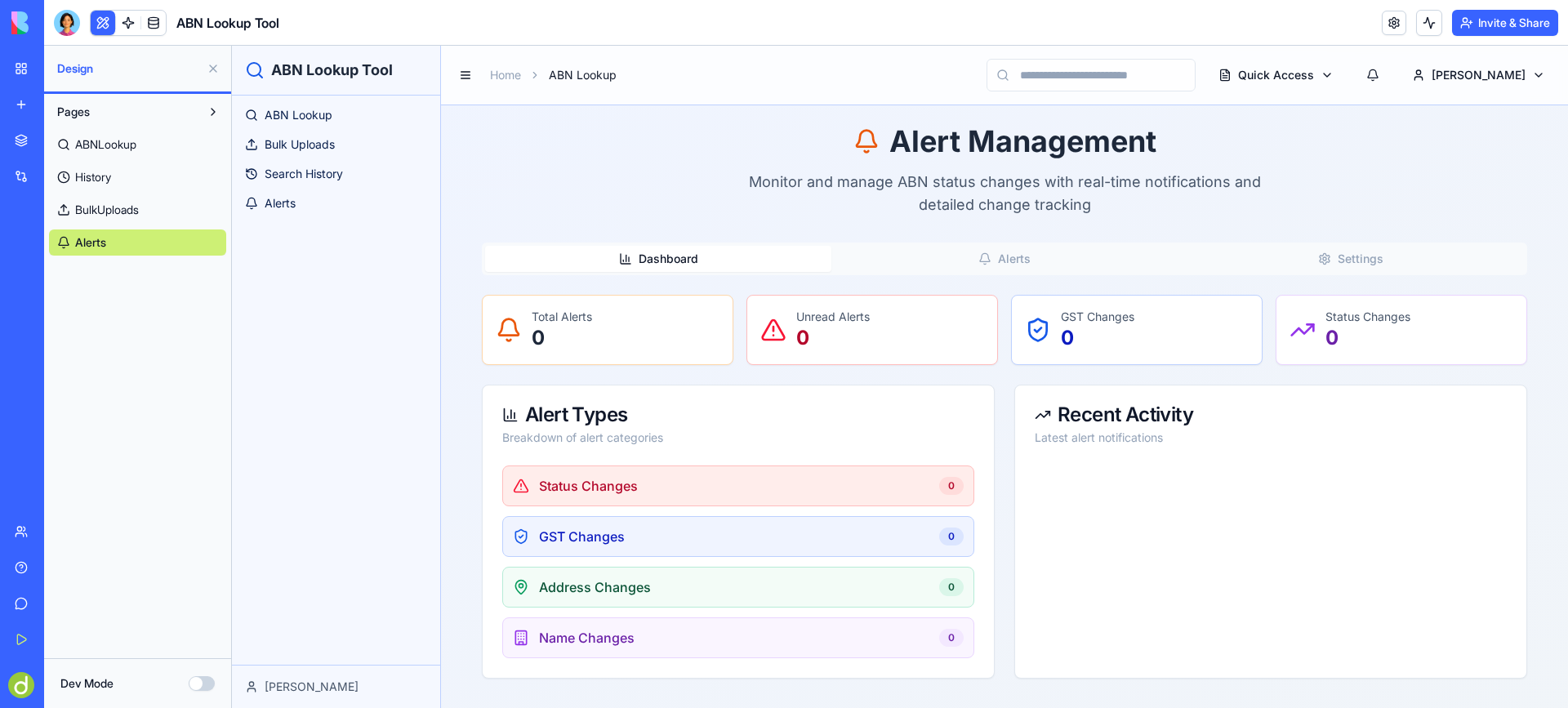
click at [717, 258] on button "Dashboard" at bounding box center [659, 259] width 347 height 26
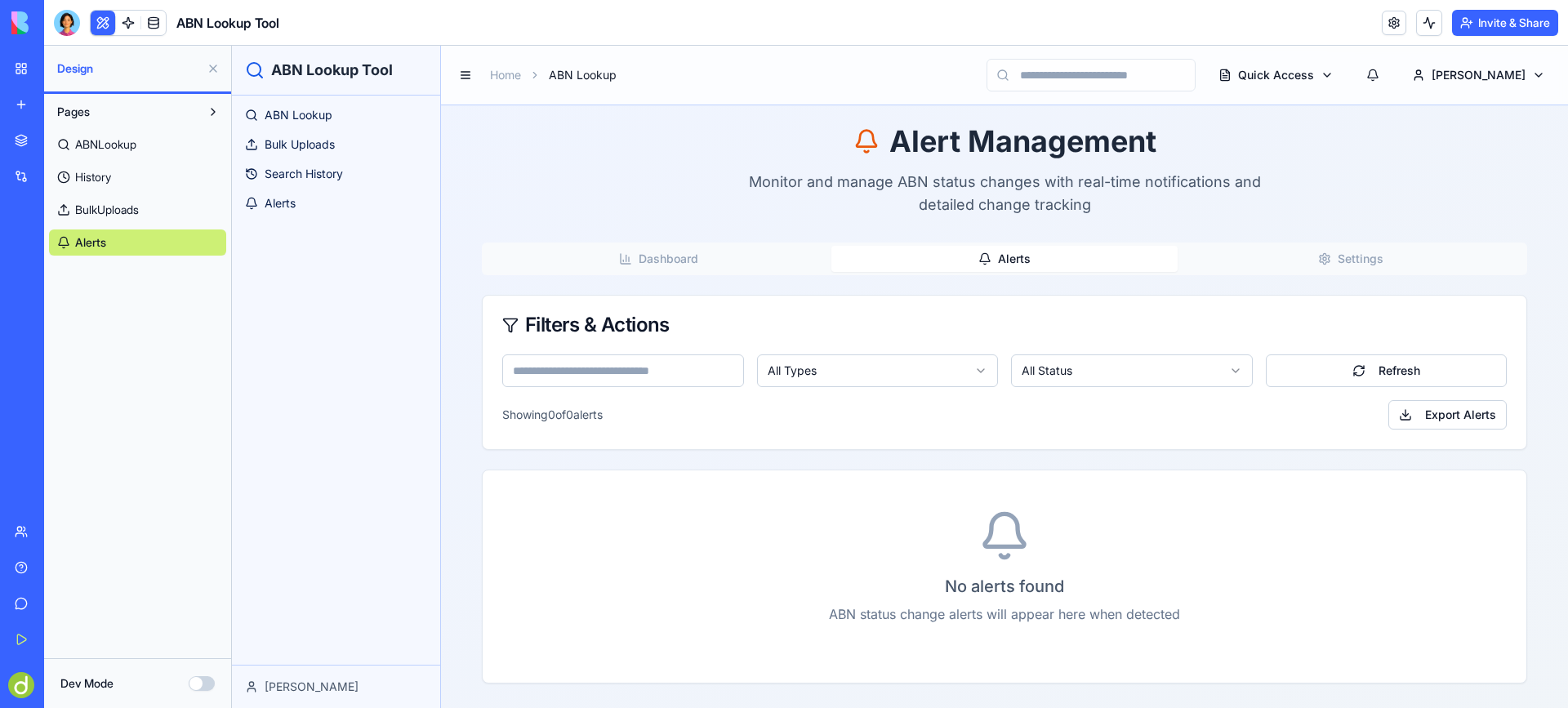
click at [1025, 250] on button "Alerts" at bounding box center [1004, 259] width 347 height 26
click at [1354, 258] on button "Settings" at bounding box center [1351, 259] width 347 height 26
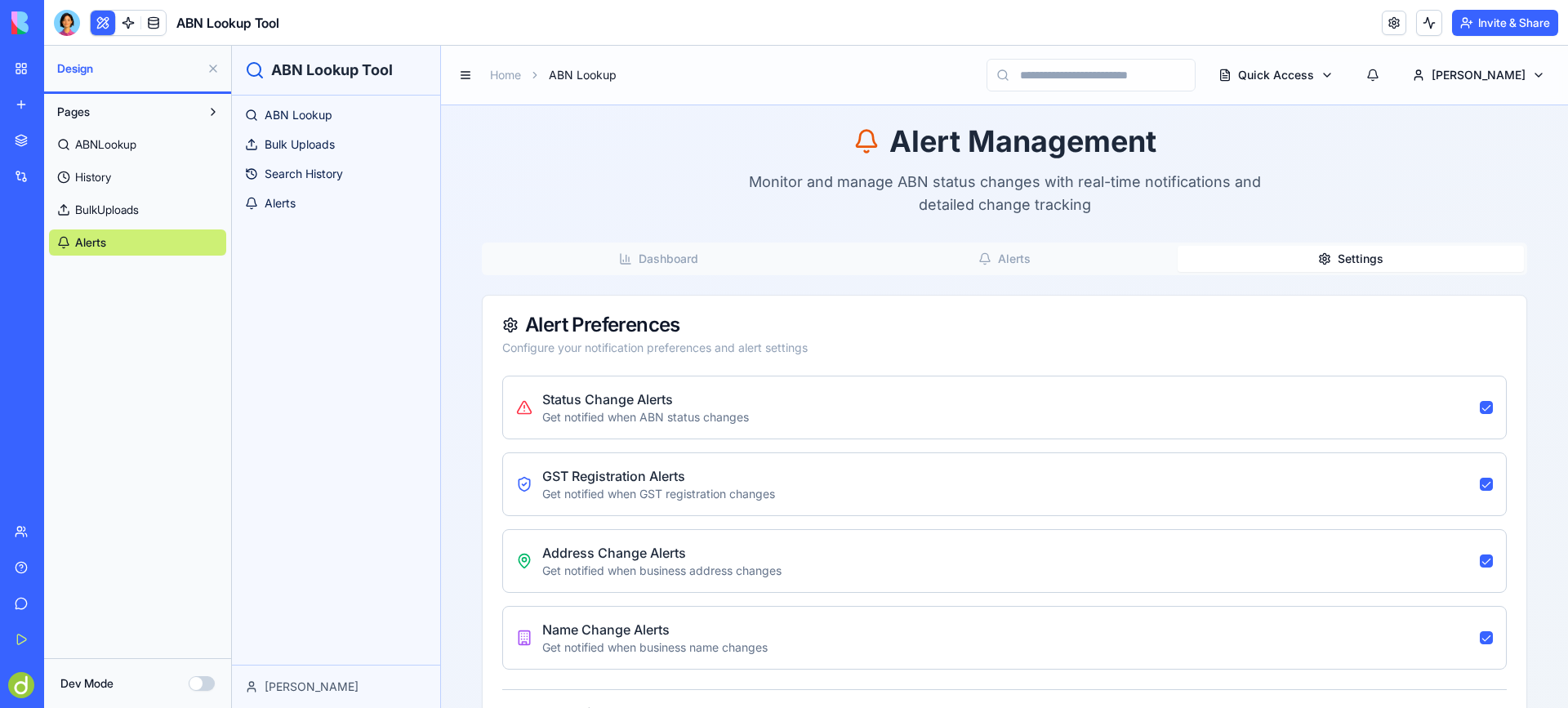
click at [1033, 263] on button "Alerts" at bounding box center [1004, 259] width 347 height 26
click at [1378, 251] on button "Settings" at bounding box center [1351, 259] width 347 height 26
click at [727, 281] on div "Dashboard Alerts Settings Alert Preferences Configure your notification prefere…" at bounding box center [1004, 545] width 1045 height 607
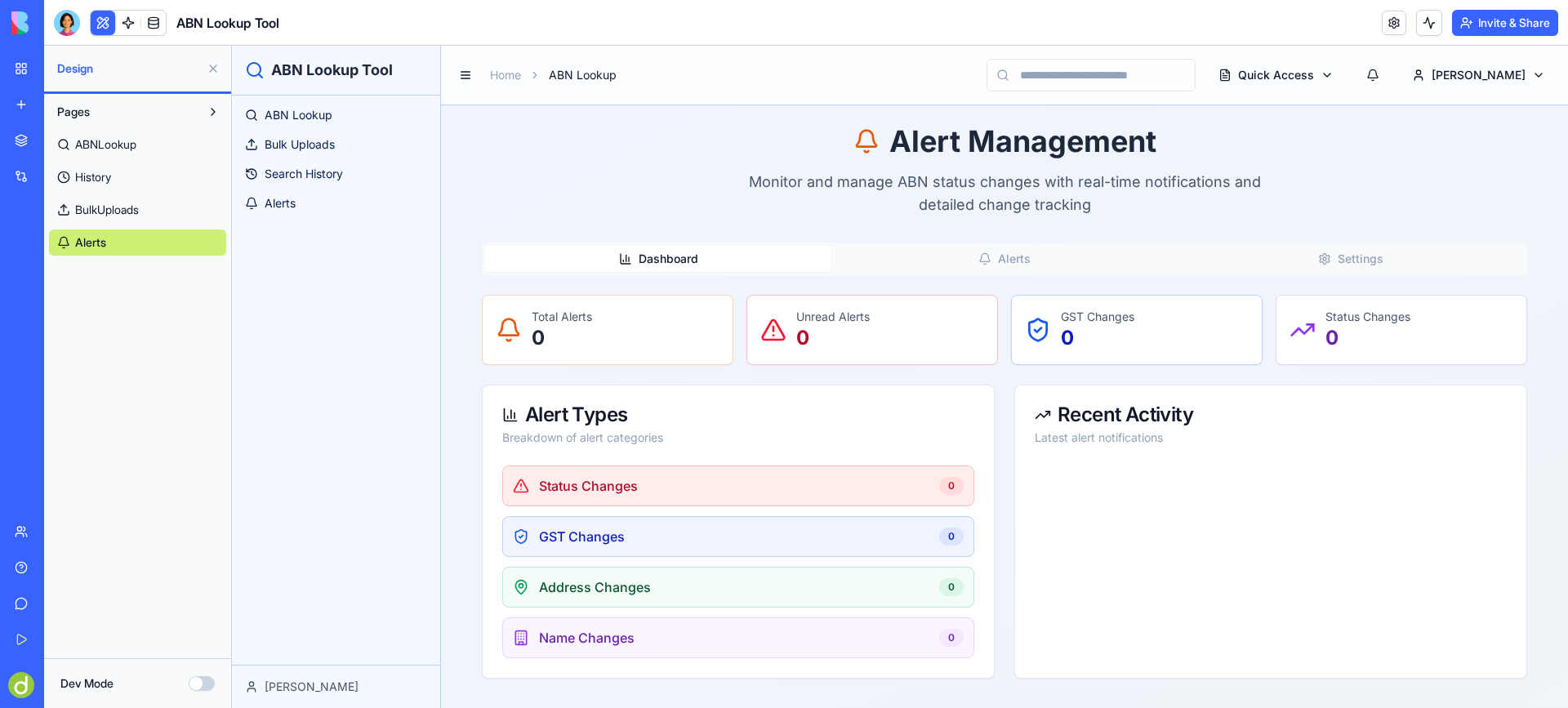
click at [755, 259] on button "Dashboard" at bounding box center [659, 259] width 347 height 26
click at [118, 139] on span "ABNLookup" at bounding box center [106, 144] width 61 height 16
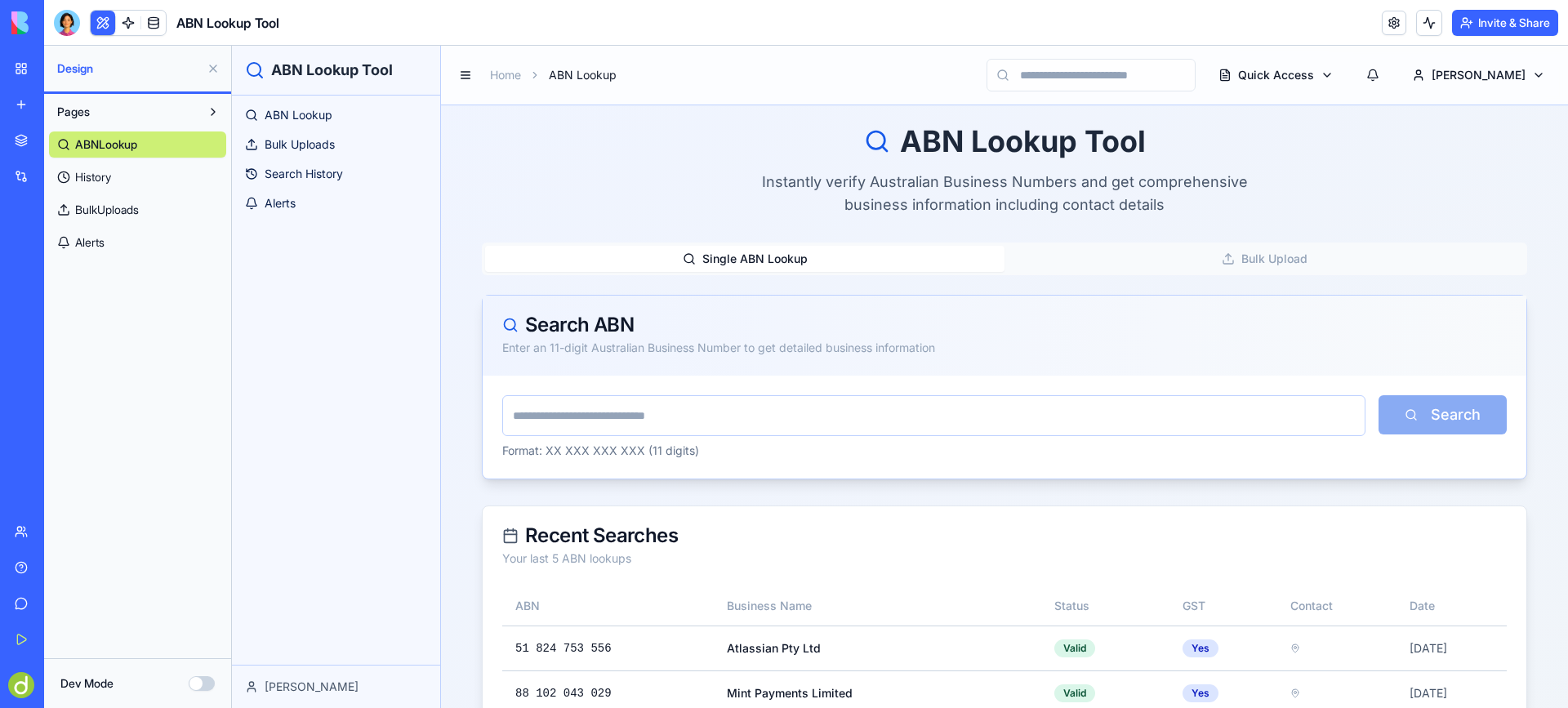
click at [81, 172] on span "History" at bounding box center [93, 177] width 36 height 16
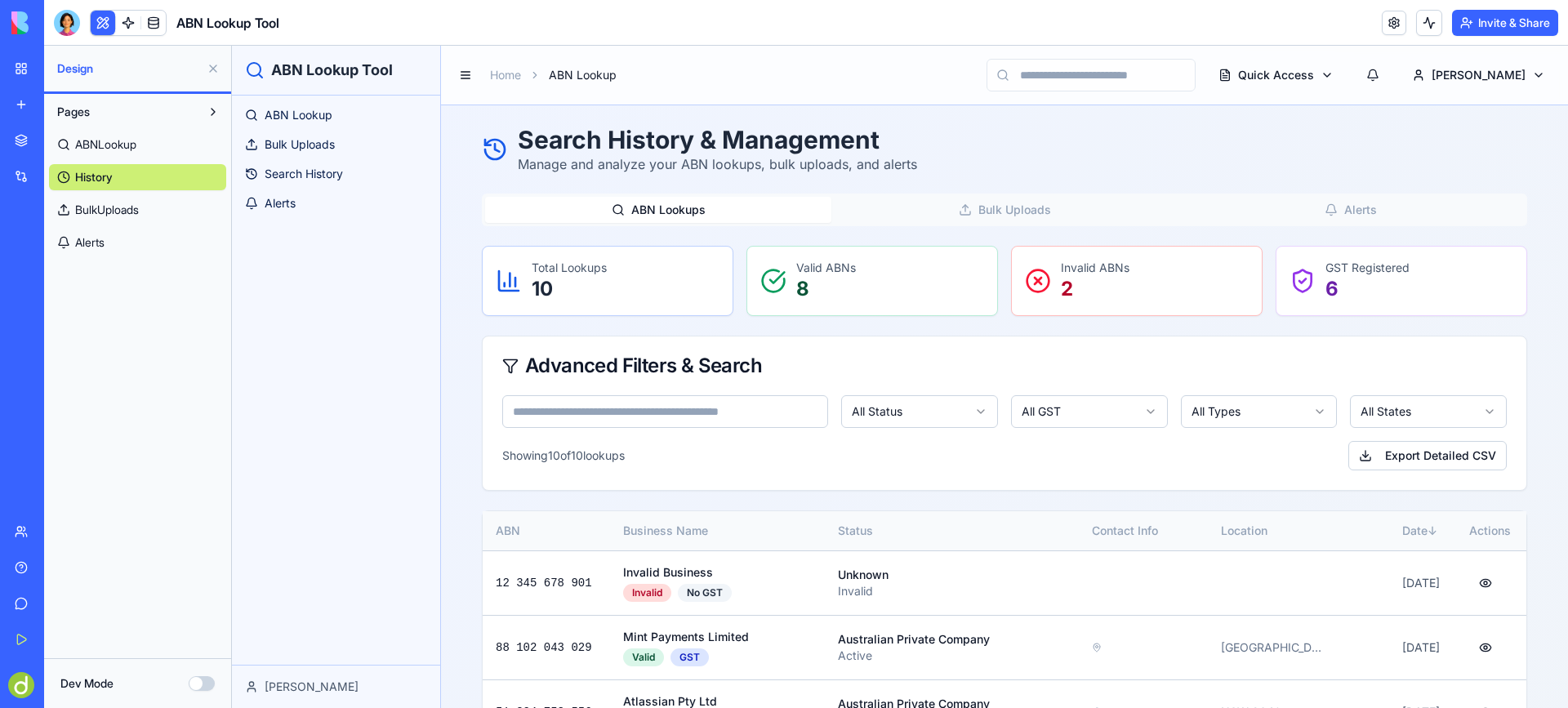
click at [138, 210] on span "BulkUploads" at bounding box center [108, 209] width 64 height 16
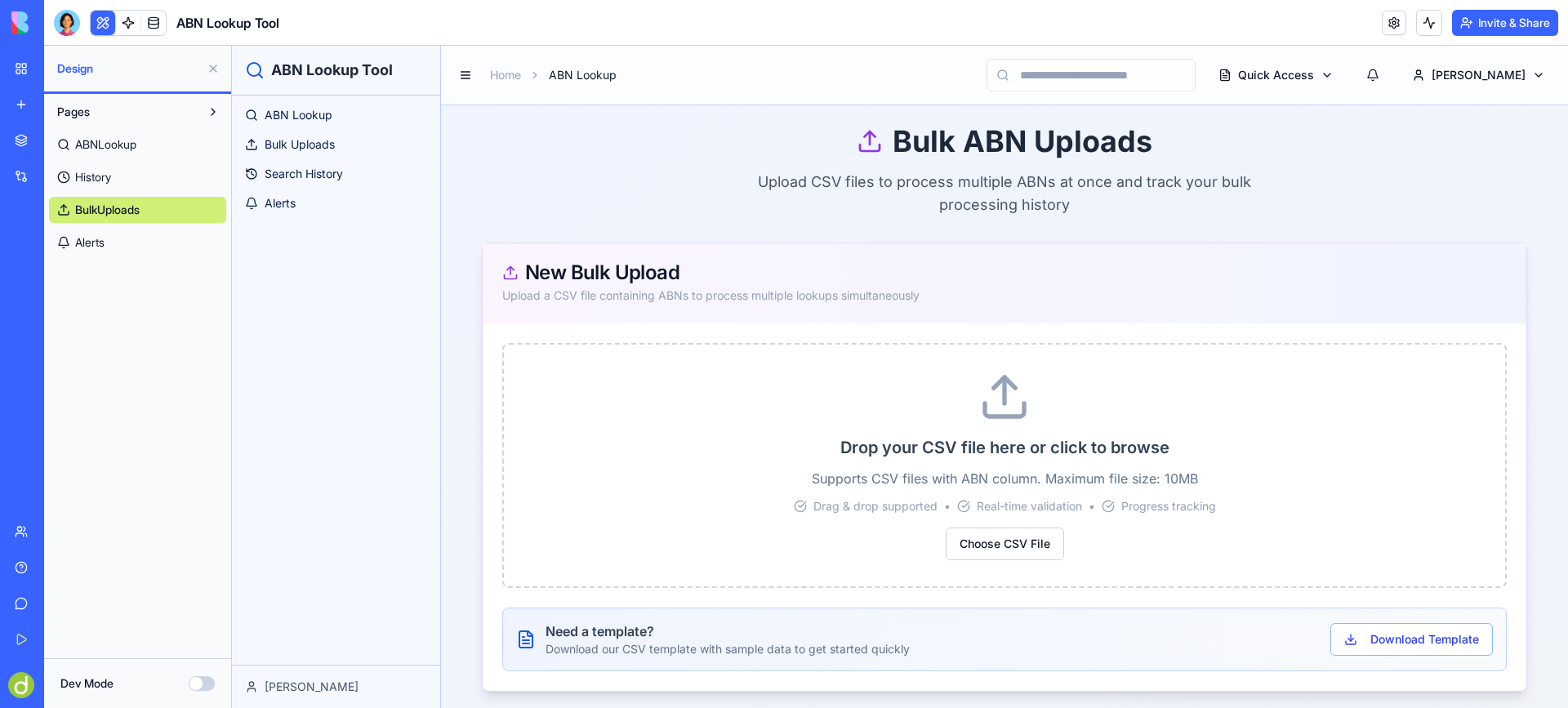
click at [115, 250] on link "Alerts" at bounding box center [138, 242] width 177 height 26
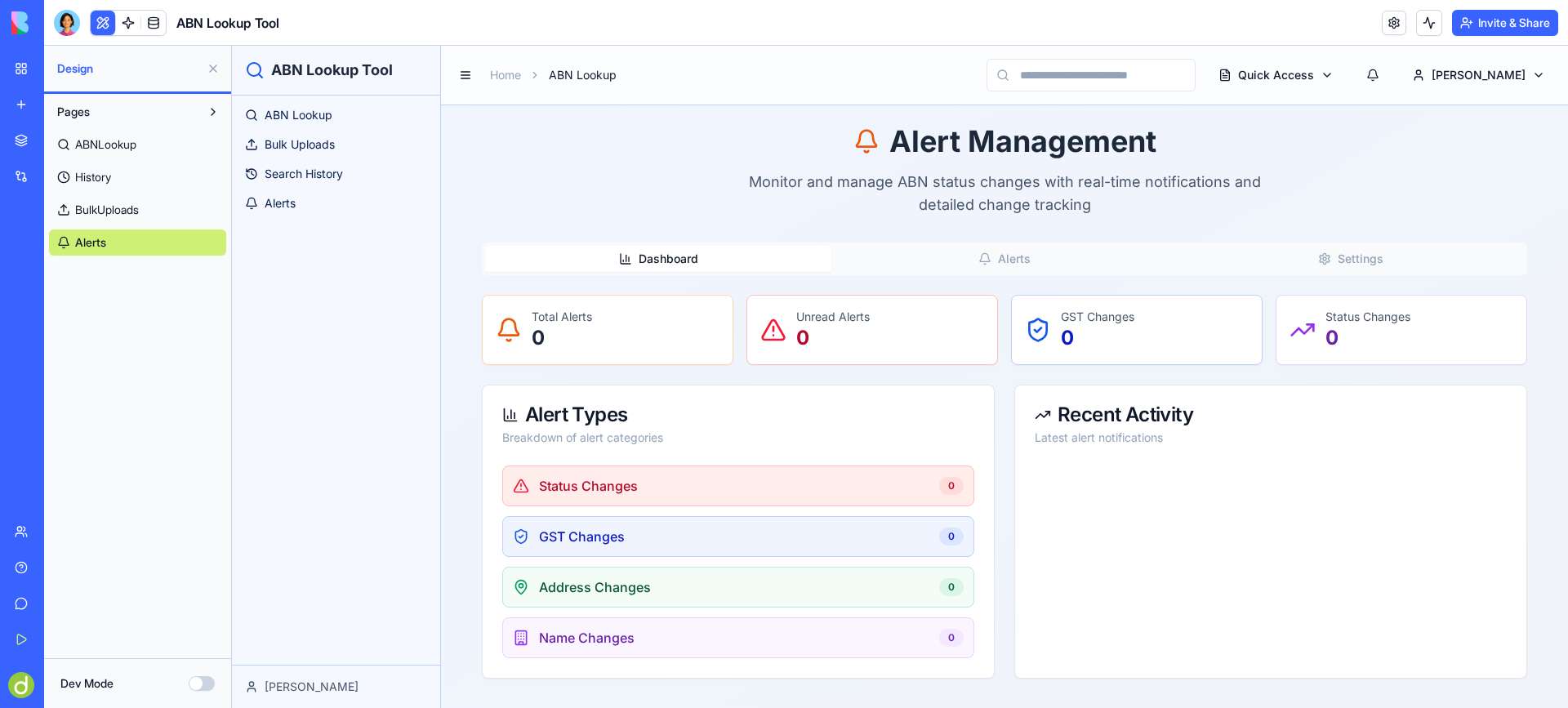
click at [871, 328] on div "Unread Alerts 0" at bounding box center [872, 330] width 224 height 43
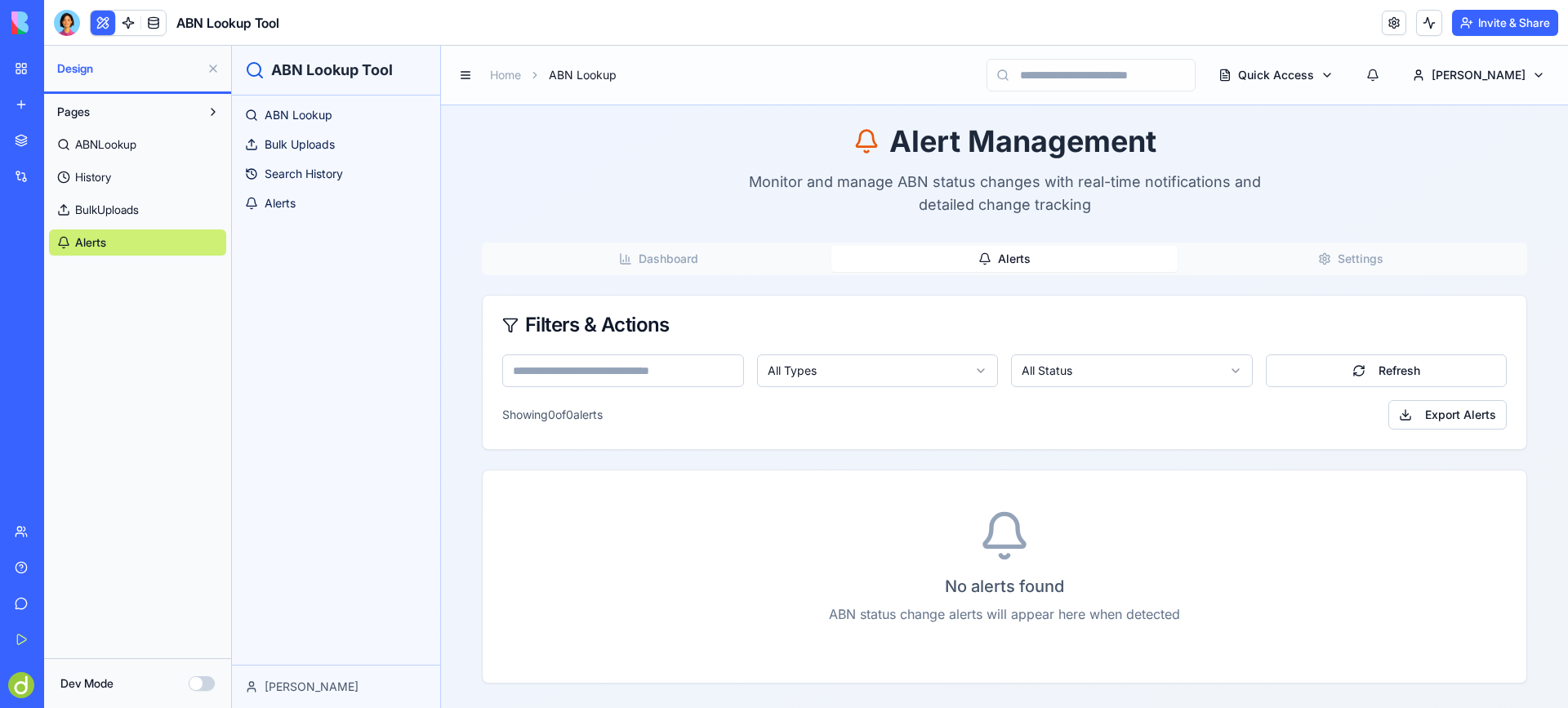
click at [1060, 258] on button "Alerts" at bounding box center [1004, 259] width 347 height 26
click at [612, 372] on input at bounding box center [624, 371] width 242 height 33
type input "**********"
click at [973, 409] on div "Showing 0 of 0 alerts Export Alerts" at bounding box center [1004, 415] width 1004 height 29
click at [614, 369] on input "**********" at bounding box center [624, 371] width 242 height 33
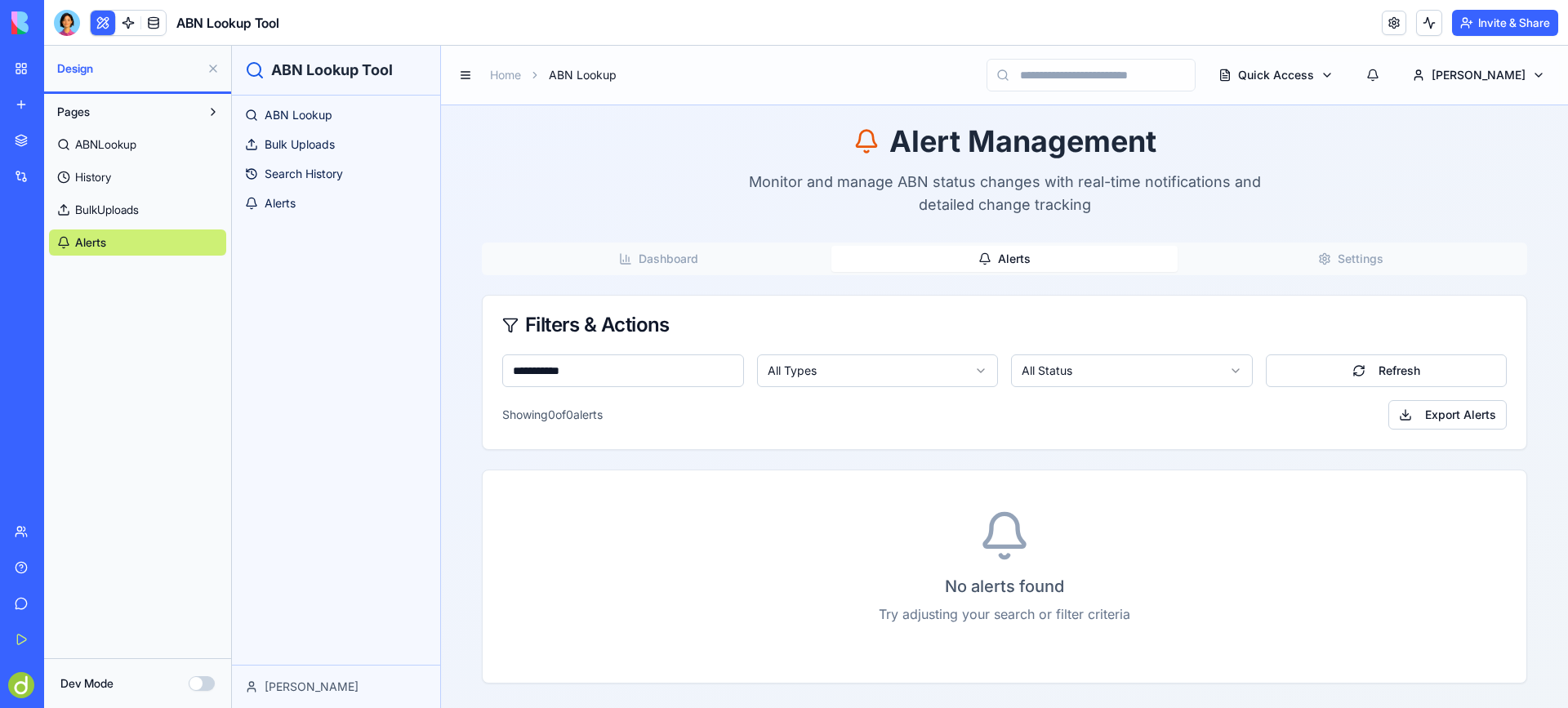
click at [877, 411] on div "Showing 0 of 0 alerts Export Alerts" at bounding box center [1004, 415] width 1004 height 29
click at [1397, 363] on button "Refresh" at bounding box center [1387, 371] width 242 height 33
click at [1175, 371] on html "**********" at bounding box center [900, 377] width 1337 height 662
click at [914, 420] on html "**********" at bounding box center [900, 377] width 1337 height 662
click at [1465, 411] on button "Export Alerts" at bounding box center [1447, 415] width 118 height 29
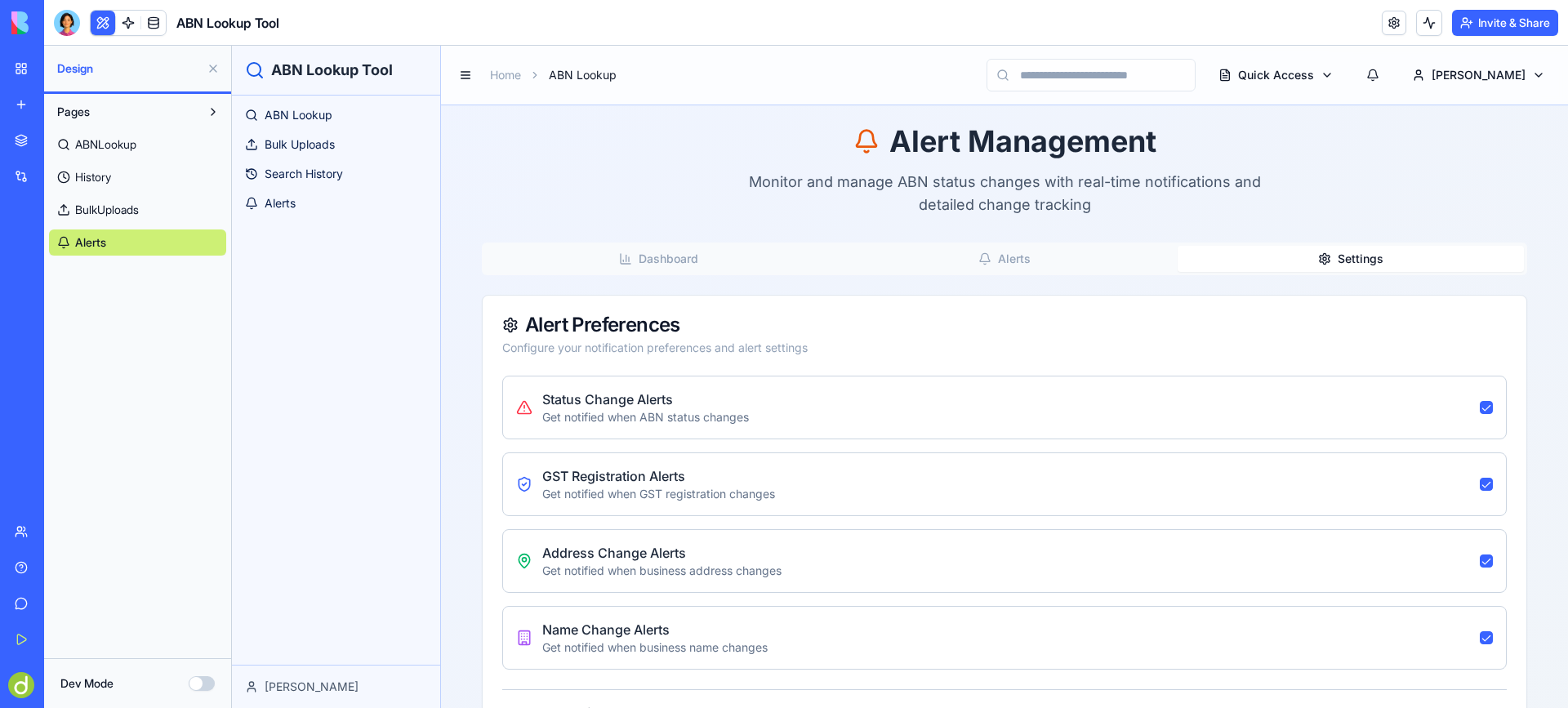
click at [1343, 261] on button "Settings" at bounding box center [1351, 259] width 347 height 26
click at [659, 262] on button "Dashboard" at bounding box center [659, 259] width 347 height 26
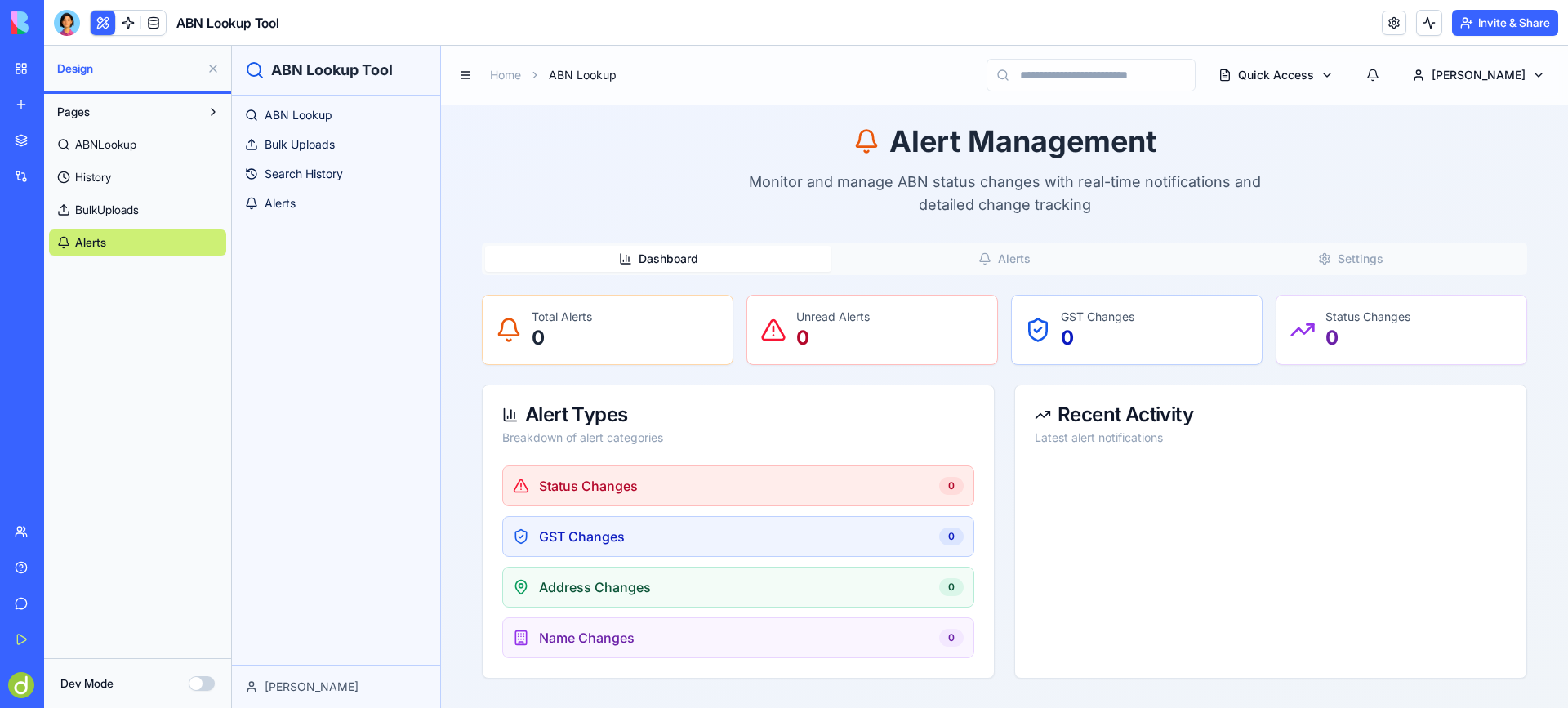
click at [822, 15] on header "ABN Lookup Tool Invite & Share" at bounding box center [806, 22] width 1523 height 46
click at [210, 684] on button "Dev Mode" at bounding box center [201, 683] width 26 height 15
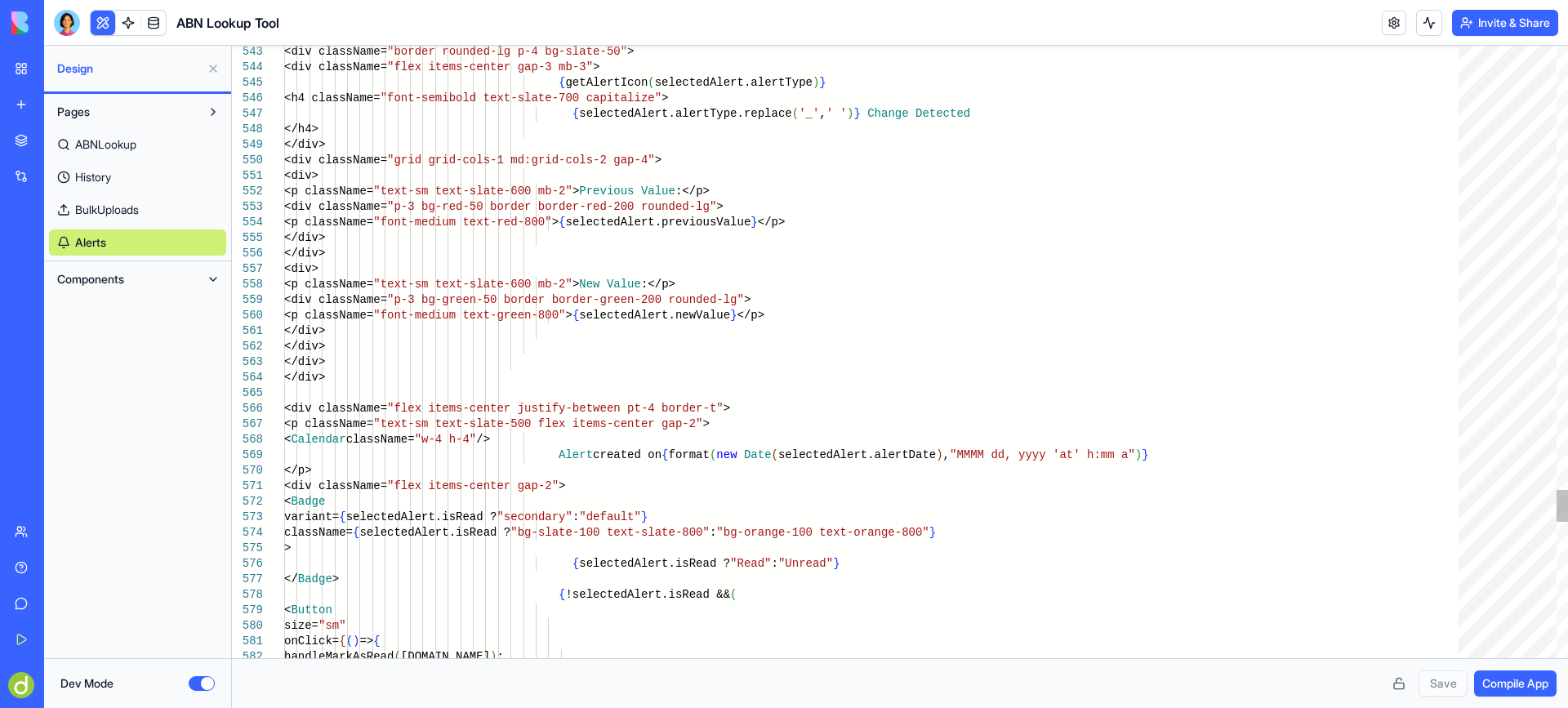
scroll to position [0, 415]
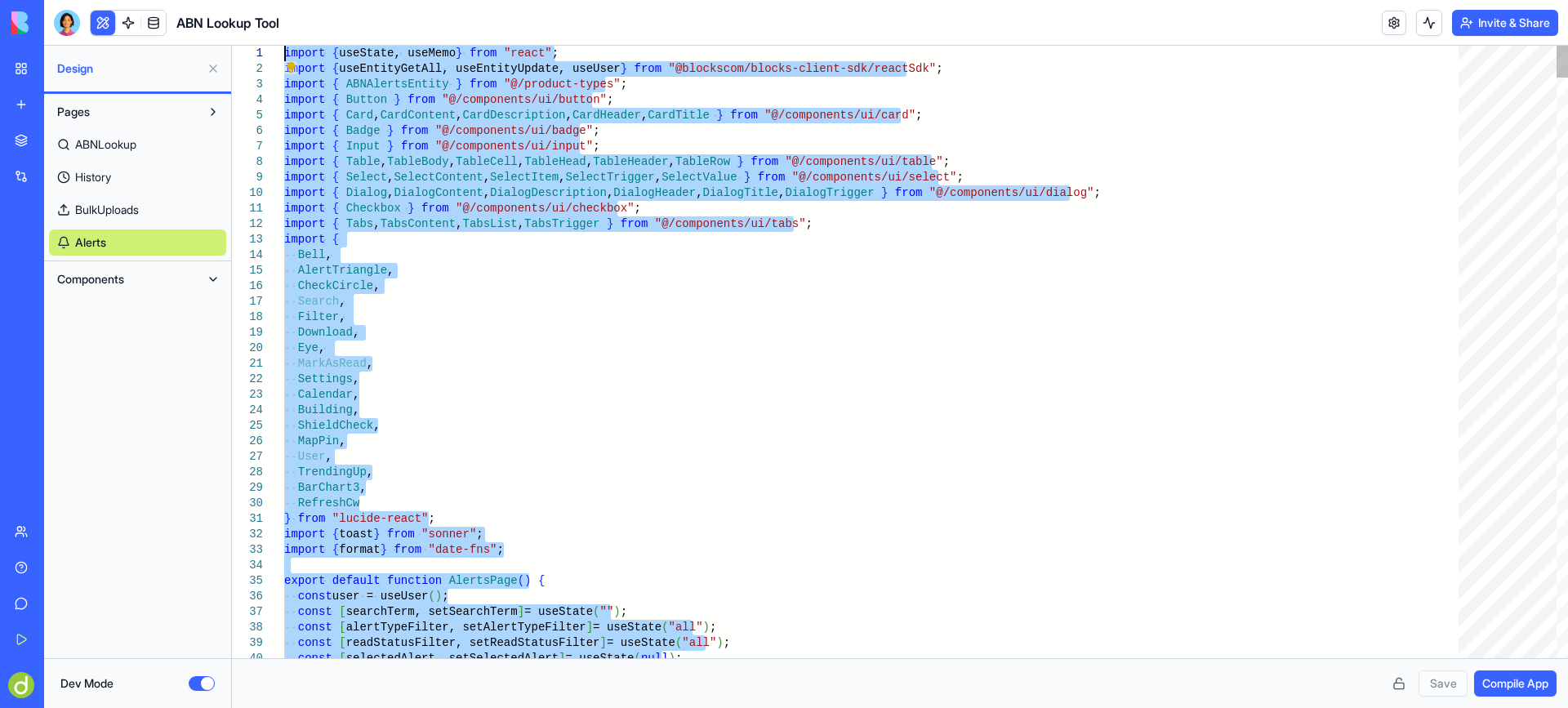
drag, startPoint x: 675, startPoint y: 642, endPoint x: 304, endPoint y: 30, distance: 715.7
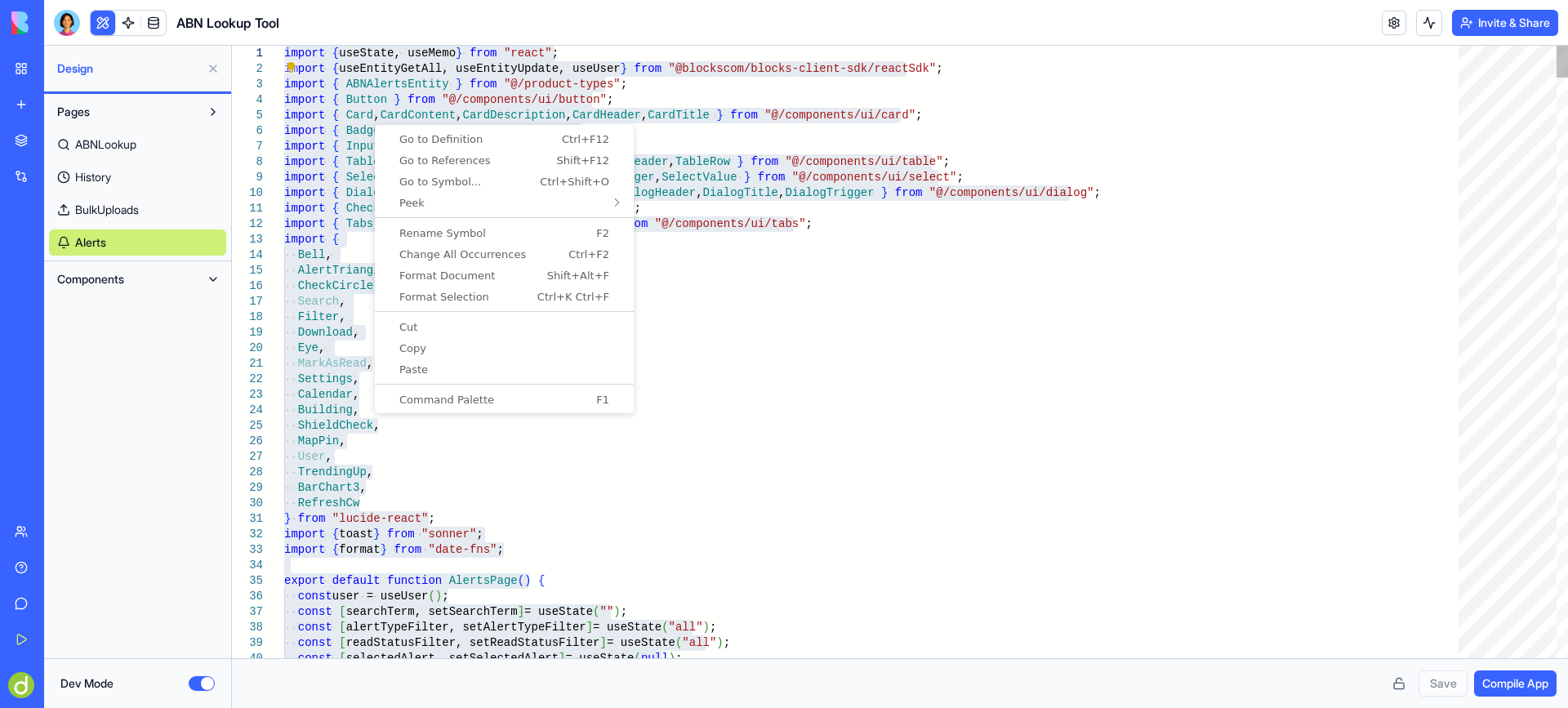
type textarea "**********"
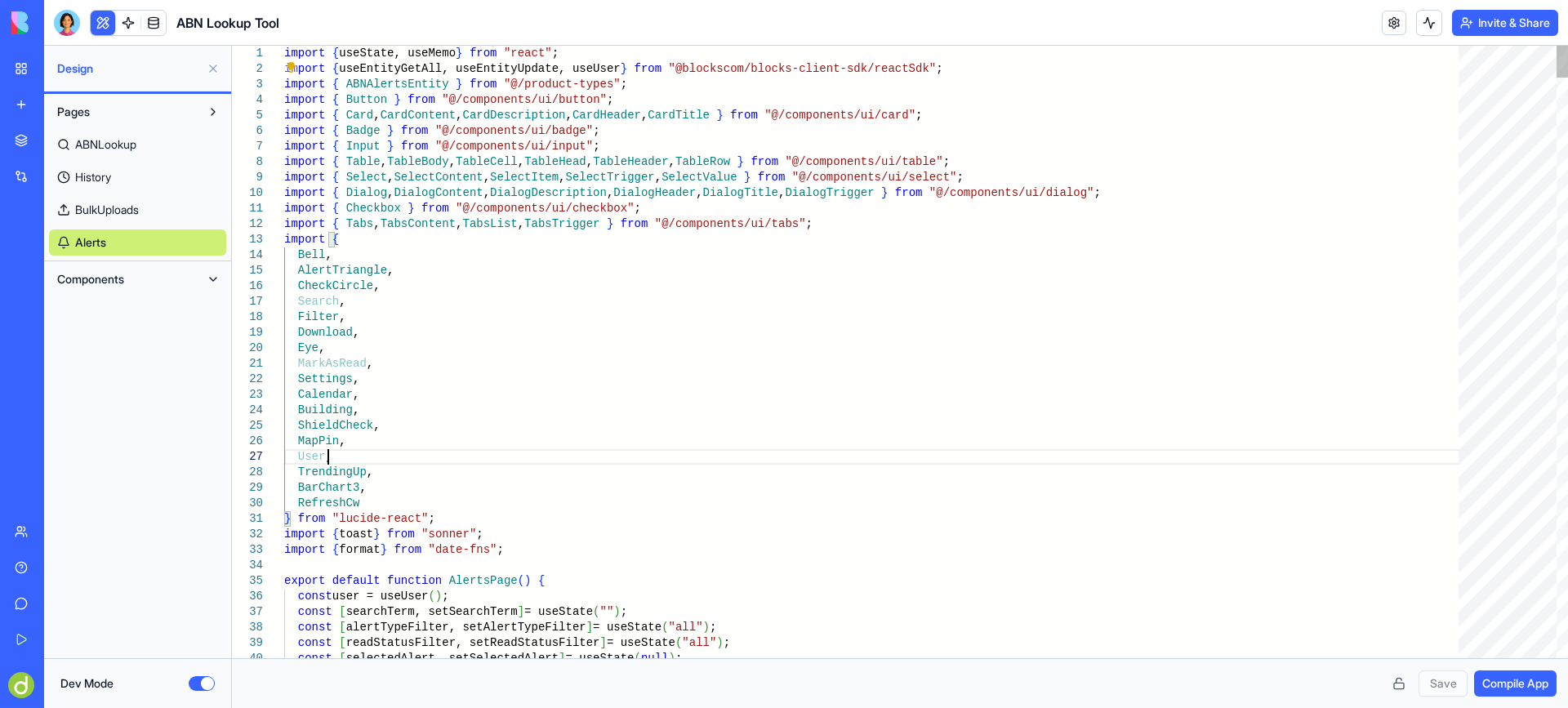
scroll to position [0, 87]
click at [159, 24] on link at bounding box center [153, 22] width 24 height 24
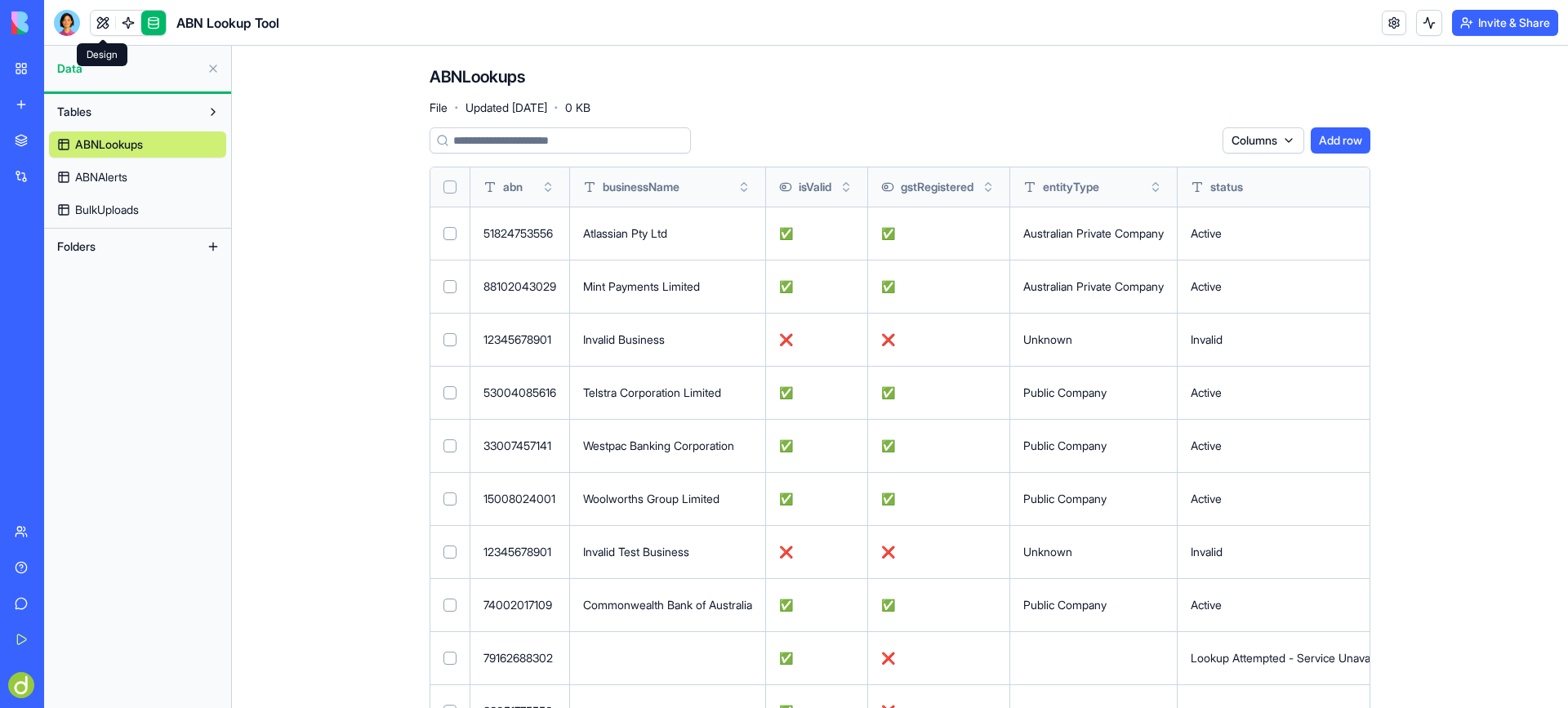
click at [107, 16] on link at bounding box center [103, 22] width 24 height 24
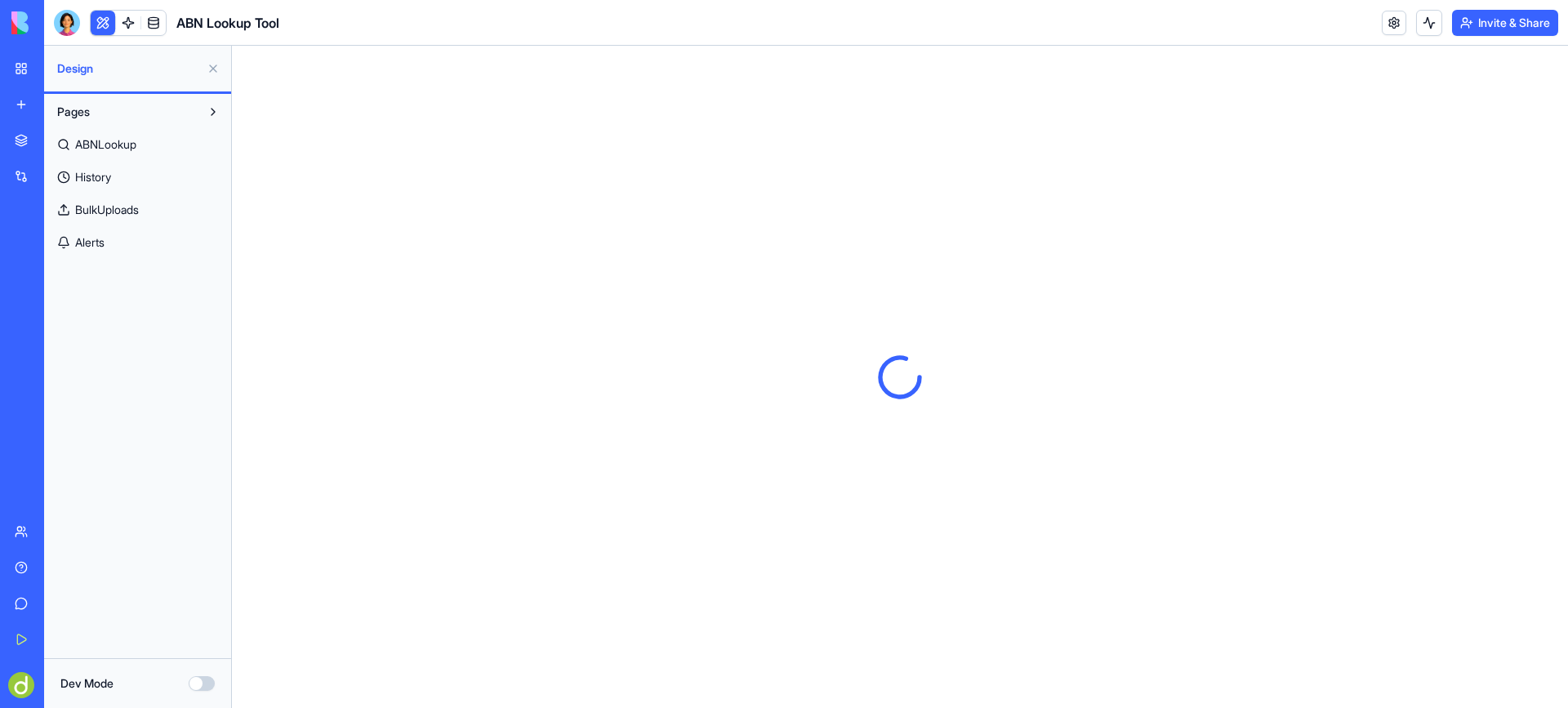
click at [208, 680] on button "Dev Mode" at bounding box center [201, 683] width 26 height 15
click at [119, 139] on span "ABNLookup" at bounding box center [106, 144] width 61 height 16
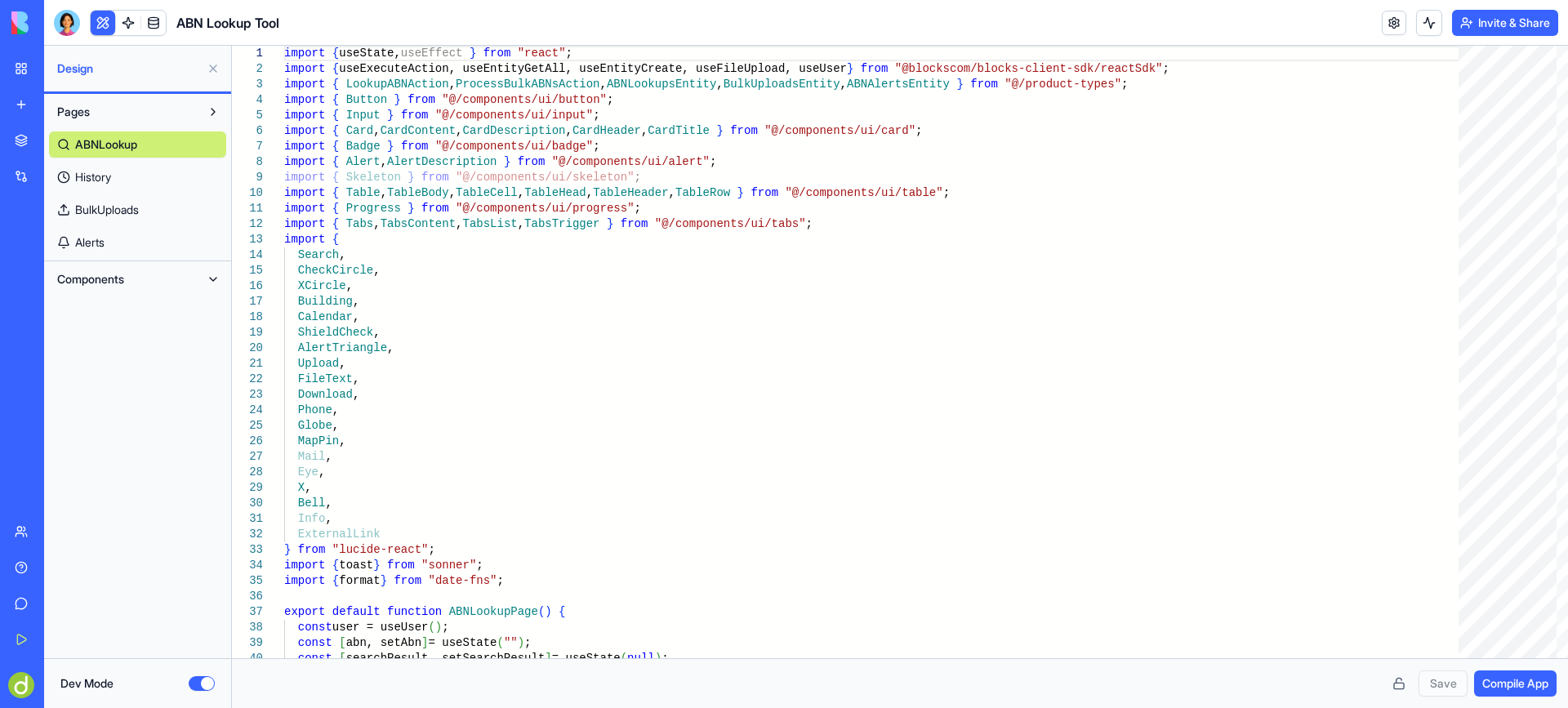
click at [100, 176] on span "History" at bounding box center [93, 177] width 36 height 16
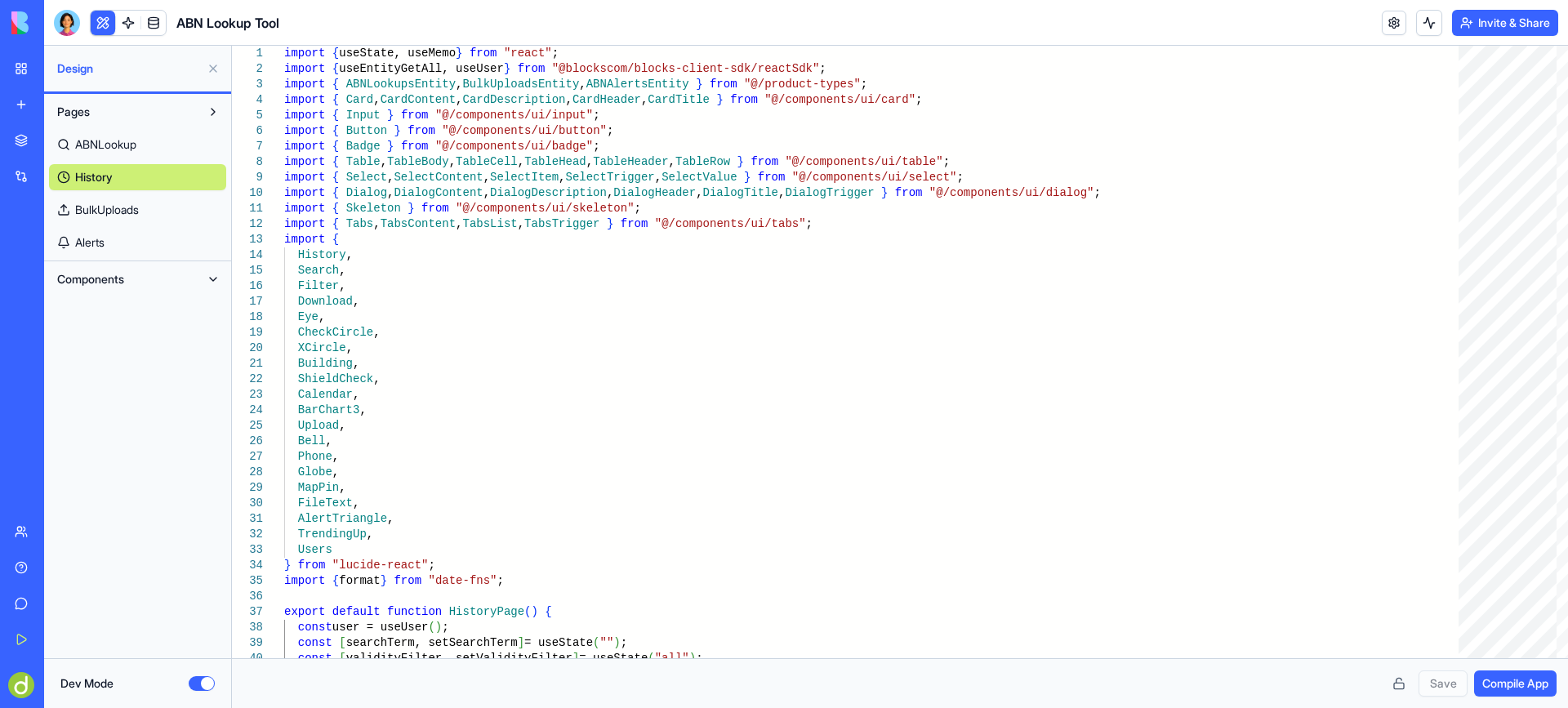
click at [137, 210] on span "BulkUploads" at bounding box center [108, 209] width 64 height 16
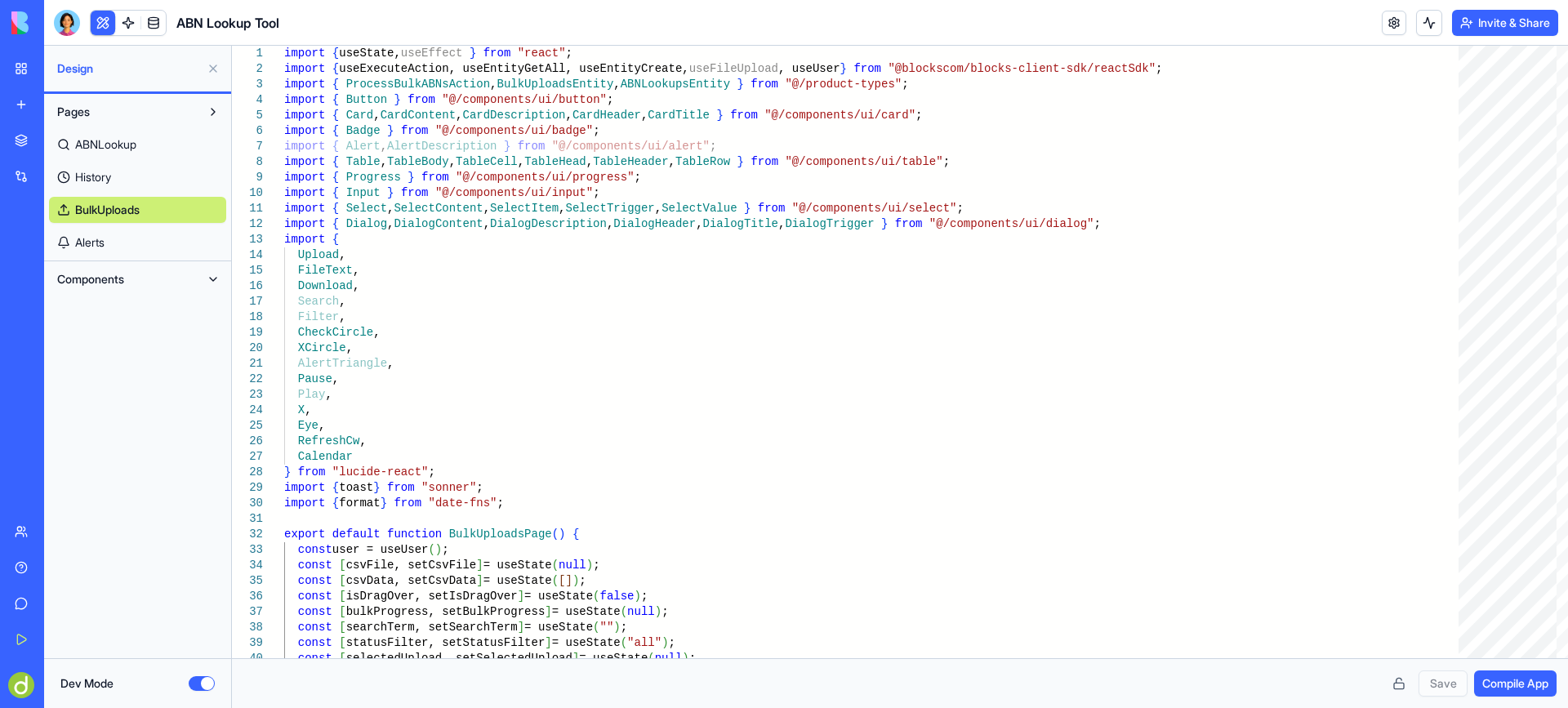
click at [111, 236] on link "Alerts" at bounding box center [138, 242] width 177 height 26
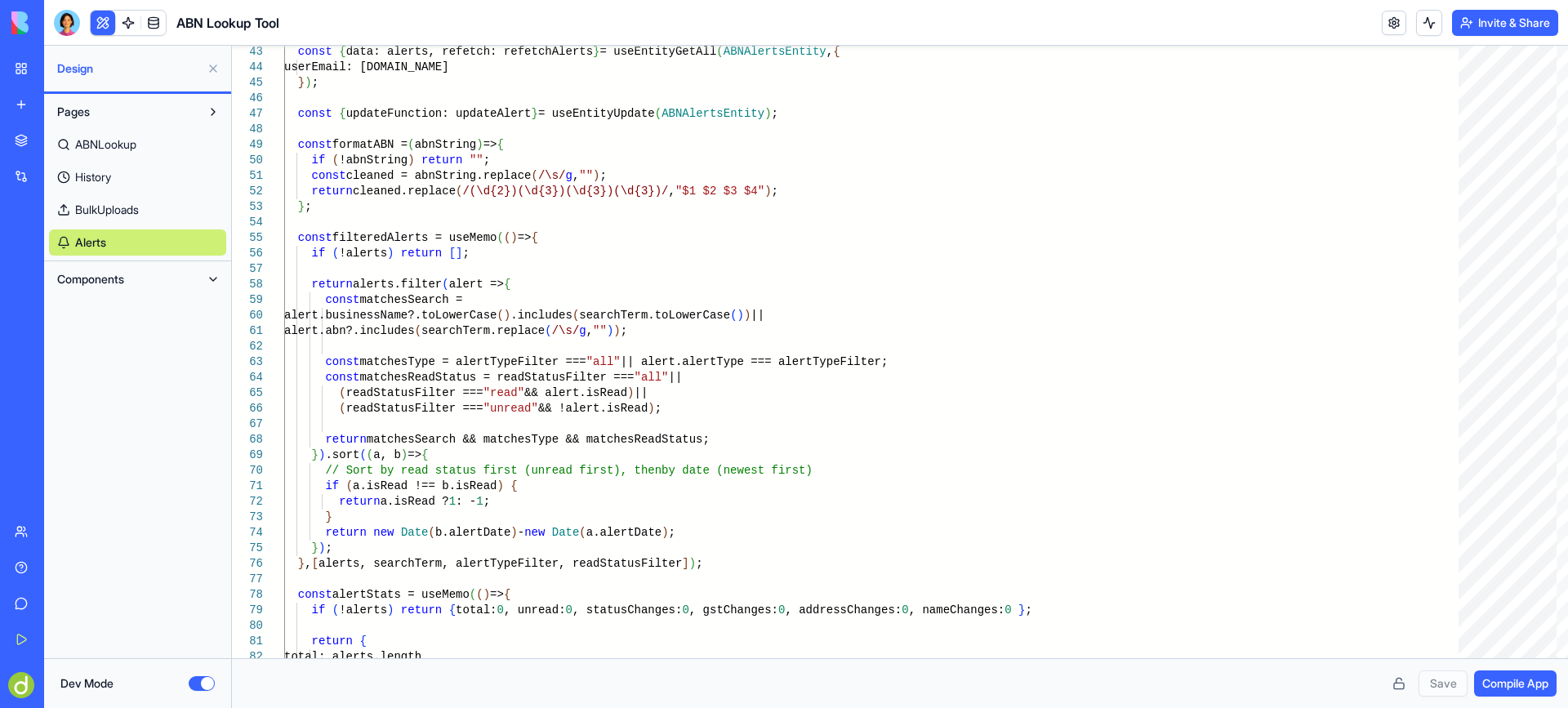
click at [205, 278] on button at bounding box center [213, 279] width 26 height 26
click at [108, 307] on span "AppLayout" at bounding box center [103, 312] width 54 height 16
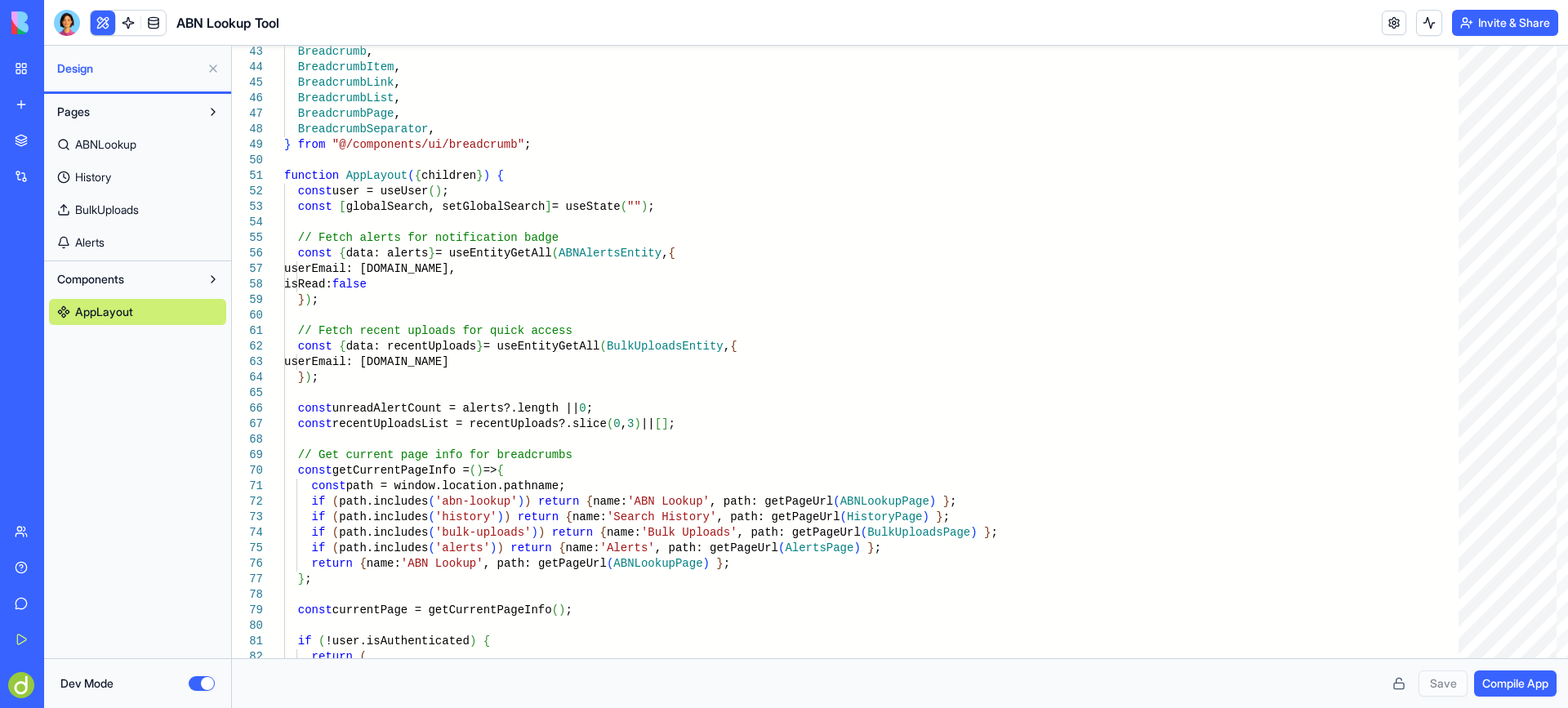
click at [71, 307] on link "AppLayout" at bounding box center [138, 312] width 177 height 26
click at [122, 312] on span "AppLayout" at bounding box center [105, 312] width 58 height 16
click at [210, 279] on button at bounding box center [213, 279] width 26 height 26
click at [86, 239] on span "Alerts" at bounding box center [90, 242] width 29 height 16
type textarea "**********"
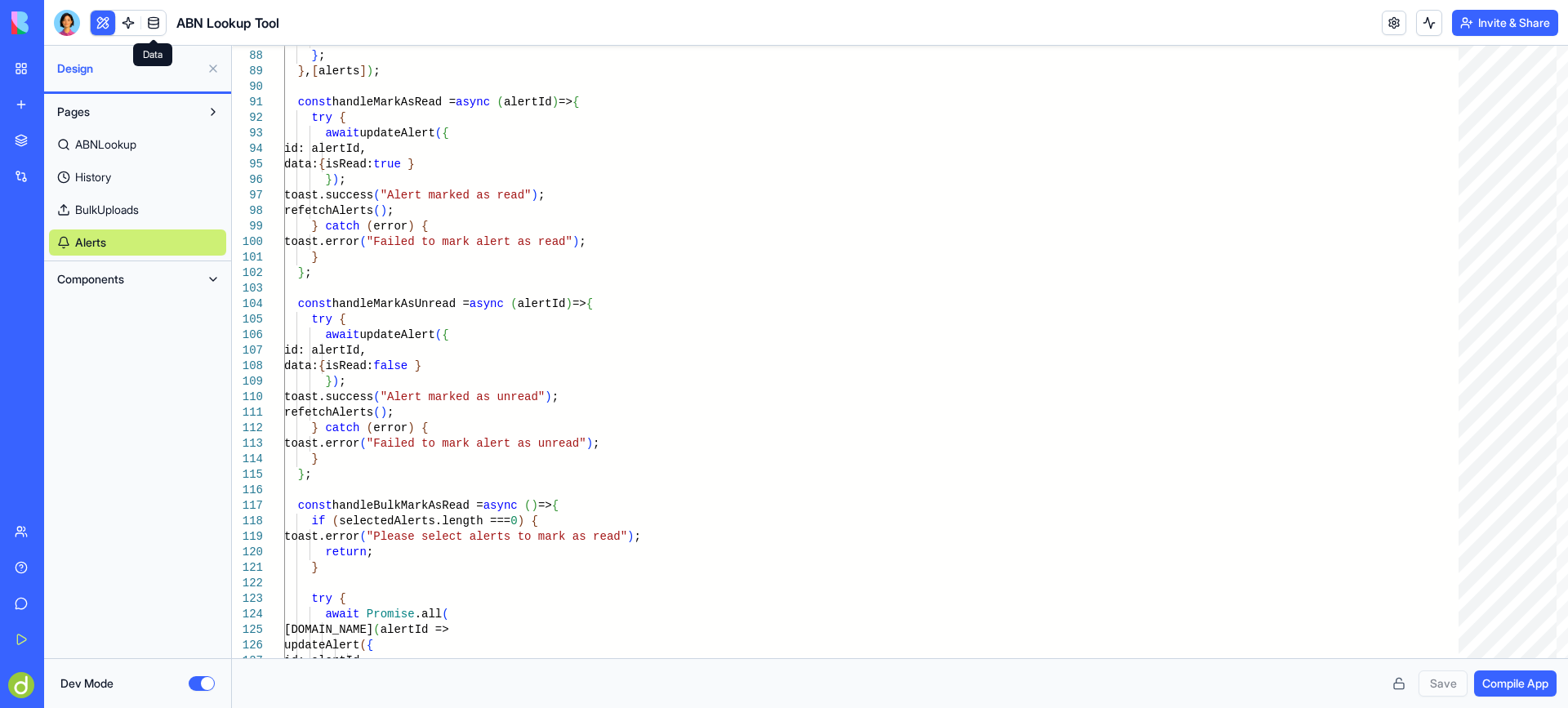
click at [148, 21] on link at bounding box center [153, 22] width 24 height 24
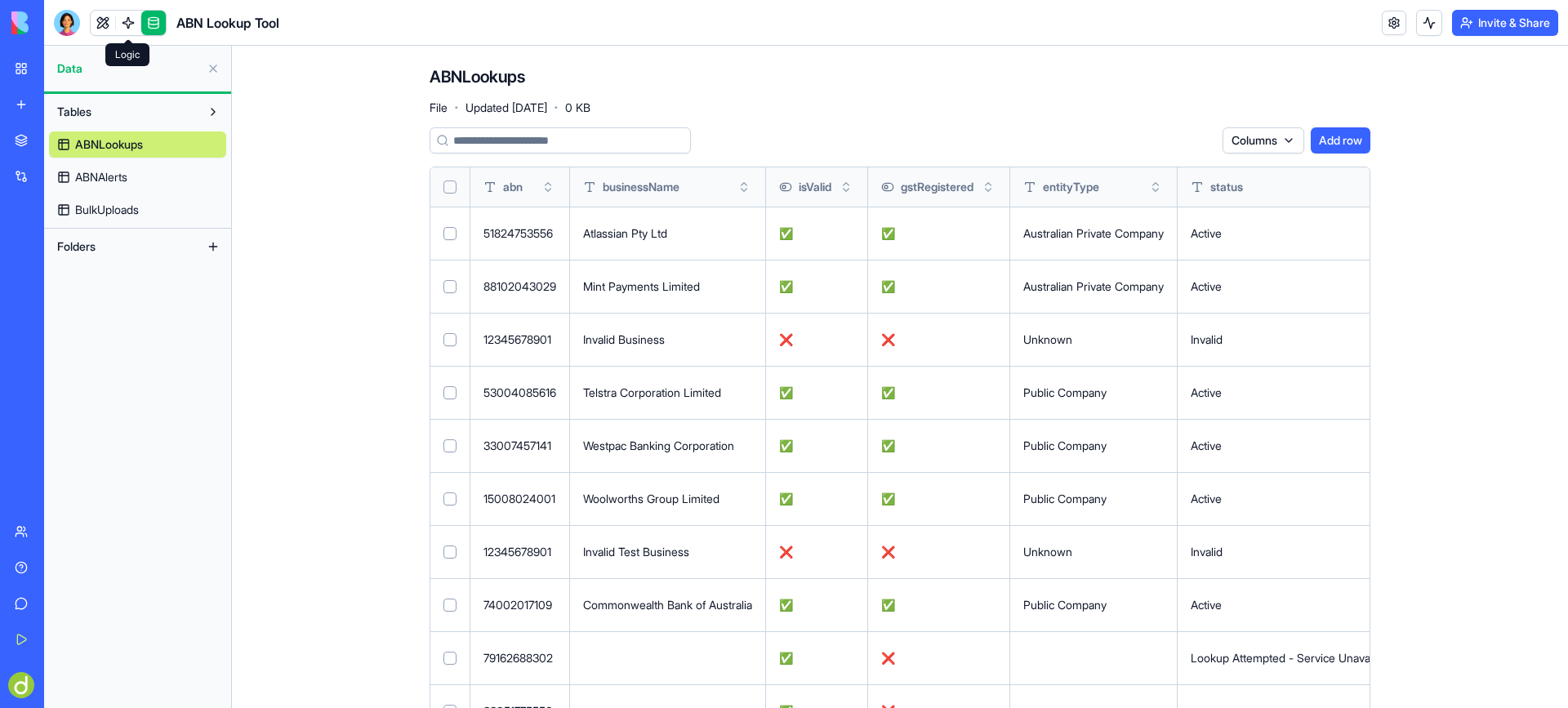
click at [125, 17] on link at bounding box center [128, 22] width 24 height 24
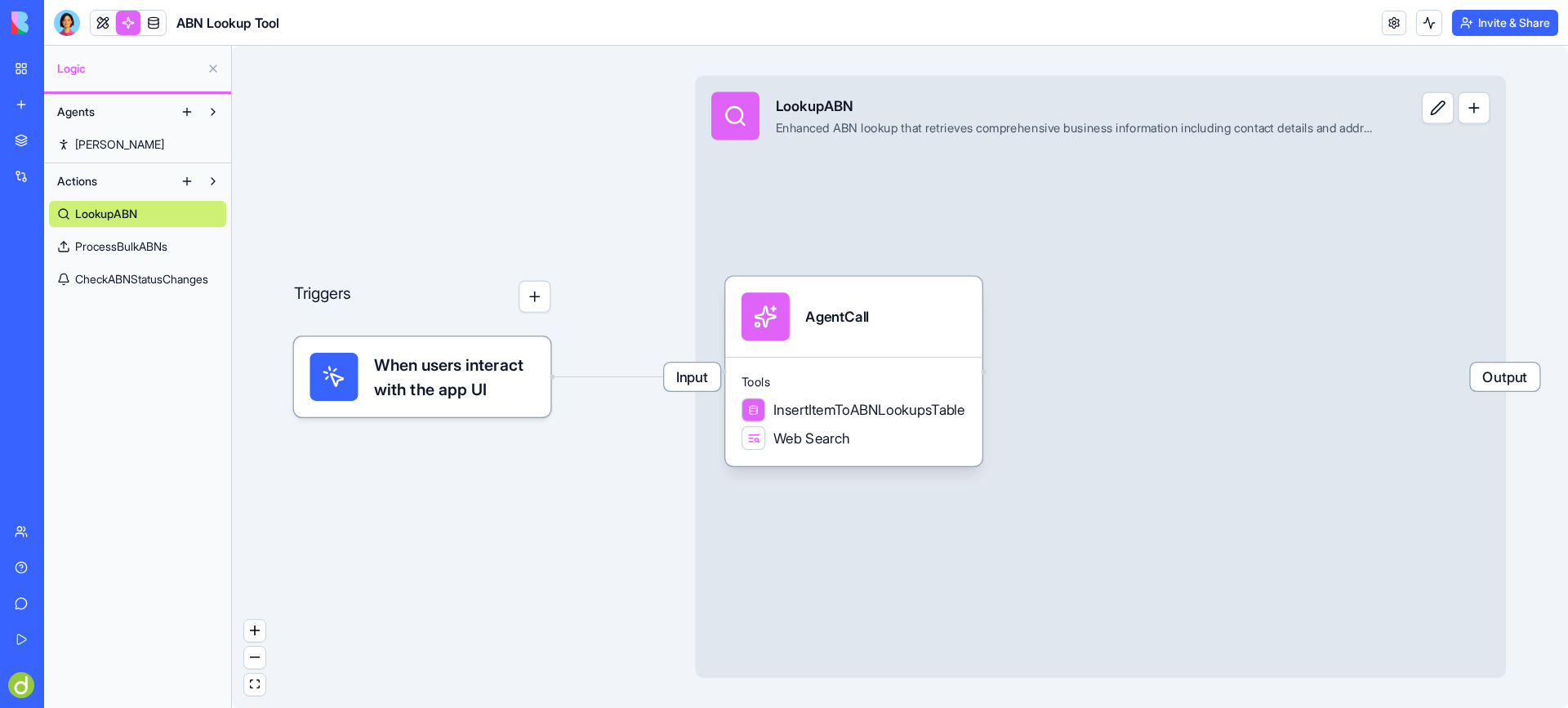
click at [1510, 373] on span "Output" at bounding box center [1506, 376] width 70 height 28
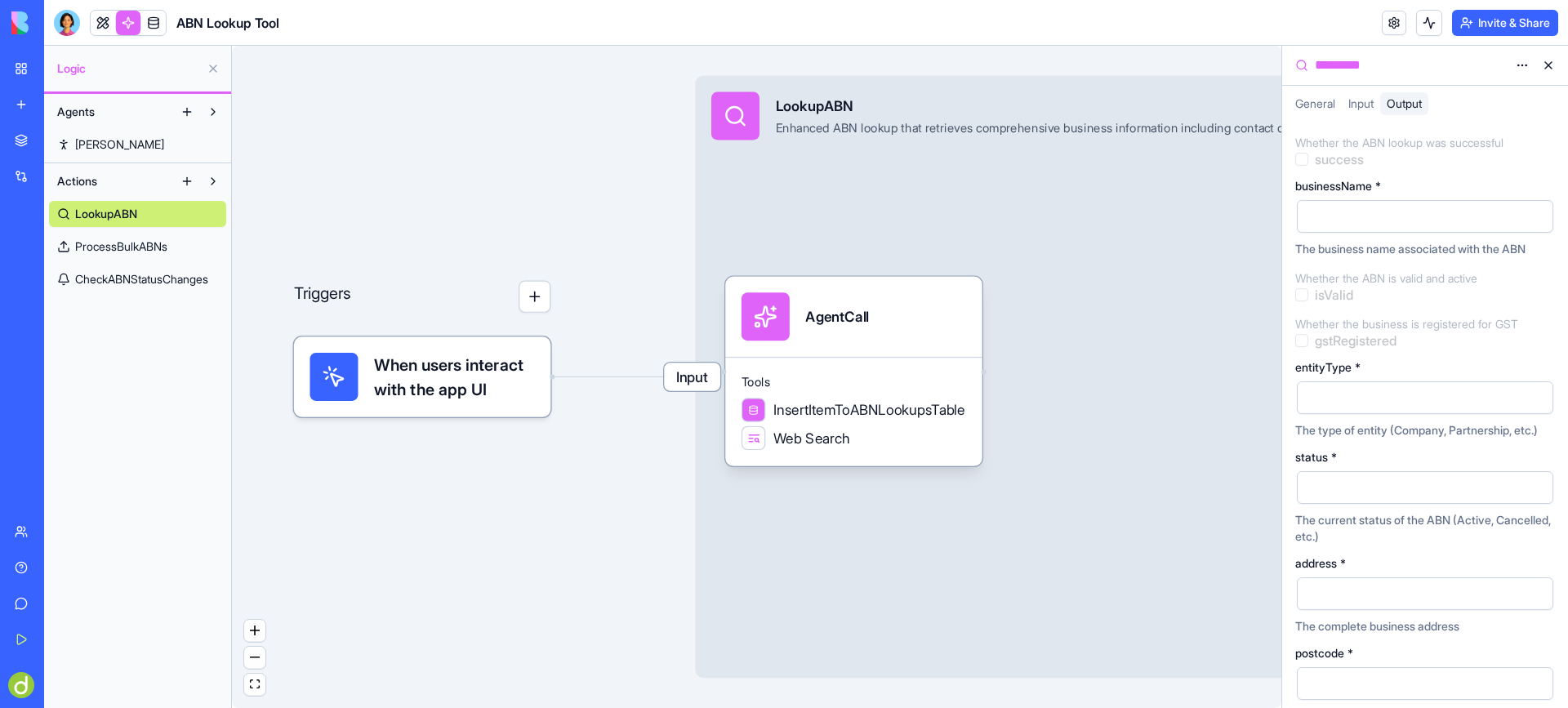
click at [1305, 101] on span "General" at bounding box center [1314, 104] width 40 height 14
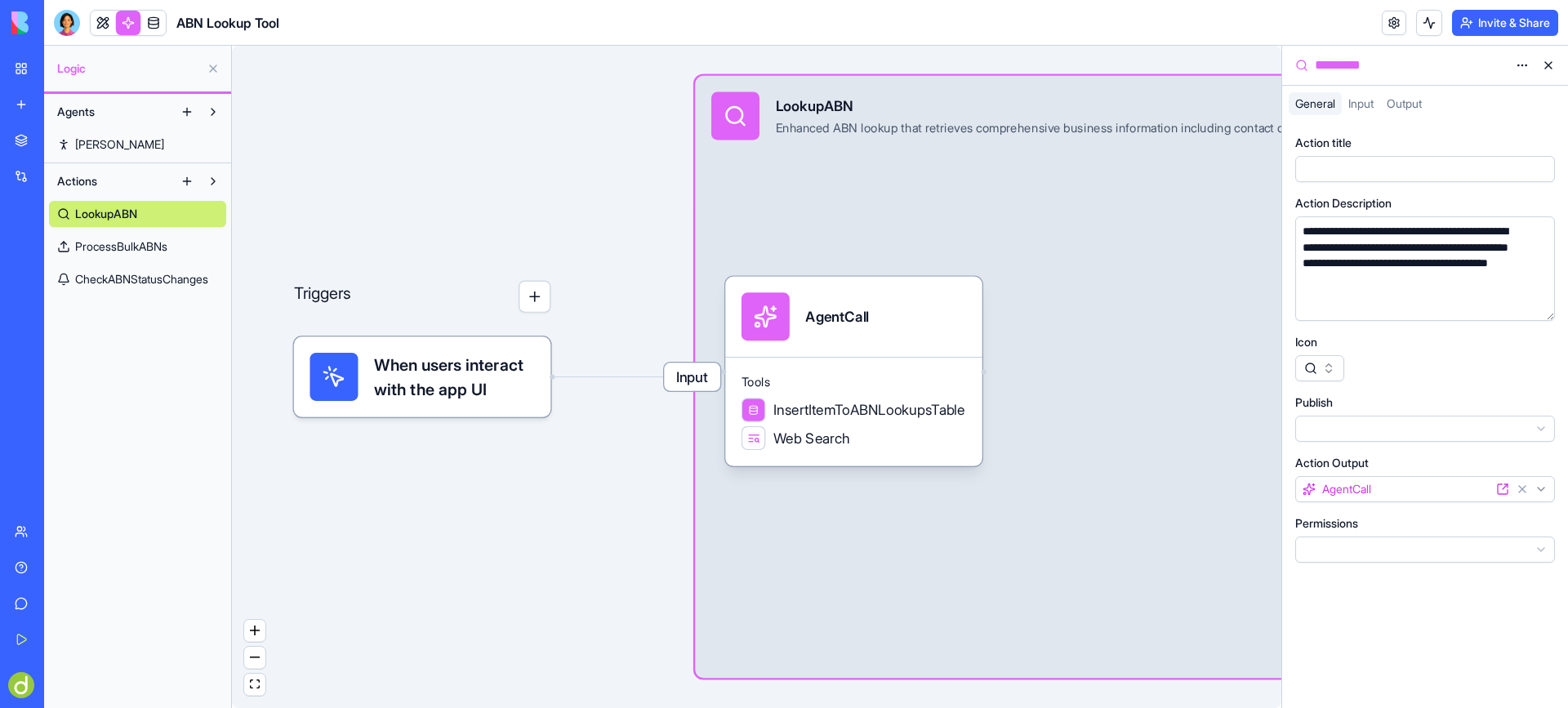
click at [1372, 97] on span "Input" at bounding box center [1361, 104] width 25 height 14
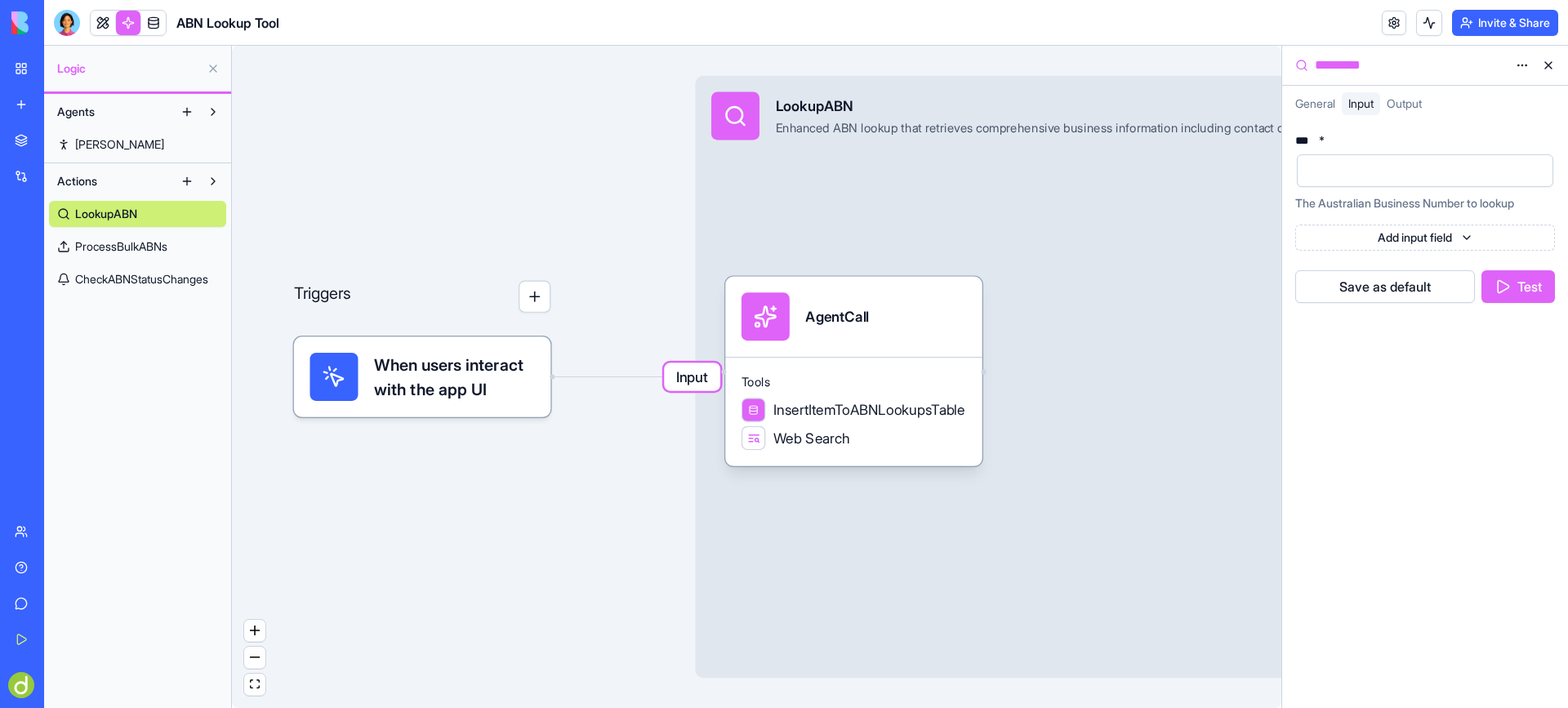
click at [1412, 102] on span "Output" at bounding box center [1404, 104] width 35 height 14
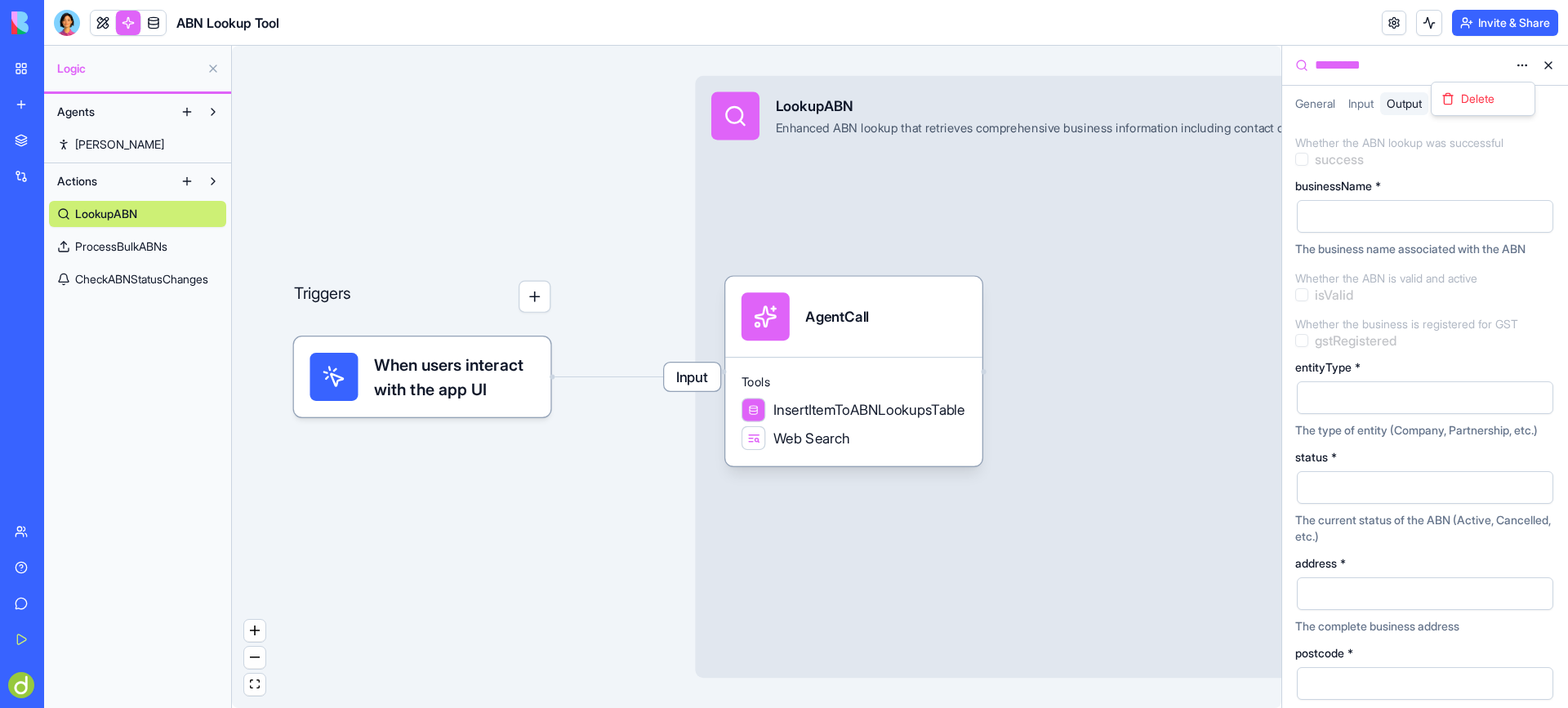
click at [1523, 62] on html "BETA My Workspace New app Marketplace Integrations Recent ABN Lookup Tool Open …" at bounding box center [784, 354] width 1568 height 708
click at [1522, 66] on html "BETA My Workspace New app Marketplace Integrations Recent ABN Lookup Tool Open …" at bounding box center [784, 354] width 1568 height 708
click at [450, 129] on div "Triggers When users interact with the app UI Input LookupABN Enhanced ABN looku…" at bounding box center [756, 377] width 1050 height 662
click at [105, 213] on span "LookupABN" at bounding box center [107, 213] width 62 height 16
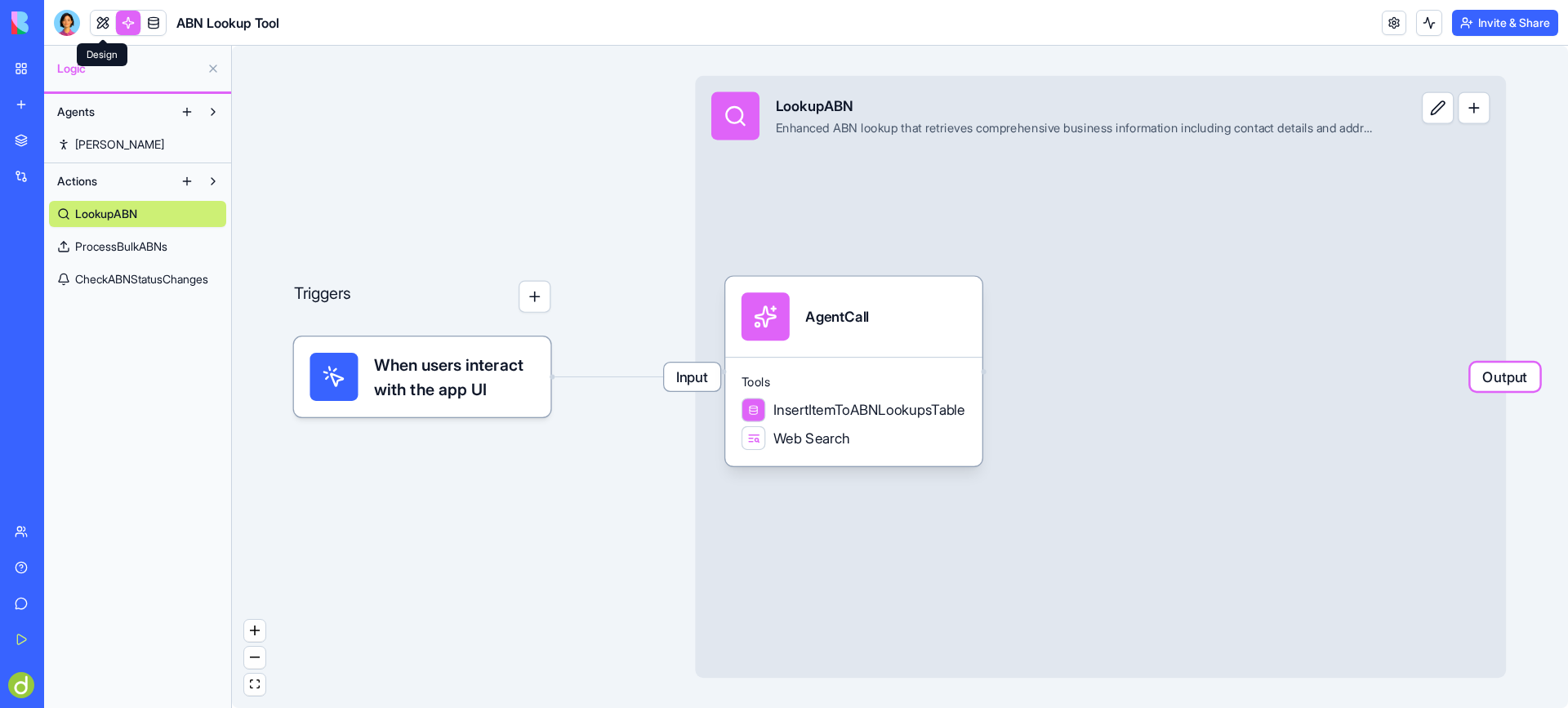
click at [102, 16] on link at bounding box center [103, 22] width 24 height 24
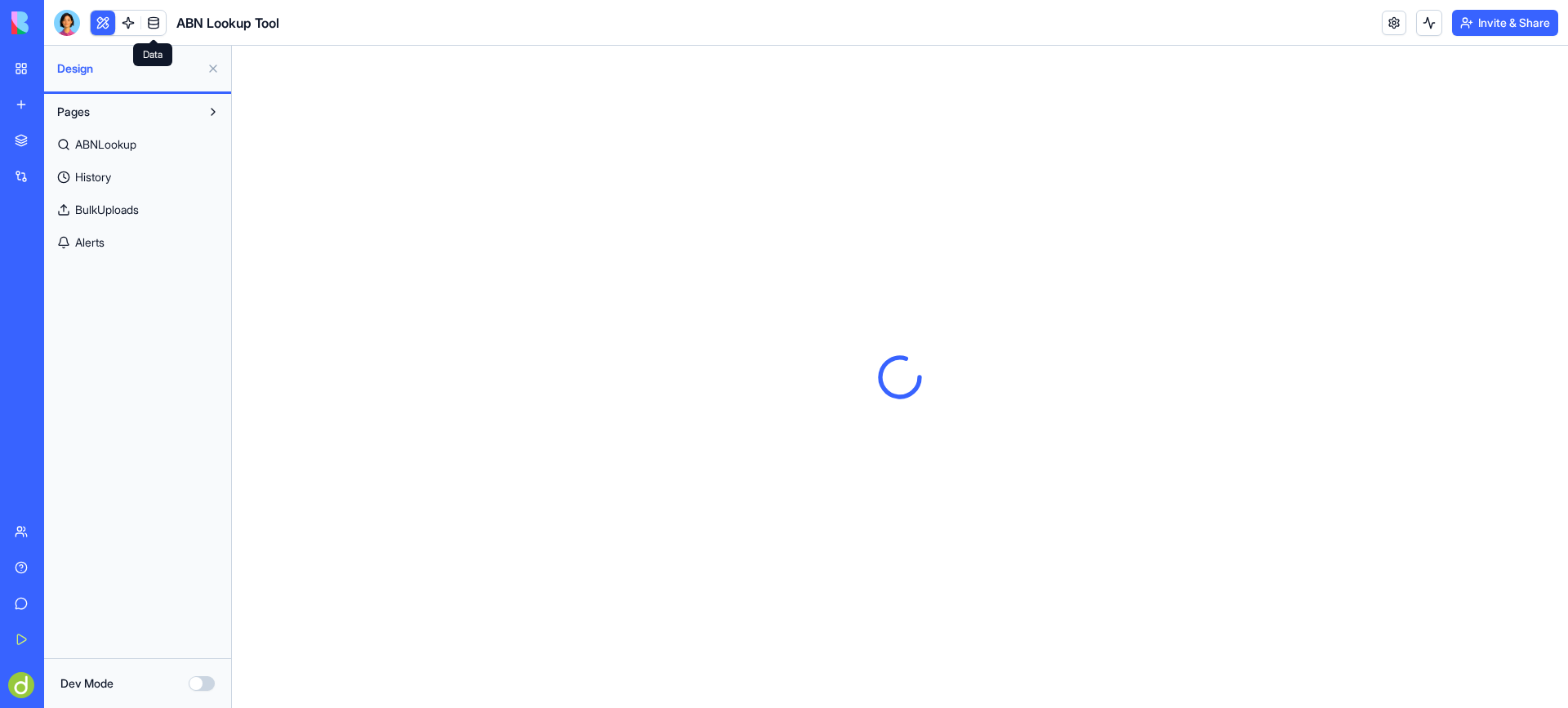
click at [153, 16] on link at bounding box center [153, 22] width 24 height 24
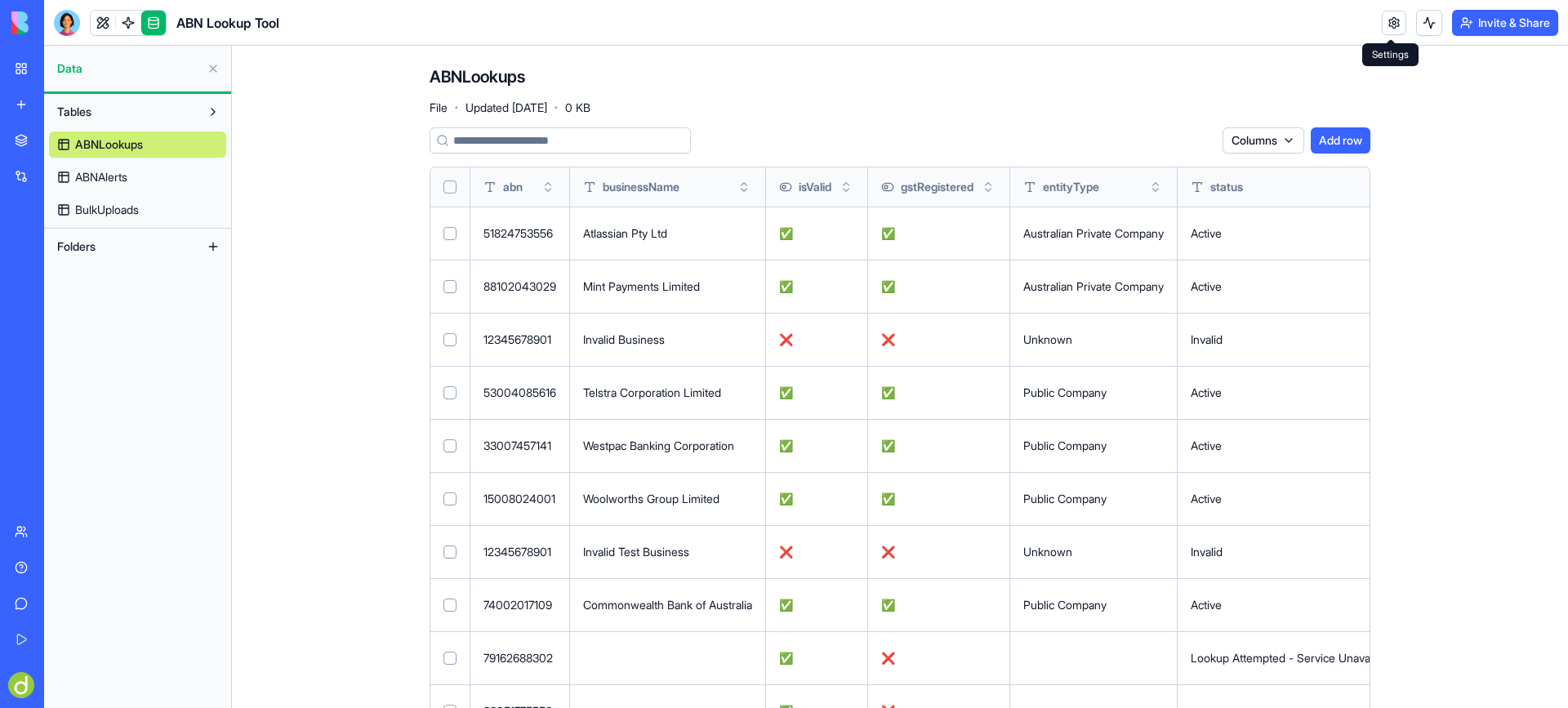
click at [1393, 17] on link at bounding box center [1394, 22] width 24 height 24
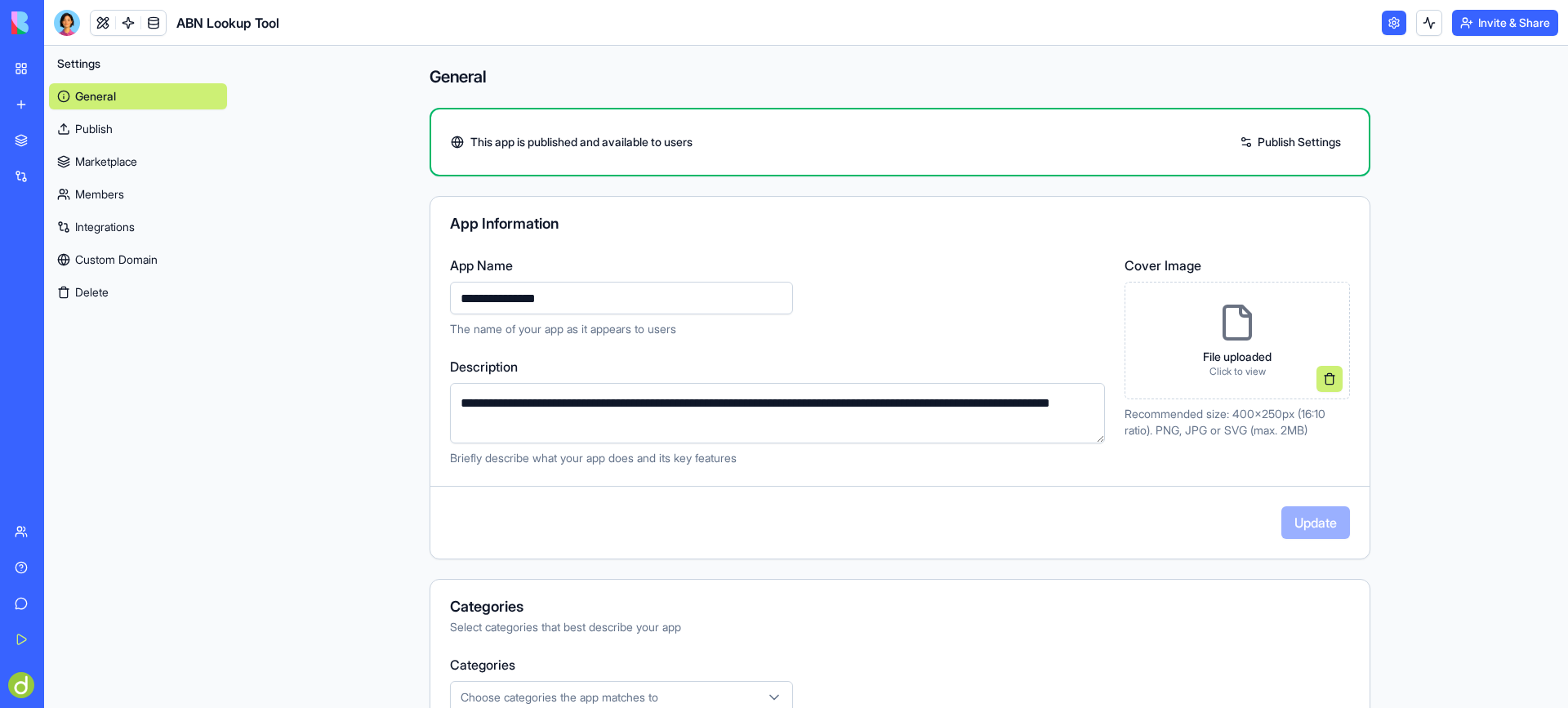
click at [1307, 139] on link "Publish Settings" at bounding box center [1290, 141] width 117 height 26
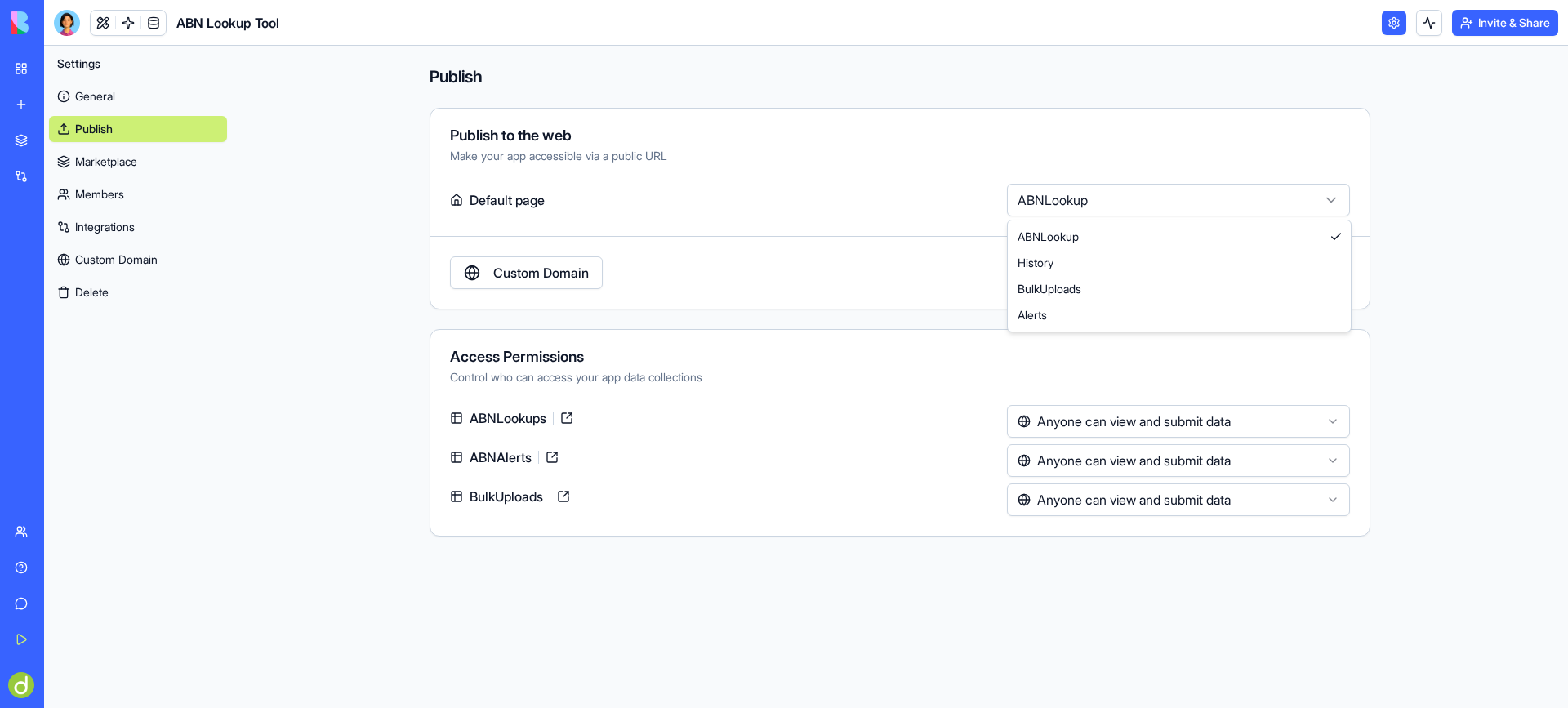
click at [1184, 198] on html "**********" at bounding box center [784, 354] width 1568 height 708
click at [1118, 203] on html "**********" at bounding box center [784, 354] width 1568 height 708
select select "**********"
click at [843, 134] on div "Publish to the web" at bounding box center [900, 135] width 900 height 15
click at [570, 418] on link at bounding box center [567, 417] width 26 height 26
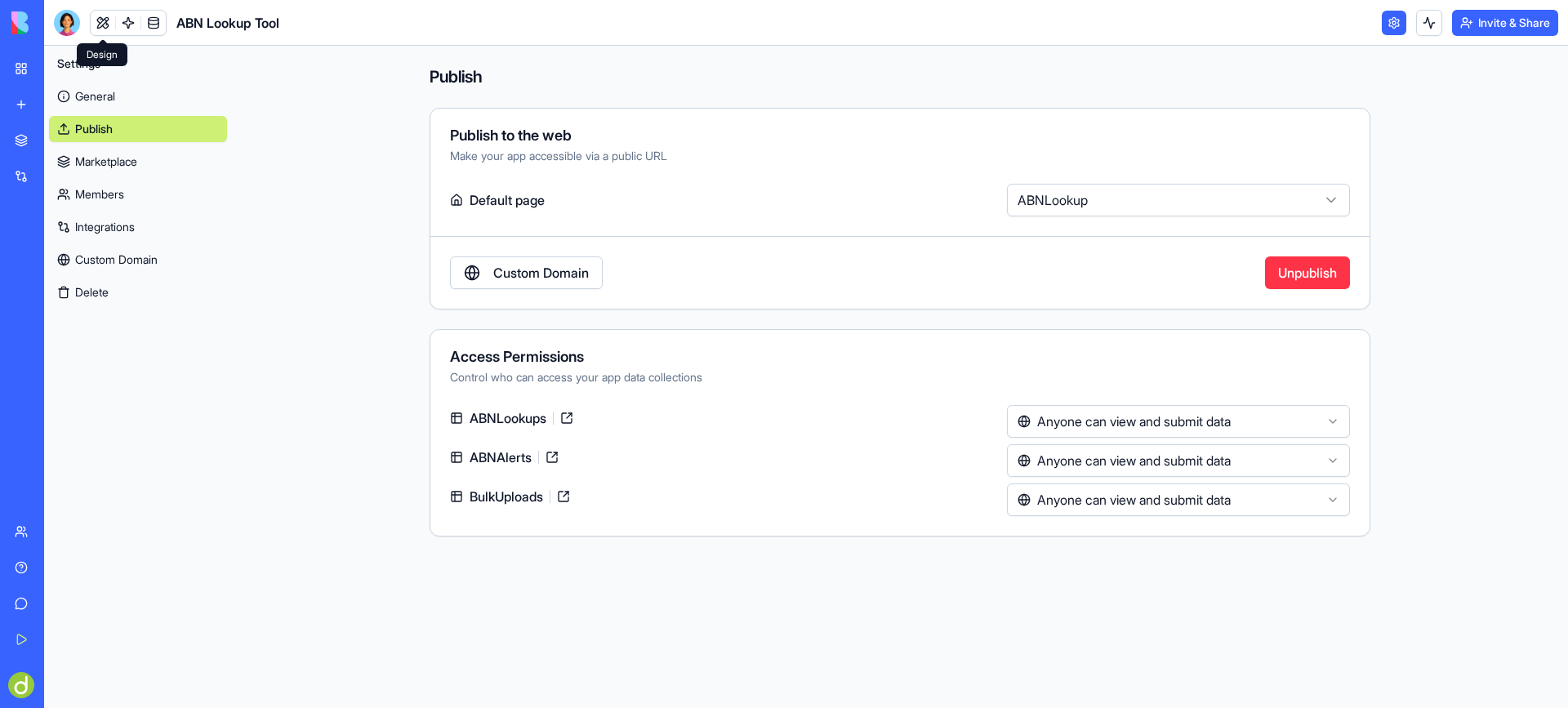
click at [98, 20] on link at bounding box center [103, 22] width 24 height 24
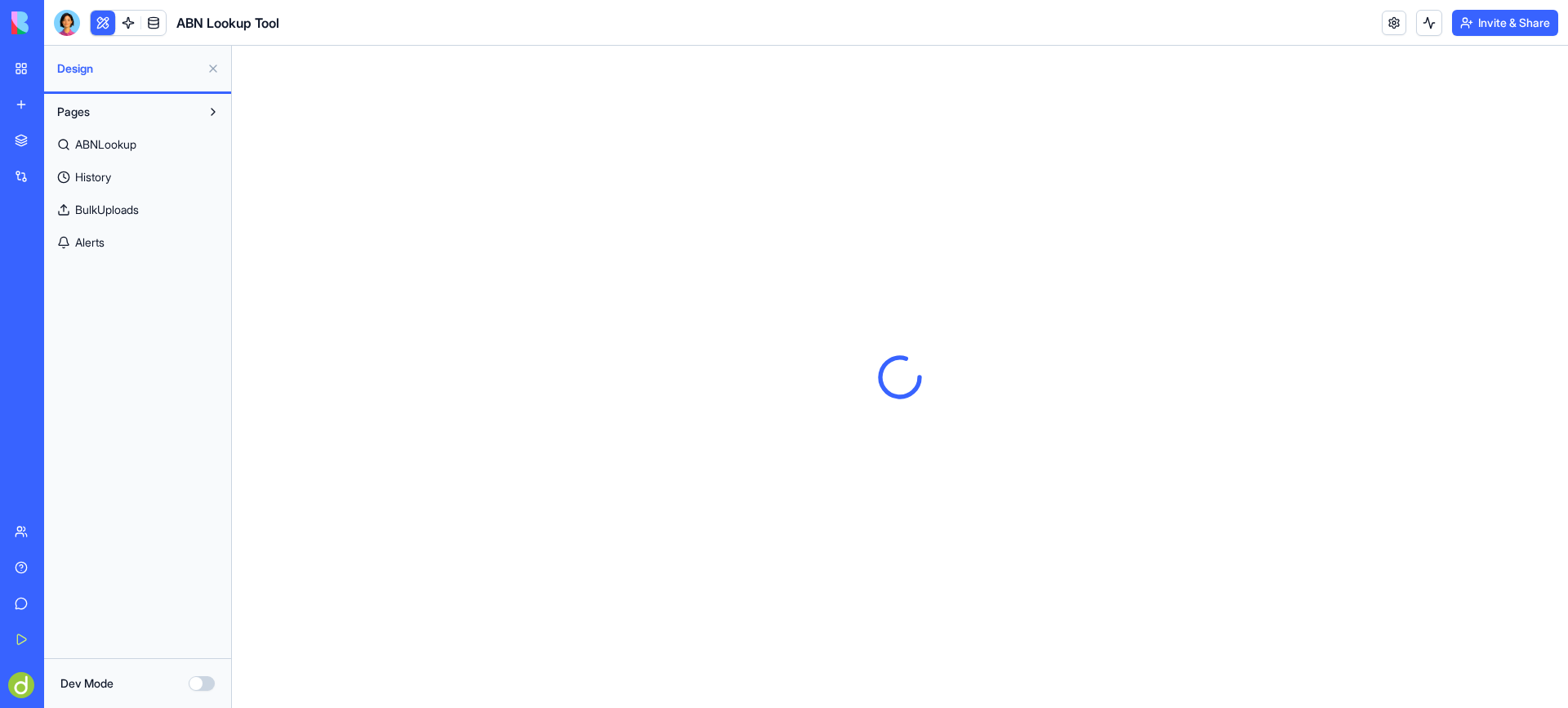
click at [208, 685] on button "Dev Mode" at bounding box center [201, 683] width 26 height 15
click at [128, 140] on span "ABNLookup" at bounding box center [106, 144] width 61 height 16
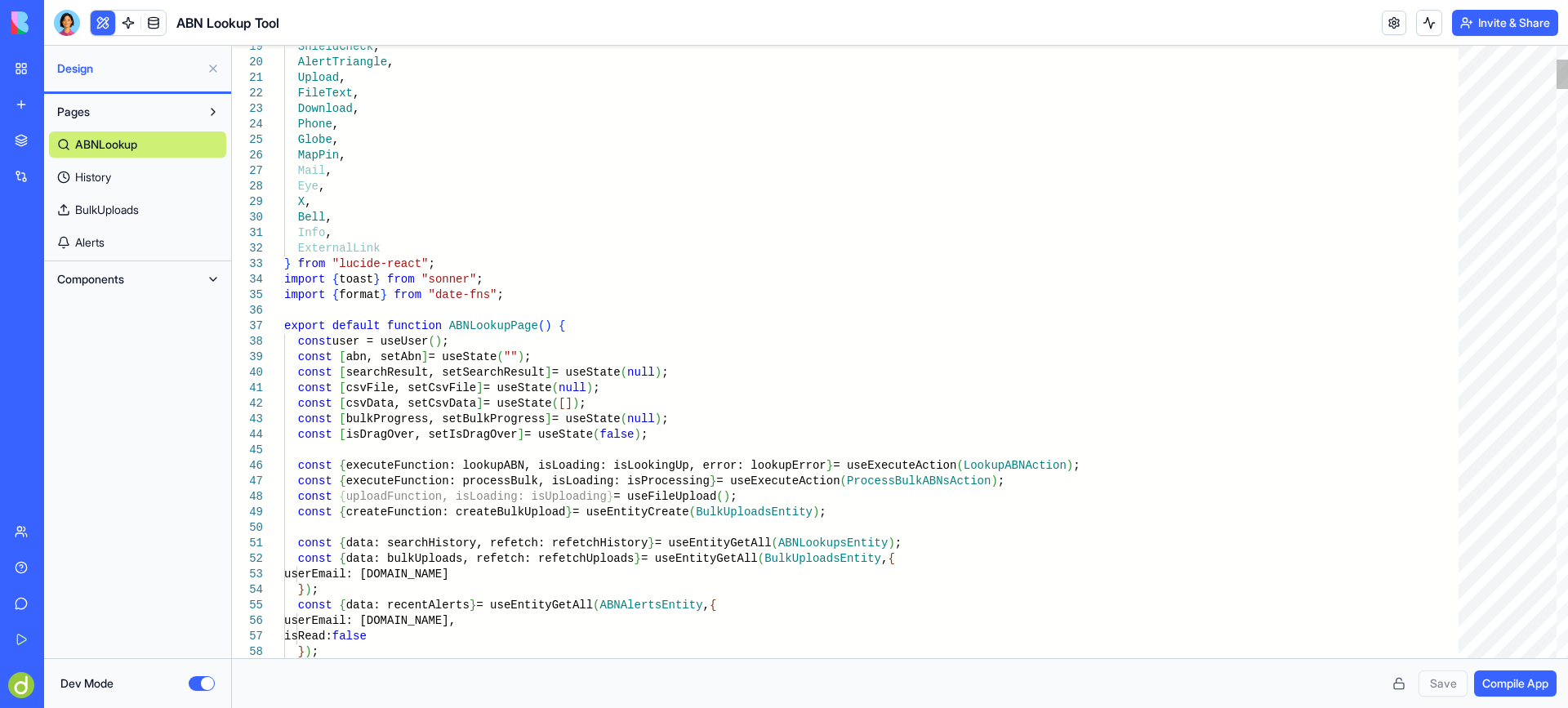
type textarea "**********"
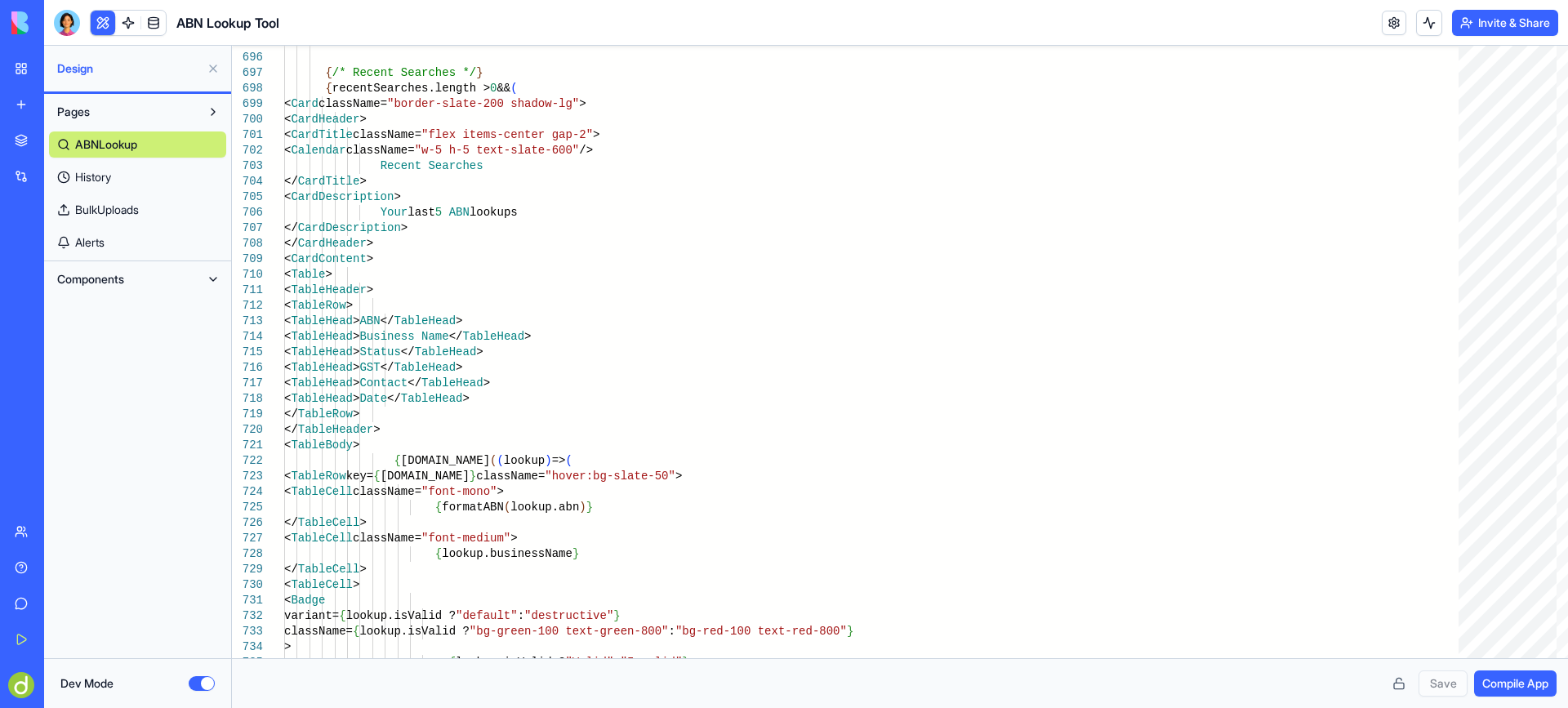
click at [201, 684] on button "Dev Mode" at bounding box center [201, 683] width 26 height 15
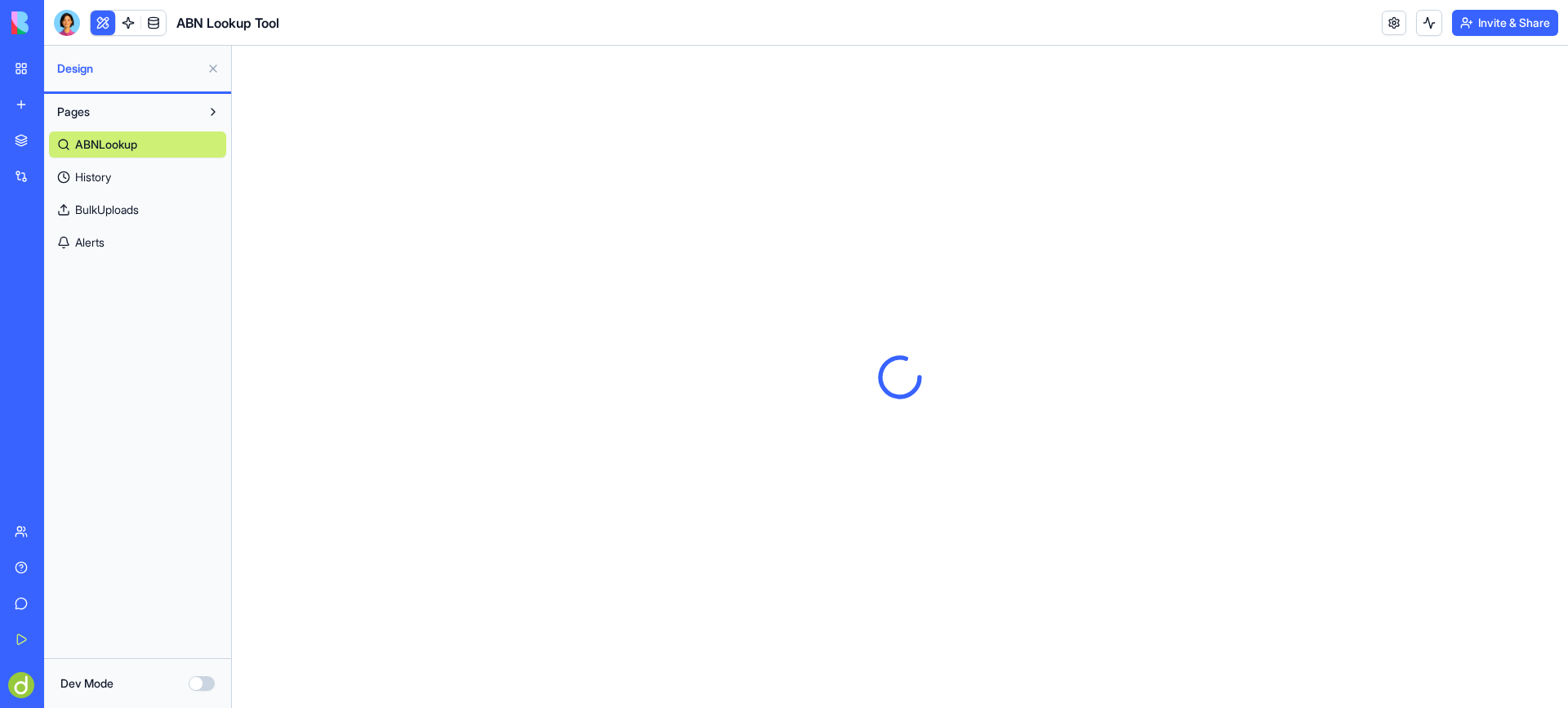
click at [203, 682] on button "Dev Mode" at bounding box center [201, 683] width 26 height 15
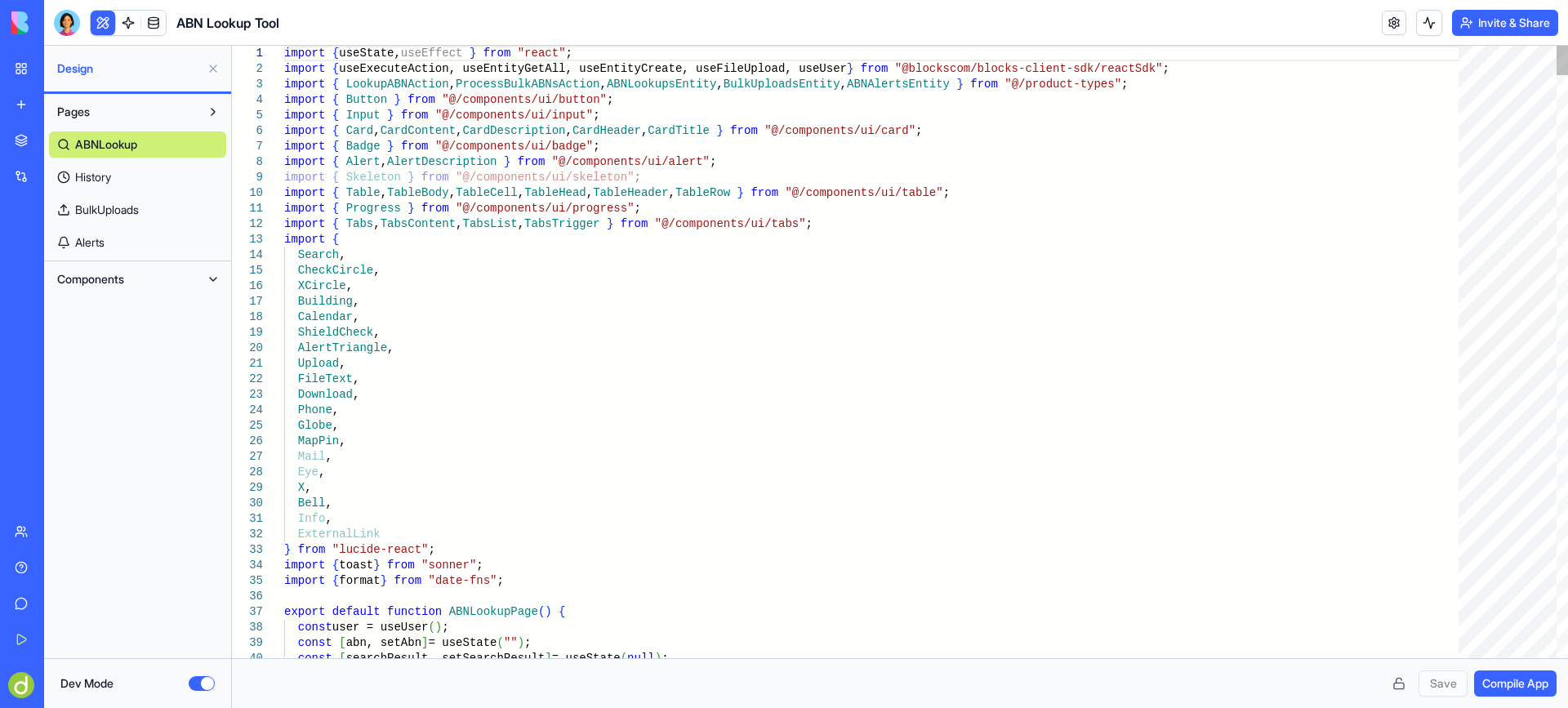
type textarea "**********"
click at [147, 681] on div "Dev Mode" at bounding box center [137, 683] width 154 height 16
click at [196, 685] on button "Dev Mode" at bounding box center [201, 683] width 26 height 15
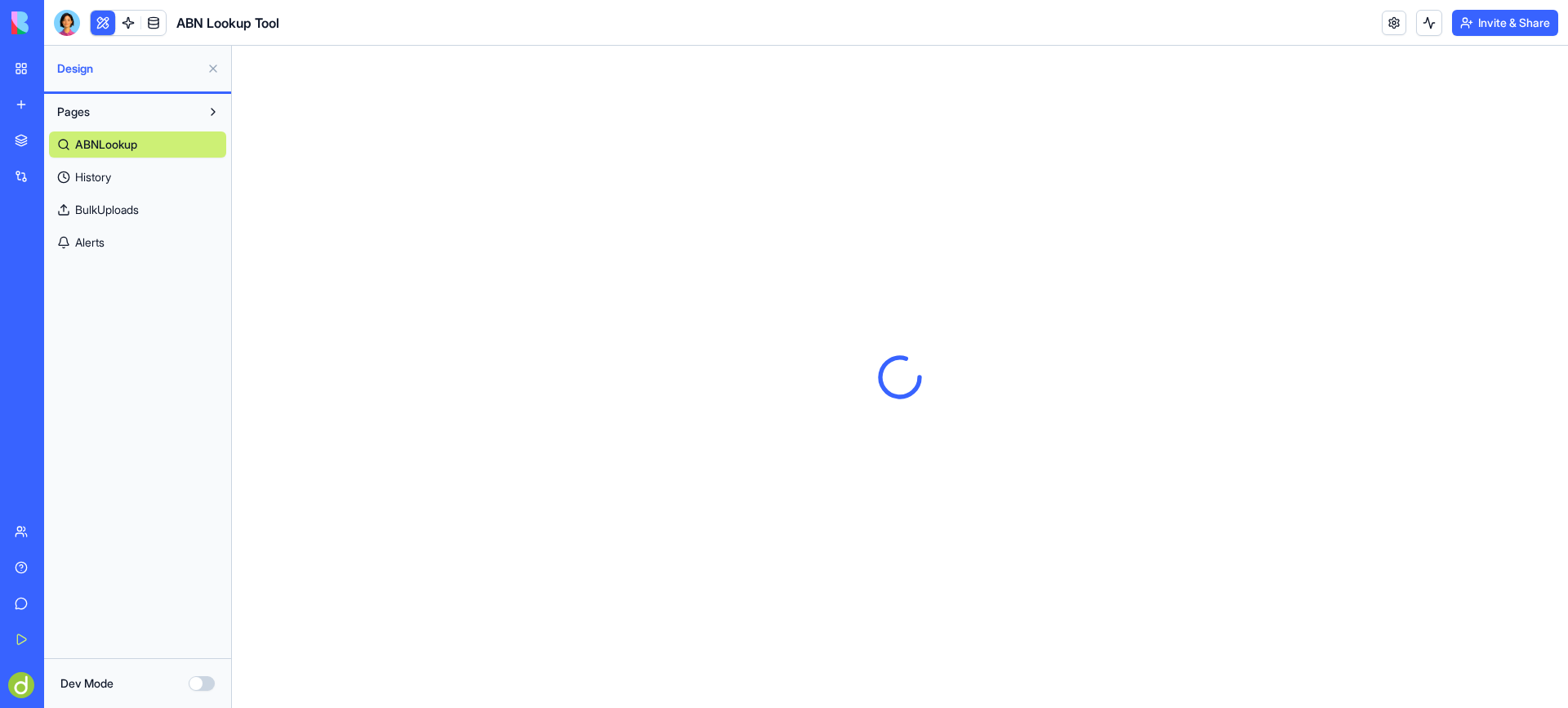
scroll to position [0, 0]
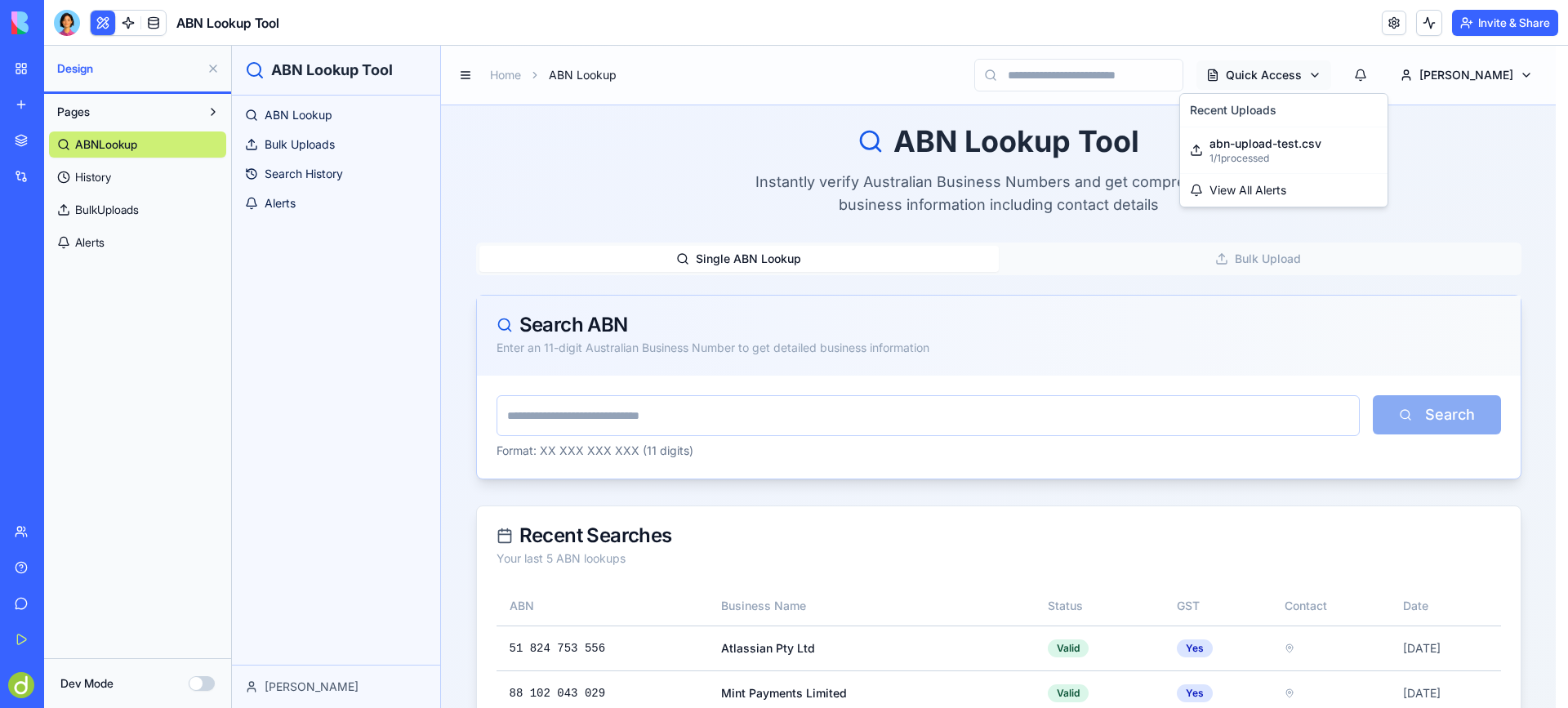
click at [1329, 72] on html "ABN Lookup Tool ABN Lookup Bulk Uploads Search History Alerts [PERSON_NAME] Hom…" at bounding box center [900, 468] width 1337 height 845
click at [1264, 191] on span "View All Alerts" at bounding box center [1247, 190] width 77 height 16
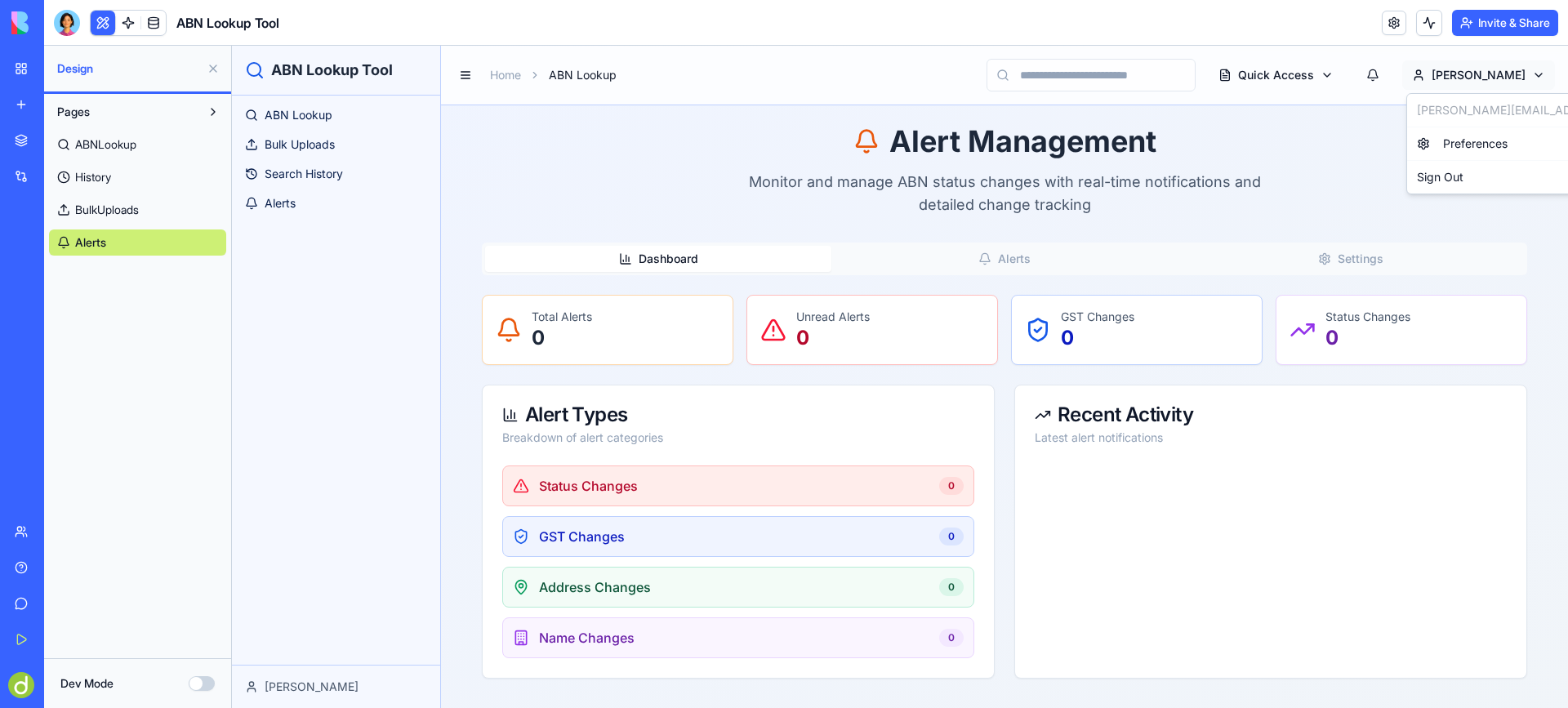
click at [1529, 76] on html "ABN Lookup Tool ABN Lookup Bulk Uploads Search History Alerts [PERSON_NAME] Hom…" at bounding box center [900, 377] width 1337 height 662
click at [1475, 144] on span "Preferences" at bounding box center [1475, 143] width 65 height 16
click at [604, 141] on div "Alert Management" at bounding box center [1004, 141] width 1045 height 33
click at [60, 285] on div "Open Bookkeeping [GEOGRAPHIC_DATA] Mentor Platform" at bounding box center [37, 291] width 46 height 16
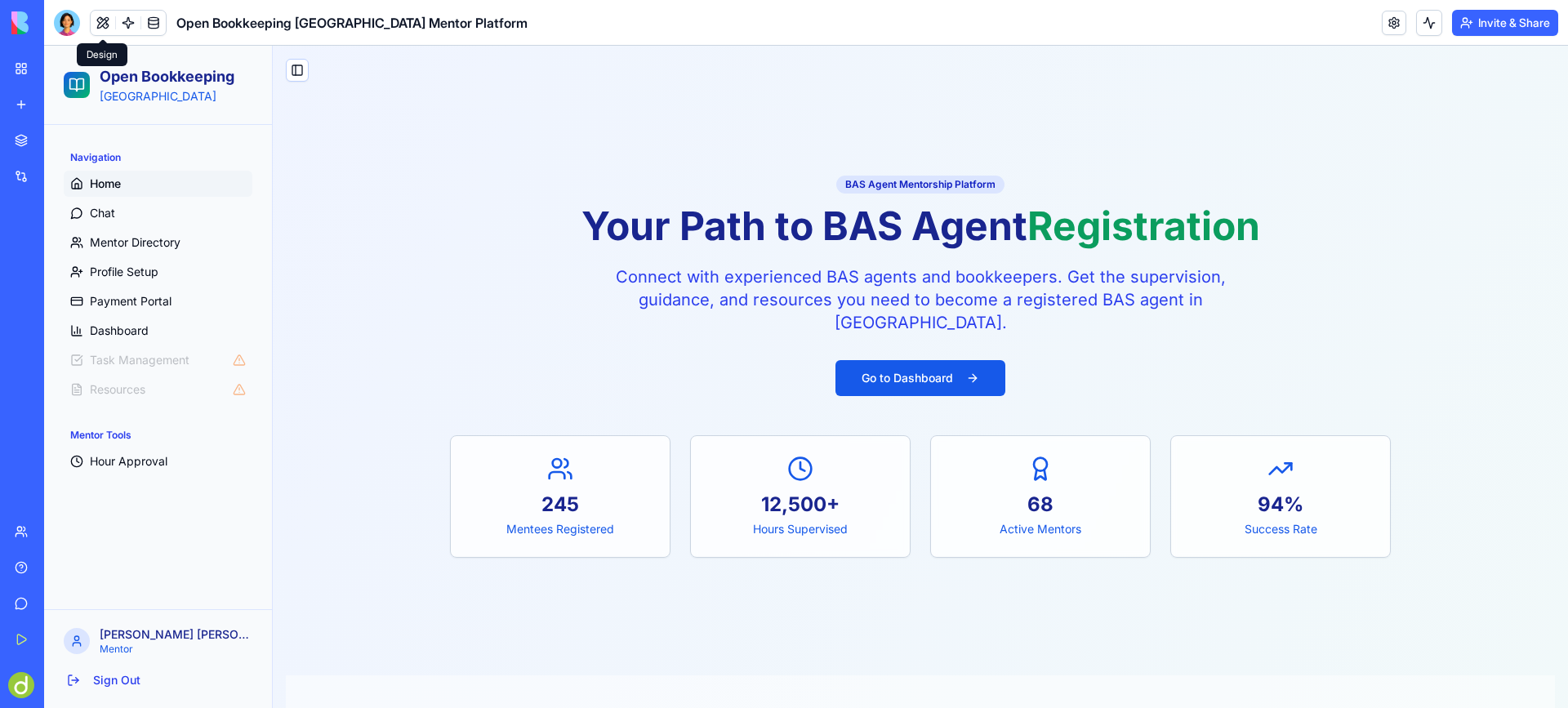
click at [102, 28] on button at bounding box center [103, 22] width 24 height 24
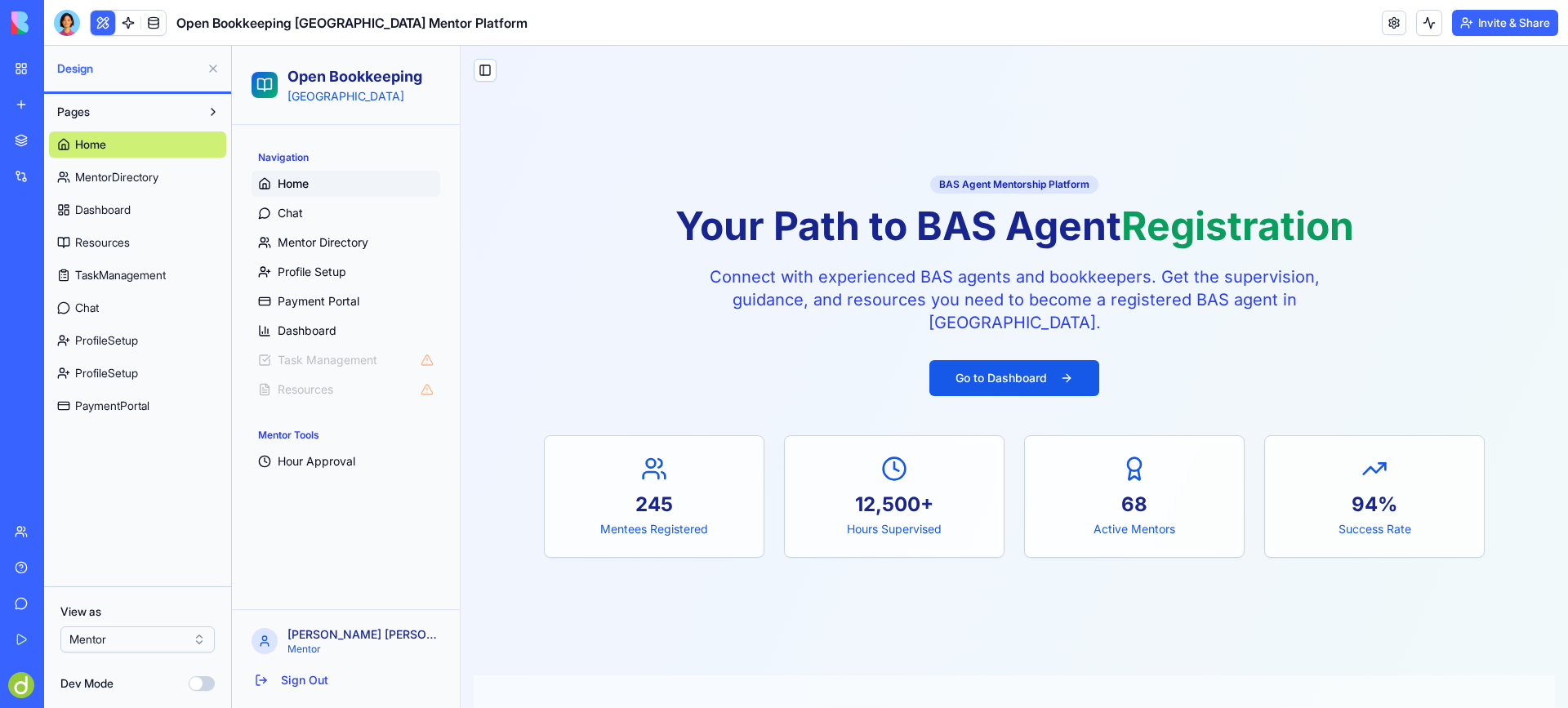
click at [175, 635] on html "BETA My Workspace New app Marketplace Integrations Recent ABN Lookup Tool Open …" at bounding box center [784, 354] width 1568 height 708
click at [333, 457] on span "Progress Tracking" at bounding box center [326, 461] width 97 height 16
click at [321, 461] on span "Progress Tracking" at bounding box center [326, 461] width 97 height 16
click at [147, 639] on html "BETA My Workspace New app Marketplace Integrations Recent ABN Lookup Tool Open …" at bounding box center [784, 354] width 1568 height 708
click at [337, 458] on span "Hour Approval" at bounding box center [317, 461] width 77 height 16
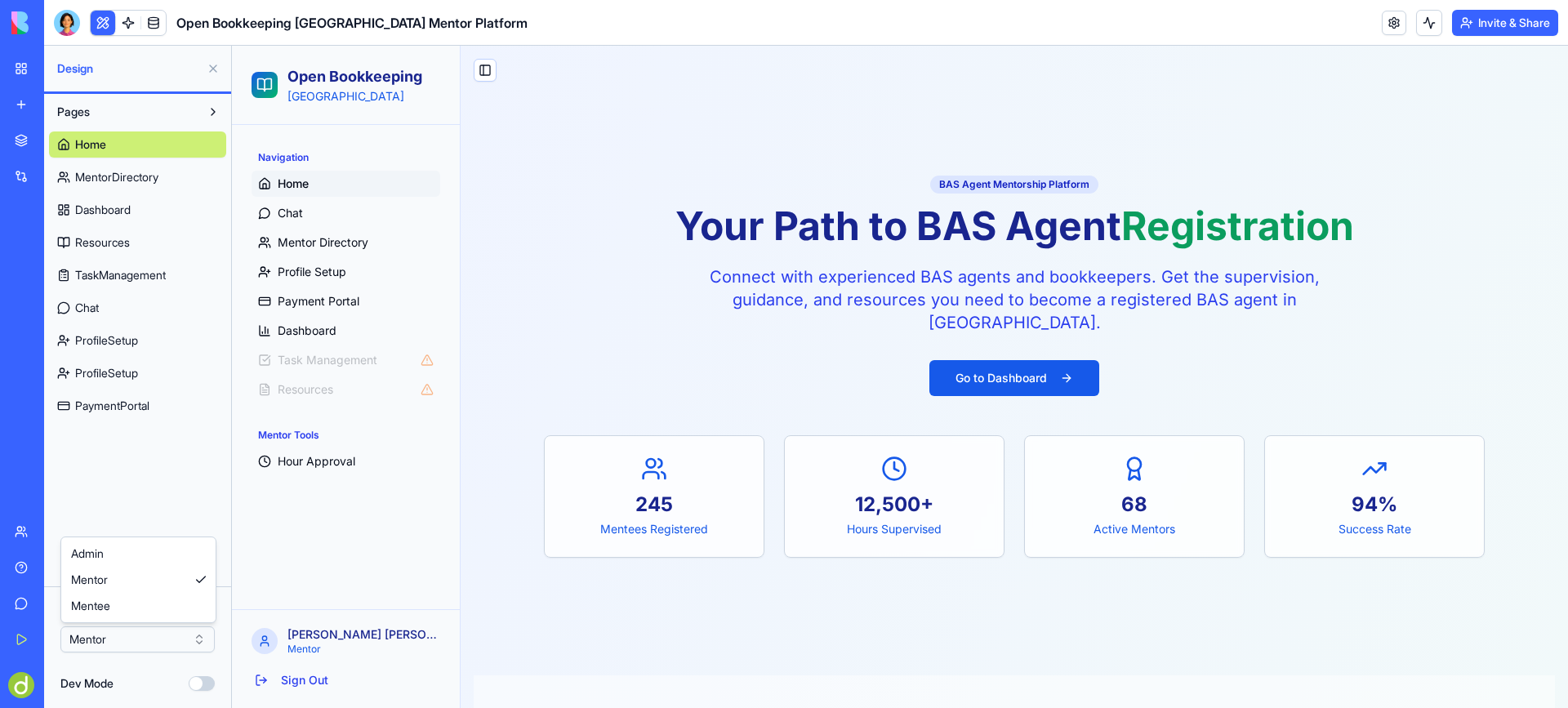
click at [117, 641] on html "BETA My Workspace New app Marketplace Integrations Recent ABN Lookup Tool Open …" at bounding box center [784, 354] width 1568 height 708
click at [326, 456] on span "User Management" at bounding box center [327, 461] width 99 height 16
click at [323, 489] on span "Mentor Approval" at bounding box center [323, 490] width 91 height 16
click at [333, 529] on link "Payment Management" at bounding box center [346, 520] width 189 height 26
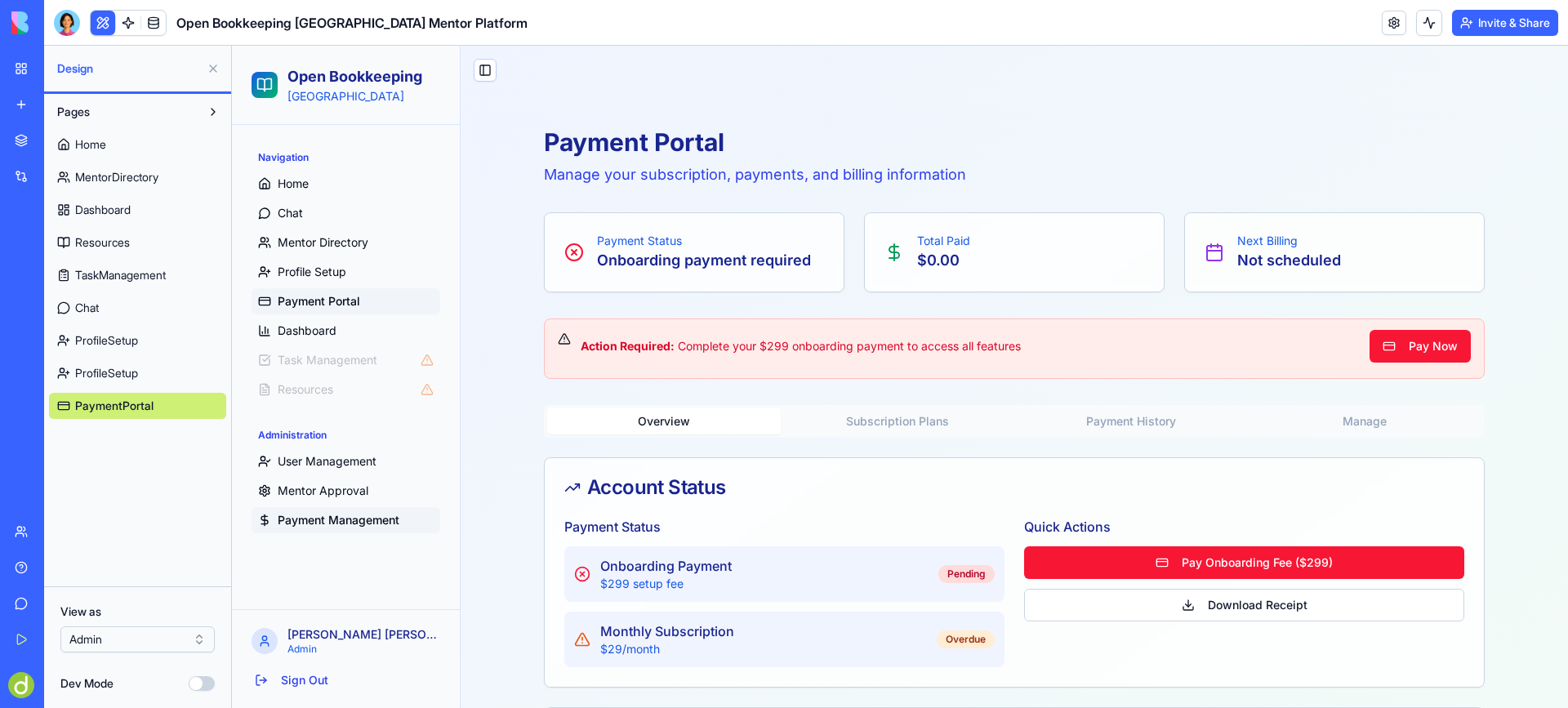
click at [205, 682] on button "Dev Mode" at bounding box center [201, 683] width 26 height 15
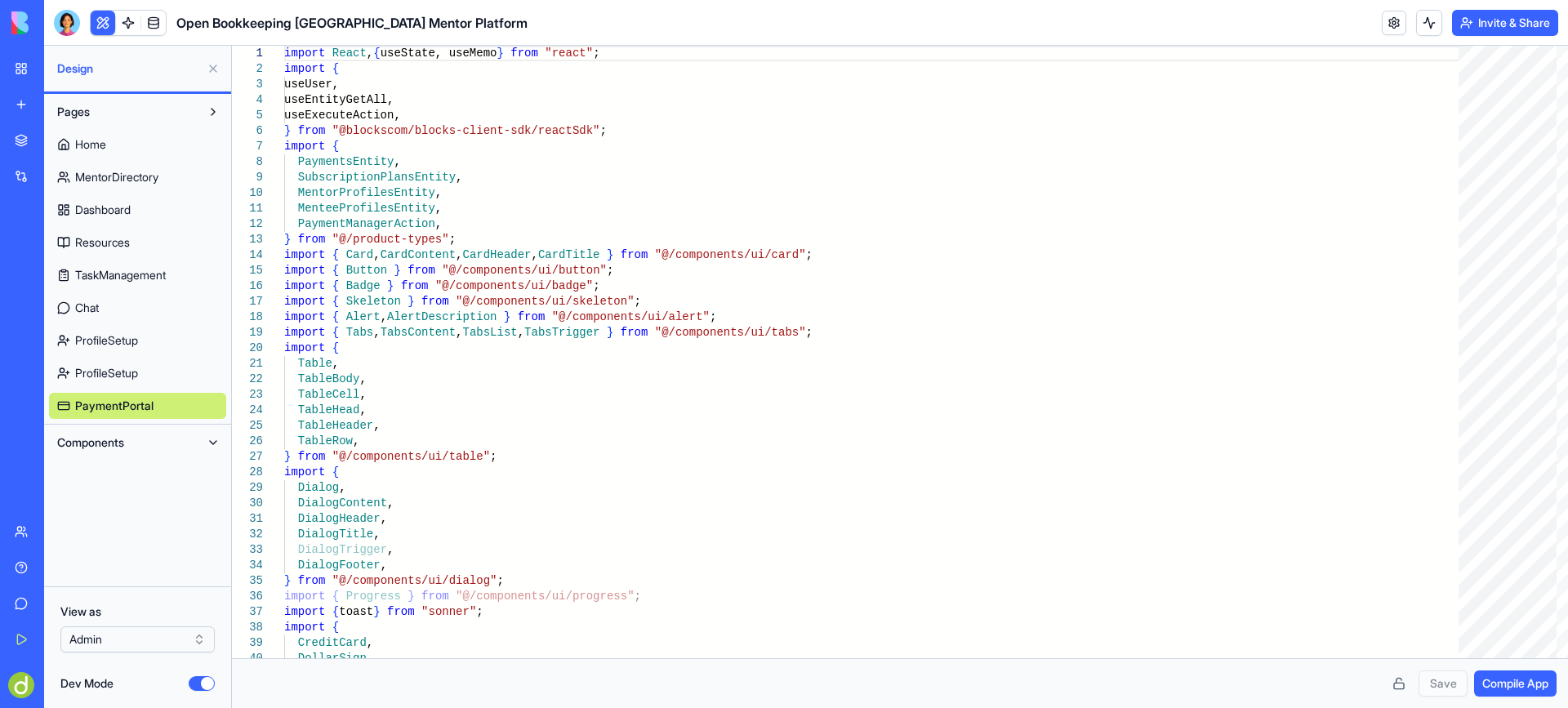
click at [120, 368] on span "ProfileSetup" at bounding box center [107, 373] width 63 height 16
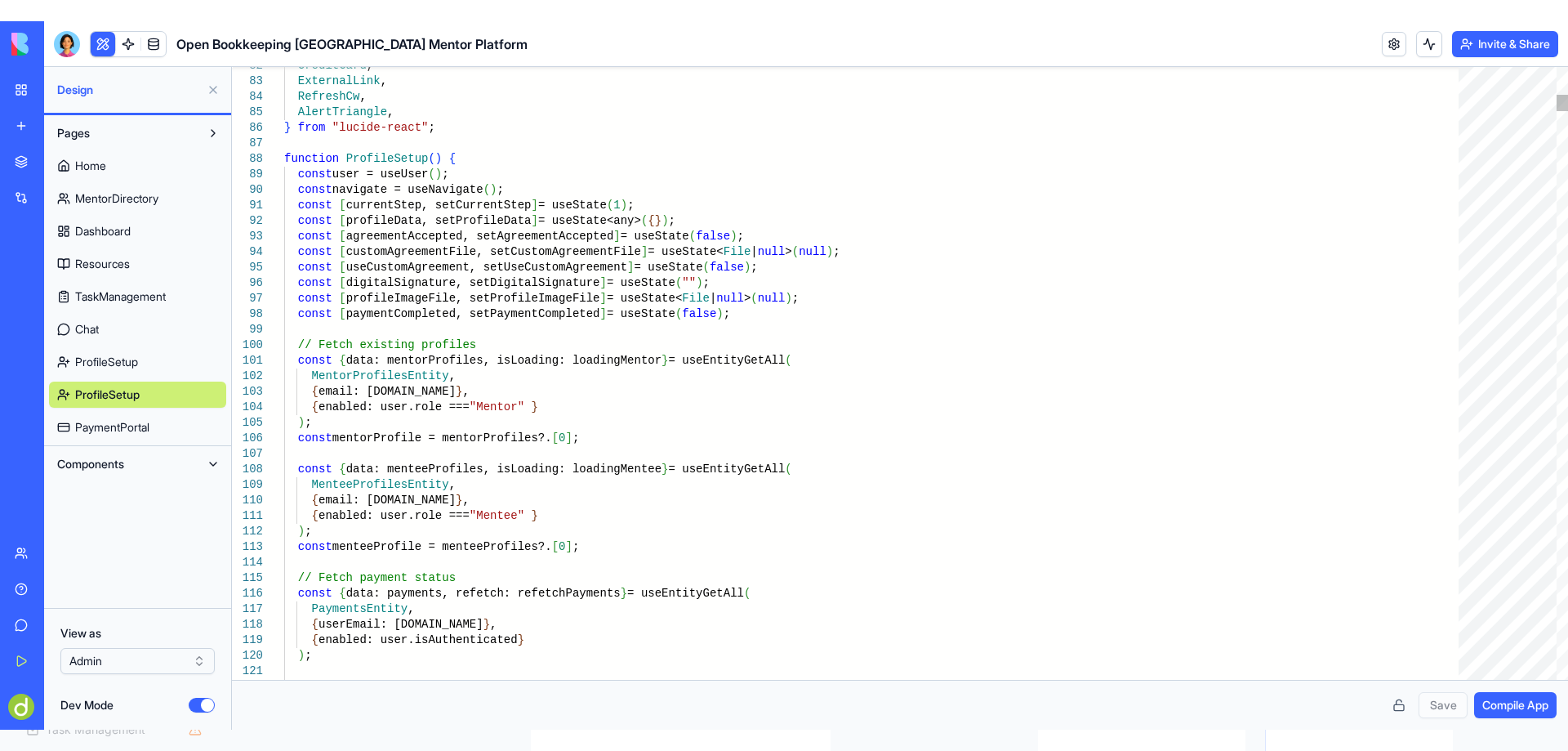
scroll to position [0, 174]
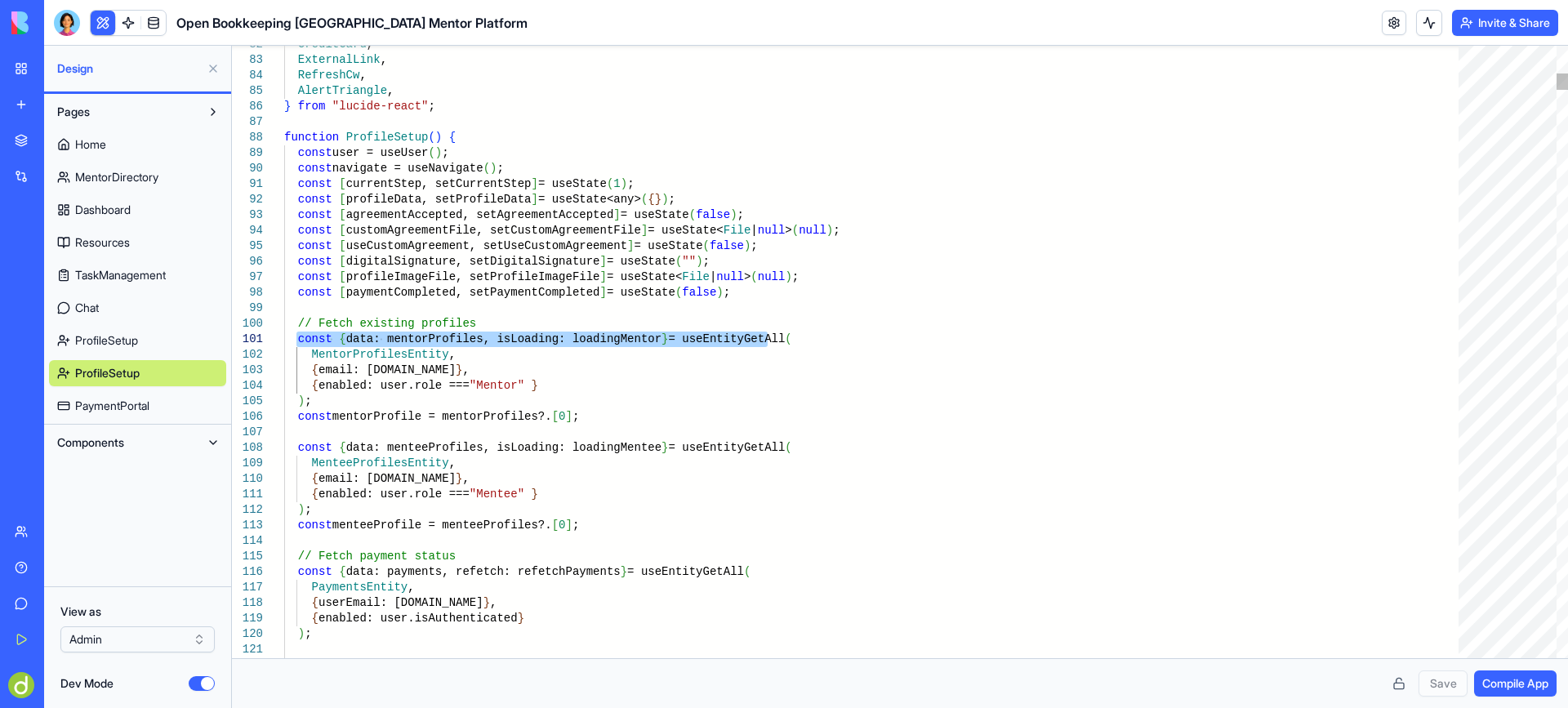
drag, startPoint x: 296, startPoint y: 338, endPoint x: 783, endPoint y: 343, distance: 487.0
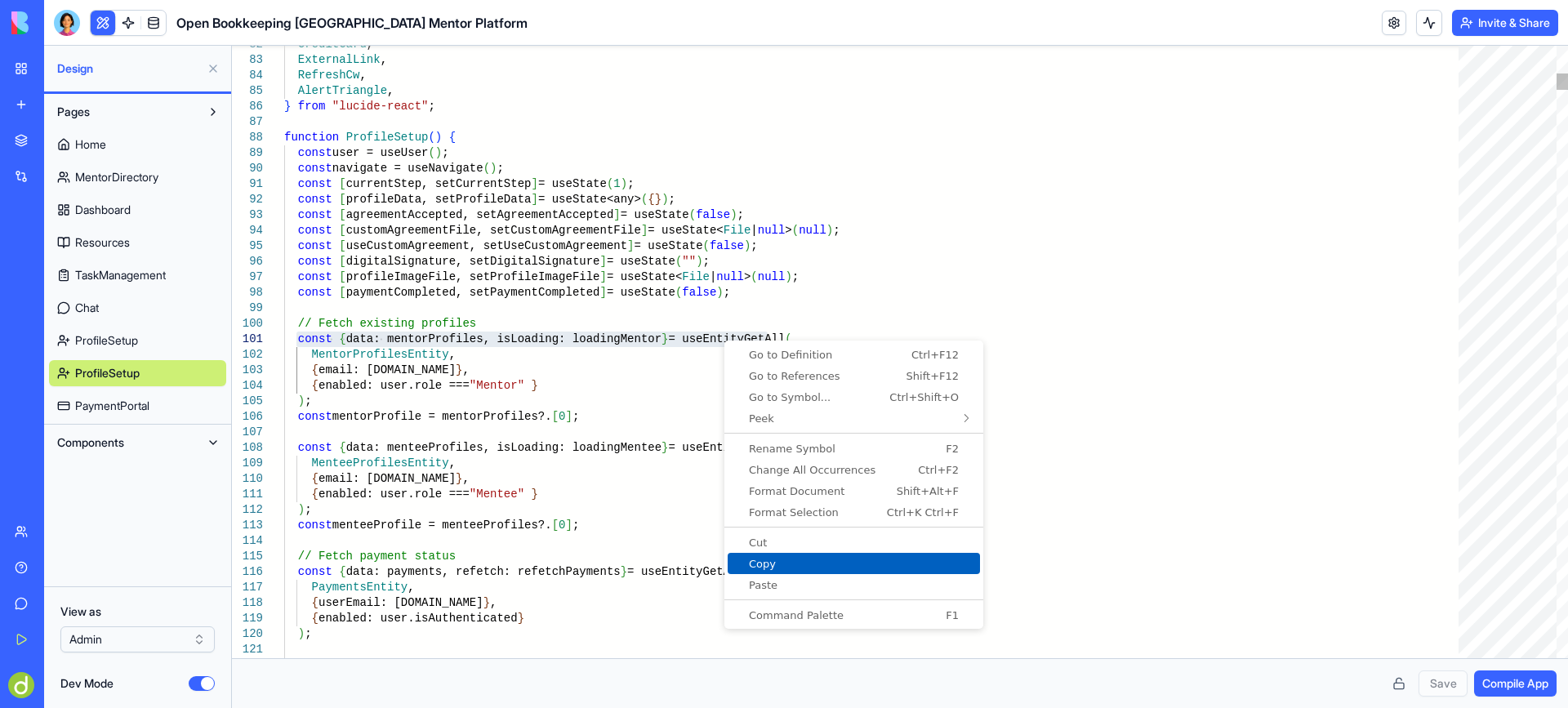
click at [777, 565] on span "Copy" at bounding box center [853, 564] width 253 height 11
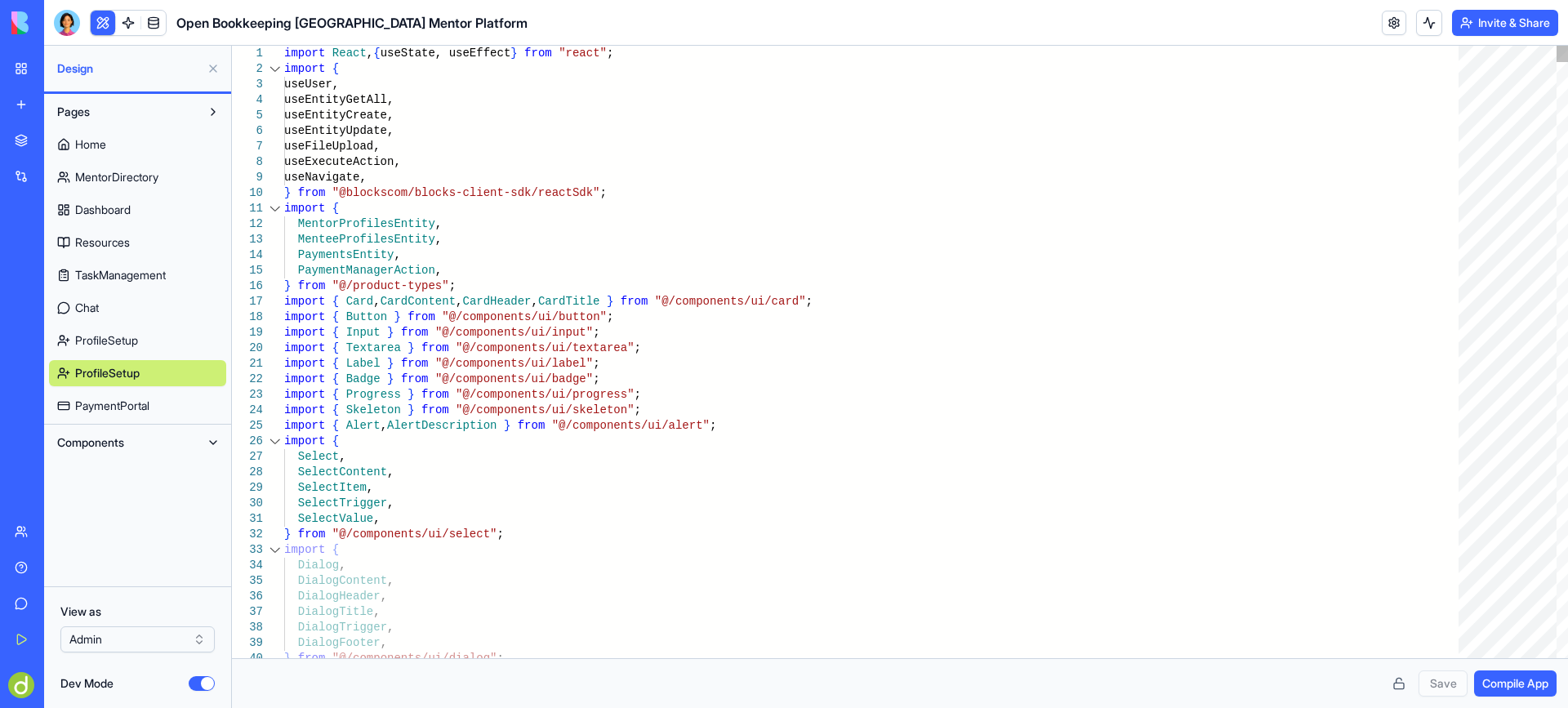
type textarea "**********"
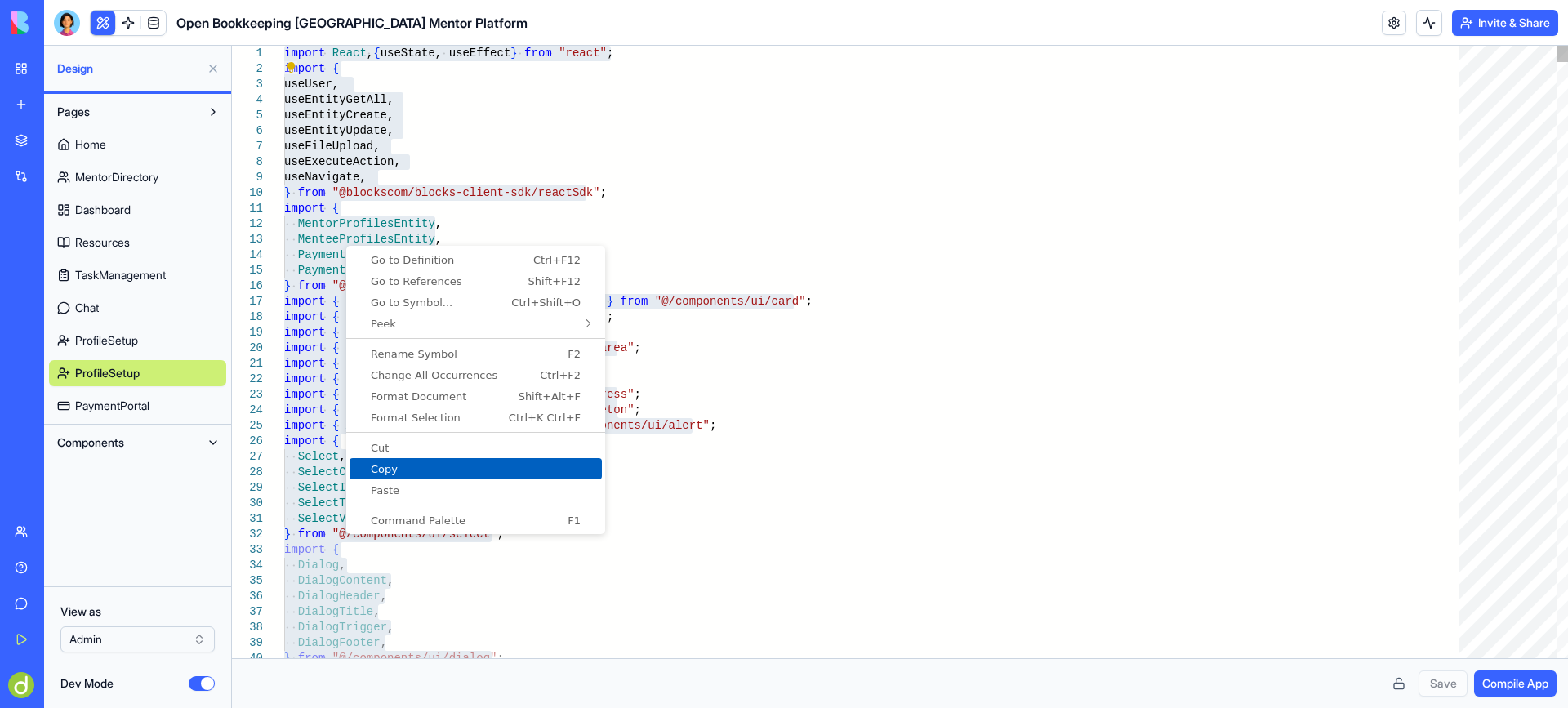
click at [400, 471] on span "Copy" at bounding box center [476, 469] width 253 height 11
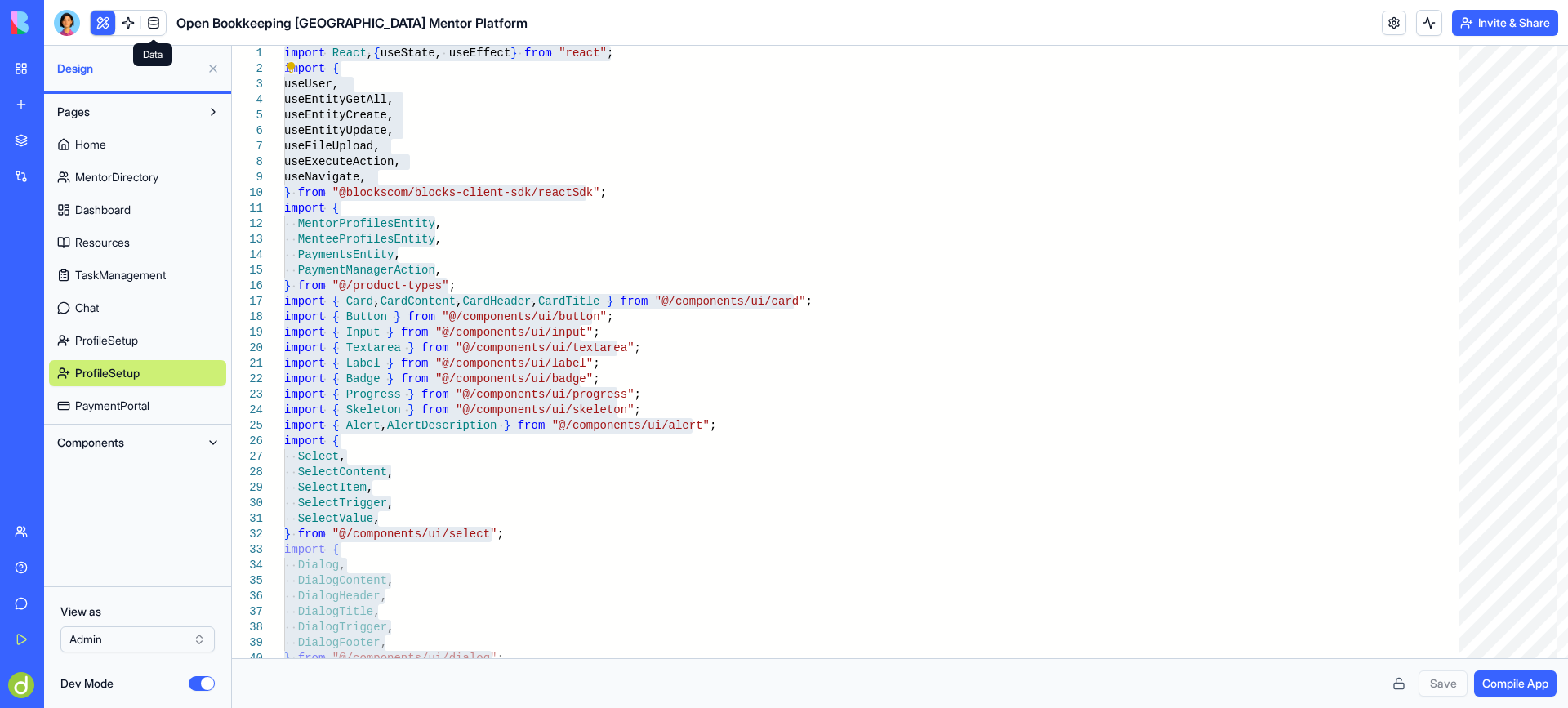
click at [157, 18] on link at bounding box center [153, 22] width 24 height 24
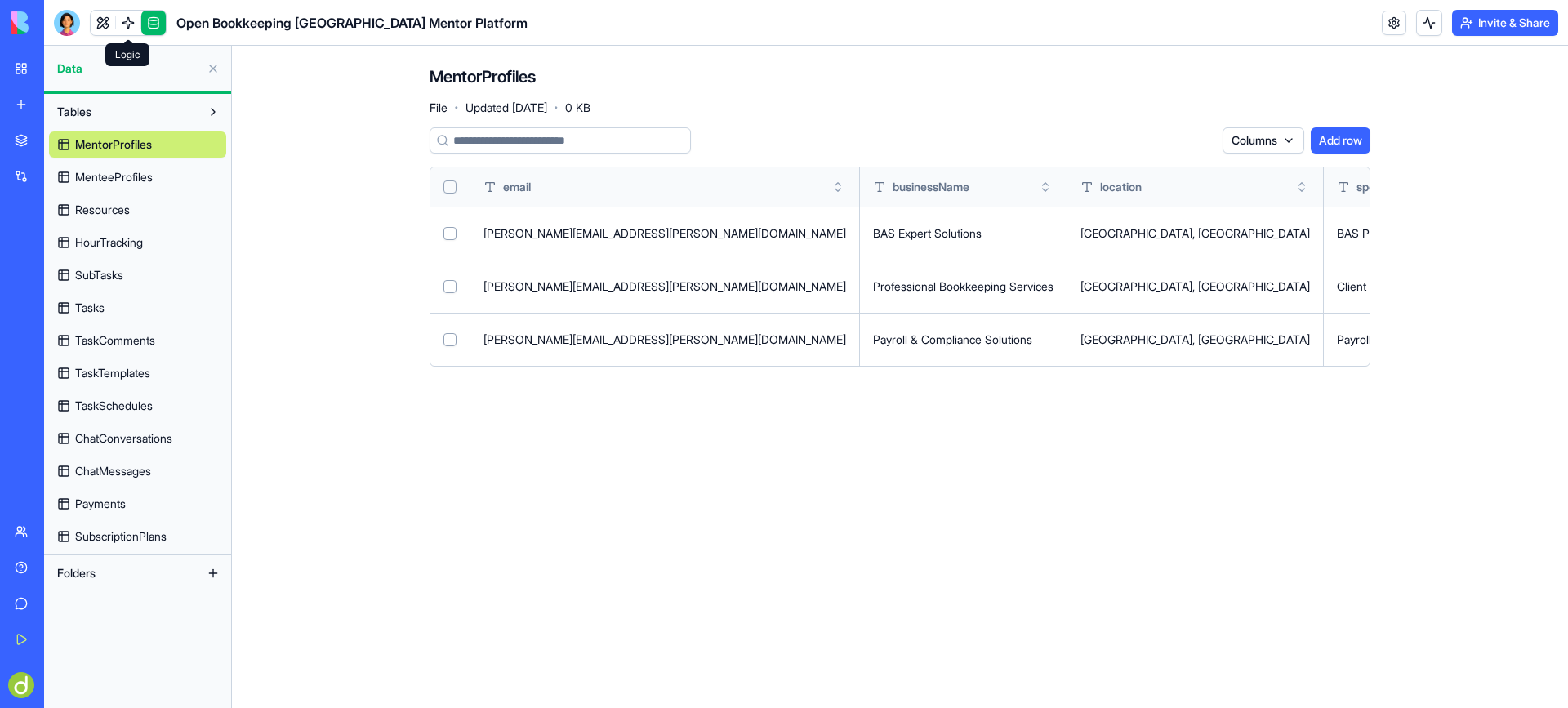
click at [132, 17] on link at bounding box center [128, 22] width 24 height 24
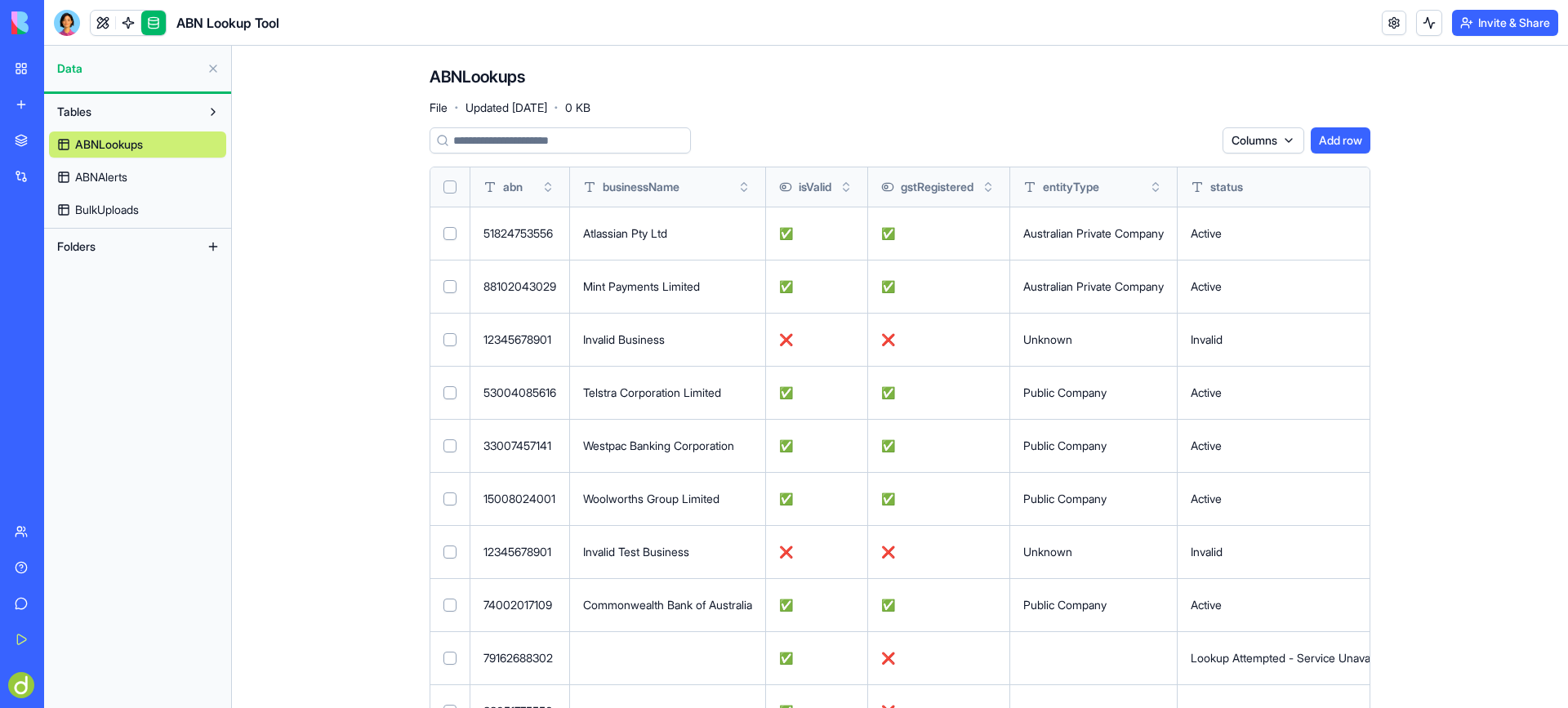
click at [138, 169] on link "ABNAlerts" at bounding box center [138, 176] width 177 height 26
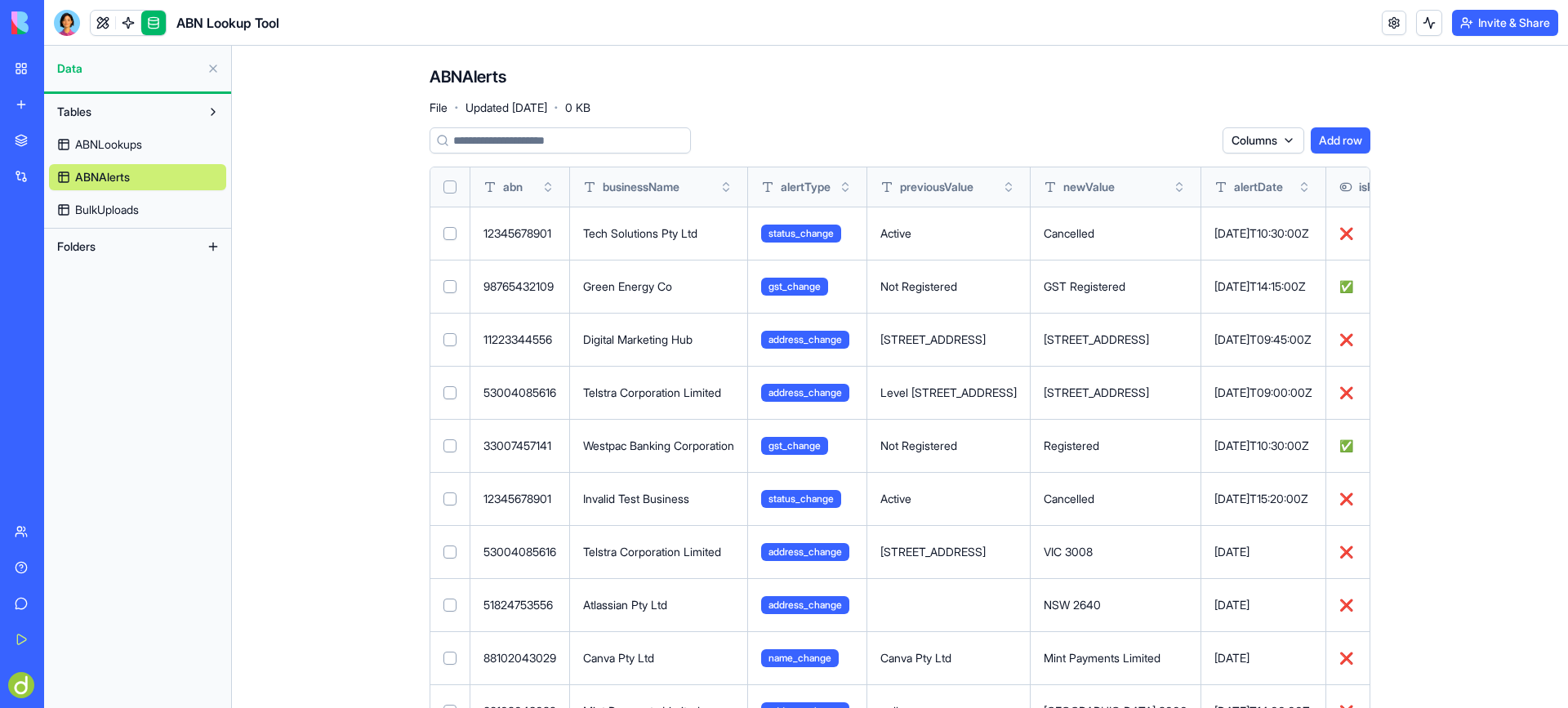
click at [128, 211] on span "BulkUploads" at bounding box center [108, 209] width 64 height 16
